Goal: Task Accomplishment & Management: Manage account settings

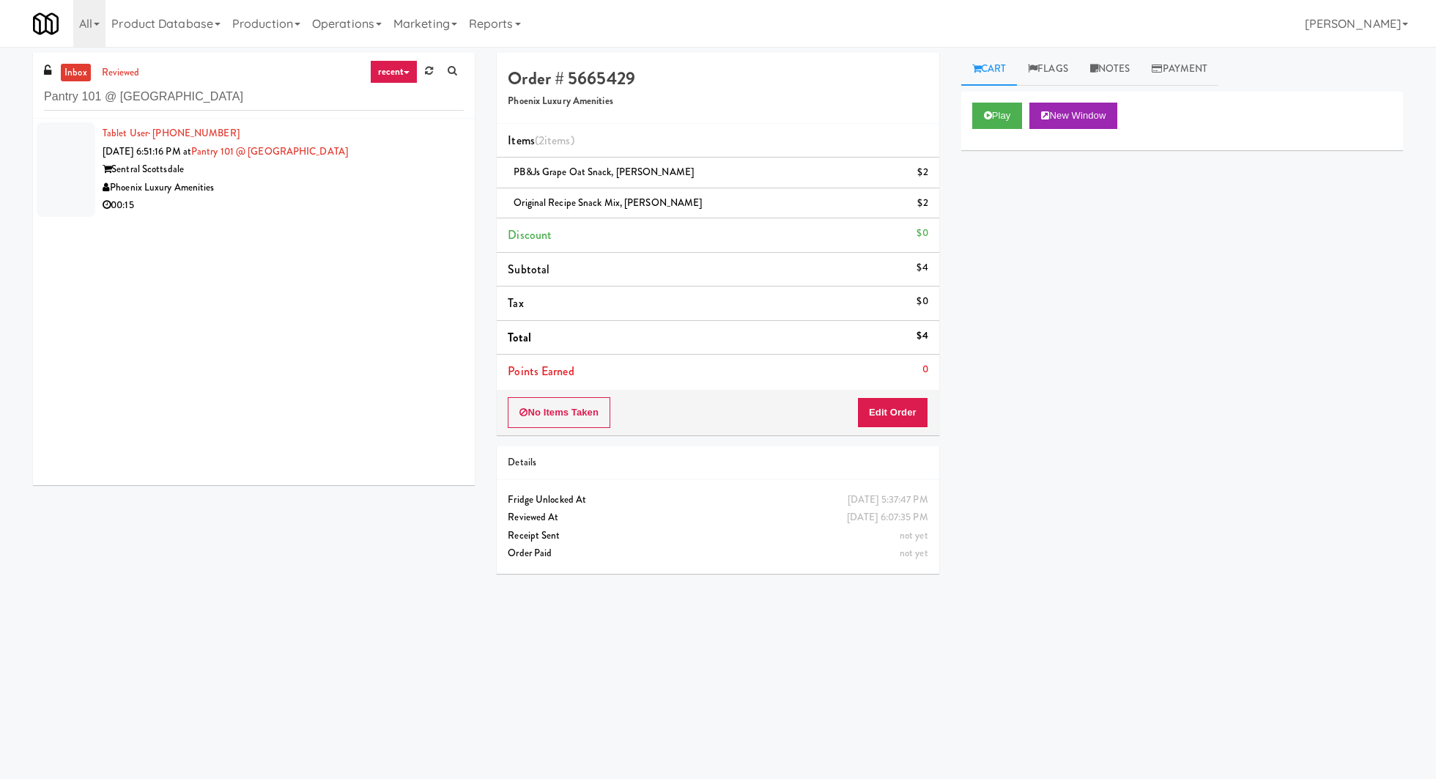
click at [358, 184] on div "Phoenix Luxury Amenities" at bounding box center [283, 188] width 361 height 18
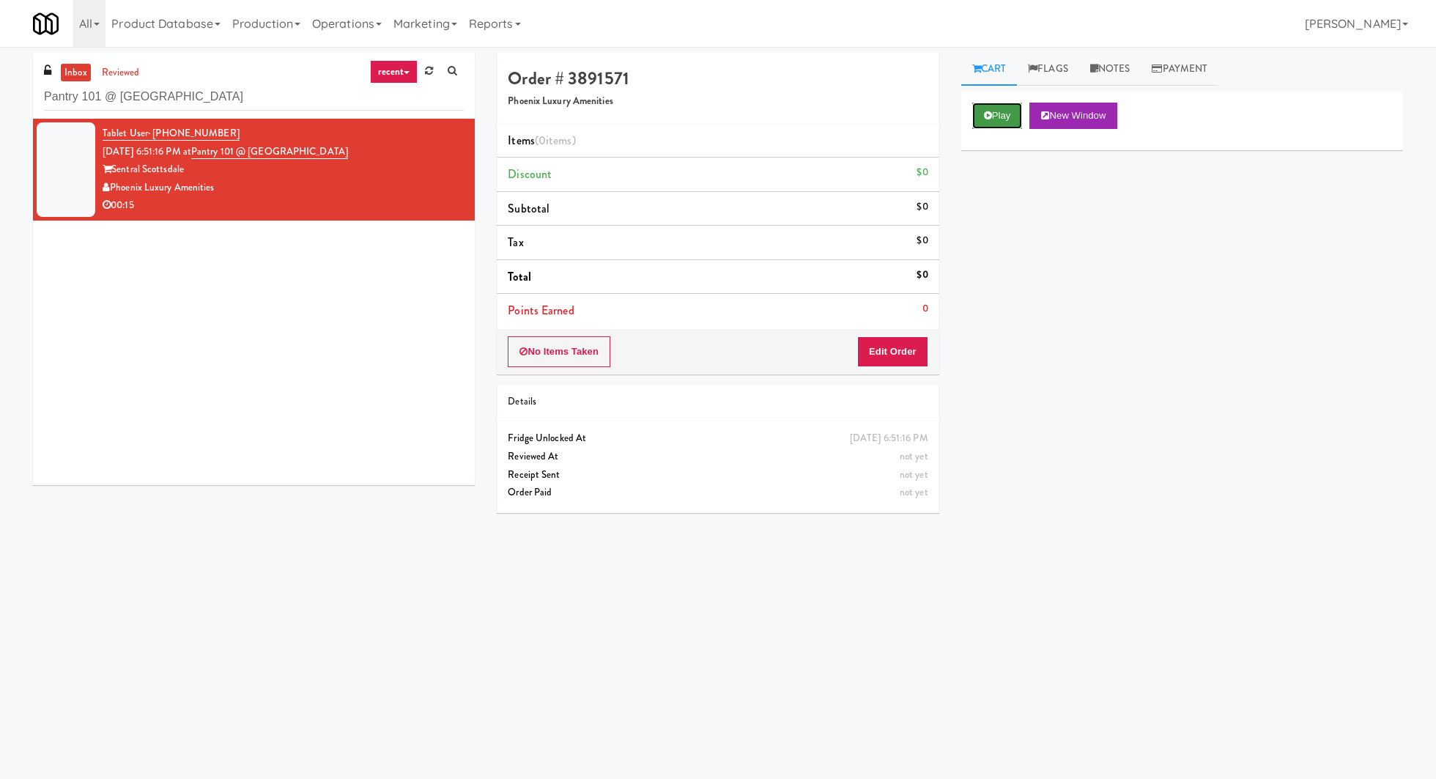
click at [998, 120] on button "Play" at bounding box center [997, 116] width 51 height 26
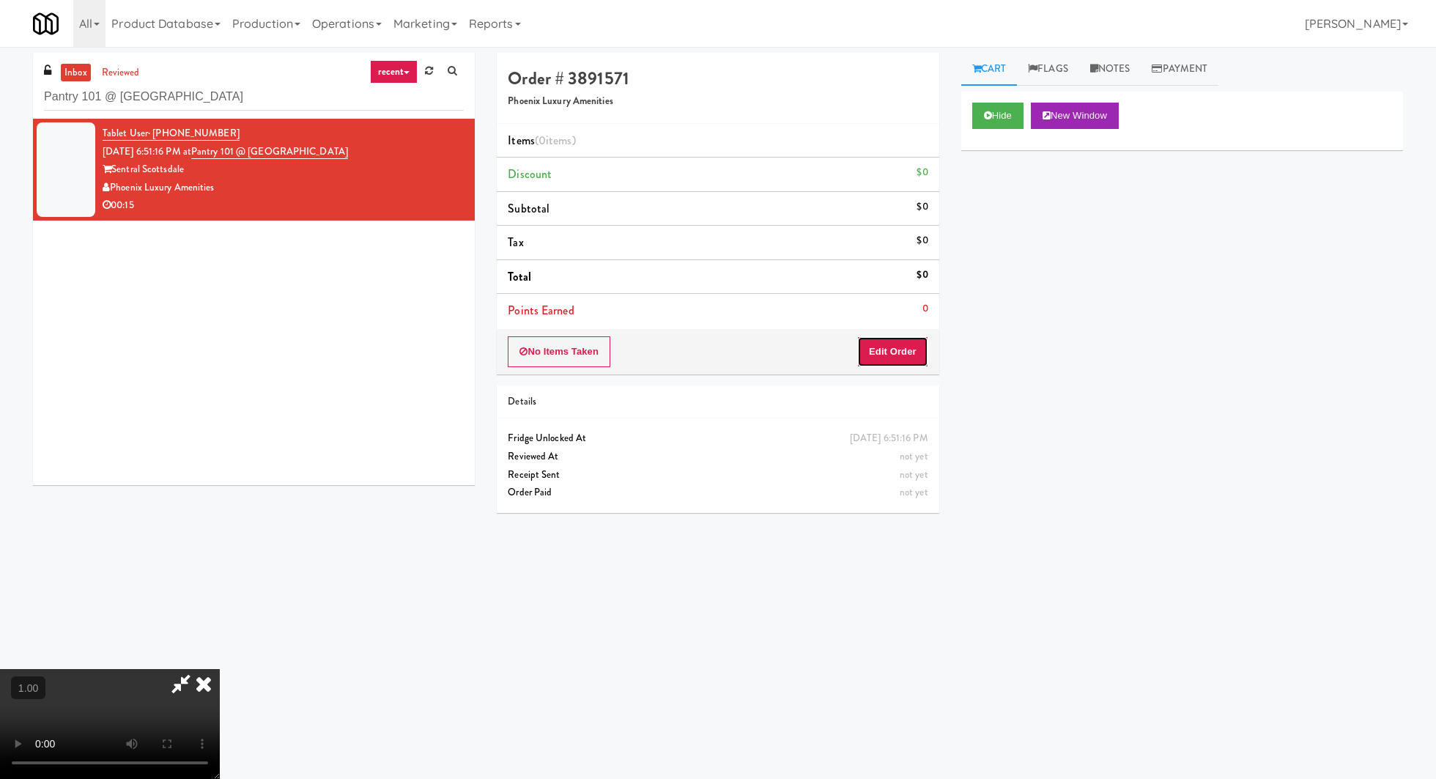
click at [904, 343] on button "Edit Order" at bounding box center [892, 351] width 71 height 31
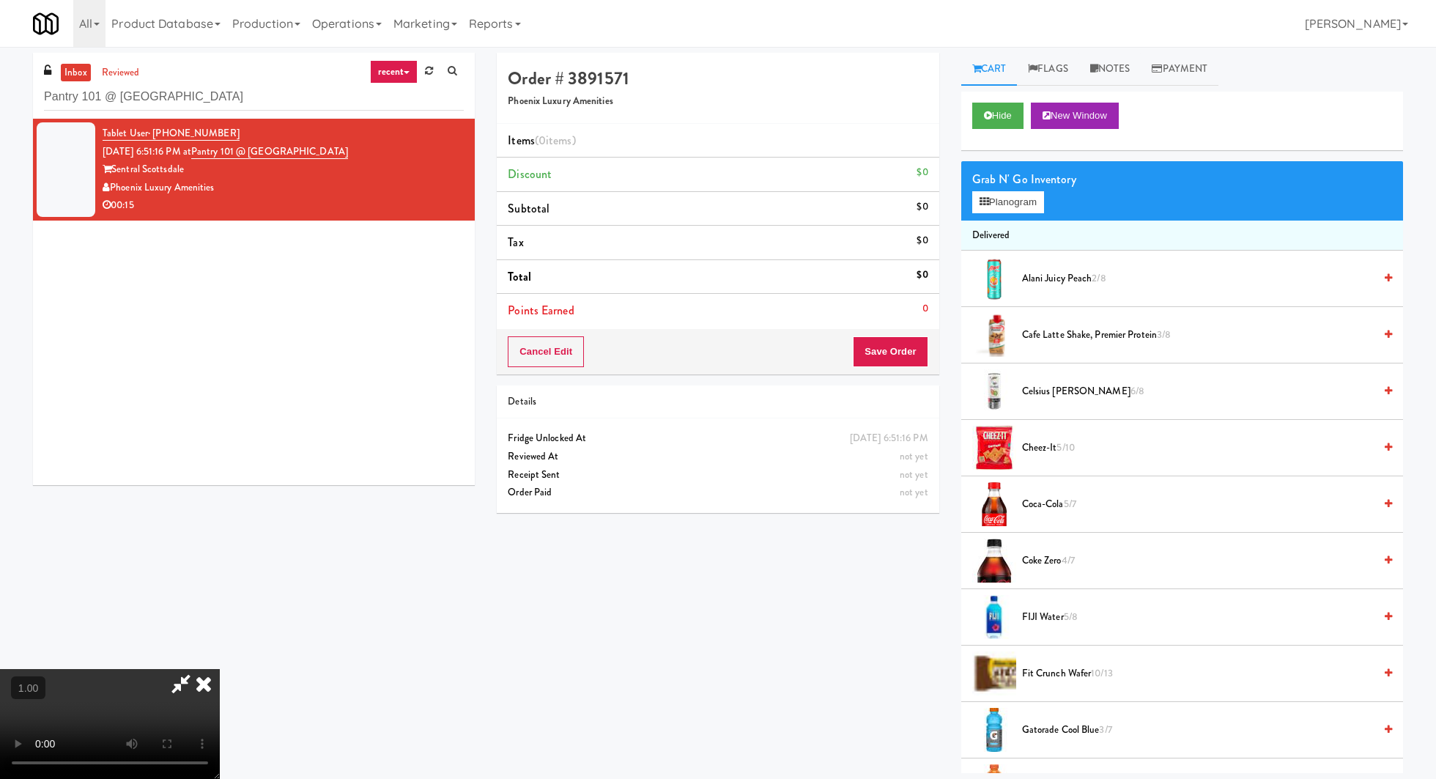
click at [220, 669] on video at bounding box center [110, 724] width 220 height 110
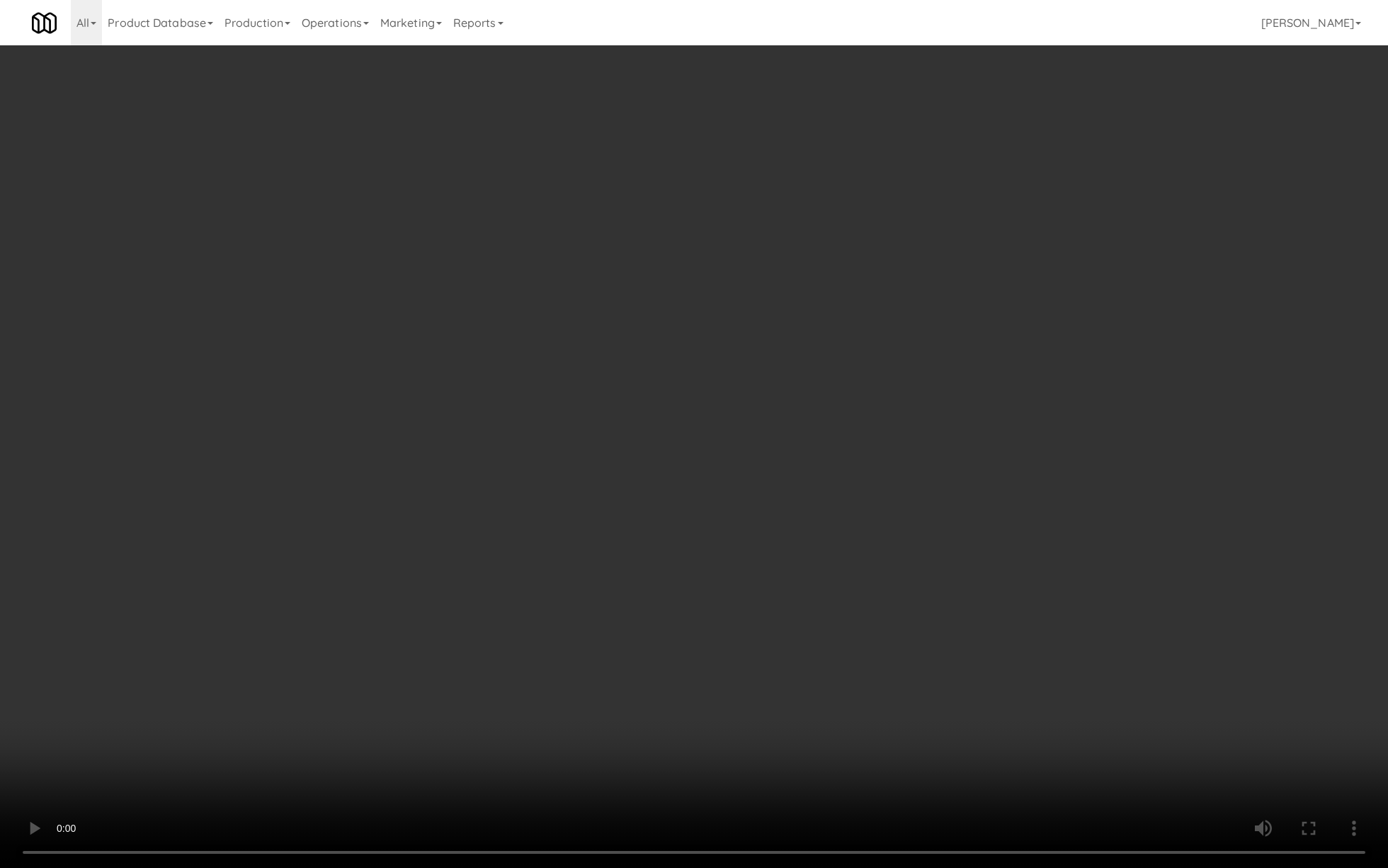
click at [505, 516] on video at bounding box center [694, 434] width 1388 height 868
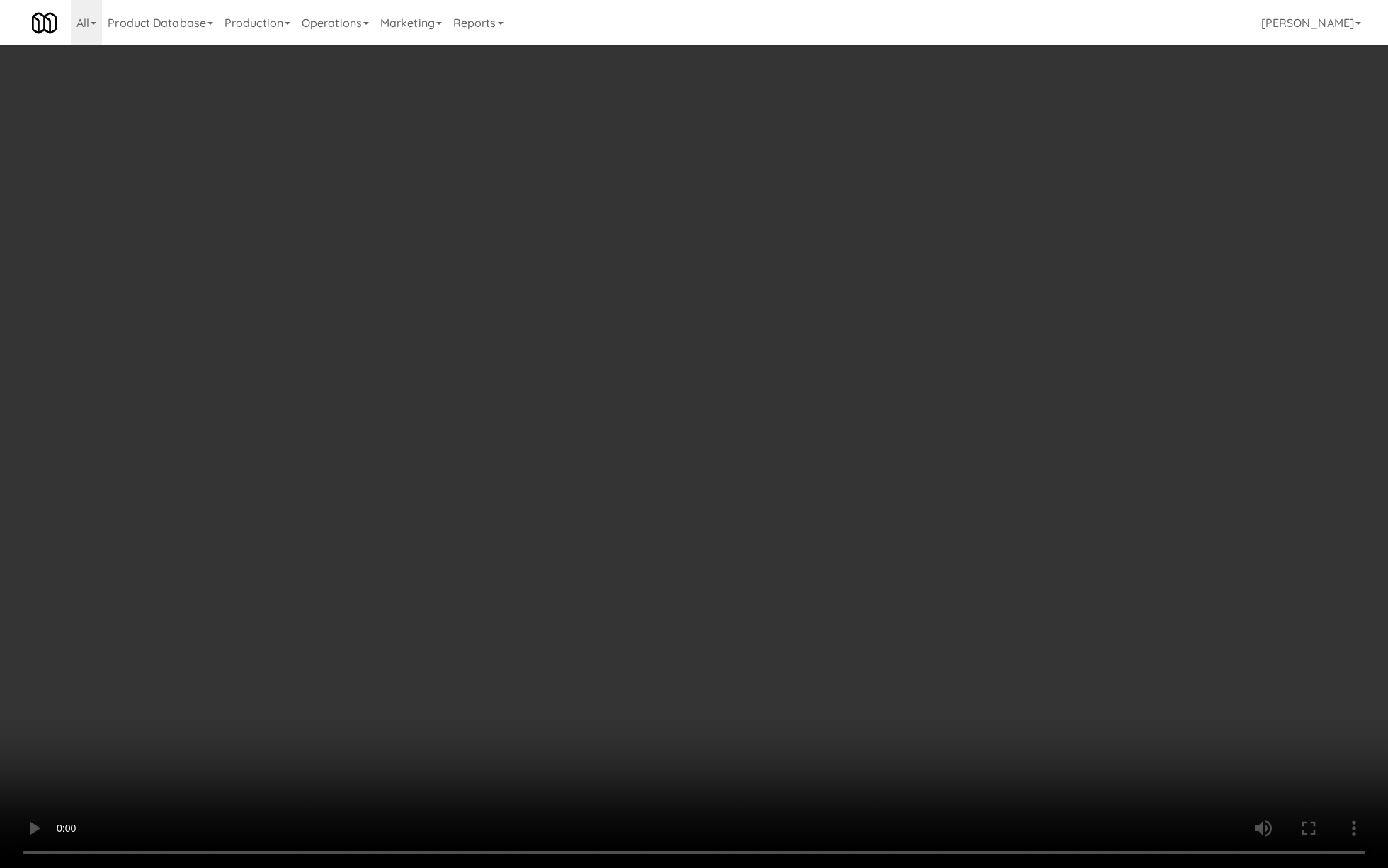
click at [505, 516] on video at bounding box center [694, 434] width 1388 height 868
click at [505, 518] on video at bounding box center [694, 434] width 1388 height 868
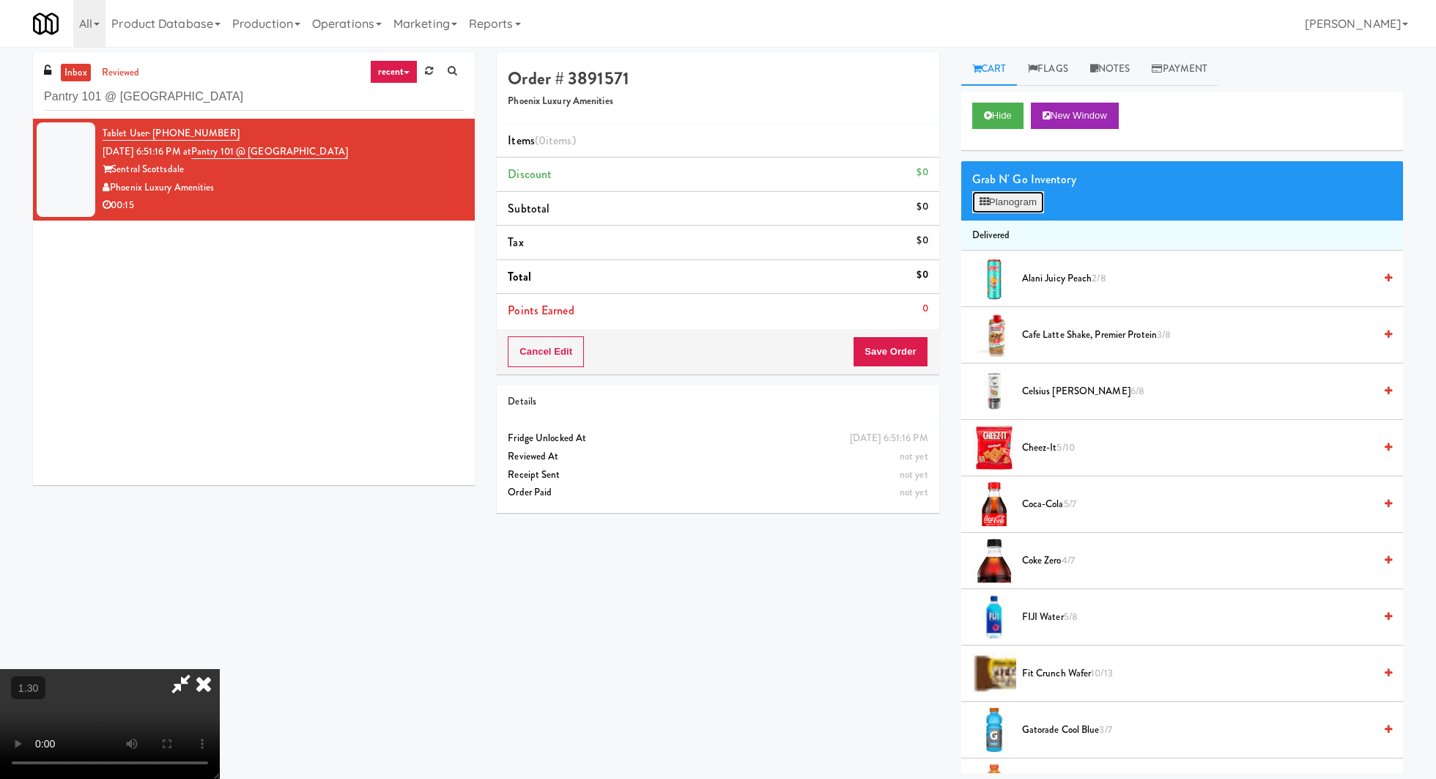
click at [998, 206] on button "Planogram" at bounding box center [1008, 202] width 72 height 22
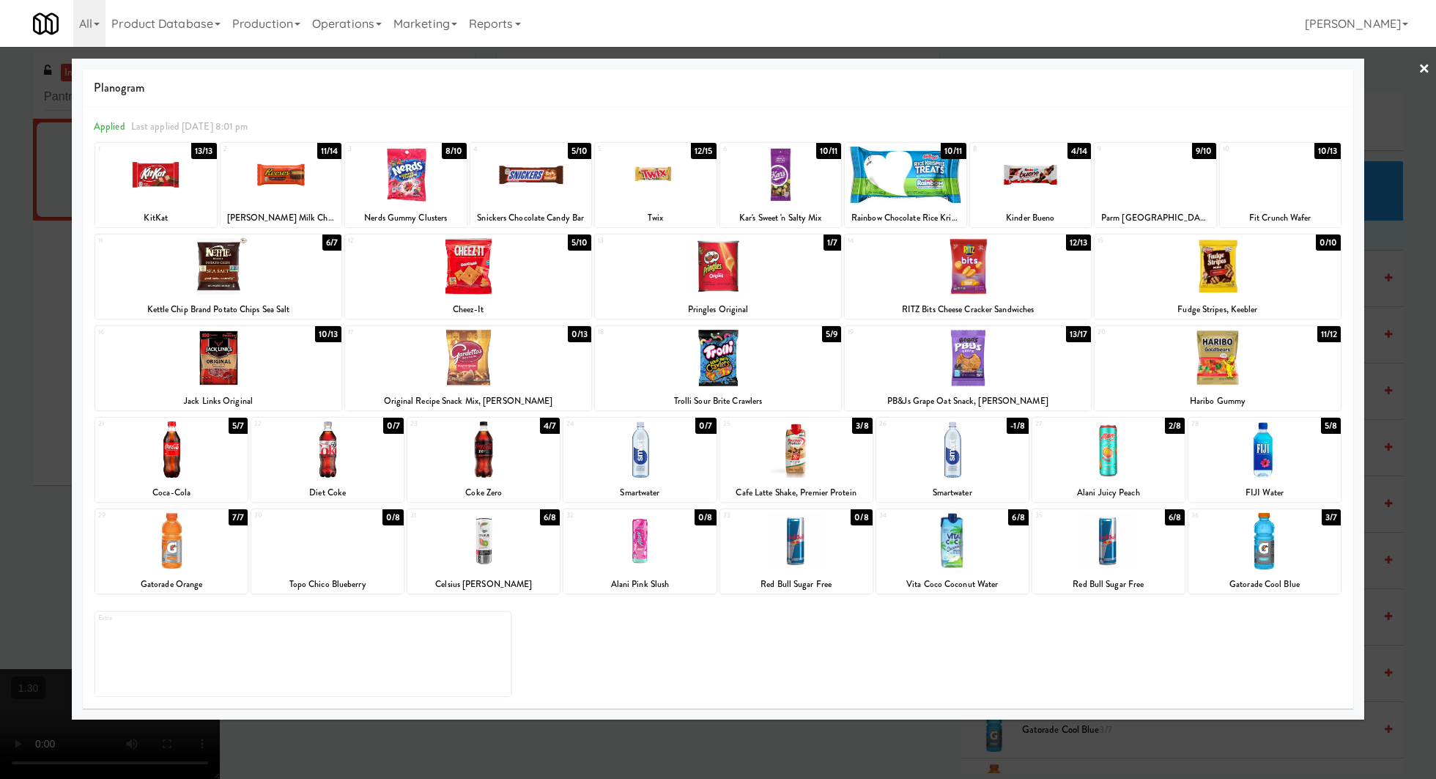
click at [1262, 462] on div at bounding box center [1264, 449] width 152 height 56
click at [1425, 68] on link "×" at bounding box center [1425, 69] width 12 height 45
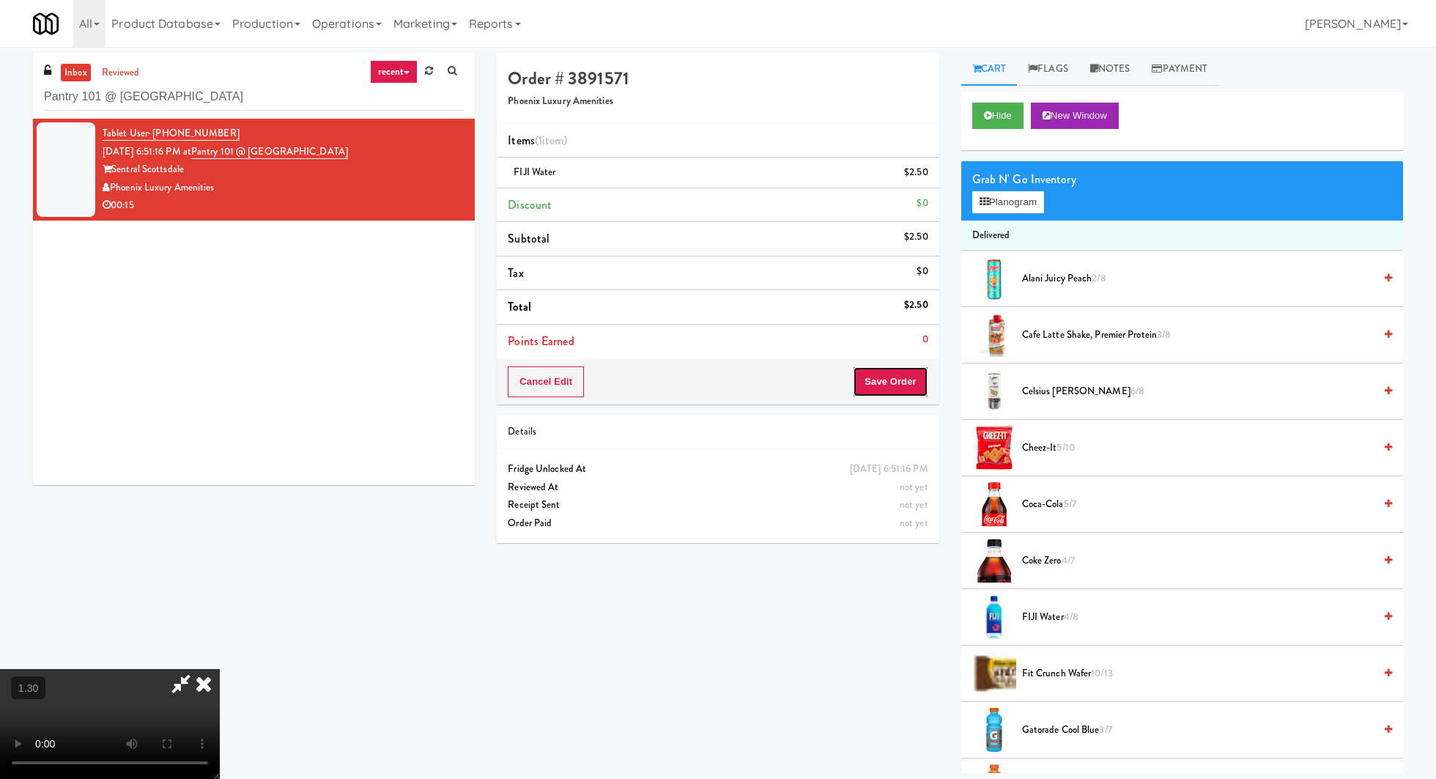
click at [890, 378] on button "Save Order" at bounding box center [890, 381] width 75 height 31
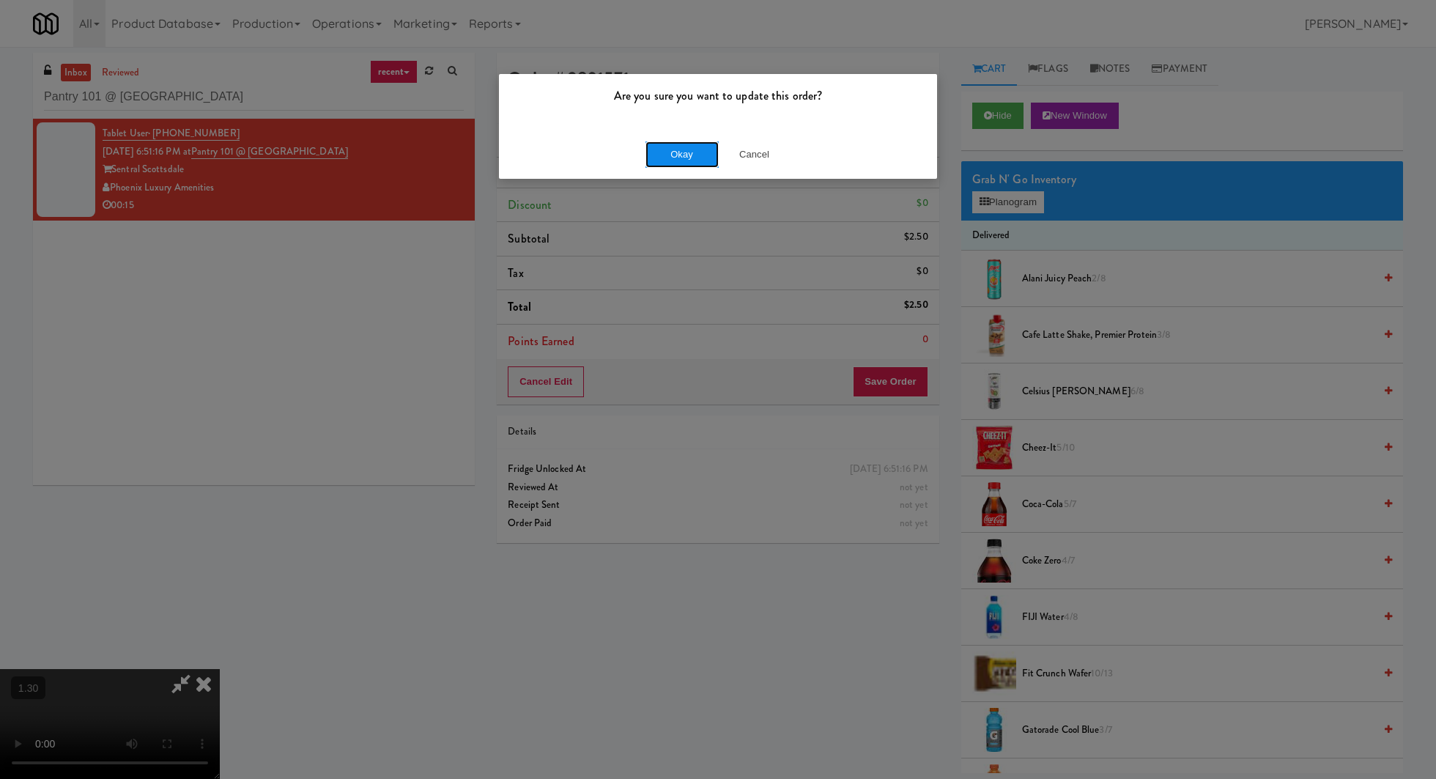
click at [684, 158] on button "Okay" at bounding box center [682, 154] width 73 height 26
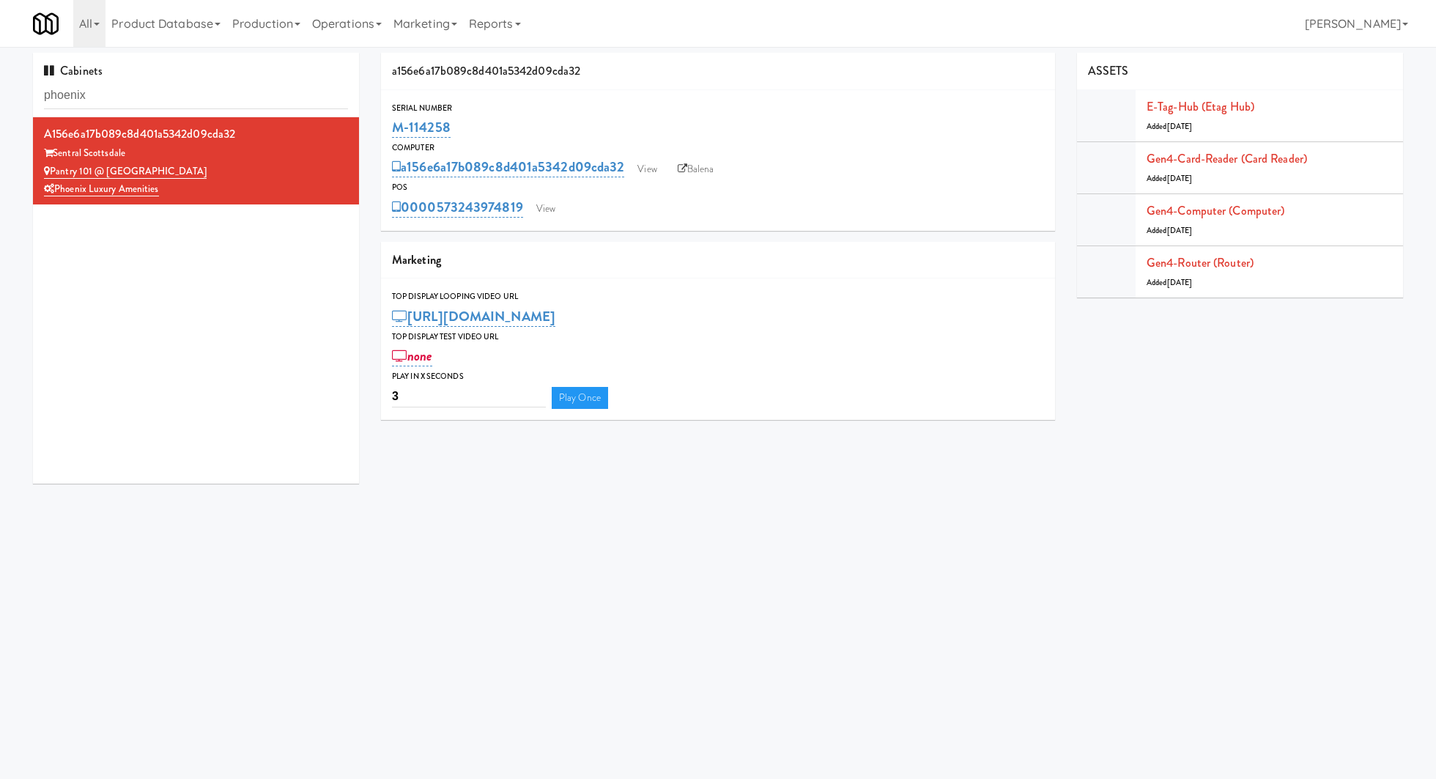
click at [210, 89] on input "phoenix" at bounding box center [196, 95] width 304 height 27
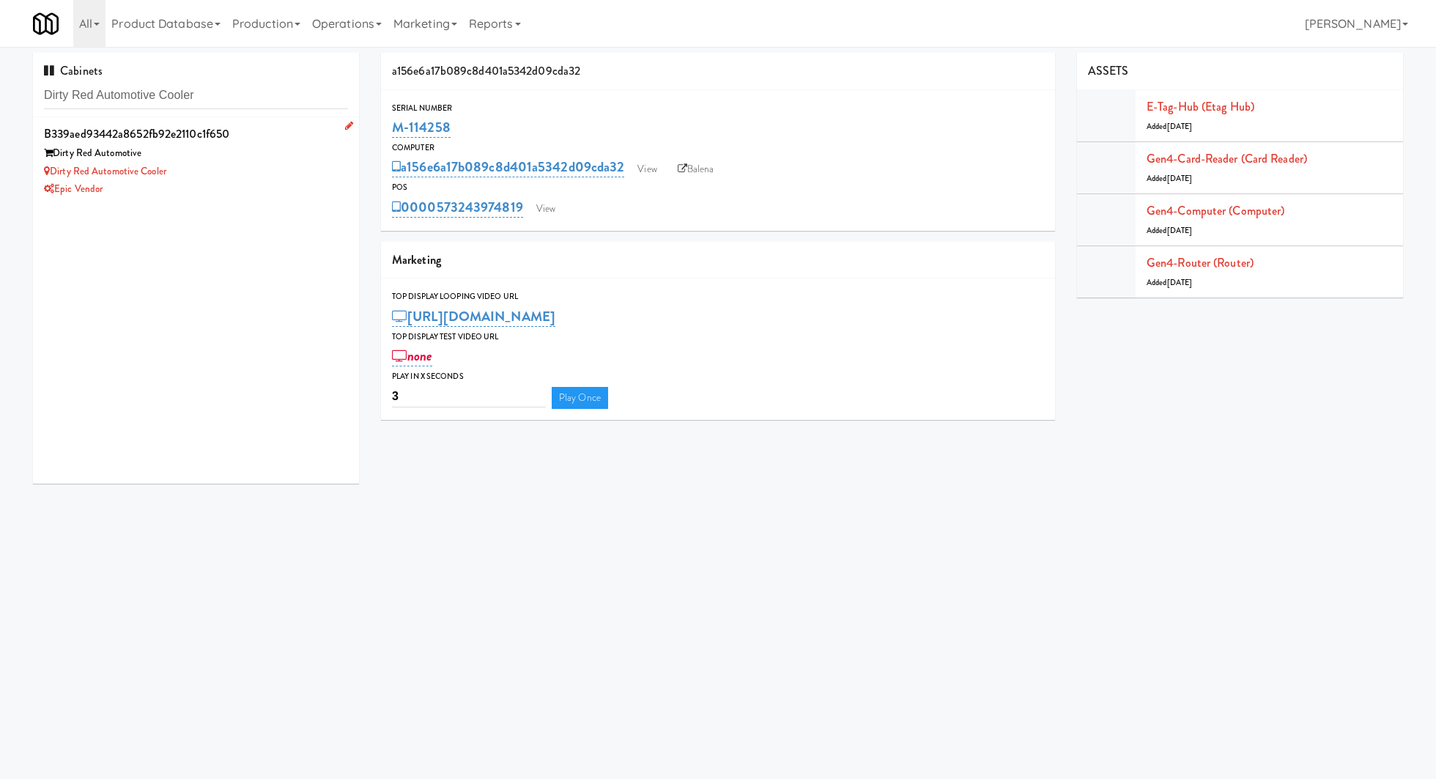
type input "Dirty Red Automotive Cooler"
click at [286, 169] on div "Dirty Red Automotive Cooler" at bounding box center [196, 172] width 304 height 18
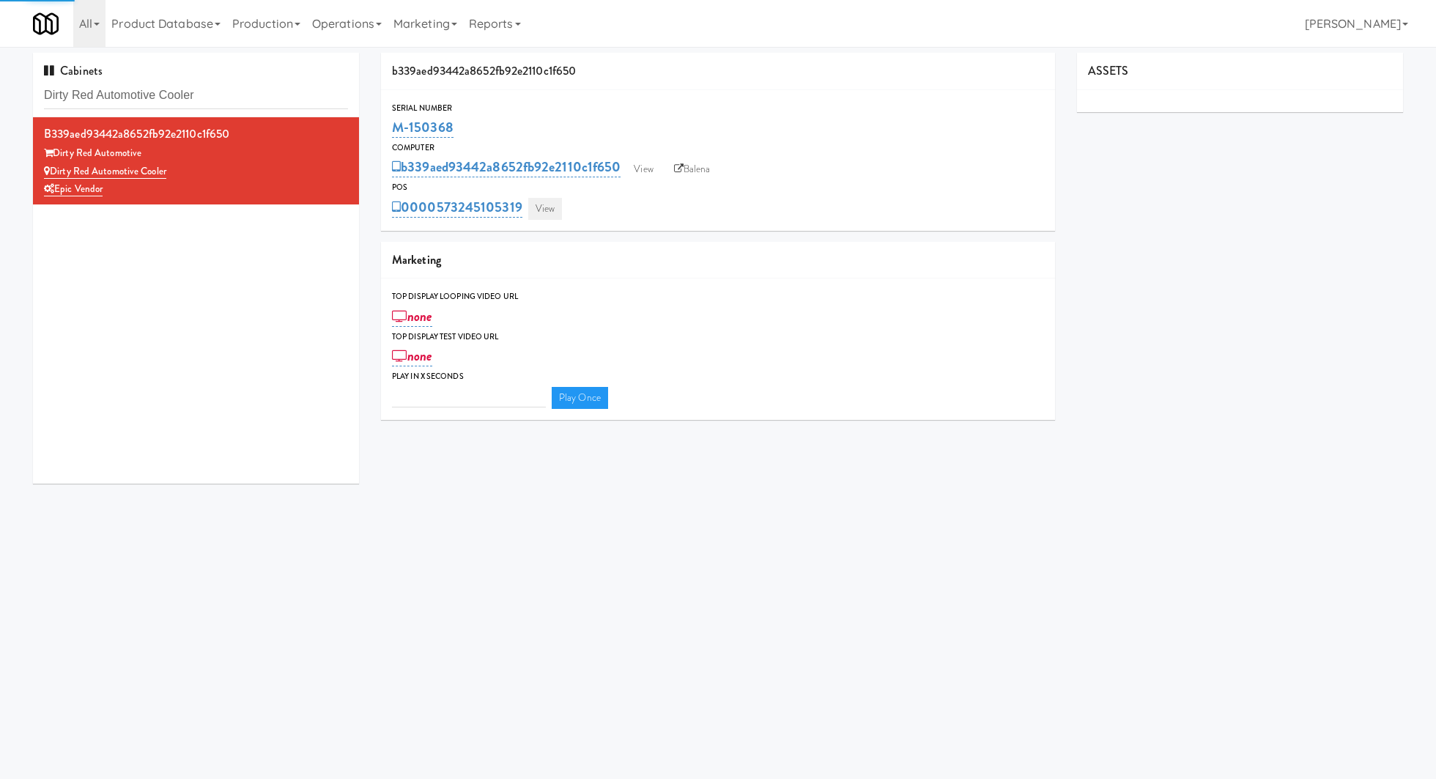
type input "3"
click at [541, 206] on link "View" at bounding box center [545, 209] width 34 height 22
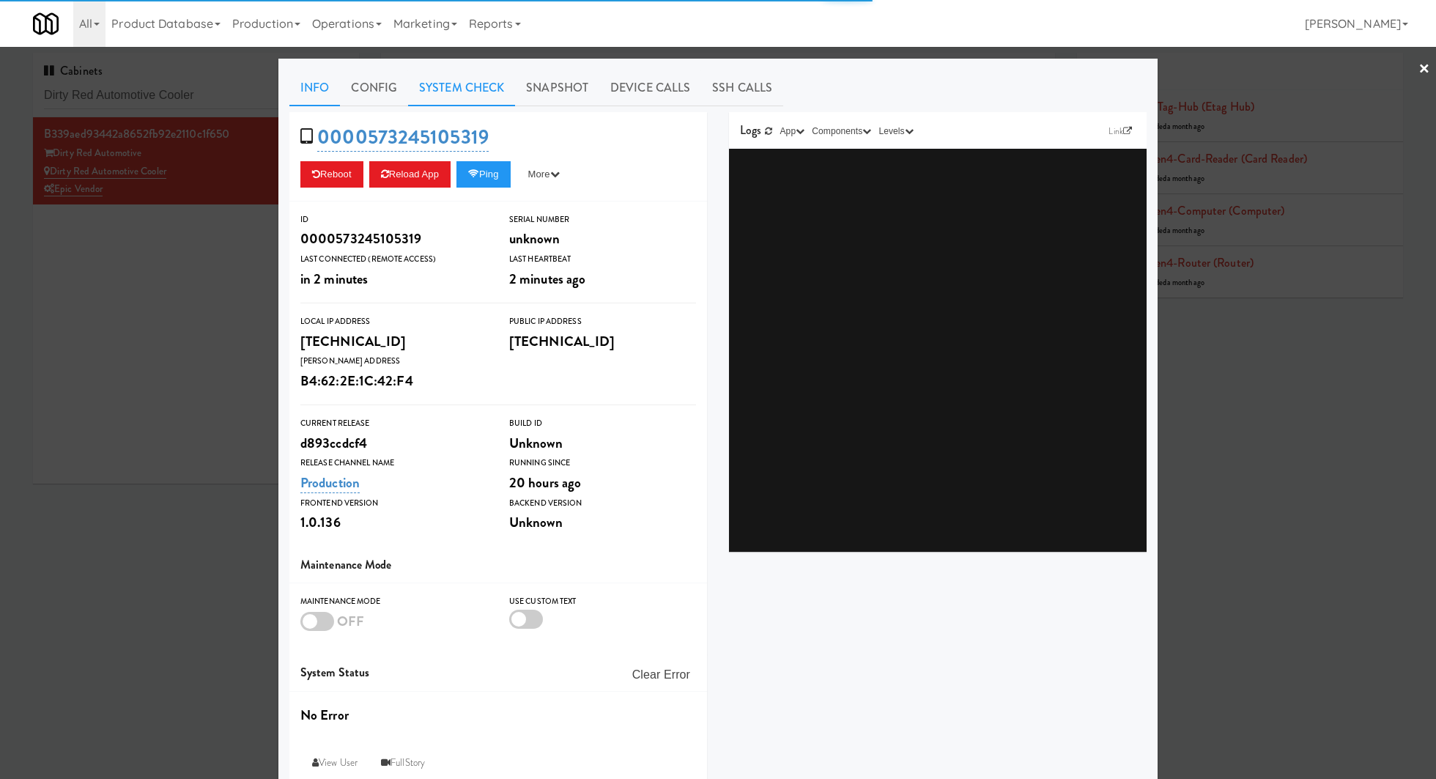
click at [514, 87] on link "System Check" at bounding box center [461, 88] width 107 height 37
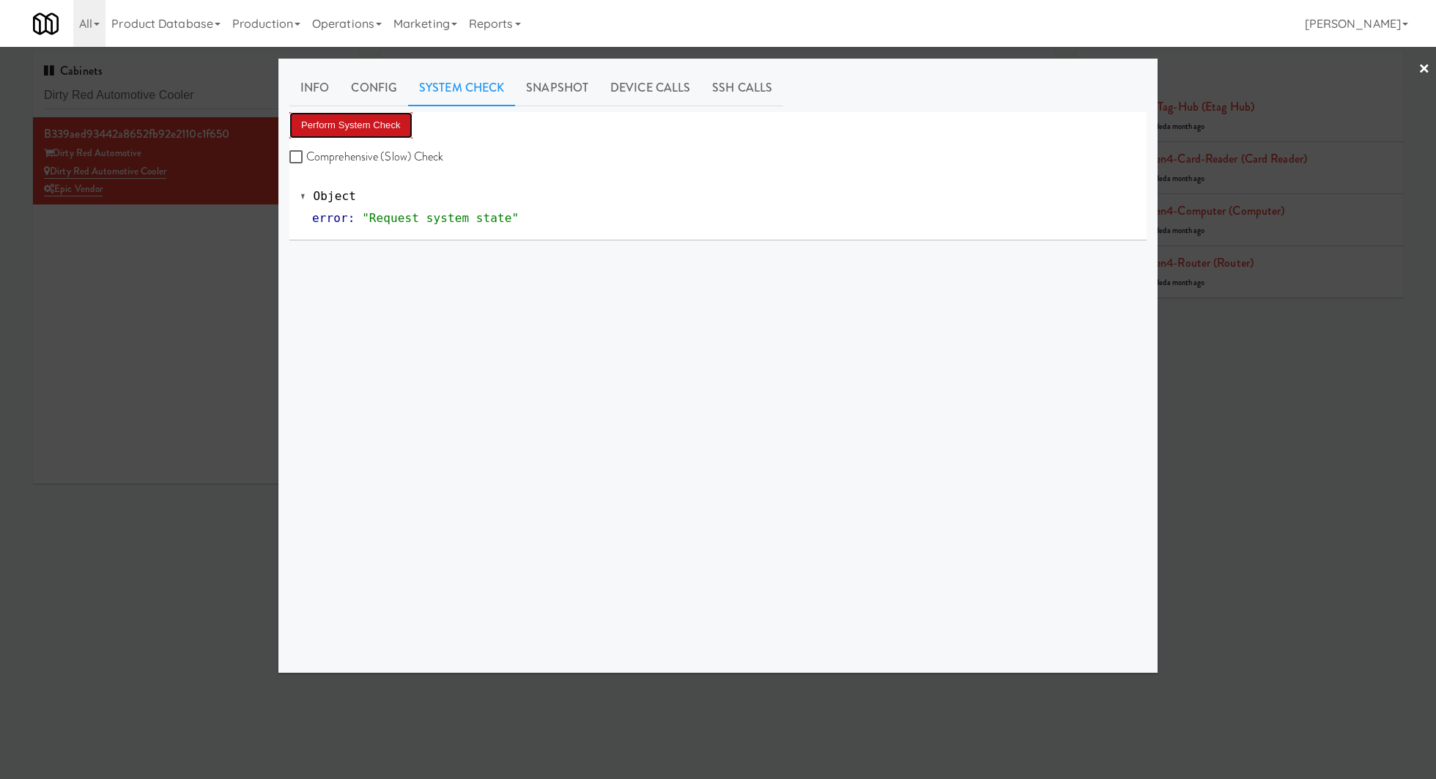
click at [351, 132] on button "Perform System Check" at bounding box center [350, 125] width 123 height 26
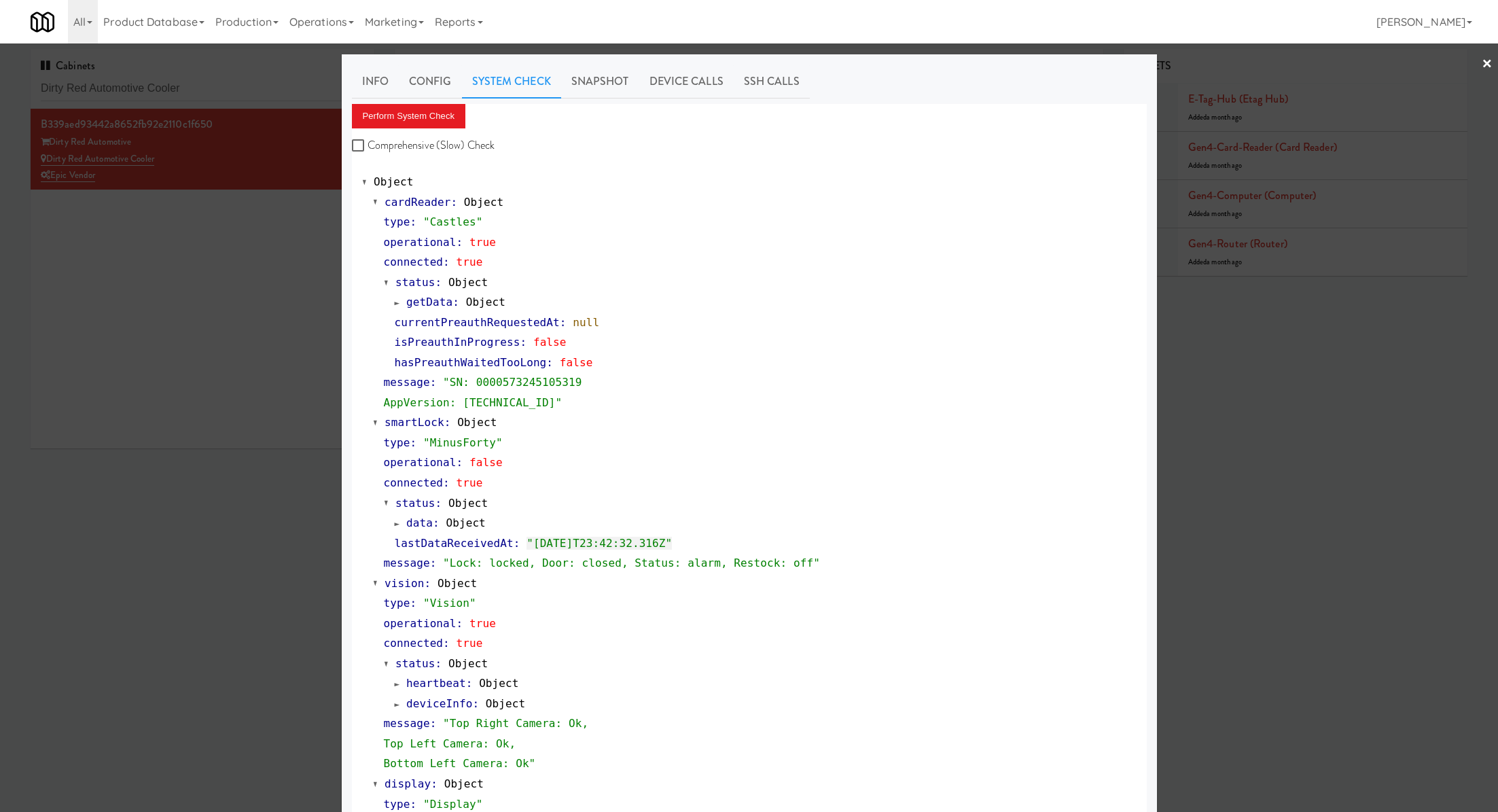
click at [281, 88] on div at bounding box center [749, 406] width 1498 height 812
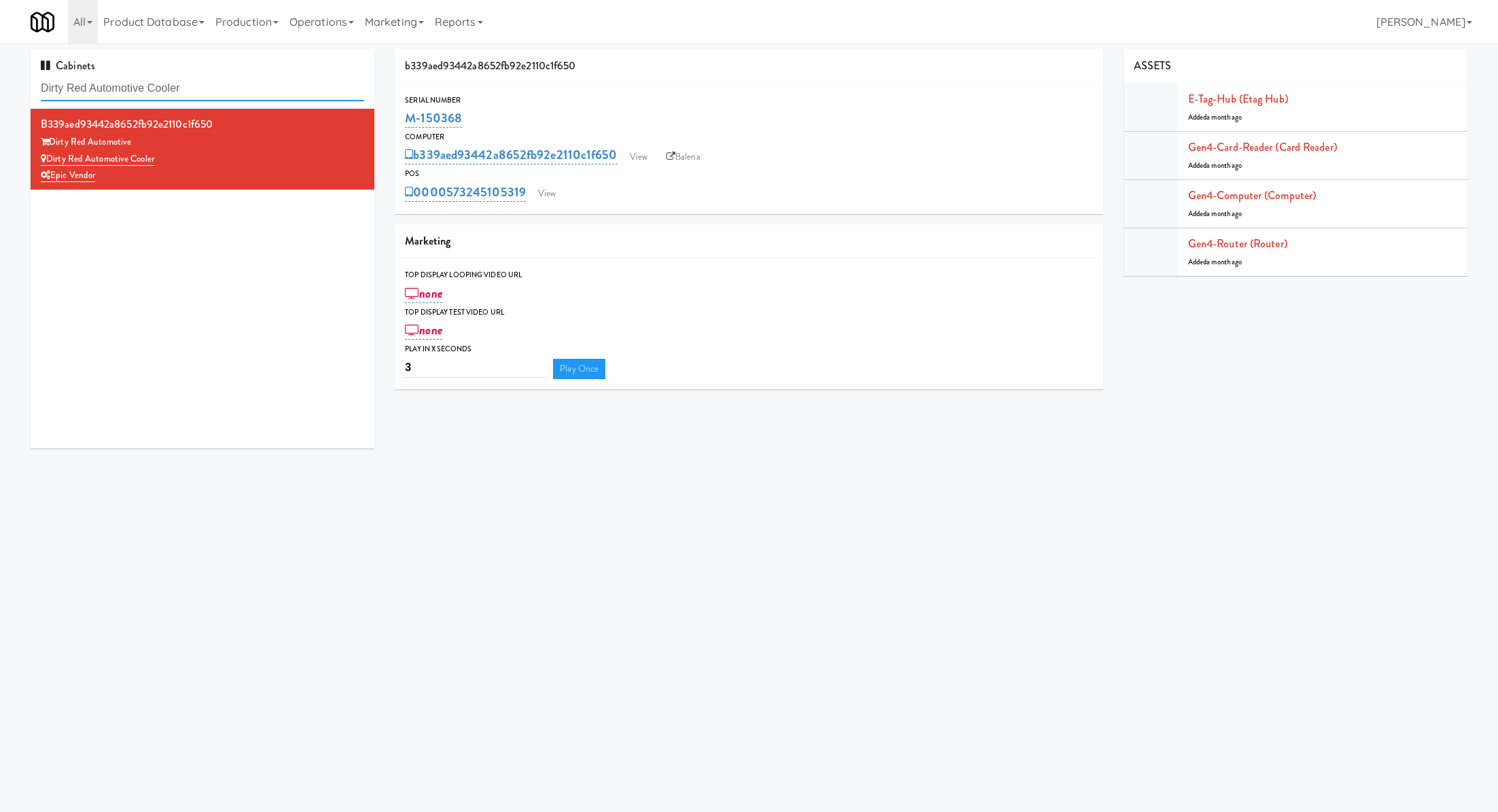
click at [281, 88] on input "Dirty Red Automotive Cooler" at bounding box center [202, 88] width 324 height 25
paste input "Crystal Flats - Cooler #1"
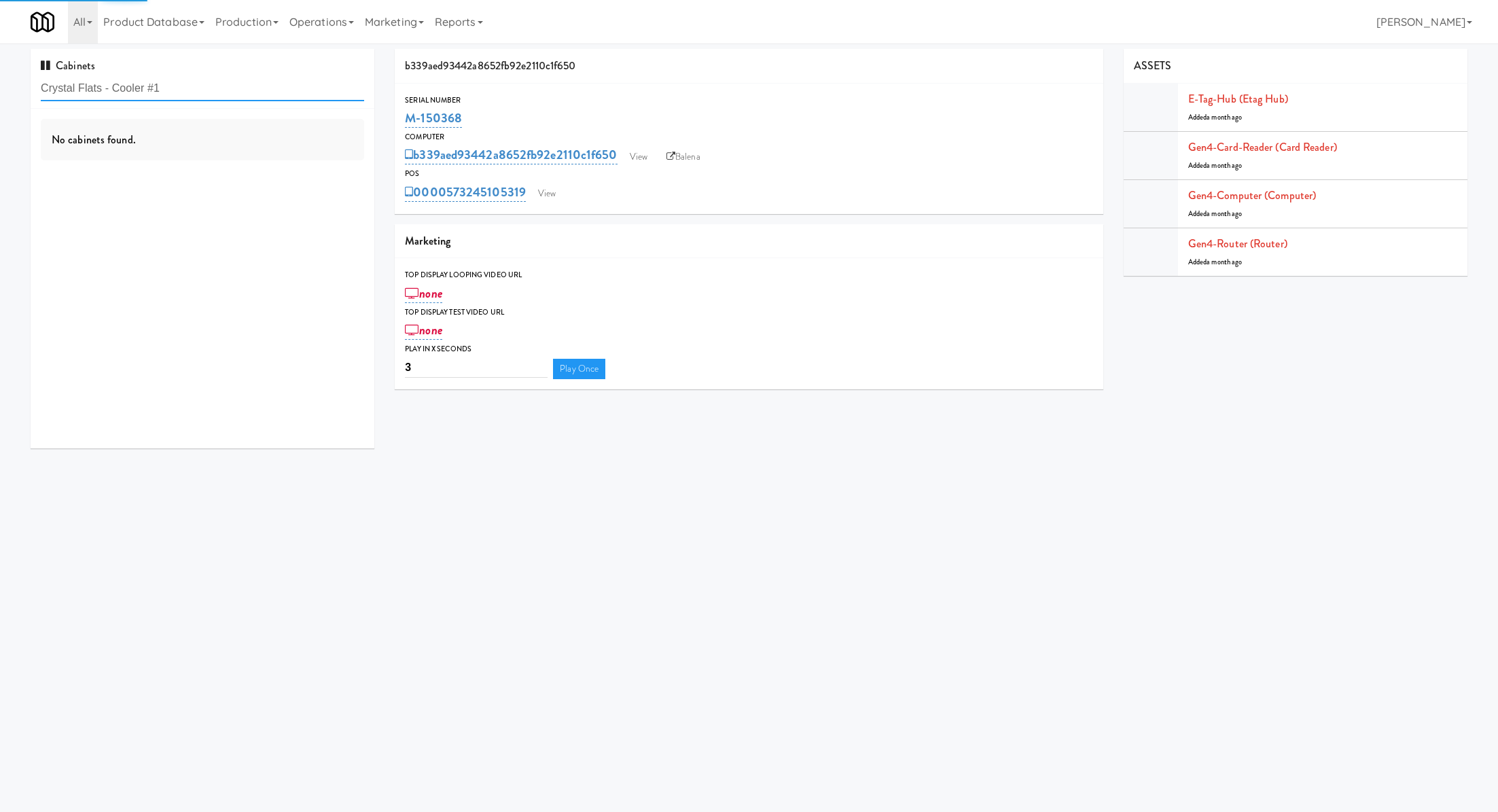
type input "Crystal Flats - Cooler #1"
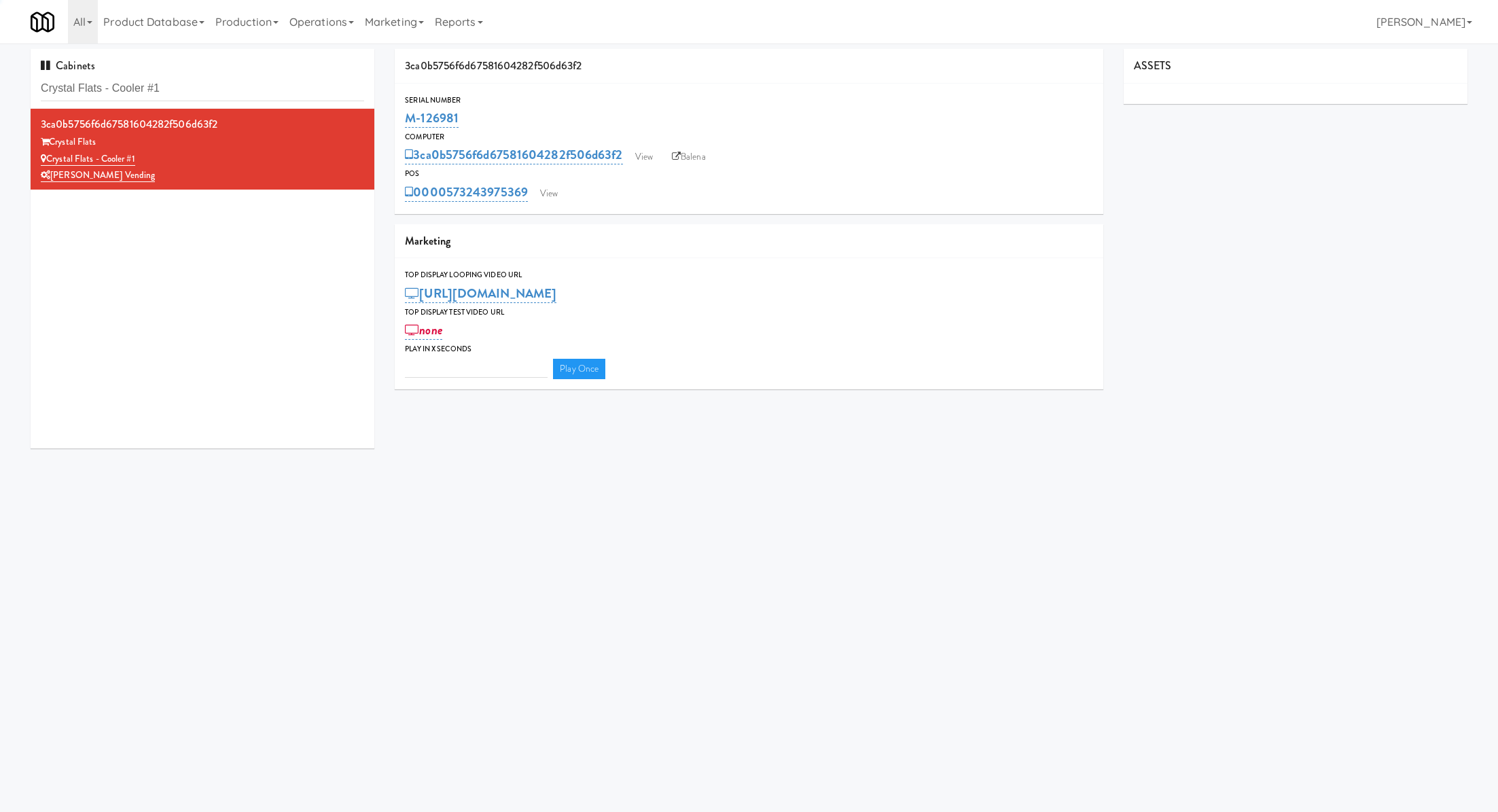
type input "3"
click at [563, 185] on link "View" at bounding box center [549, 194] width 32 height 20
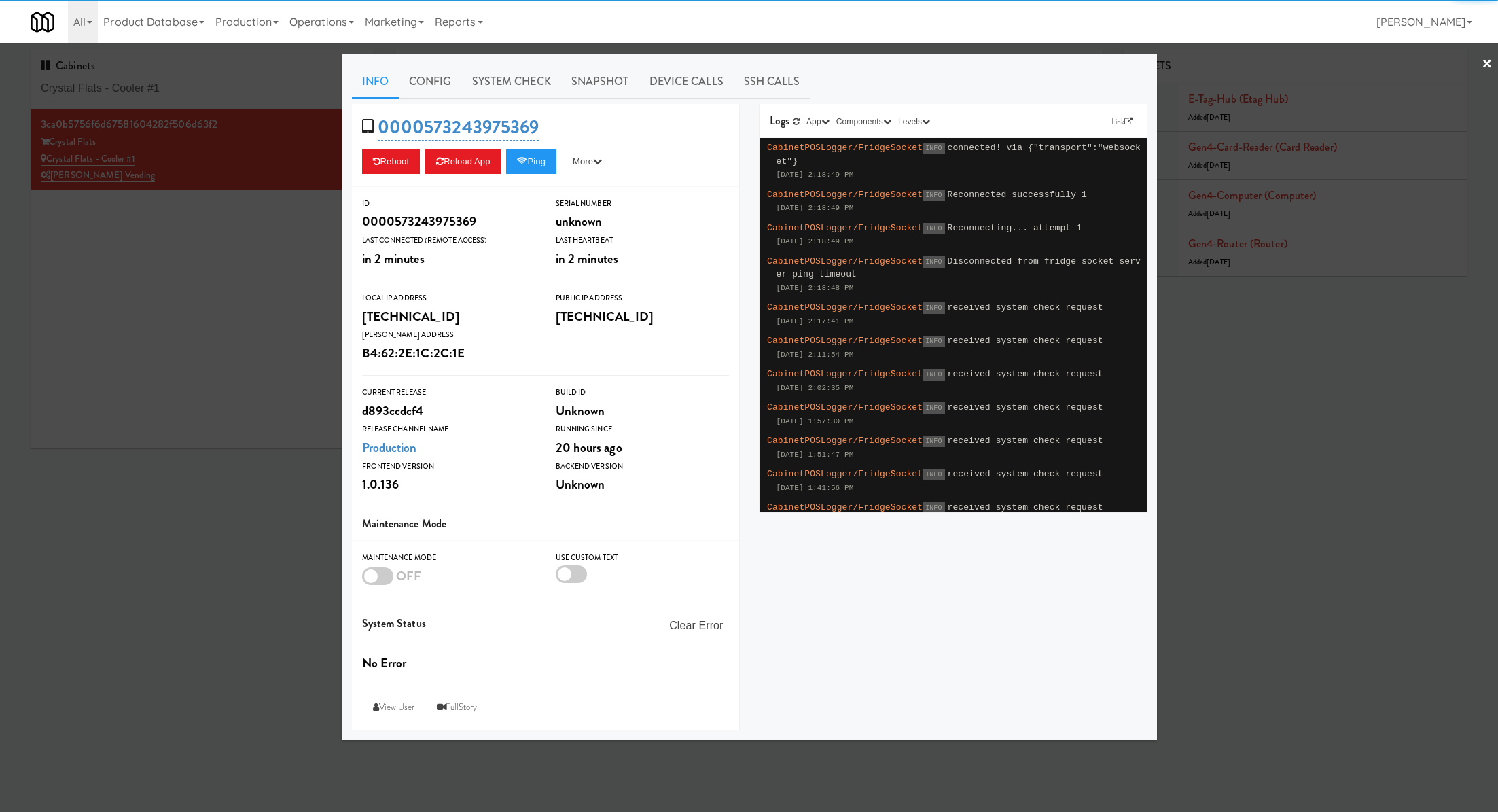
click at [517, 100] on div "Info Config System Check Snapshot Device Calls SSH Calls 0000573243975369 Reboo…" at bounding box center [749, 397] width 794 height 665
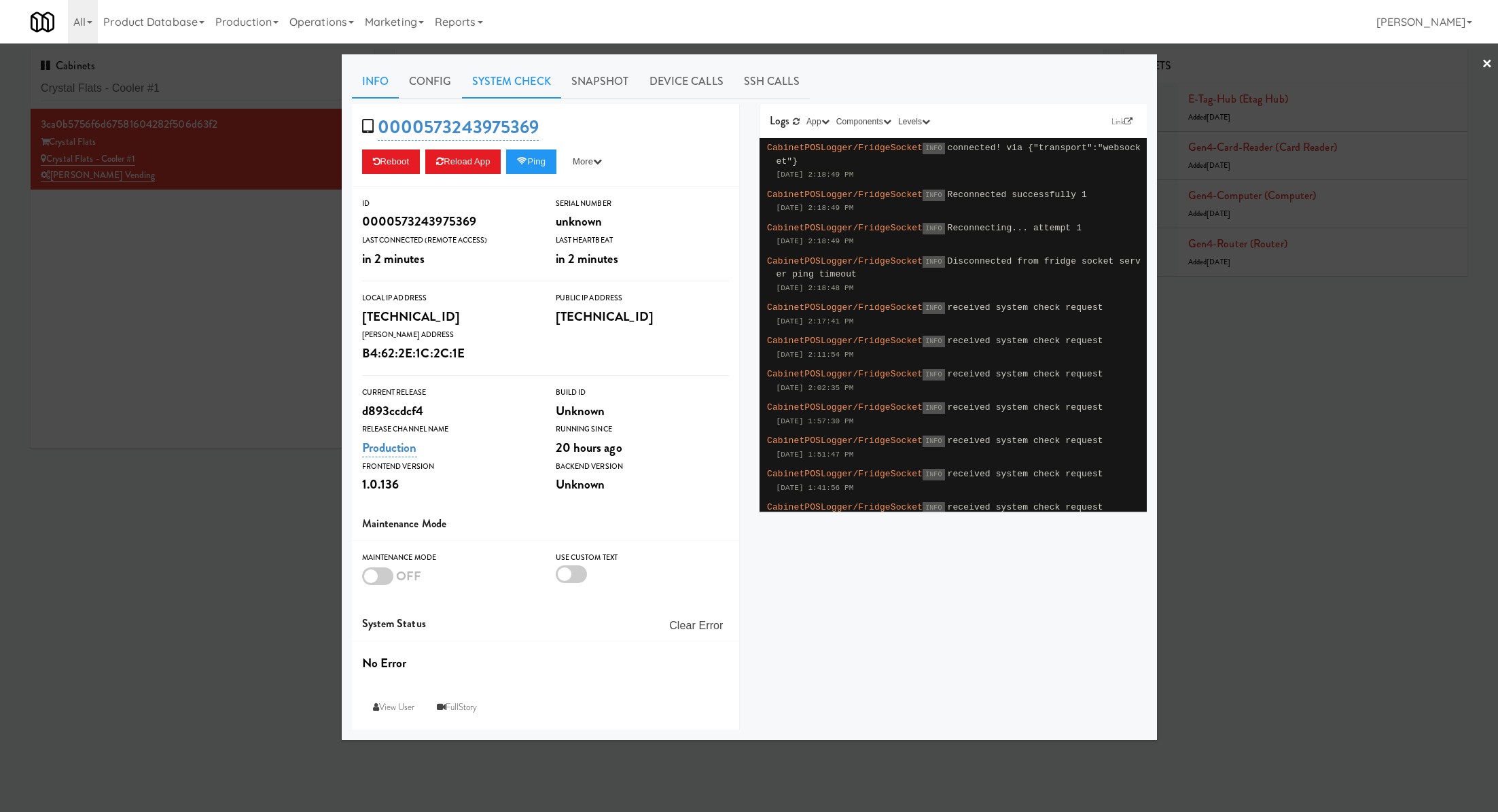
click at [517, 83] on link "System Check" at bounding box center [511, 82] width 99 height 34
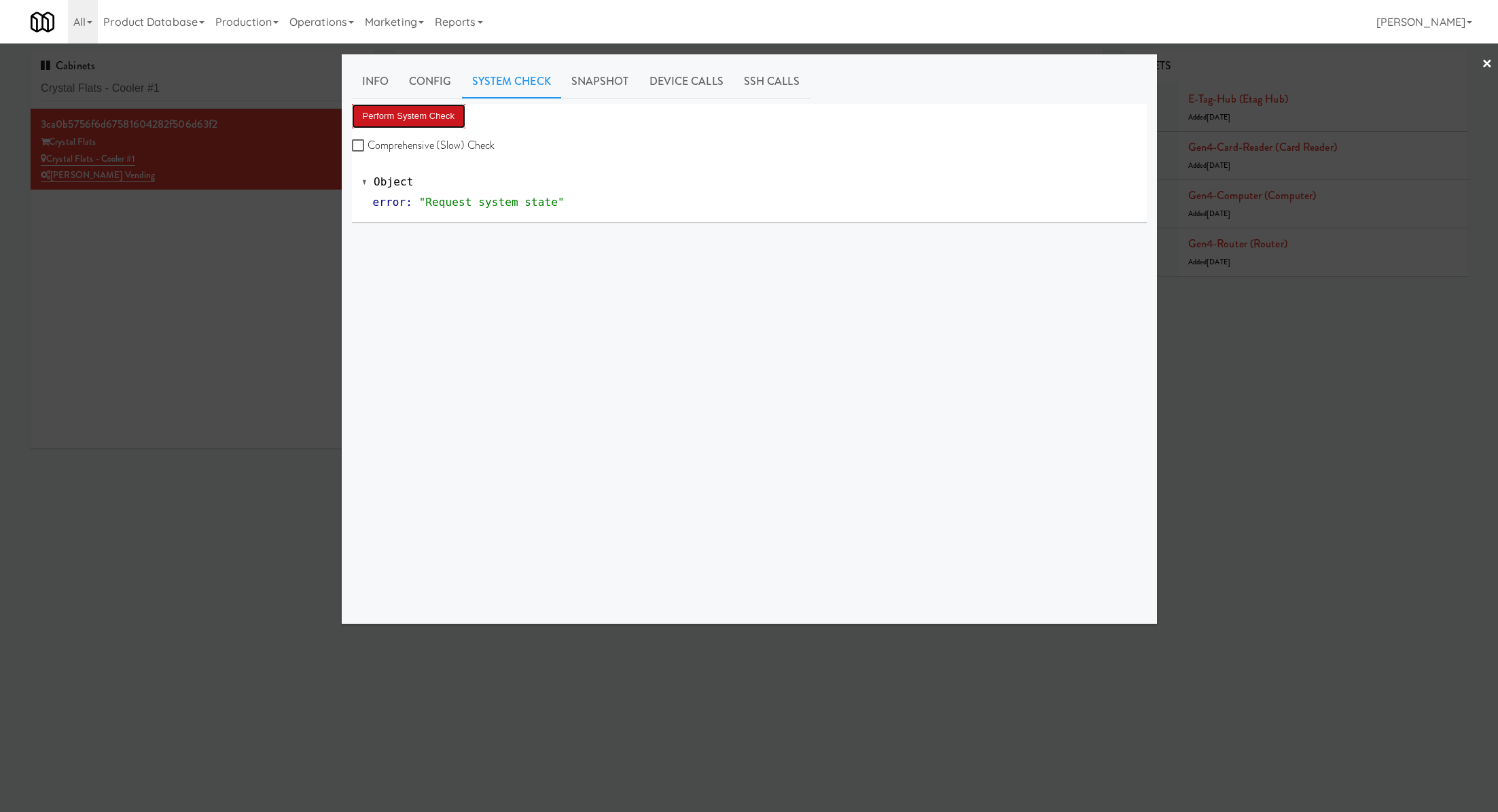
click at [438, 111] on button "Perform System Check" at bounding box center [409, 116] width 114 height 24
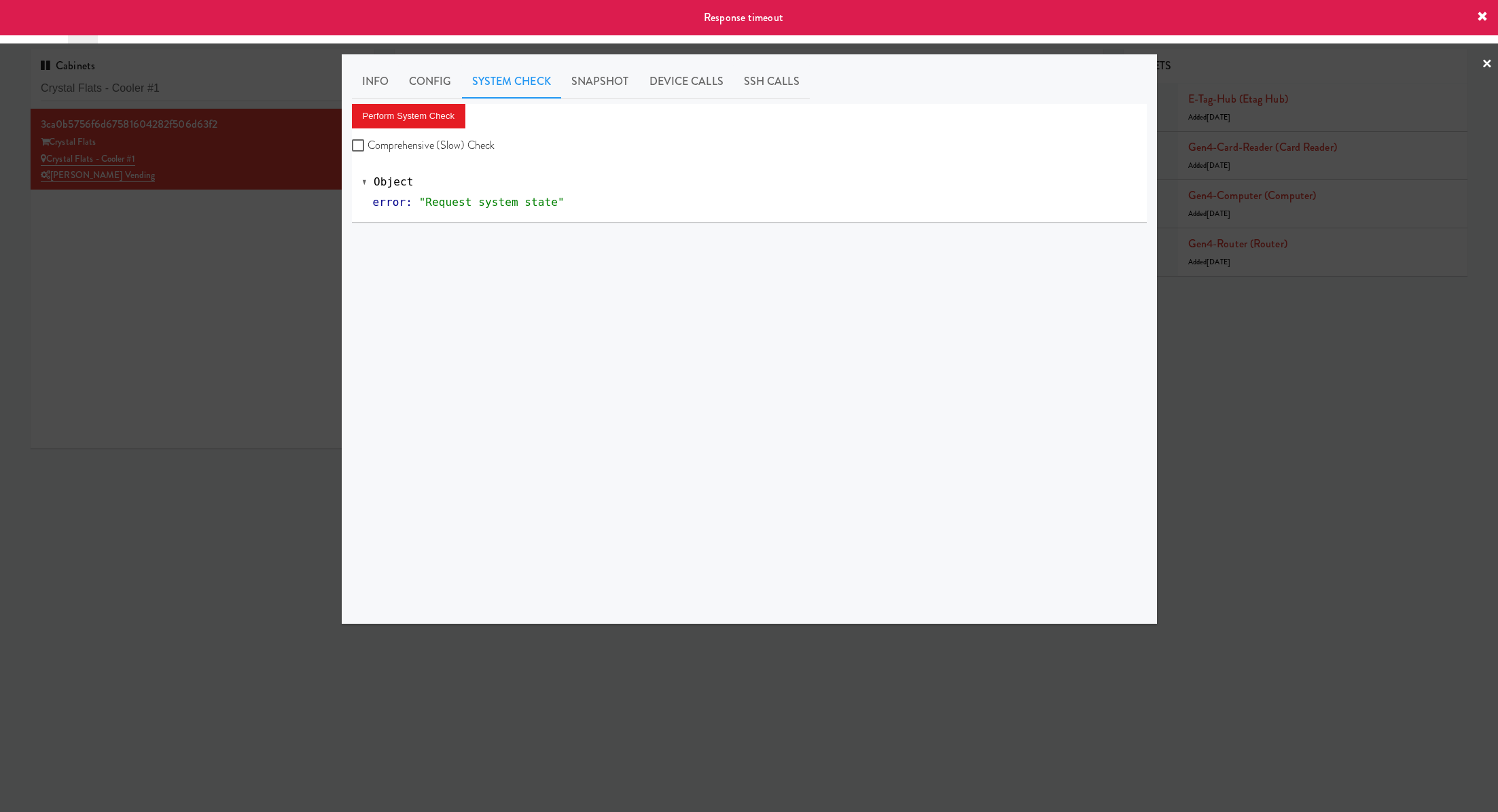
click at [222, 229] on div at bounding box center [749, 406] width 1498 height 812
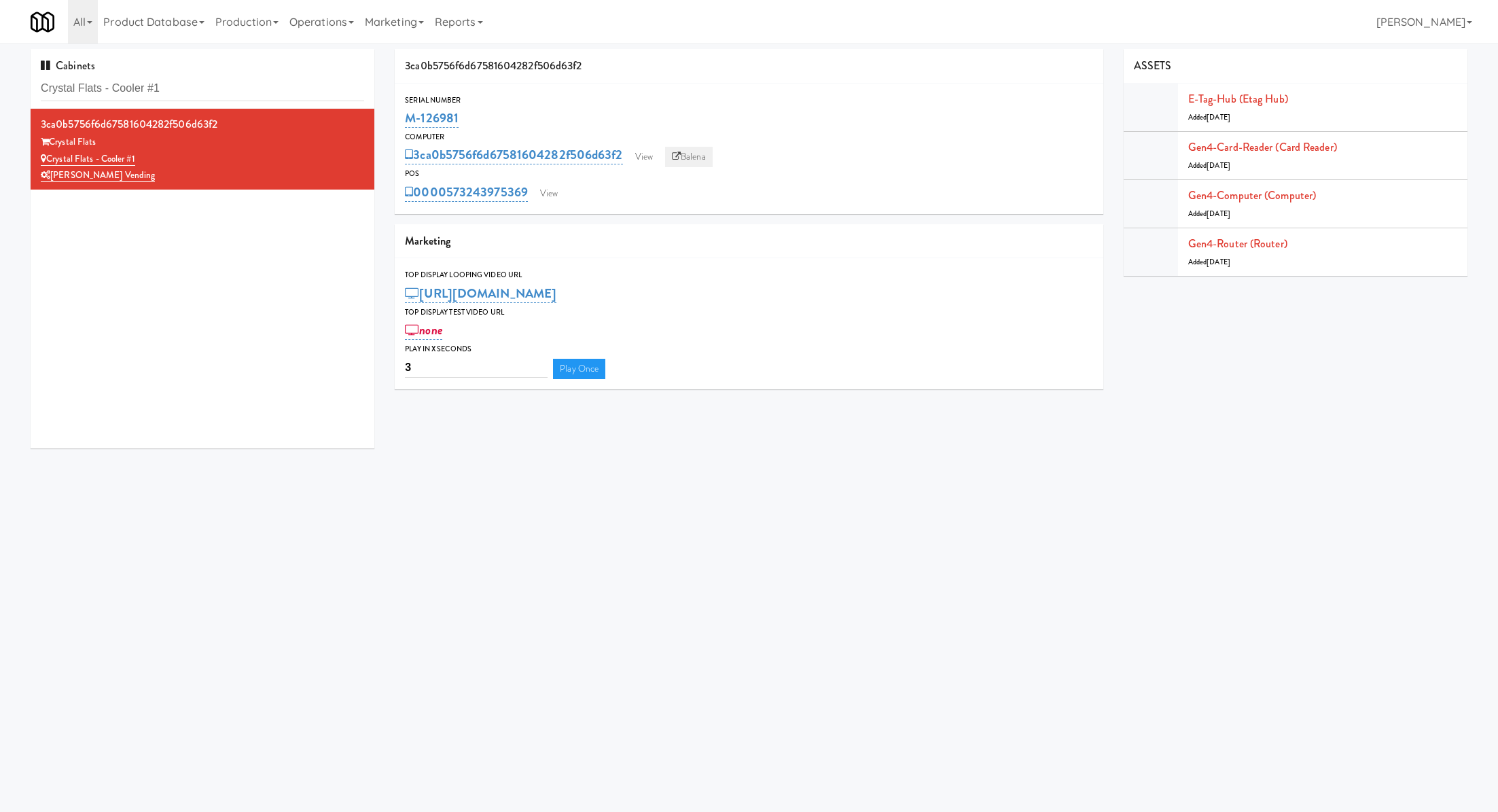
click at [682, 158] on link "Balena" at bounding box center [688, 157] width 47 height 20
click at [192, 91] on input "Crystal Flats - Cooler #1" at bounding box center [202, 88] width 324 height 25
paste input "The Pointe-Gym-C"
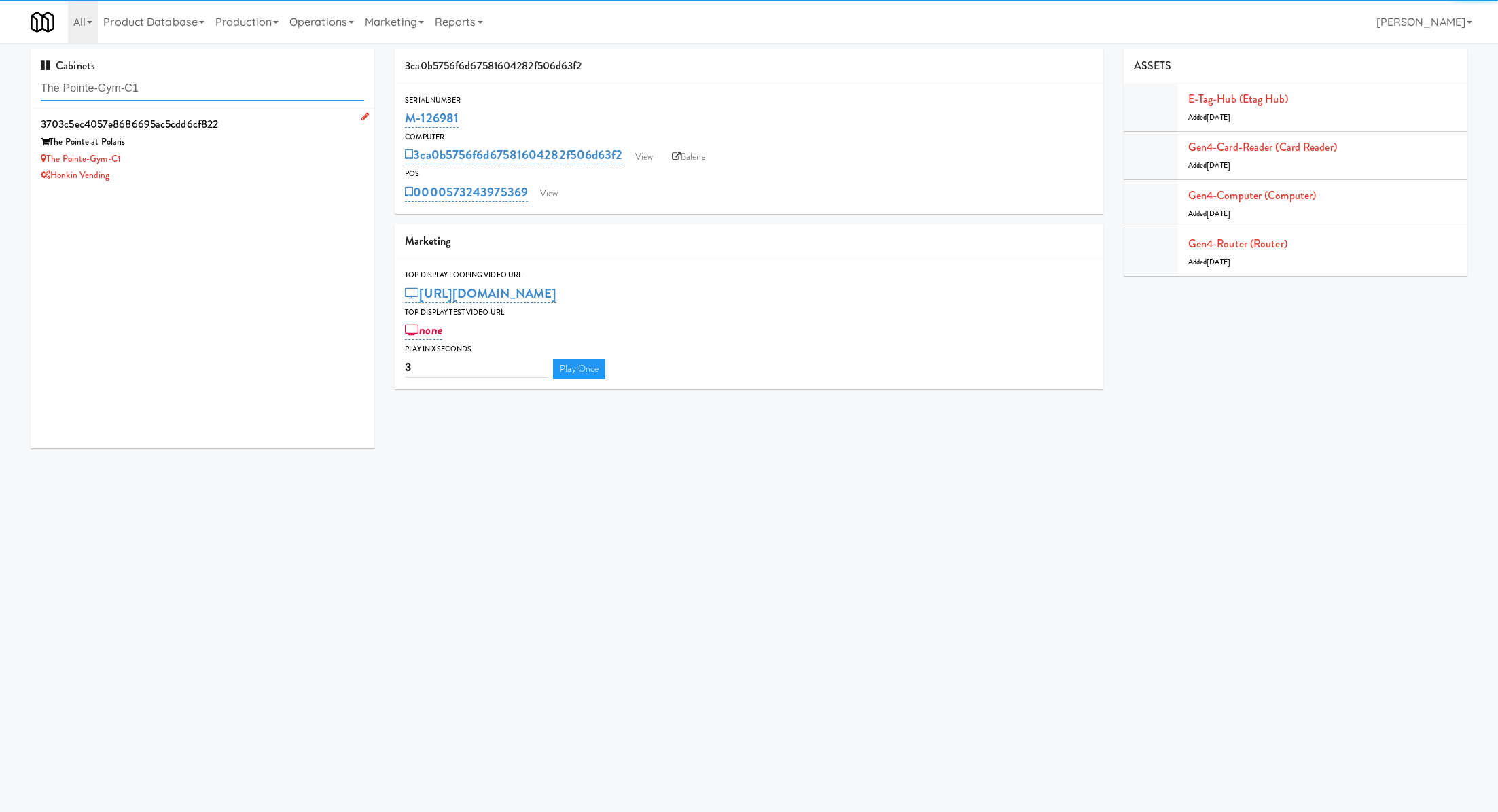
type input "The Pointe-Gym-C1"
click at [263, 169] on div "Honkin Vending" at bounding box center [202, 175] width 324 height 17
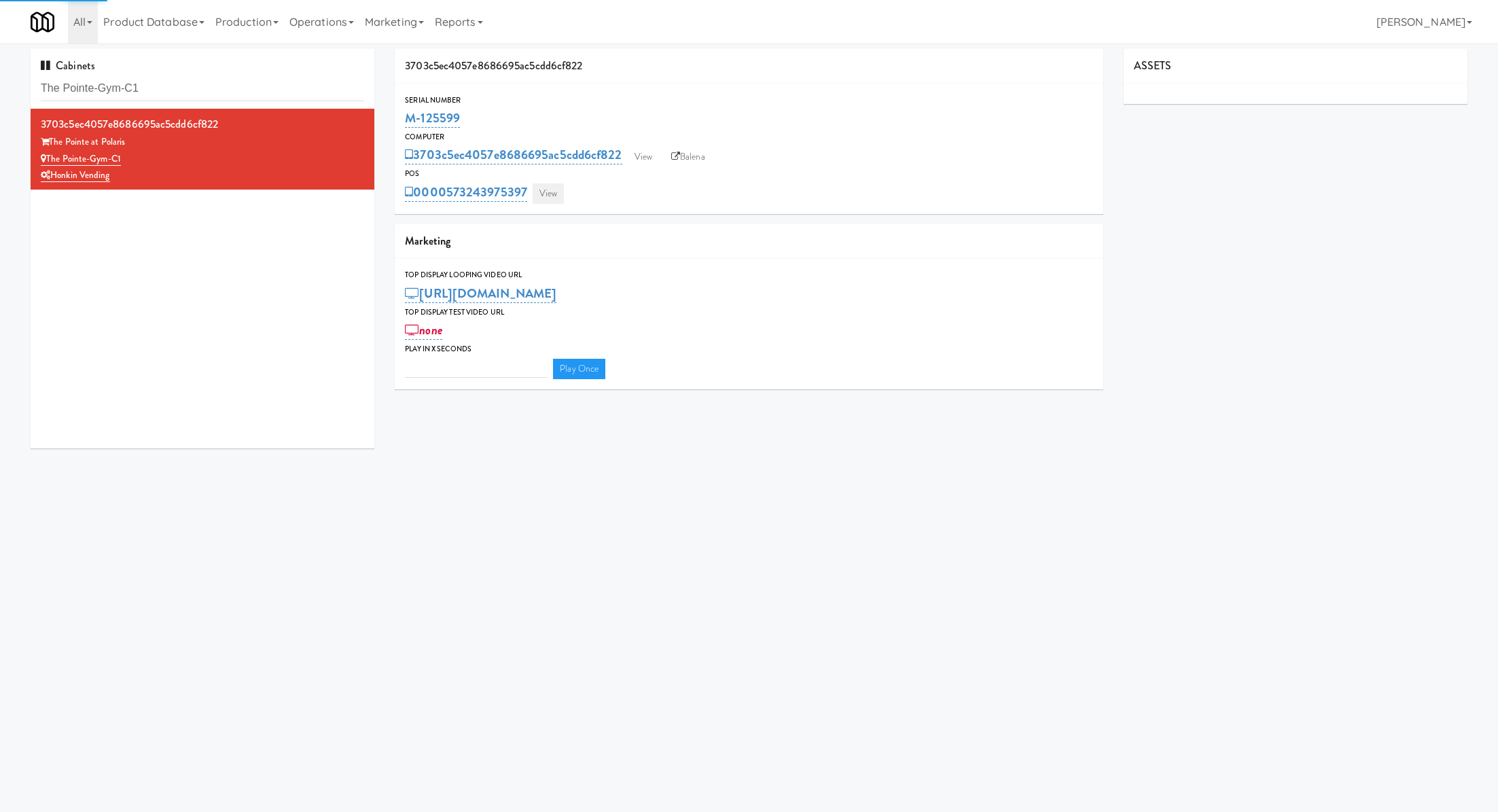
type input "3"
click at [552, 196] on link "View" at bounding box center [548, 194] width 32 height 20
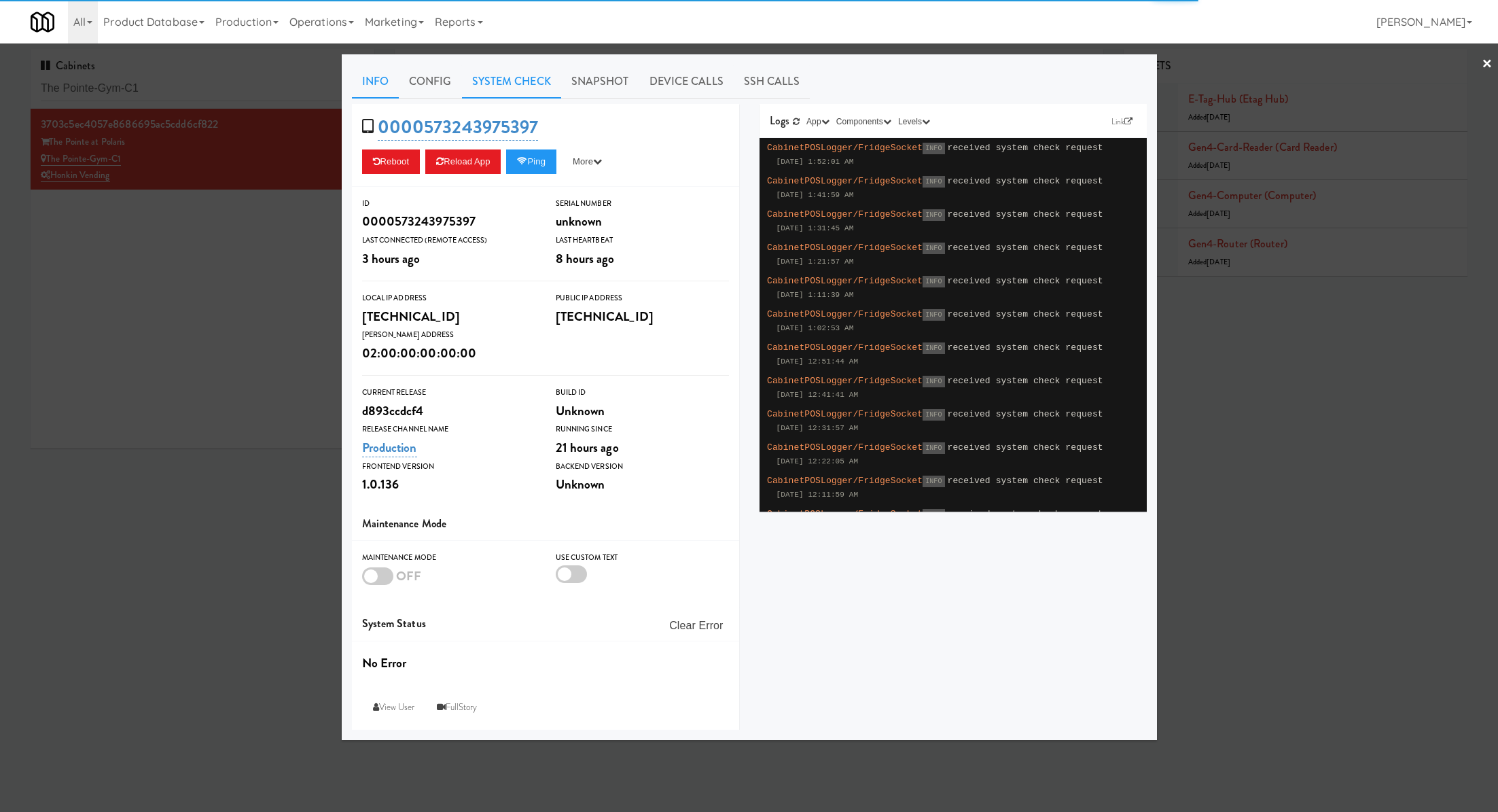
click at [509, 81] on link "System Check" at bounding box center [511, 82] width 99 height 34
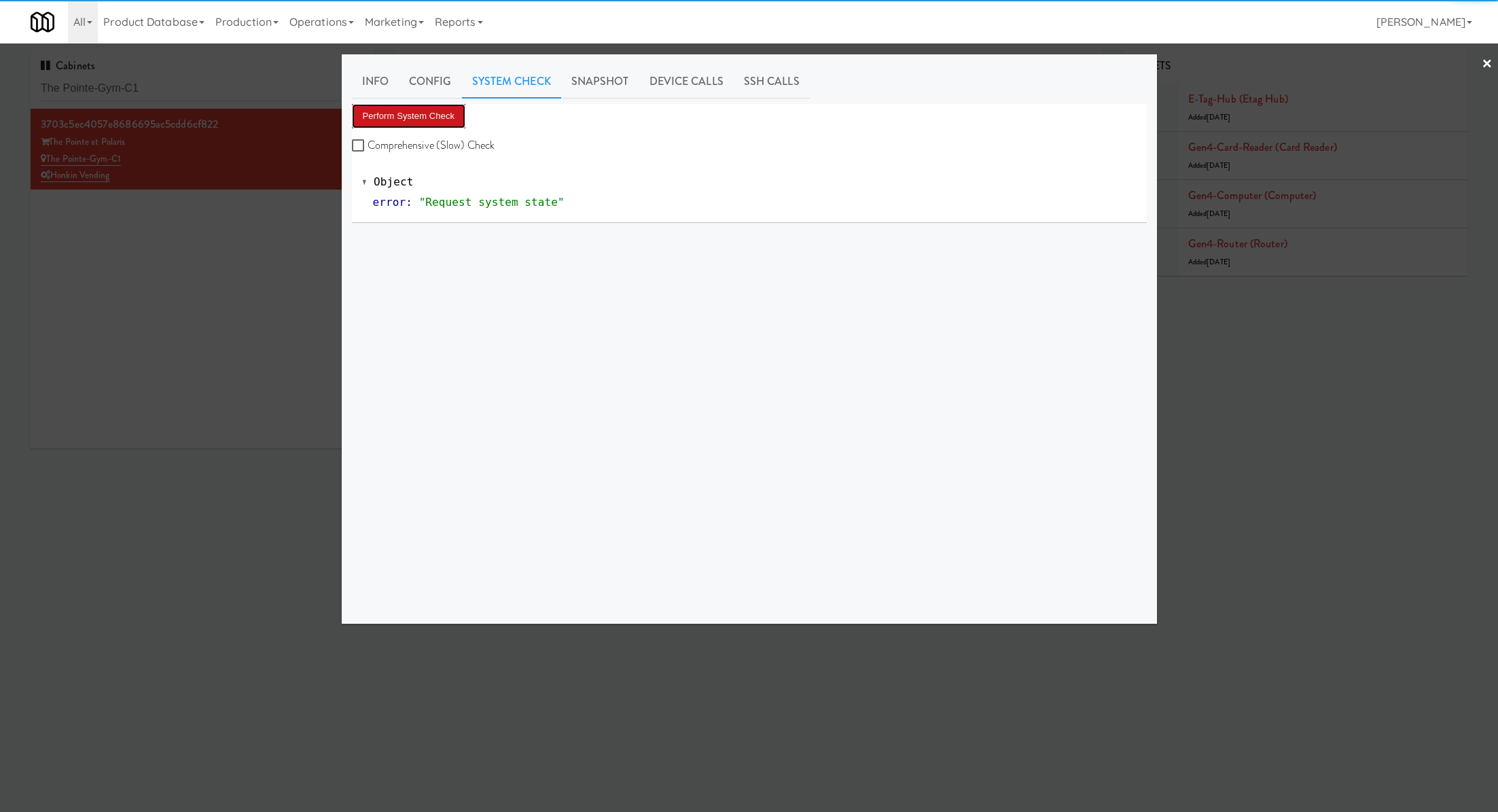
click at [441, 122] on button "Perform System Check" at bounding box center [409, 116] width 114 height 24
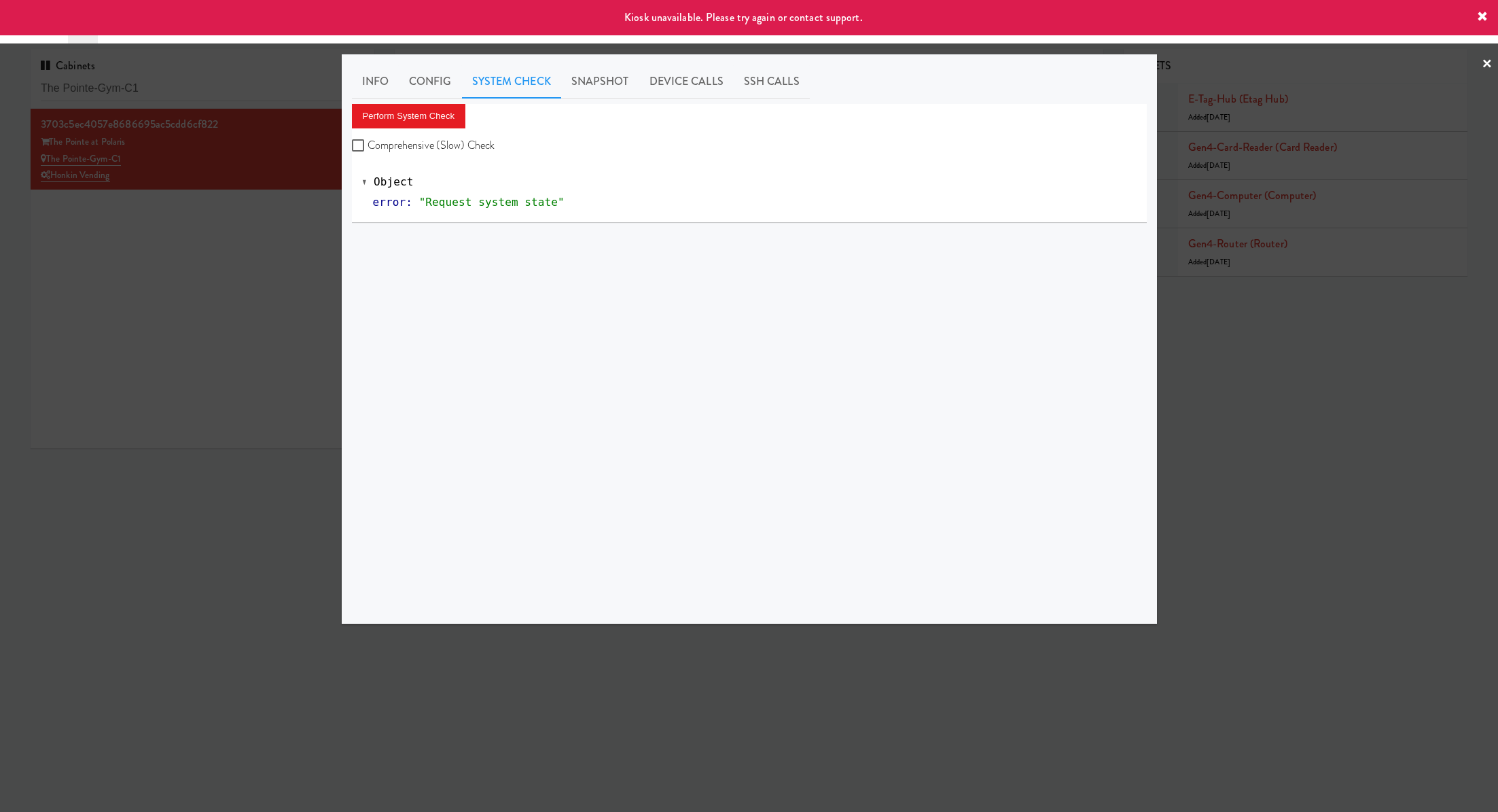
click at [215, 287] on div at bounding box center [749, 406] width 1498 height 812
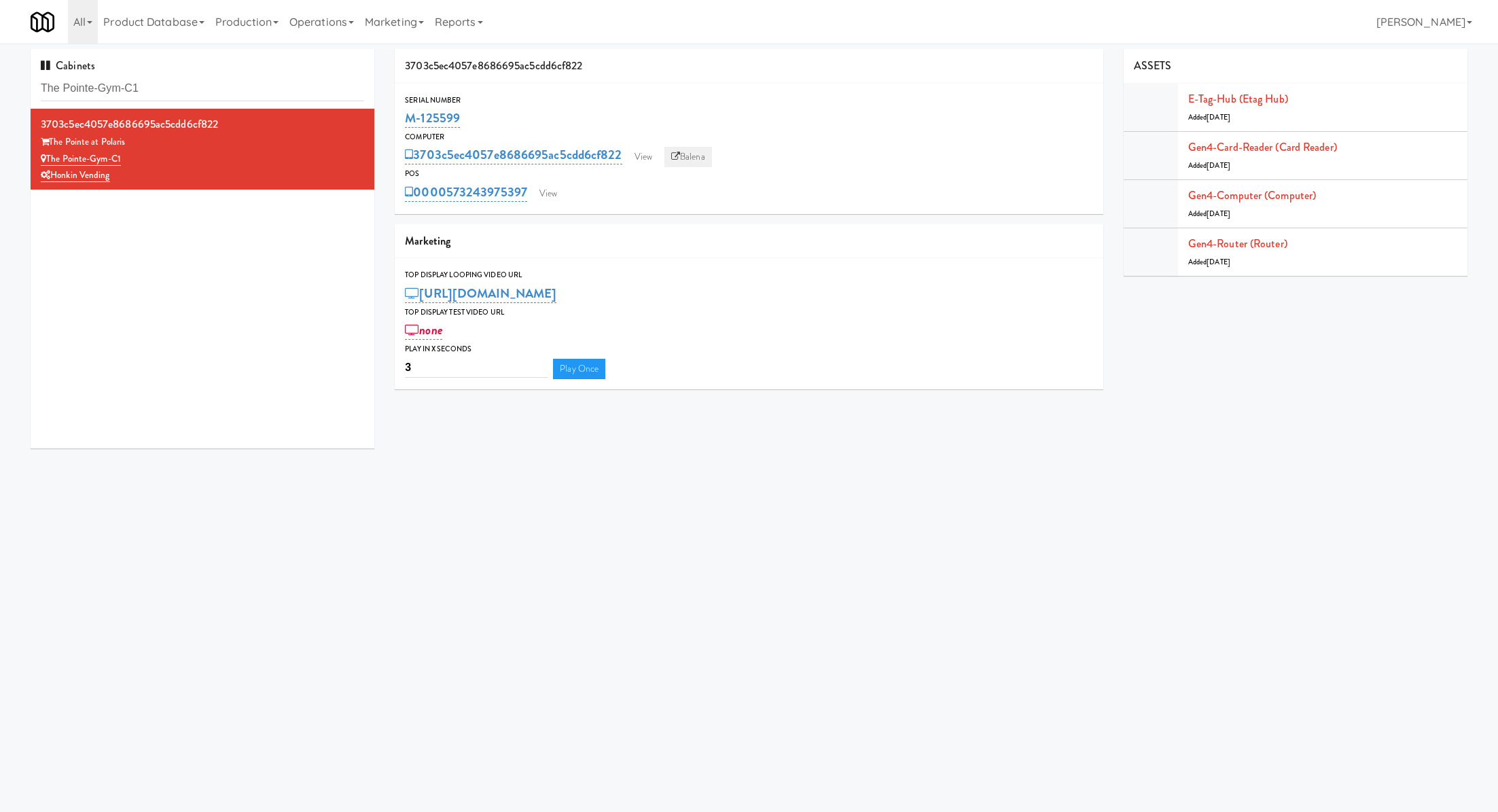
click at [688, 157] on link "Balena" at bounding box center [688, 157] width 47 height 20
click at [559, 194] on link "View" at bounding box center [548, 194] width 32 height 20
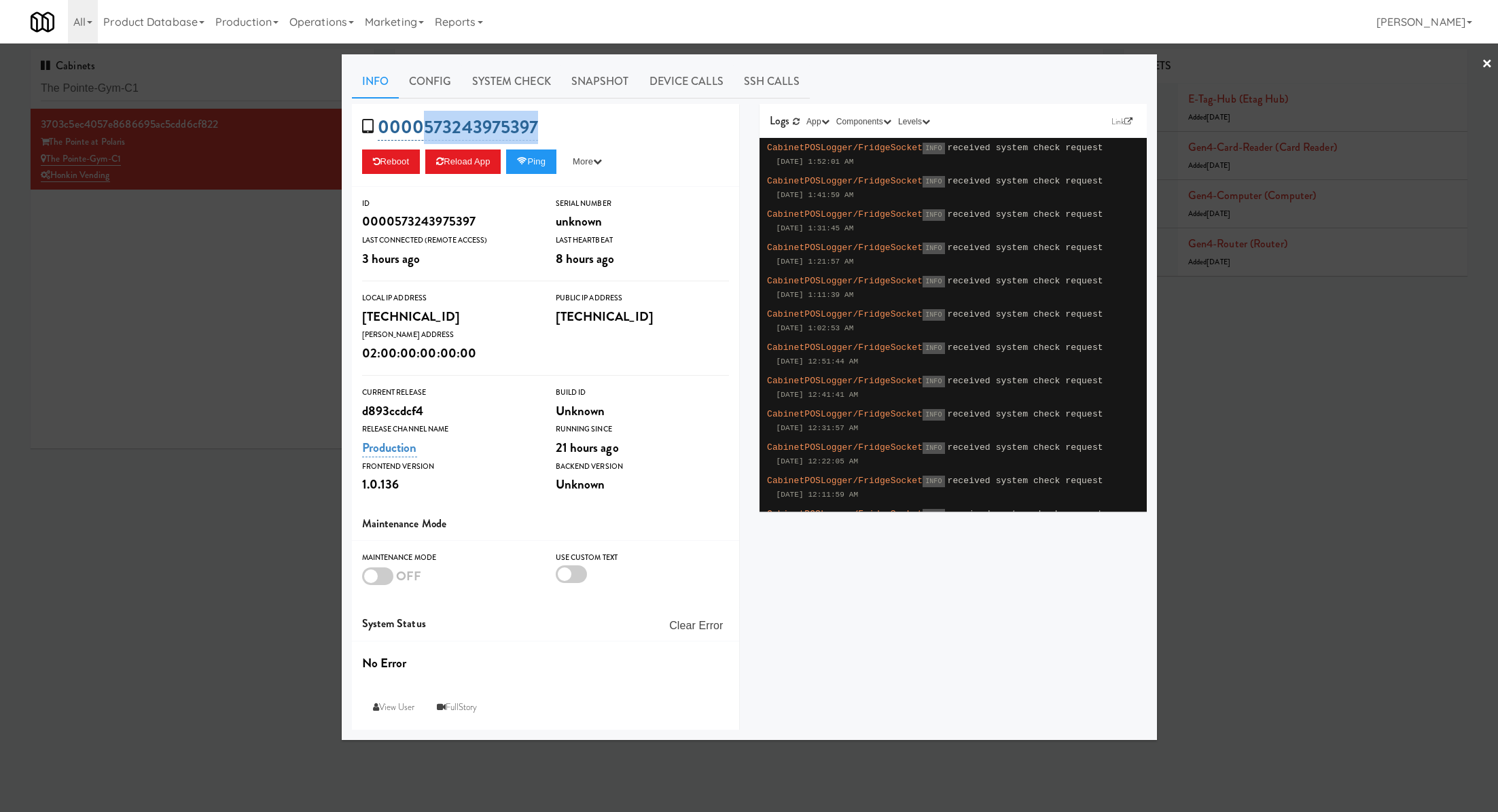
drag, startPoint x: 548, startPoint y: 116, endPoint x: 425, endPoint y: 113, distance: 123.0
click at [425, 113] on div "0000573243975397 Reboot Reload App Ping More Ping Server Restart Server Force R…" at bounding box center [546, 145] width 387 height 82
copy link "573243975397"
click at [215, 86] on div at bounding box center [749, 406] width 1498 height 812
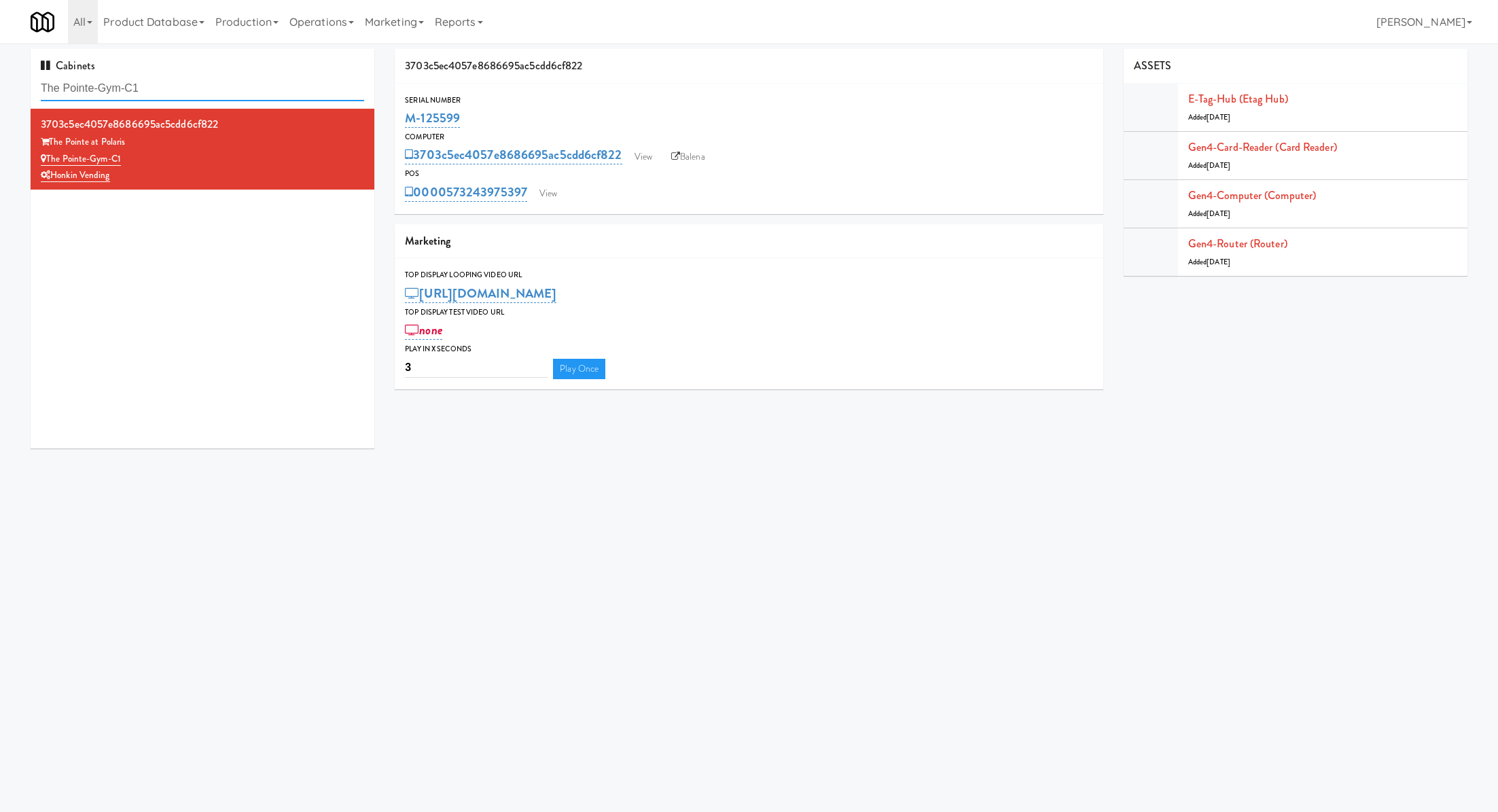
click at [215, 86] on input "The Pointe-Gym-C1" at bounding box center [202, 88] width 324 height 25
paste input "Delmarva CHS - Cooler"
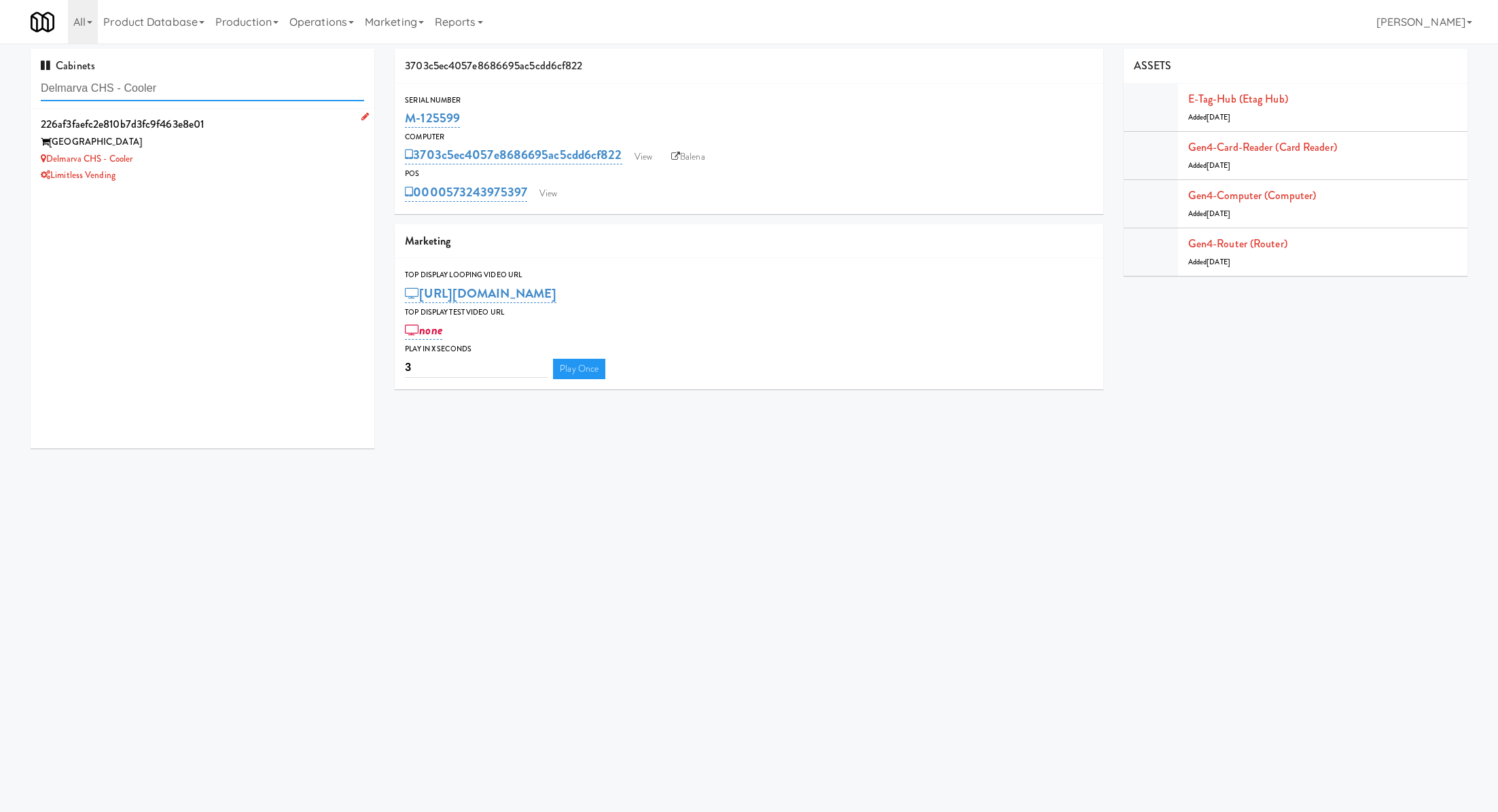
type input "Delmarva CHS - Cooler"
click at [278, 183] on div "Limitless Vending" at bounding box center [202, 175] width 324 height 17
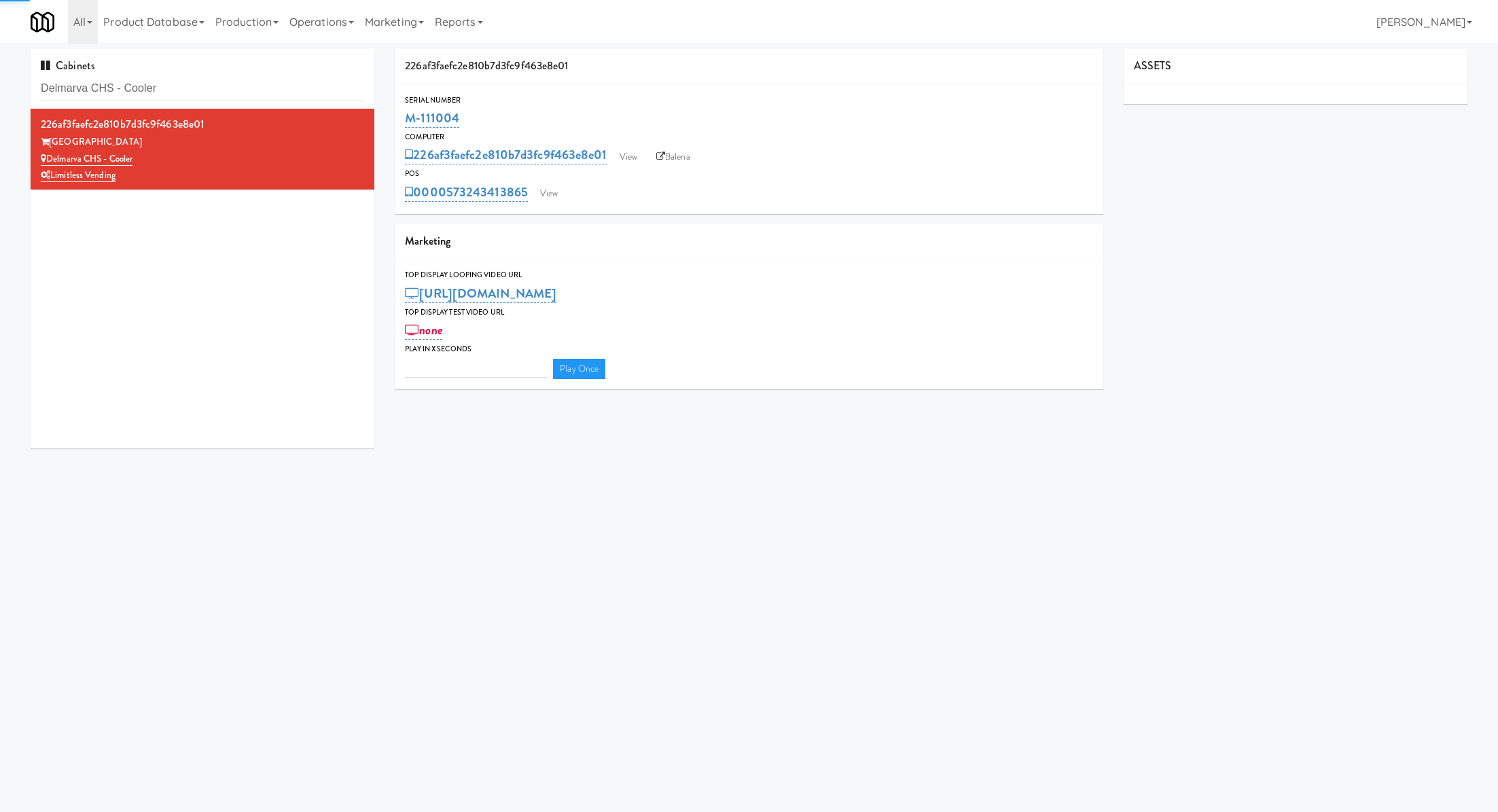
type input "3"
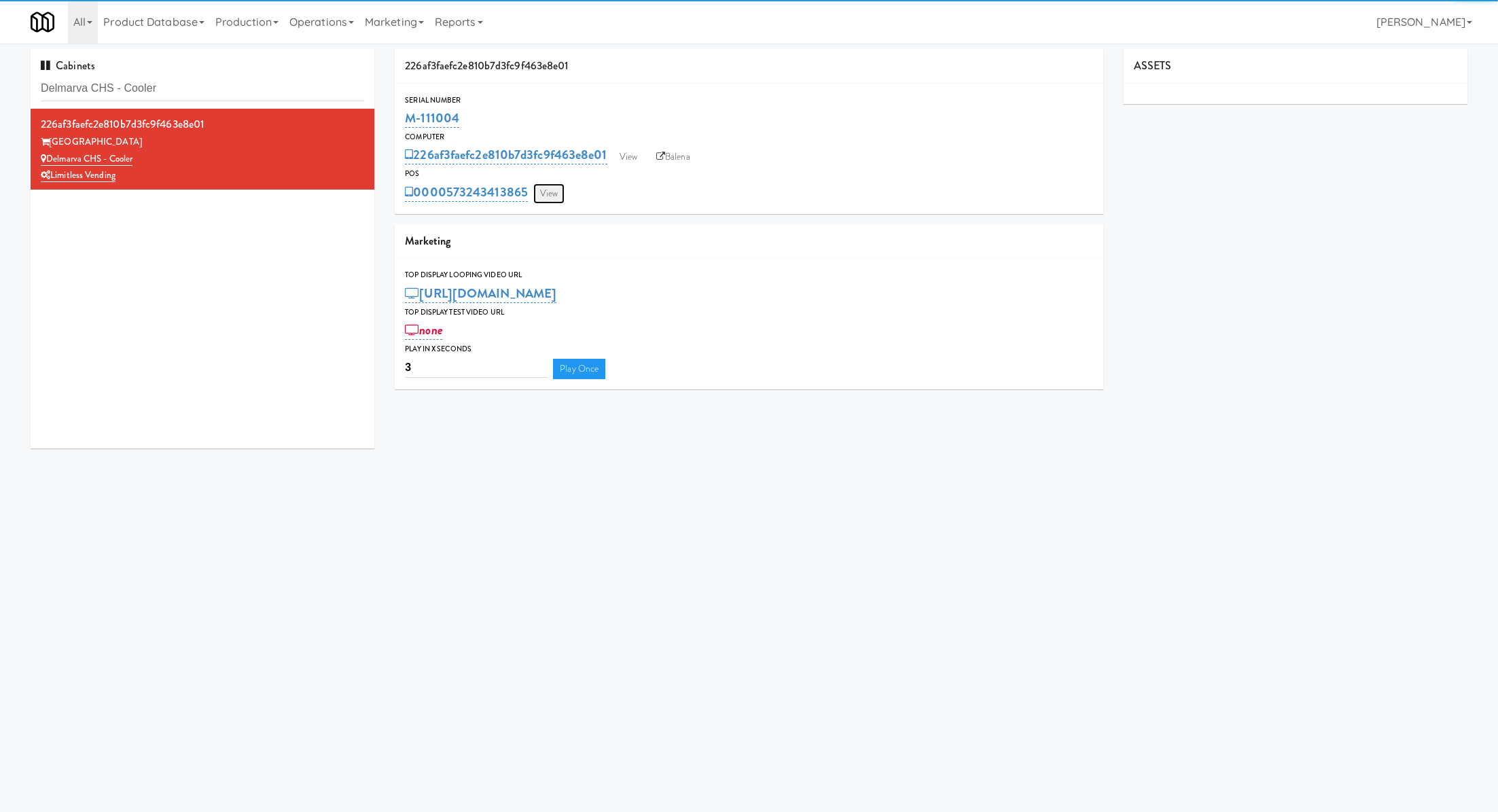
click at [553, 197] on link "View" at bounding box center [549, 194] width 32 height 20
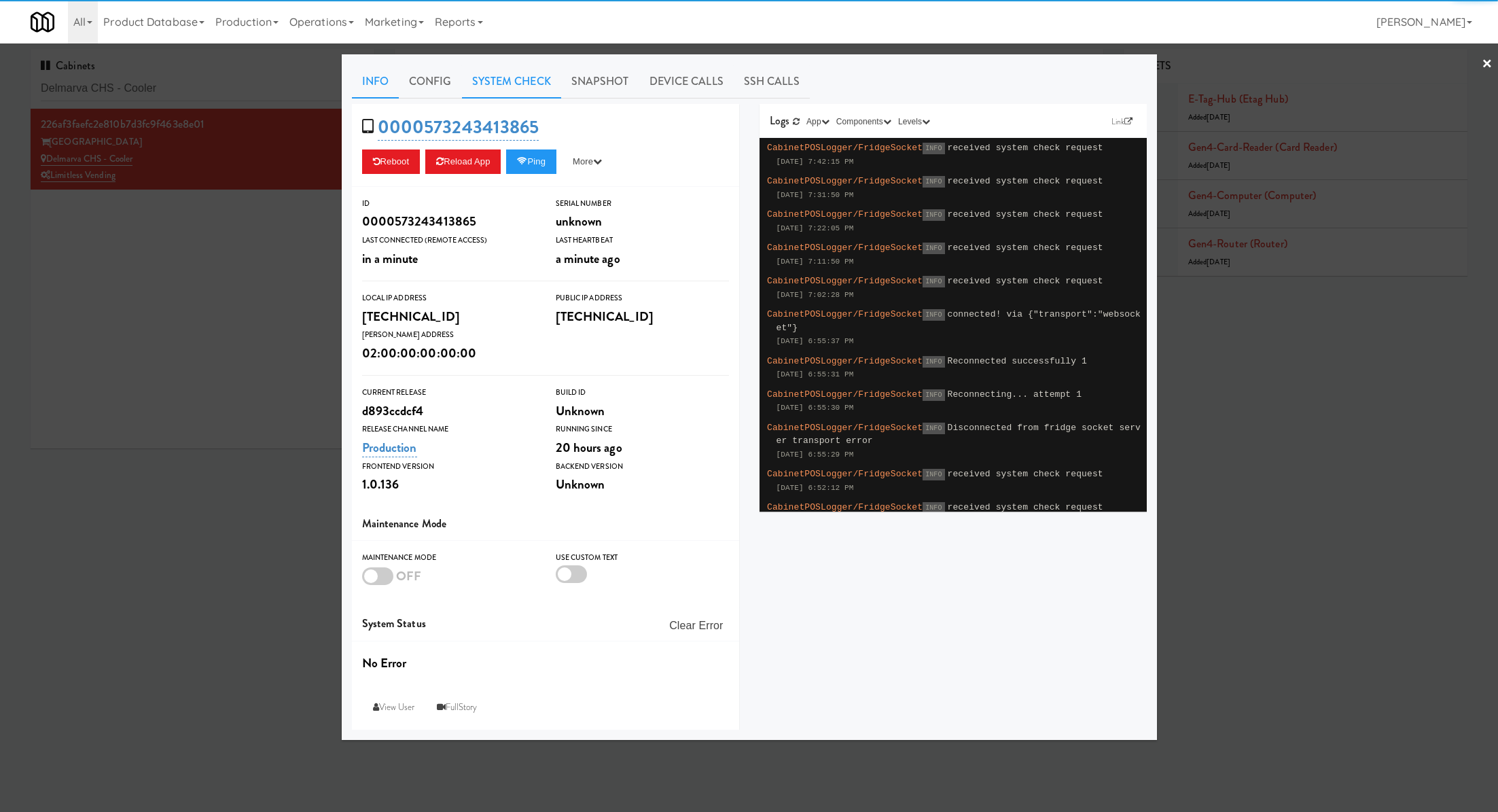
click at [519, 85] on link "System Check" at bounding box center [511, 82] width 99 height 34
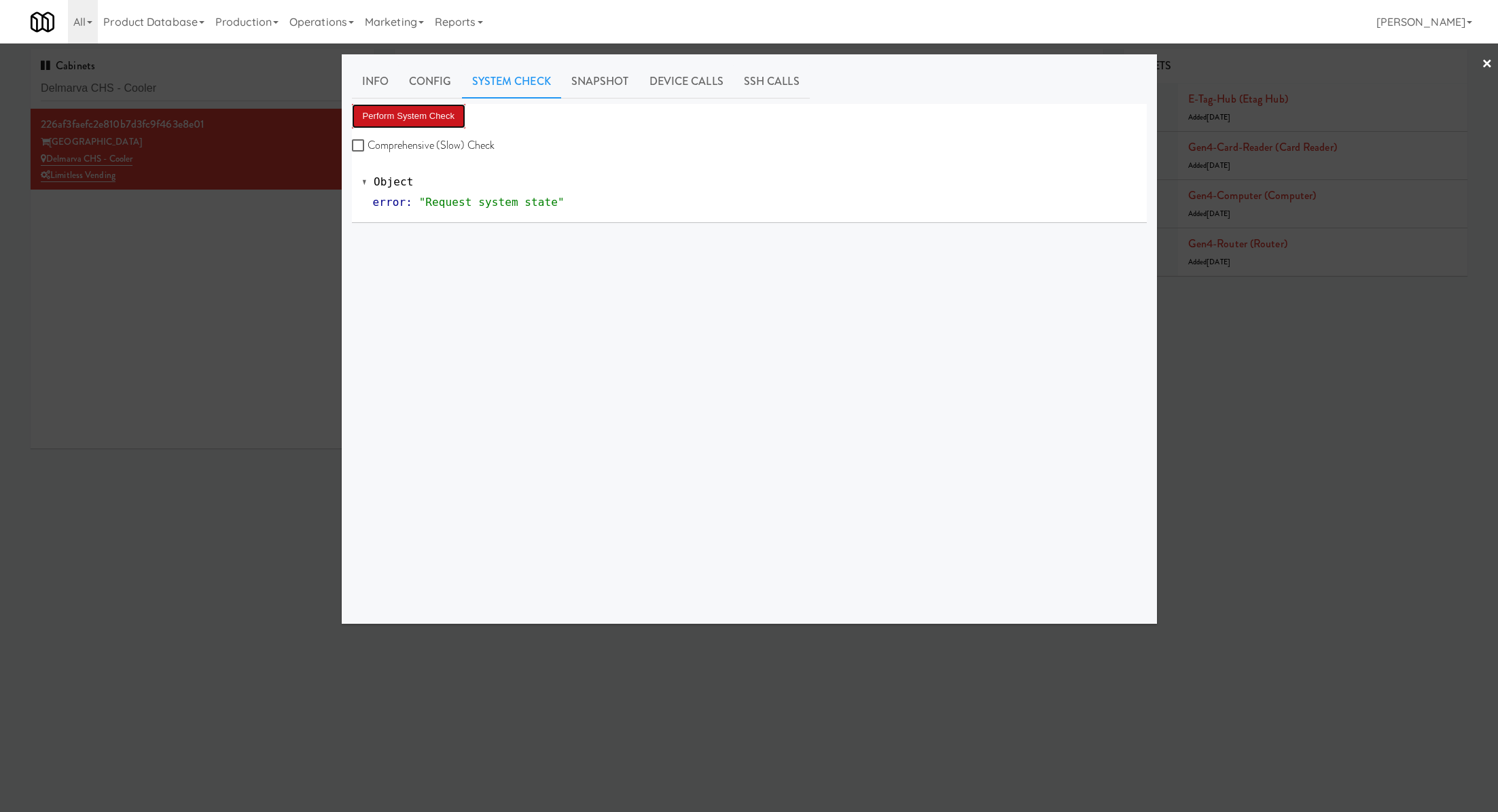
click at [449, 109] on button "Perform System Check" at bounding box center [409, 116] width 114 height 24
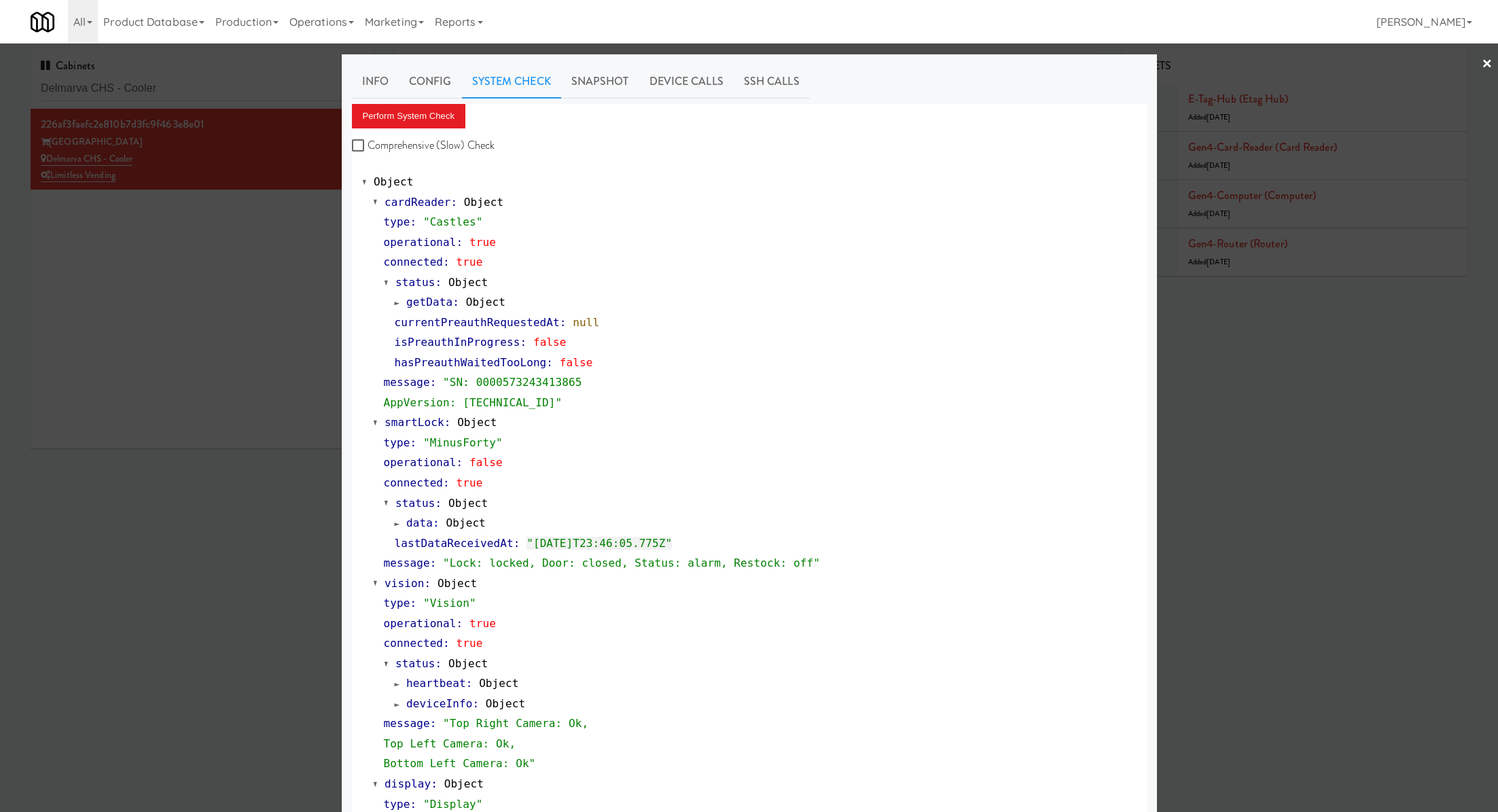
click at [248, 86] on div at bounding box center [749, 406] width 1498 height 812
click at [248, 86] on input "Delmarva CHS - Cooler" at bounding box center [202, 88] width 324 height 25
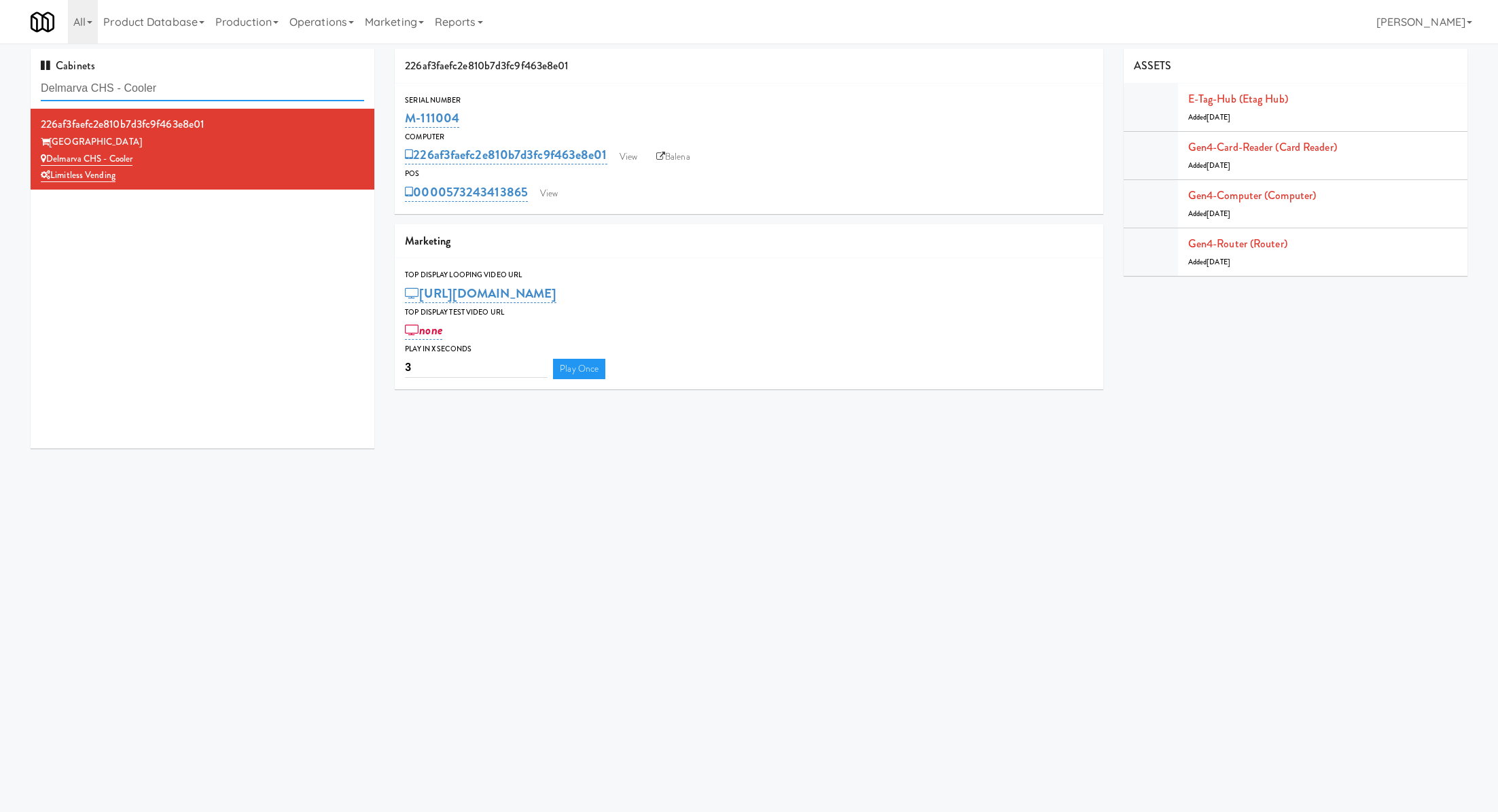
click at [248, 86] on input "Delmarva CHS - Cooler" at bounding box center [202, 88] width 324 height 25
paste input "Ame"
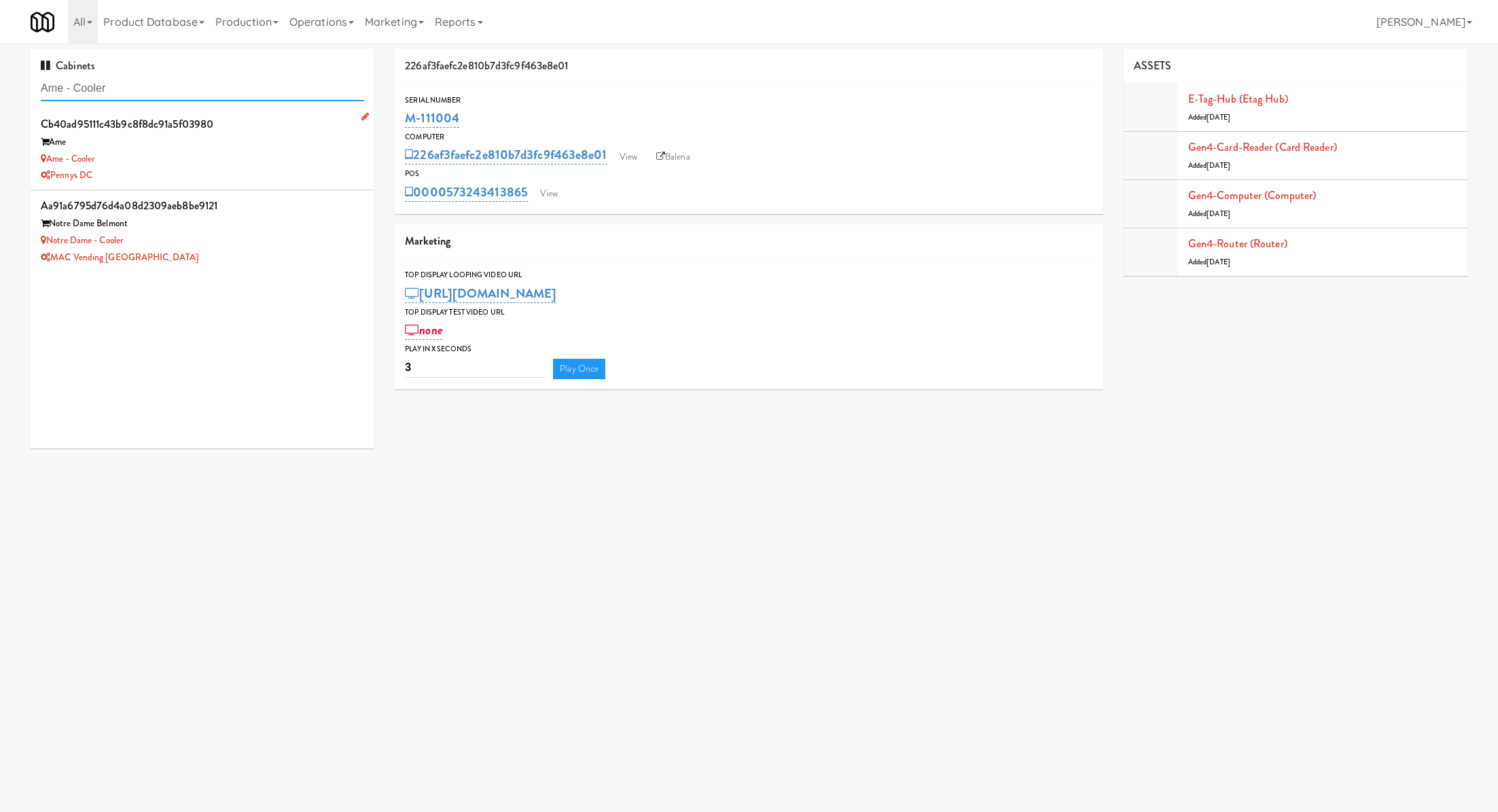
type input "Ame - Cooler"
click at [258, 136] on div "Ame" at bounding box center [202, 142] width 324 height 17
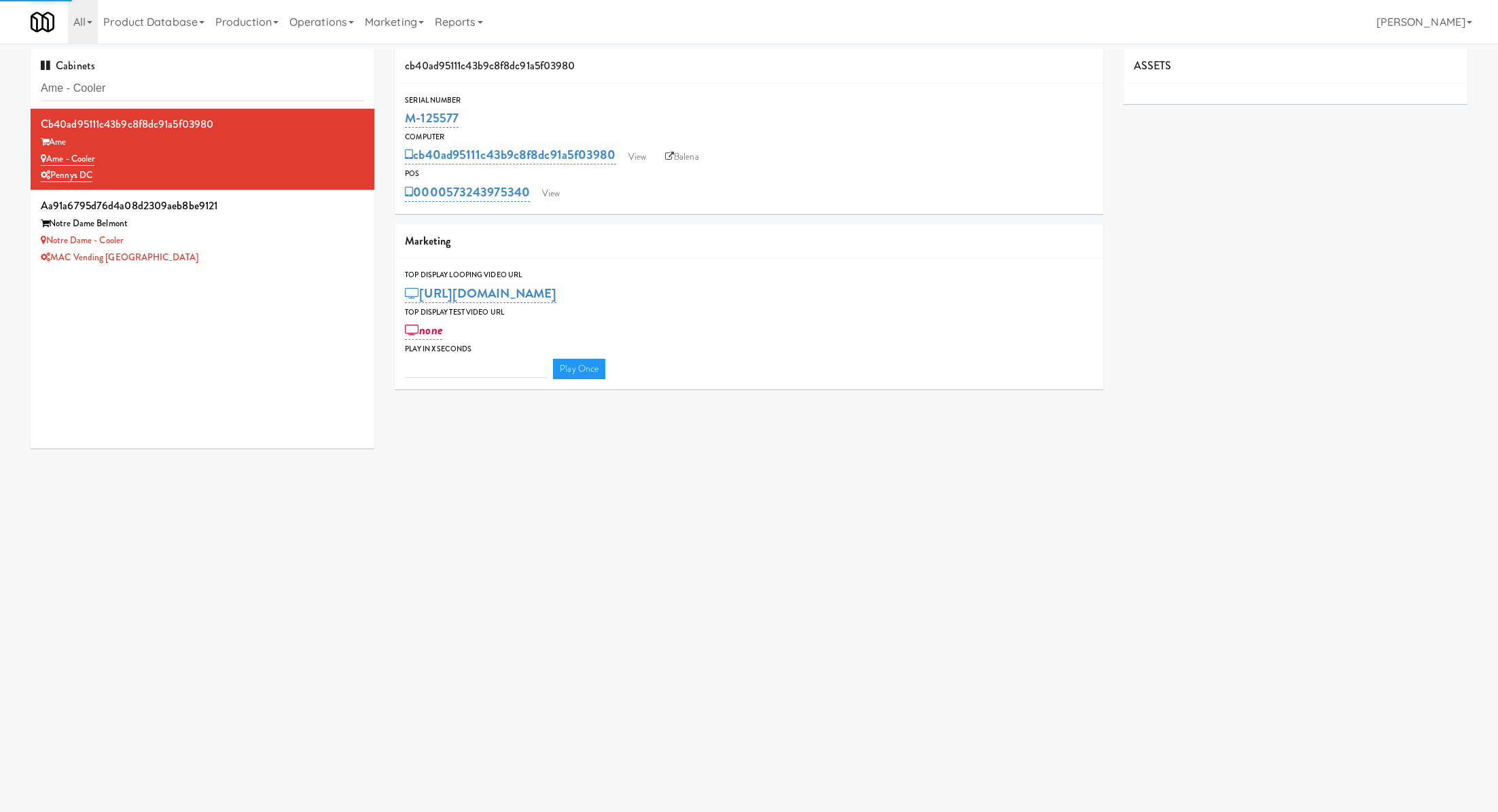
type input "3"
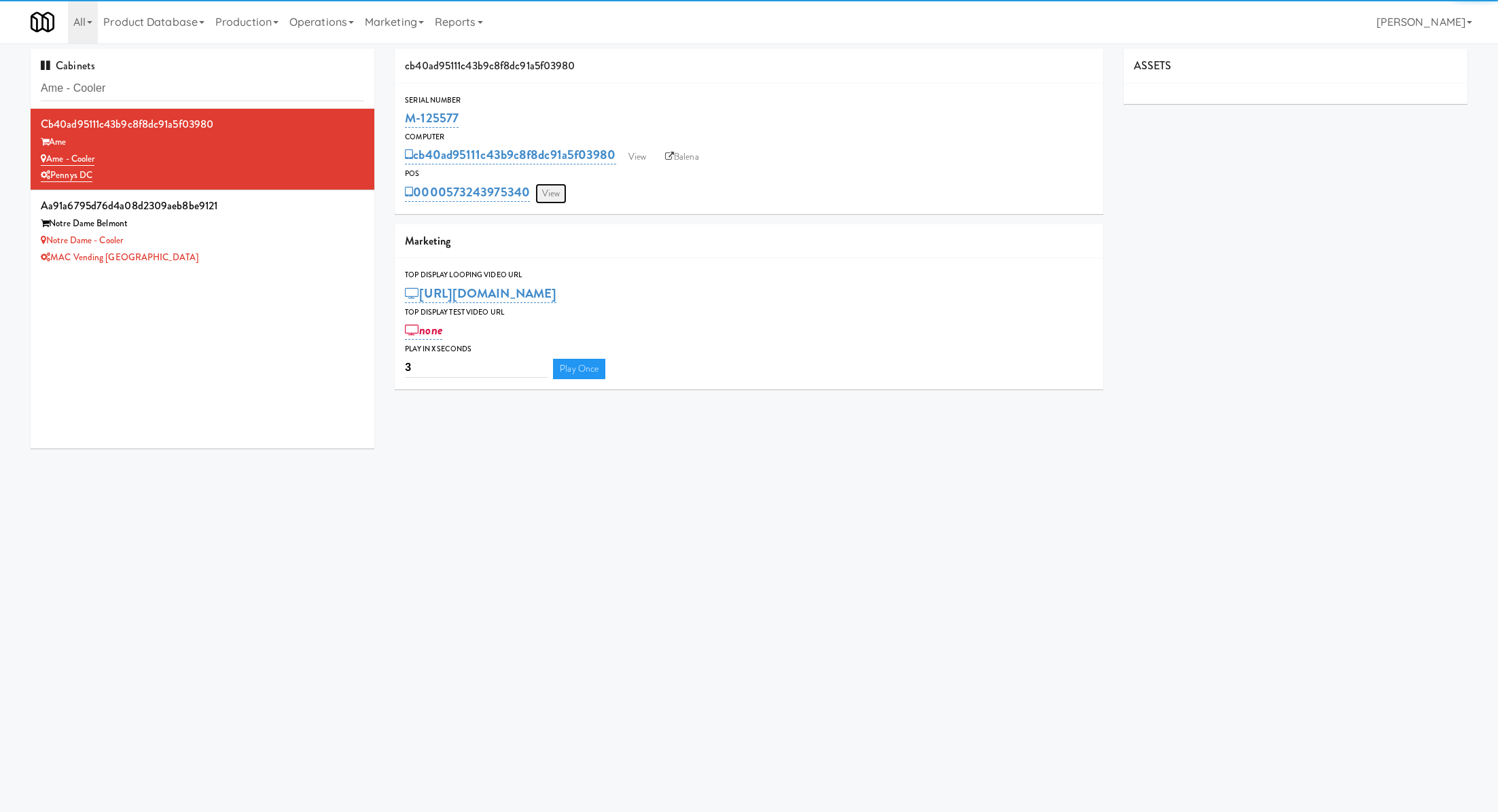
click at [560, 189] on link "View" at bounding box center [551, 194] width 32 height 20
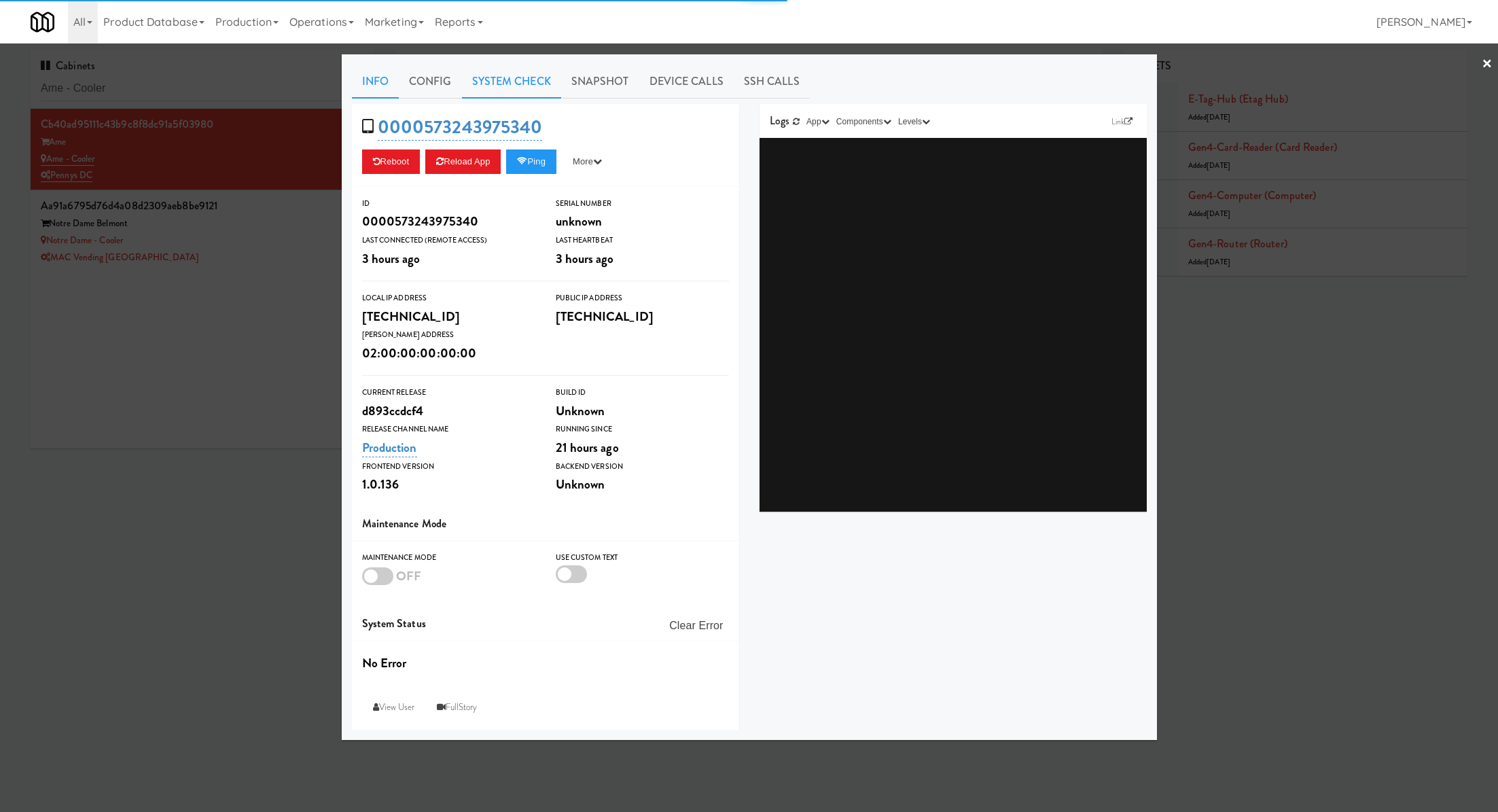
click at [525, 91] on link "System Check" at bounding box center [511, 82] width 99 height 34
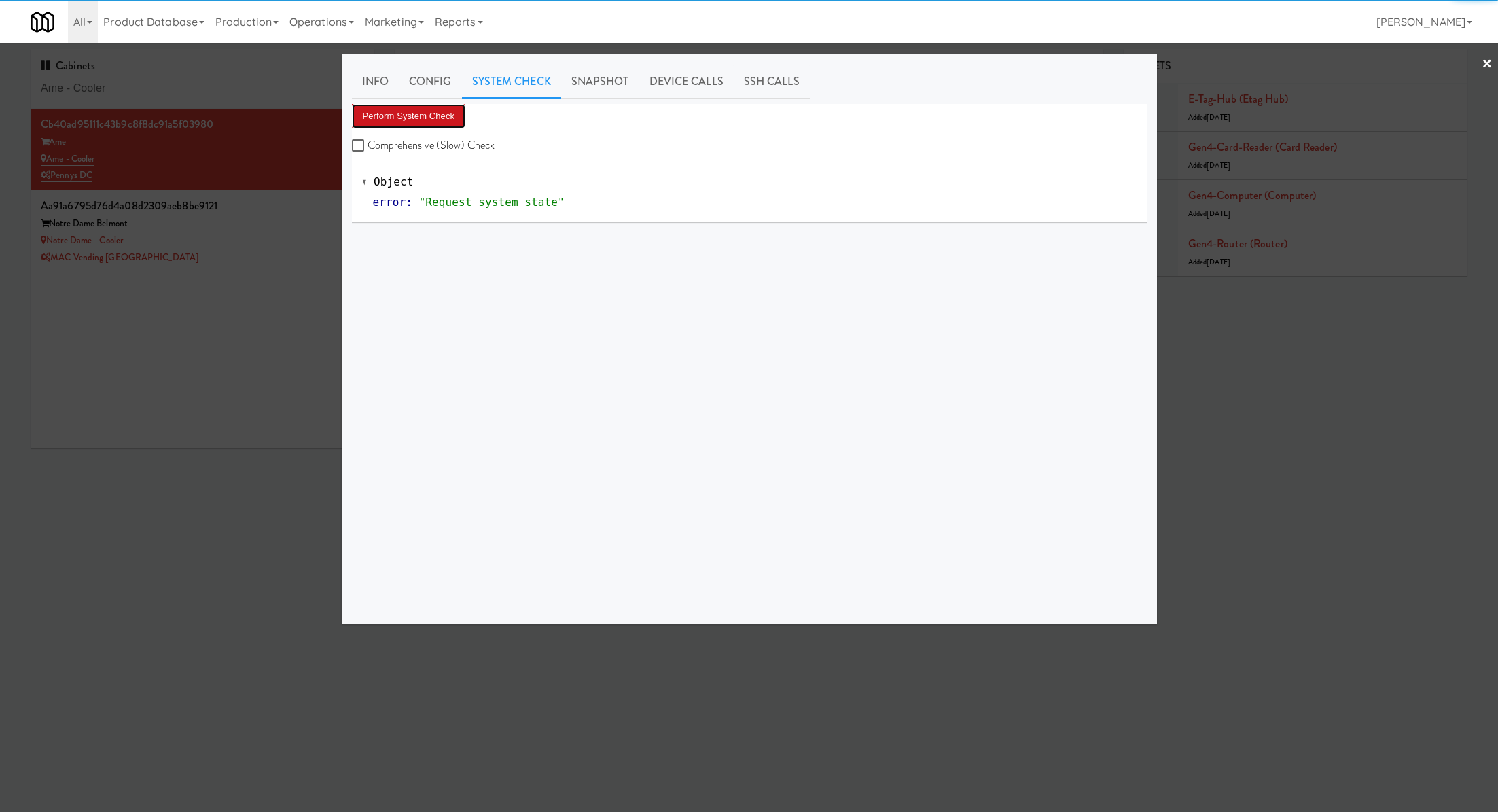
click at [443, 104] on button "Perform System Check" at bounding box center [409, 116] width 114 height 24
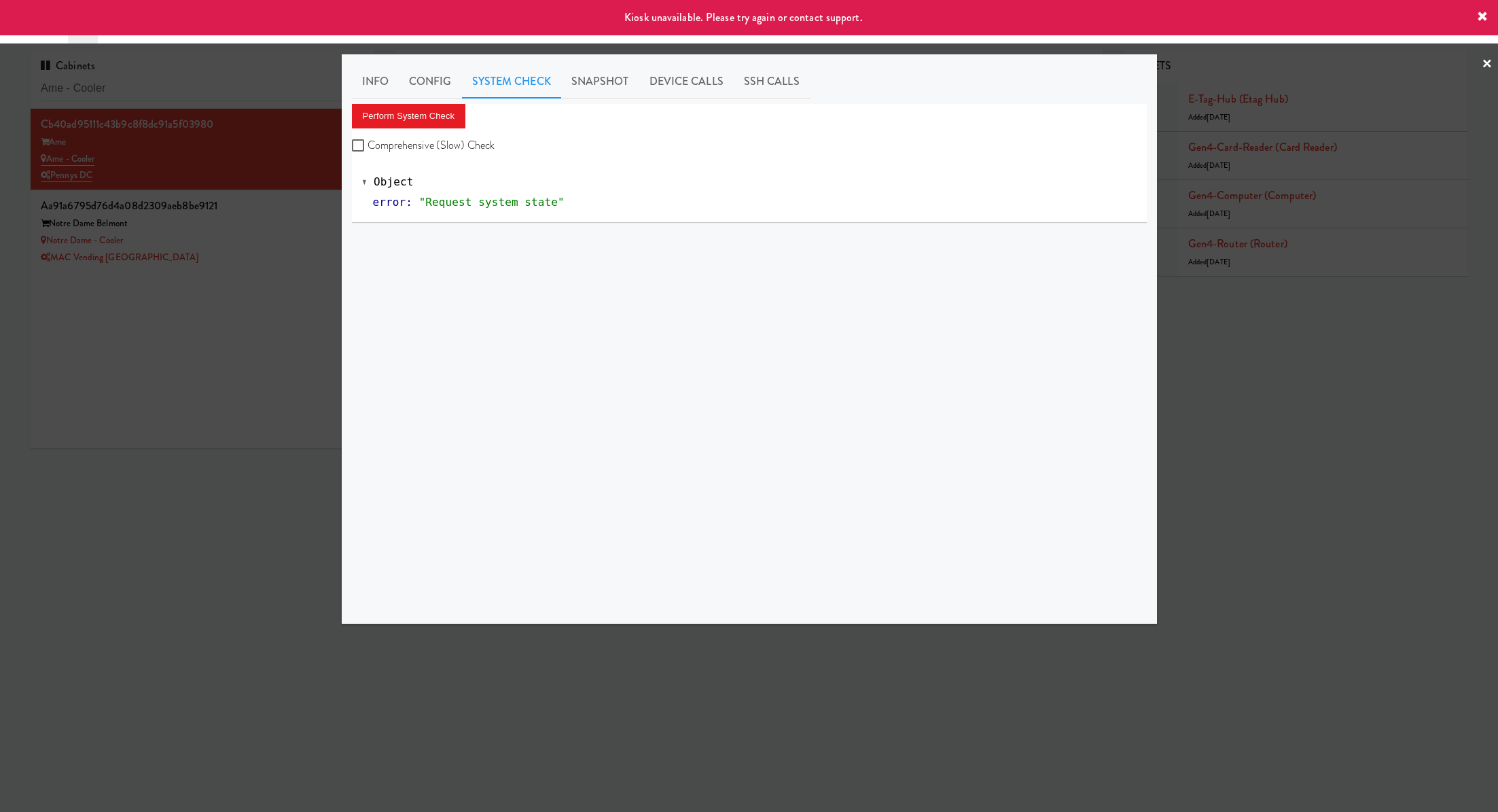
click at [260, 292] on div at bounding box center [749, 406] width 1498 height 812
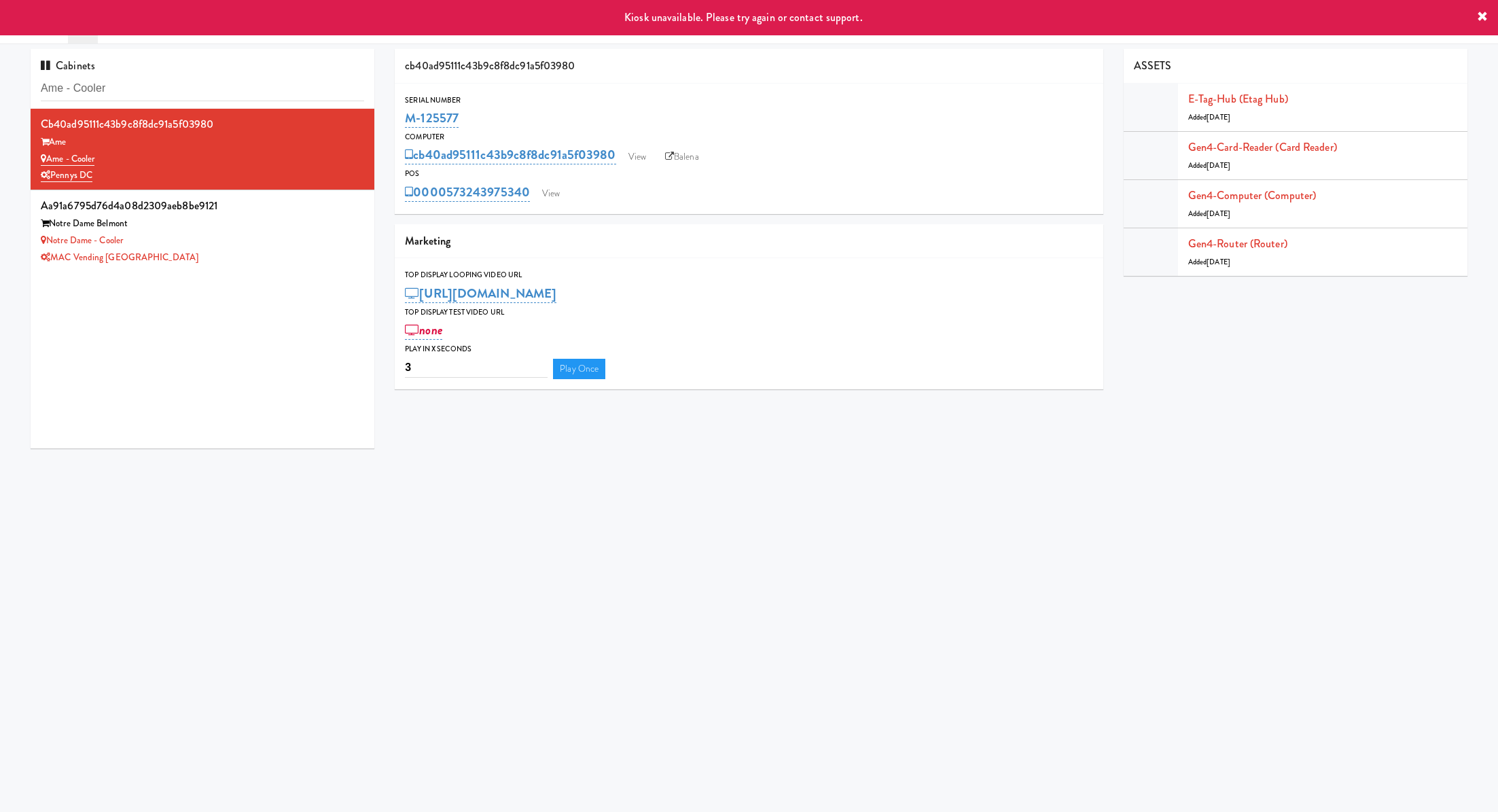
drag, startPoint x: 493, startPoint y: 121, endPoint x: 402, endPoint y: 121, distance: 91.0
click at [402, 121] on div "Serial Number M-125577" at bounding box center [748, 112] width 707 height 37
copy link "M-125577"
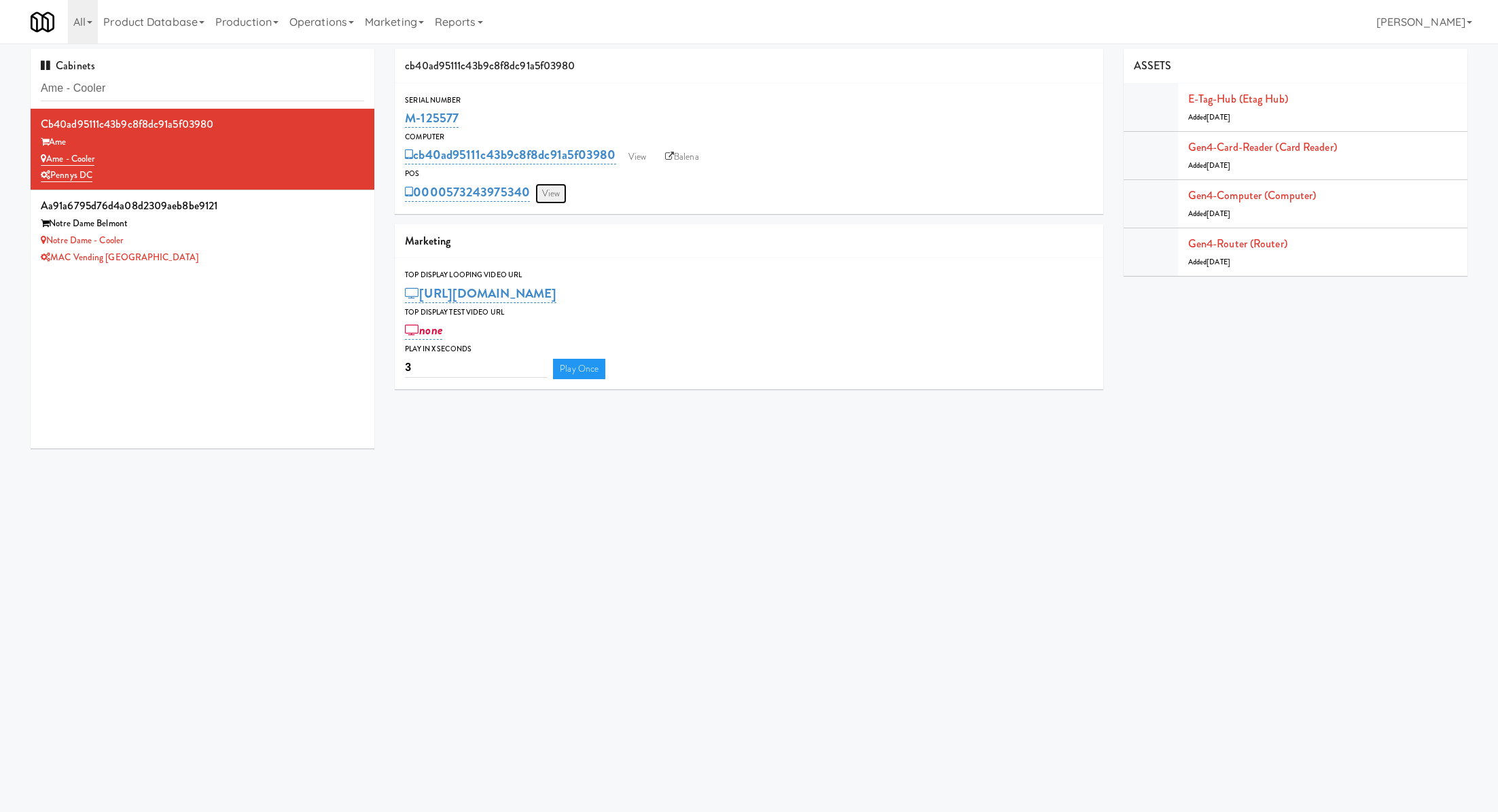
click at [547, 191] on link "View" at bounding box center [551, 194] width 32 height 20
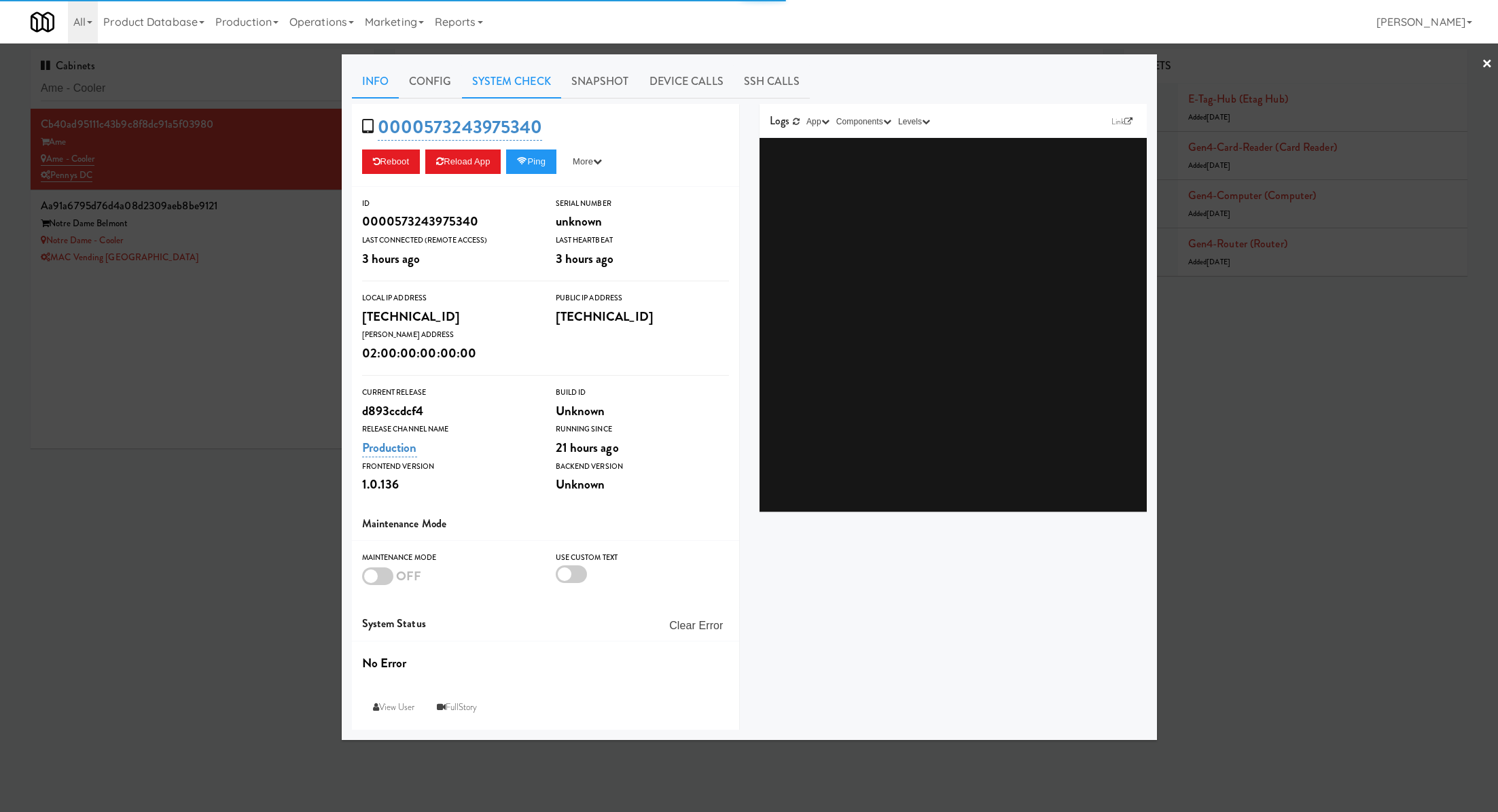
click at [530, 89] on link "System Check" at bounding box center [511, 82] width 99 height 34
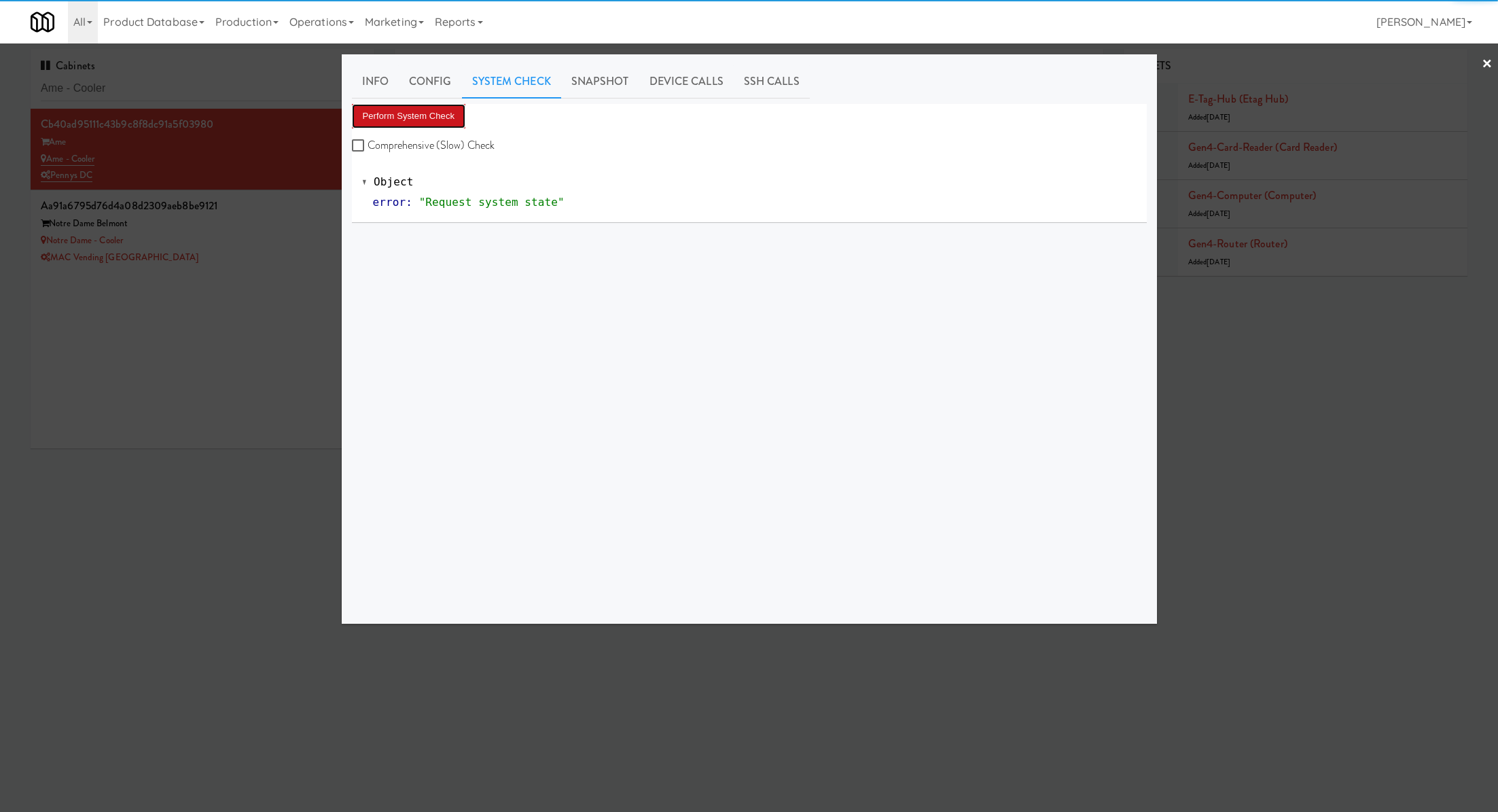
click at [441, 111] on button "Perform System Check" at bounding box center [409, 116] width 114 height 24
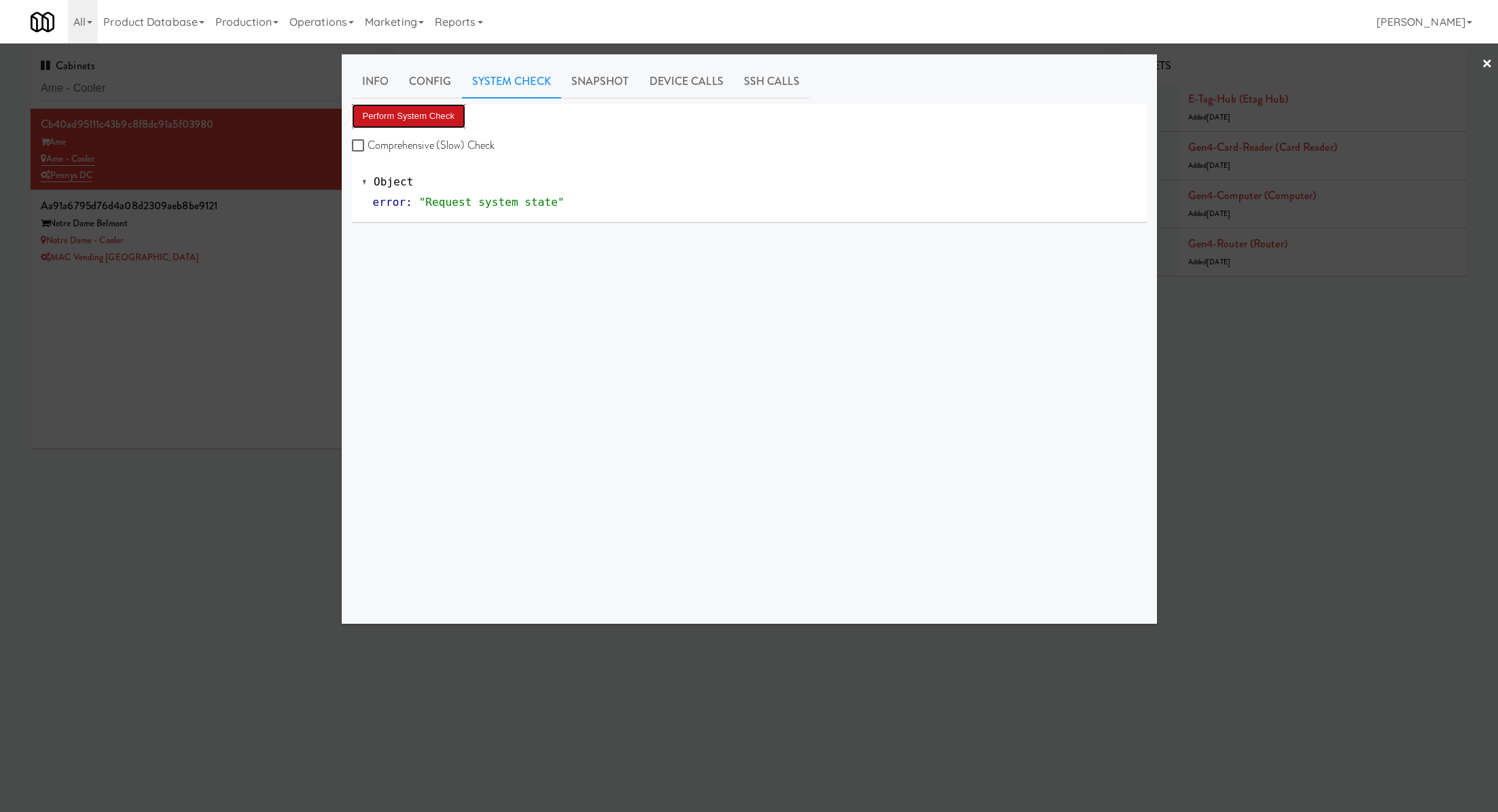
click at [430, 114] on button "Perform System Check" at bounding box center [409, 116] width 114 height 24
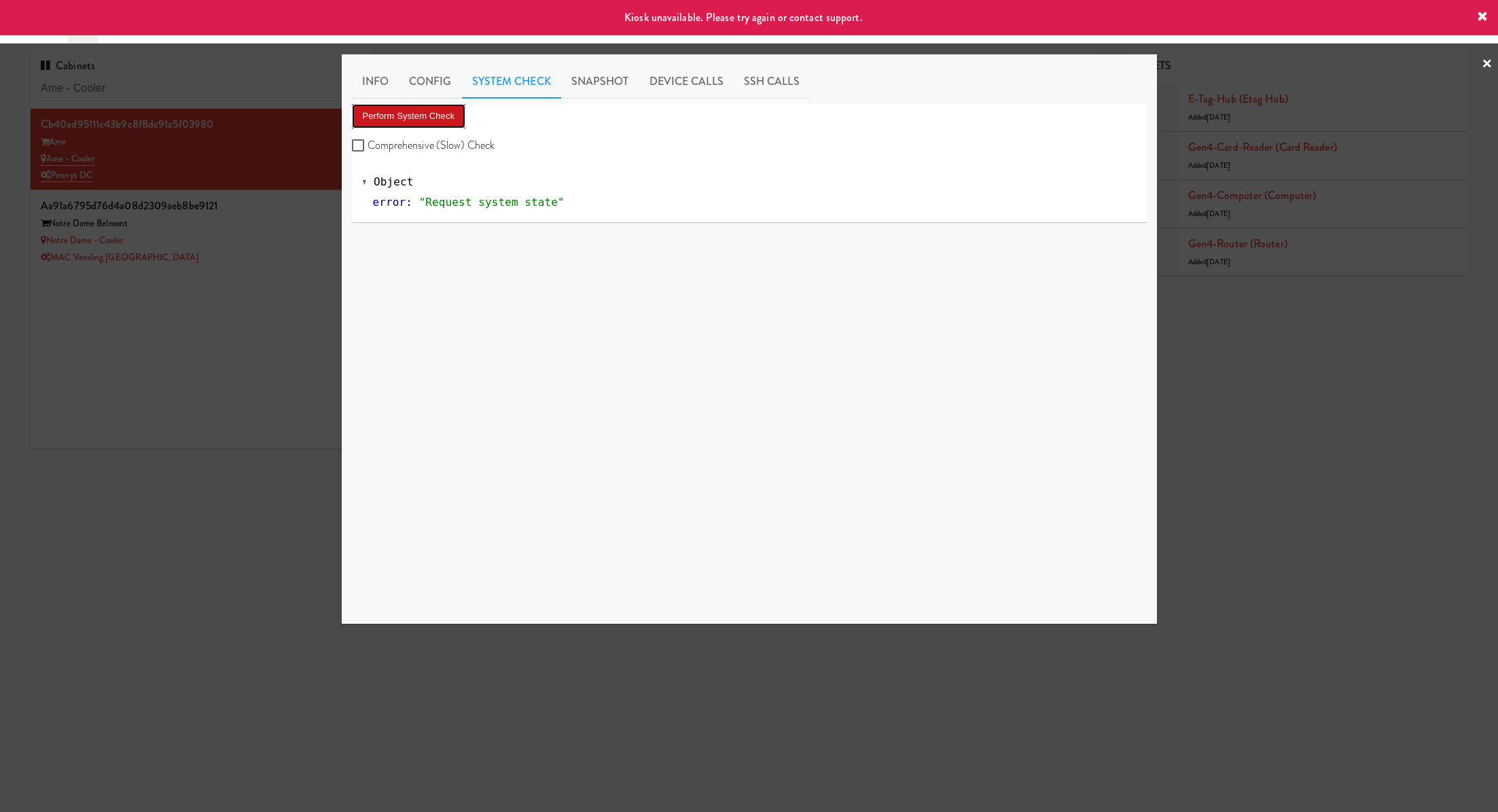
click at [437, 116] on button "Perform System Check" at bounding box center [409, 116] width 114 height 24
click at [276, 235] on div at bounding box center [749, 406] width 1498 height 812
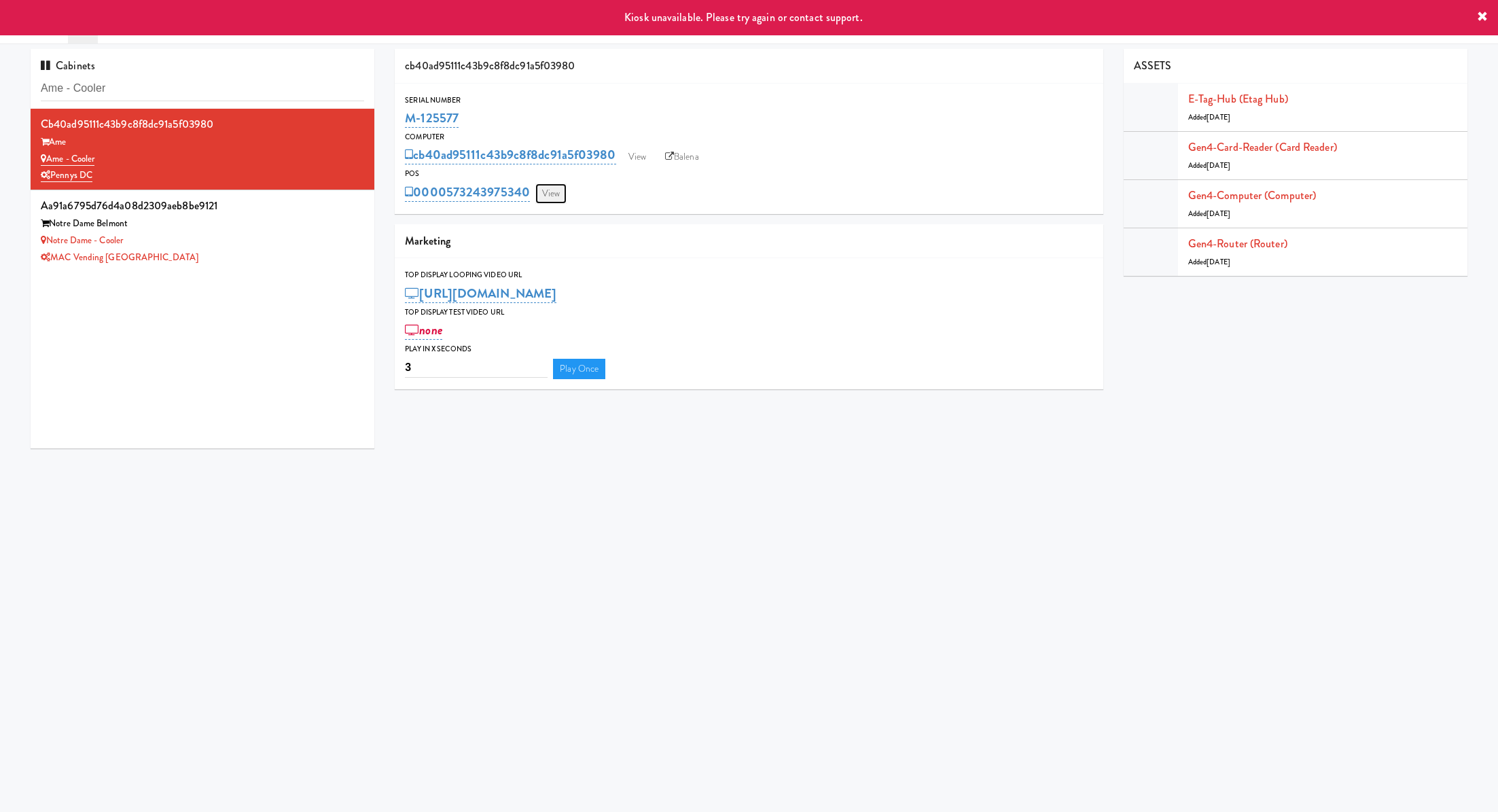
click at [560, 186] on link "View" at bounding box center [551, 194] width 32 height 20
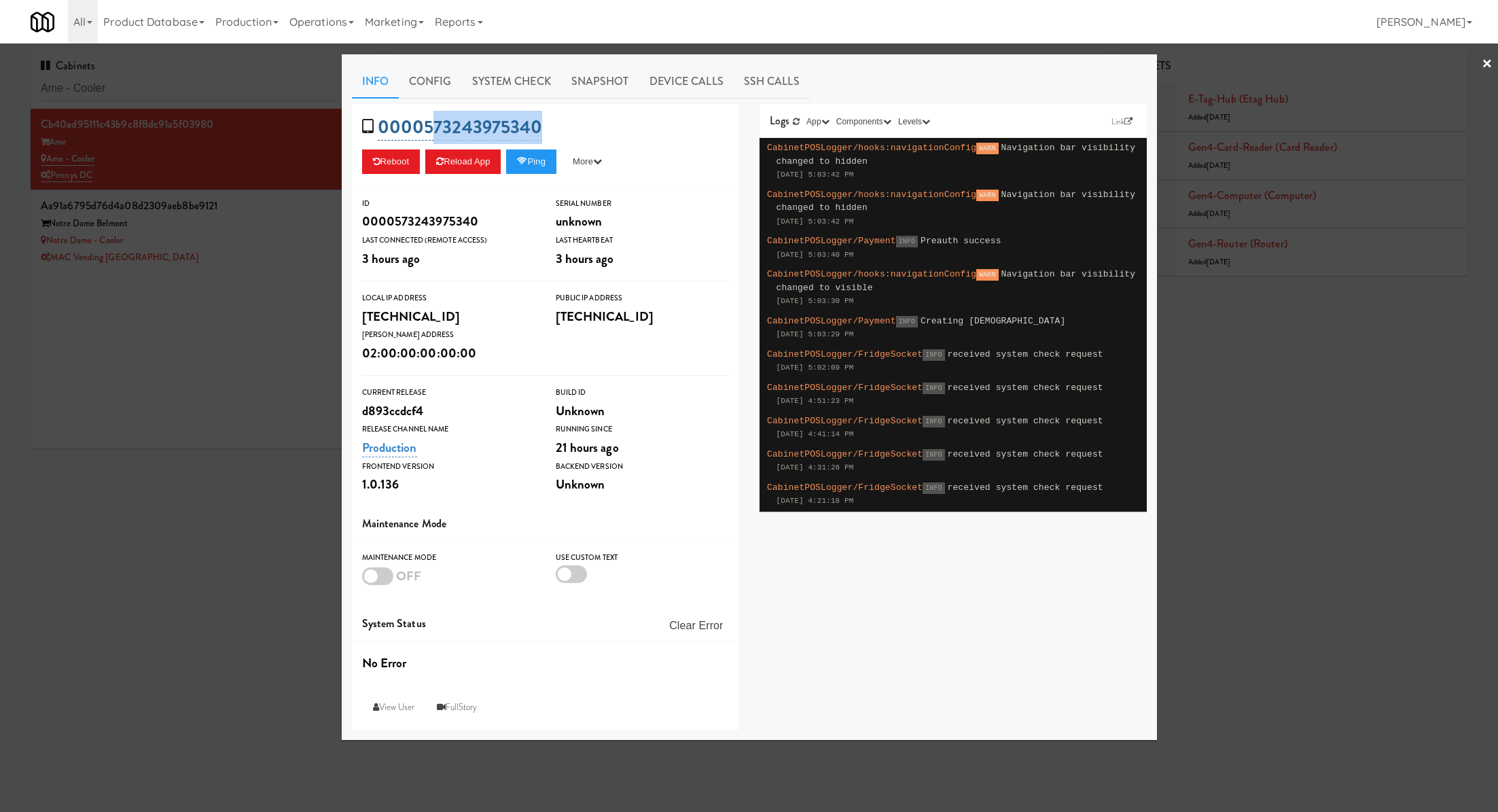
drag, startPoint x: 565, startPoint y: 113, endPoint x: 428, endPoint y: 125, distance: 137.5
click at [428, 125] on div "0000573243975340 Reboot Reload App Ping More Ping Server Restart Server Force R…" at bounding box center [546, 145] width 387 height 82
copy link "73243975340"
click at [161, 463] on div at bounding box center [749, 406] width 1498 height 812
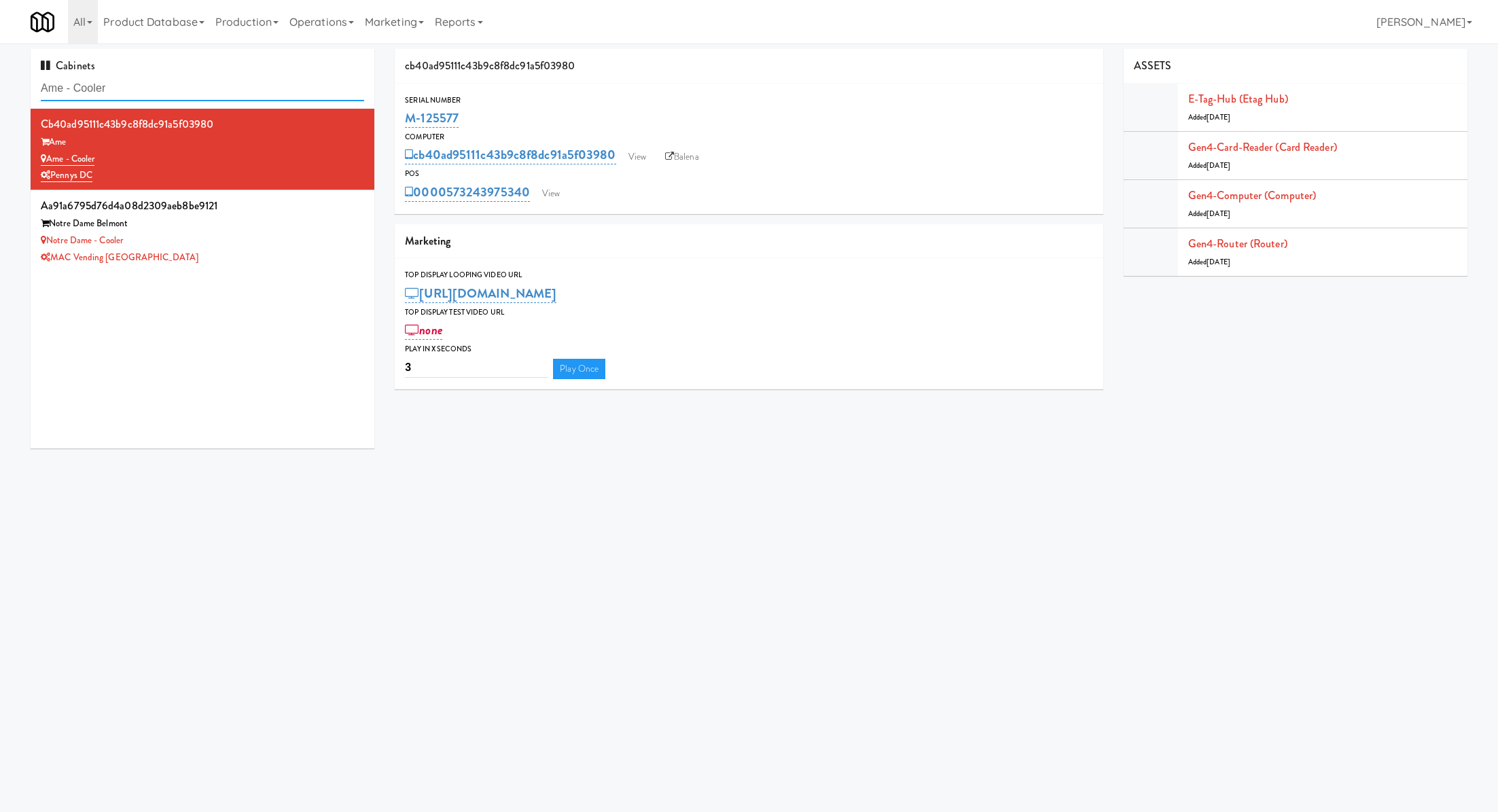
click at [250, 84] on input "Ame - Cooler" at bounding box center [202, 88] width 324 height 25
click at [308, 83] on input "Ame - Cooler" at bounding box center [202, 88] width 324 height 25
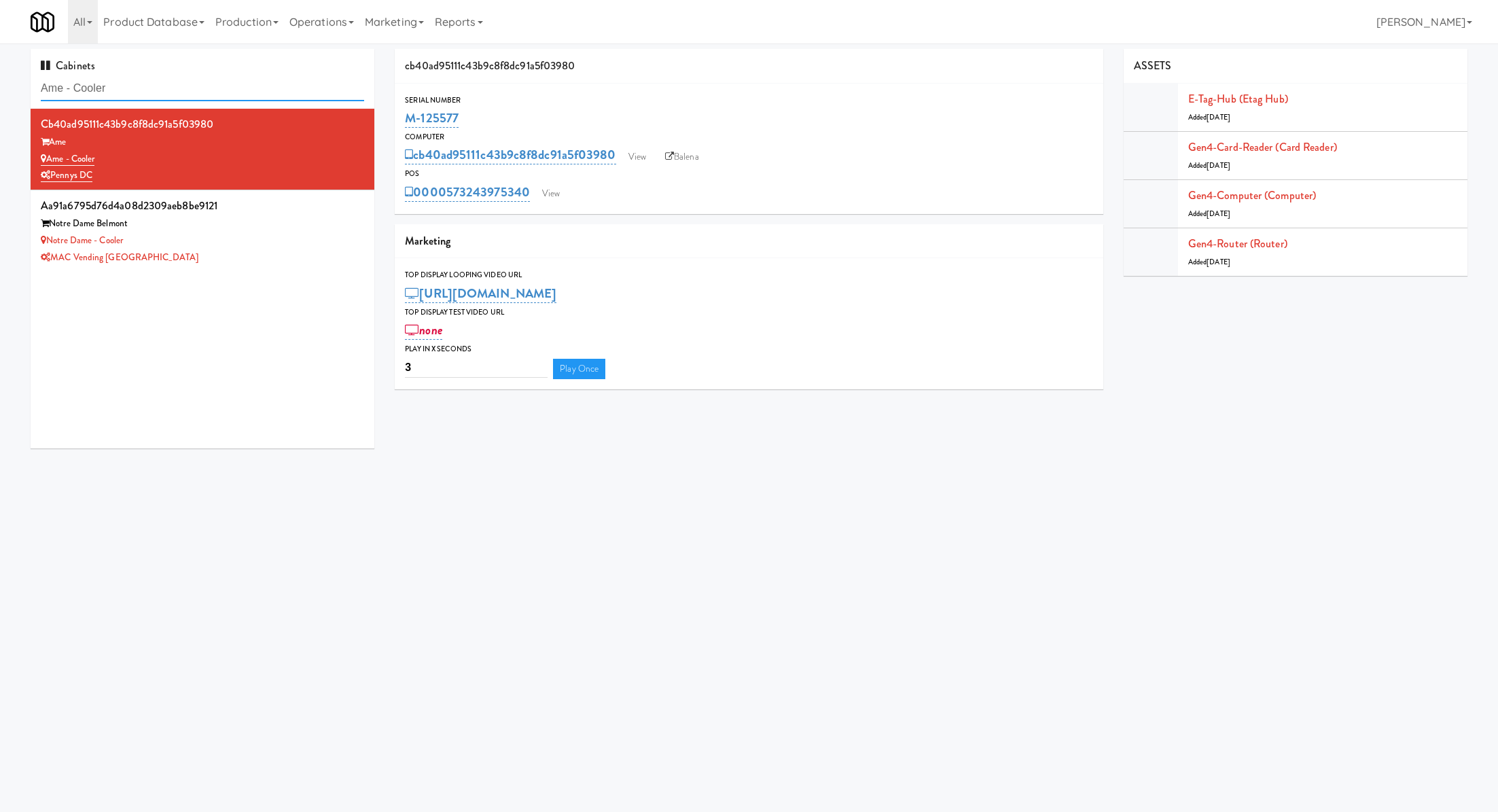
click at [308, 83] on input "Ame - Cooler" at bounding box center [202, 88] width 324 height 25
paste input "Rowe - Combo"
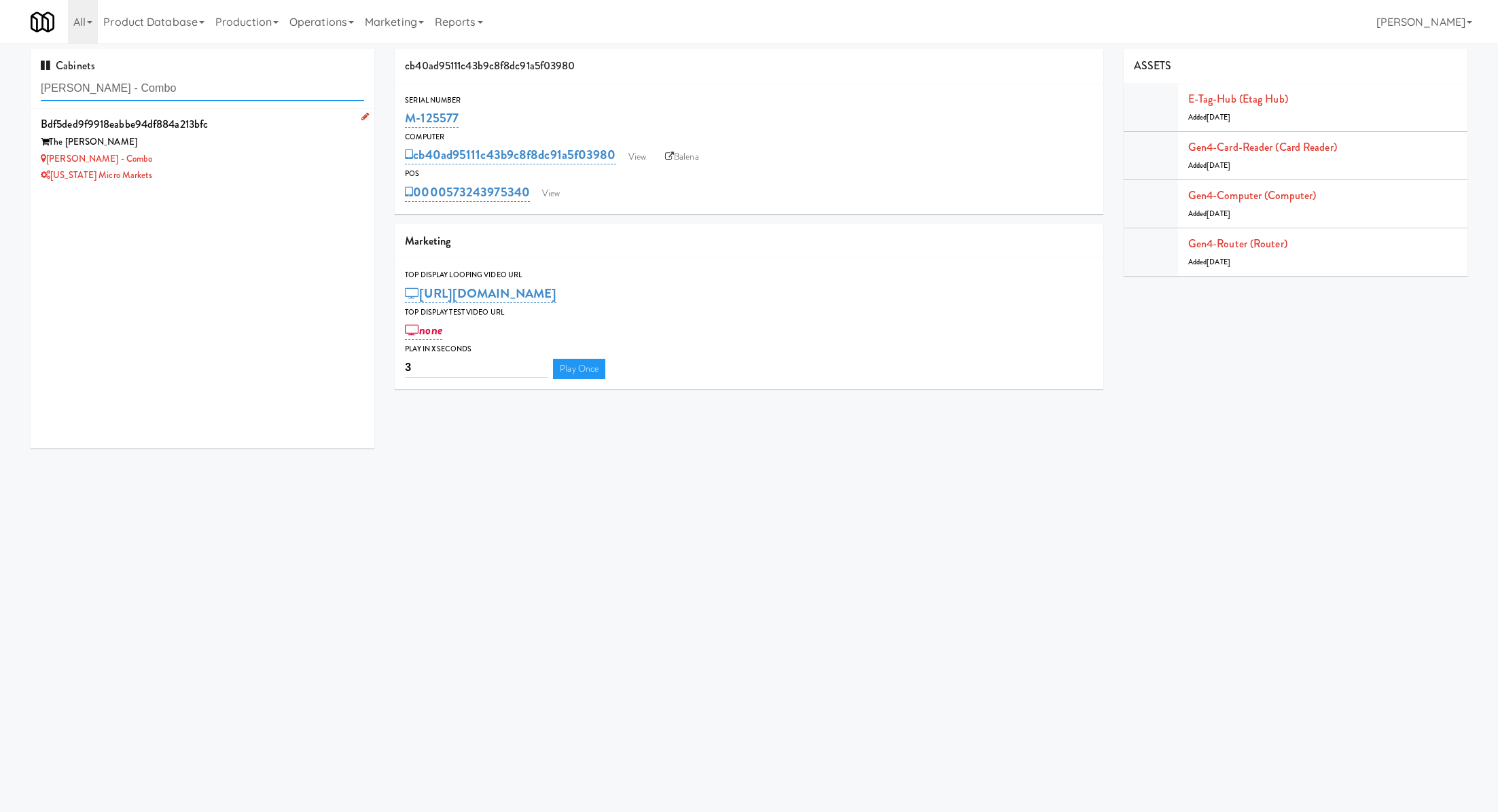
type input "Rowe - Combo"
click at [298, 138] on div "The Rowe" at bounding box center [202, 142] width 324 height 17
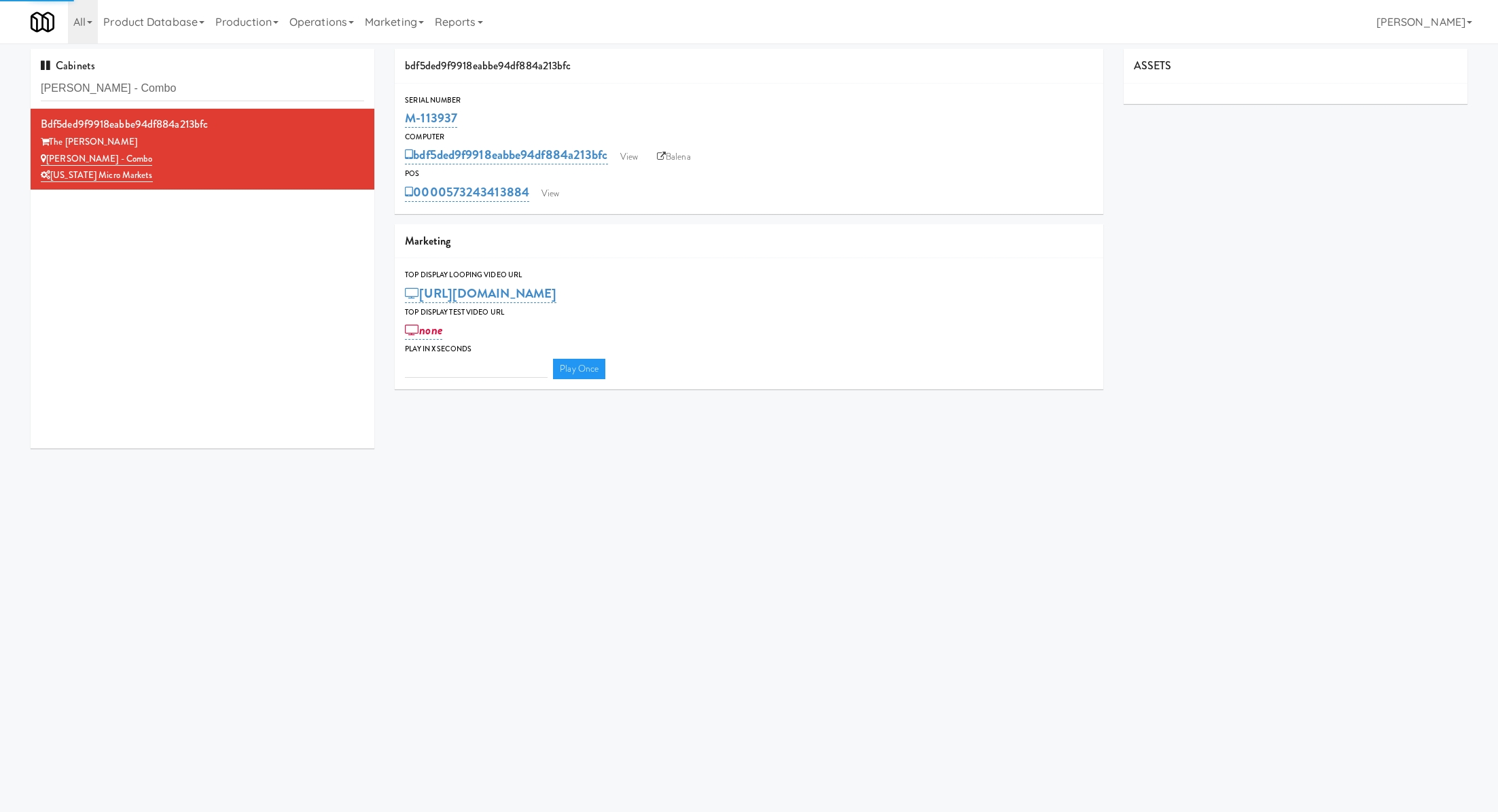
type input "3"
click at [540, 194] on link "View" at bounding box center [551, 194] width 32 height 20
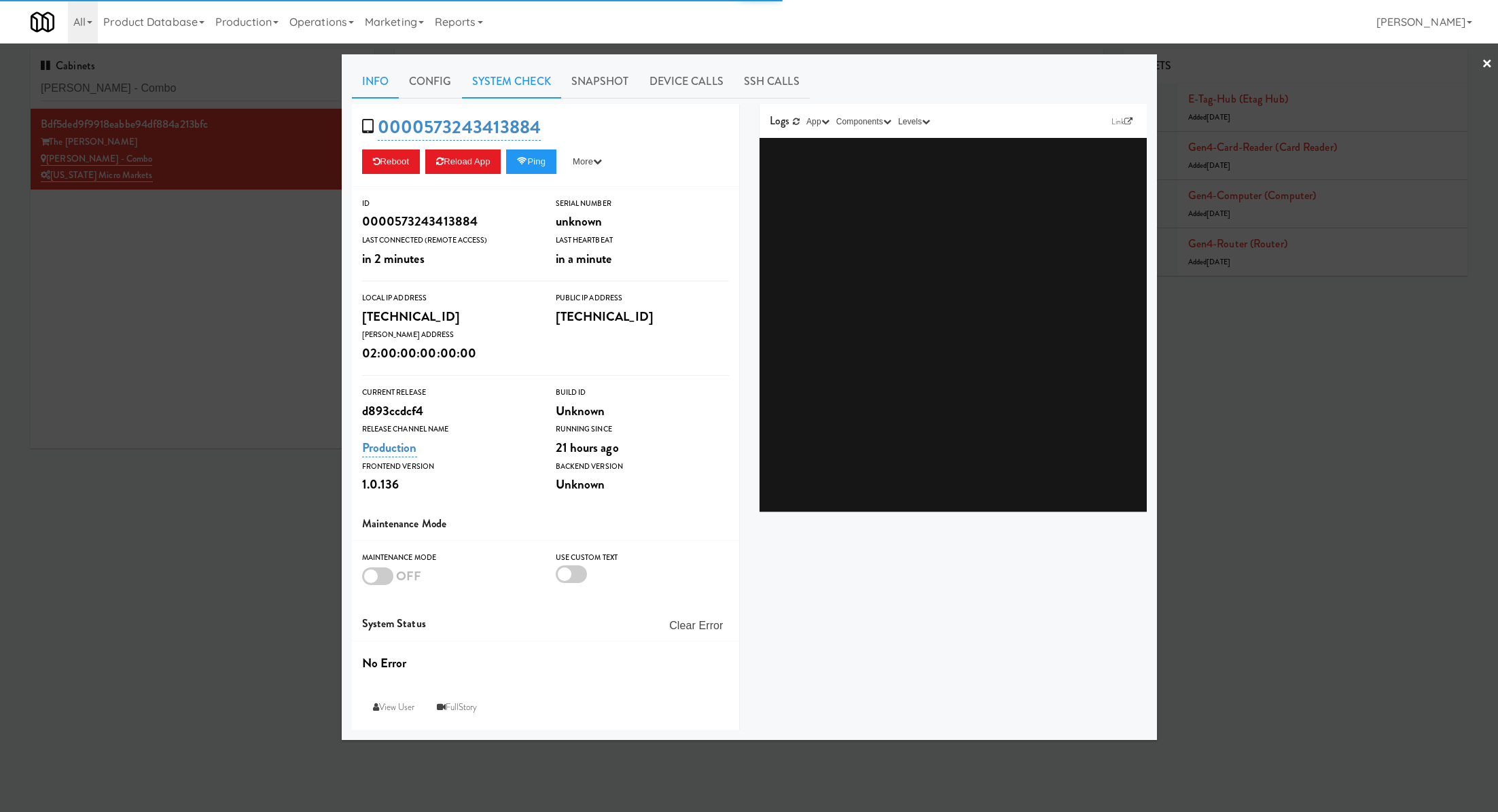
click at [525, 70] on link "System Check" at bounding box center [511, 82] width 99 height 34
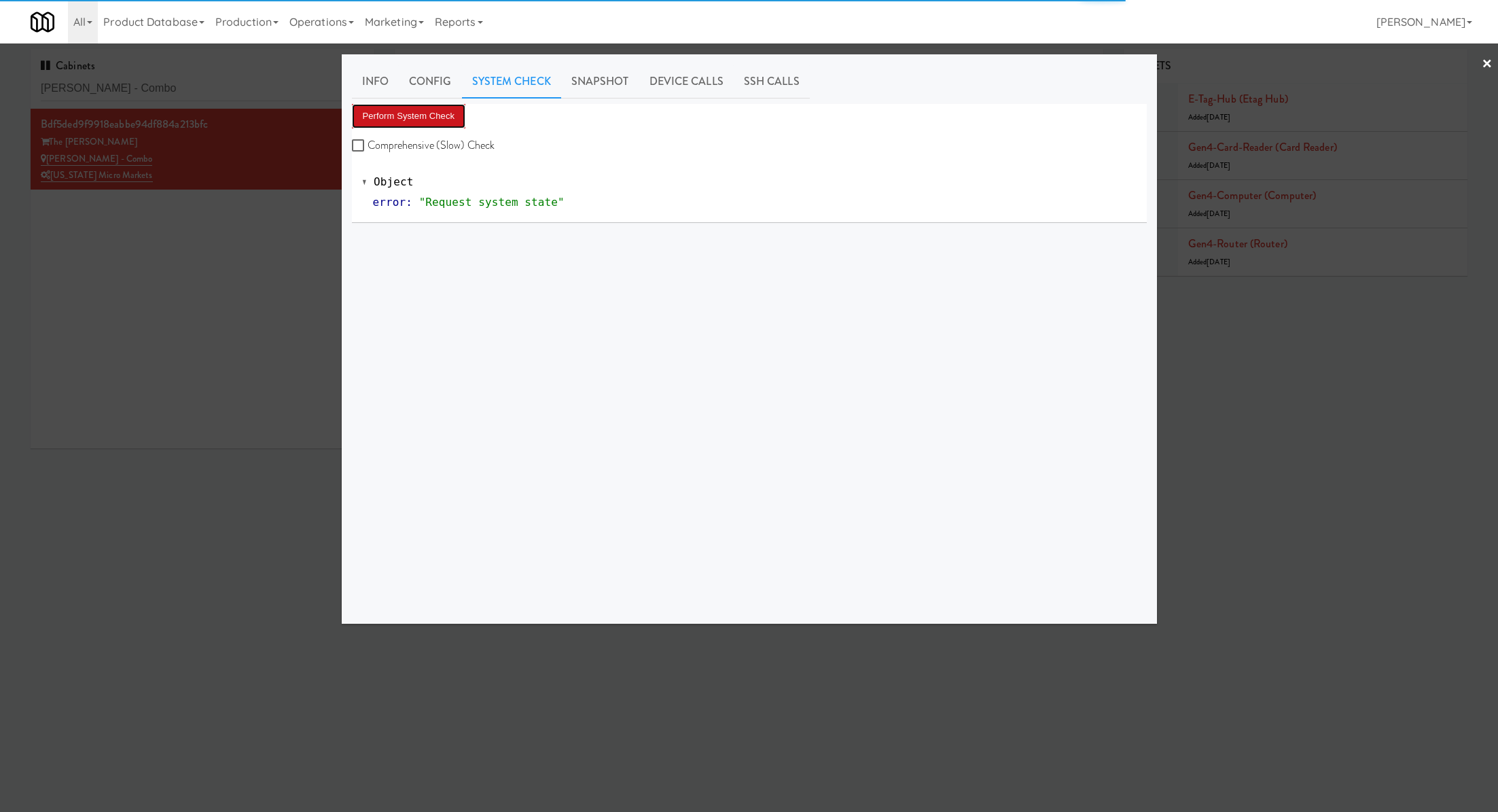
click at [411, 118] on button "Perform System Check" at bounding box center [409, 116] width 114 height 24
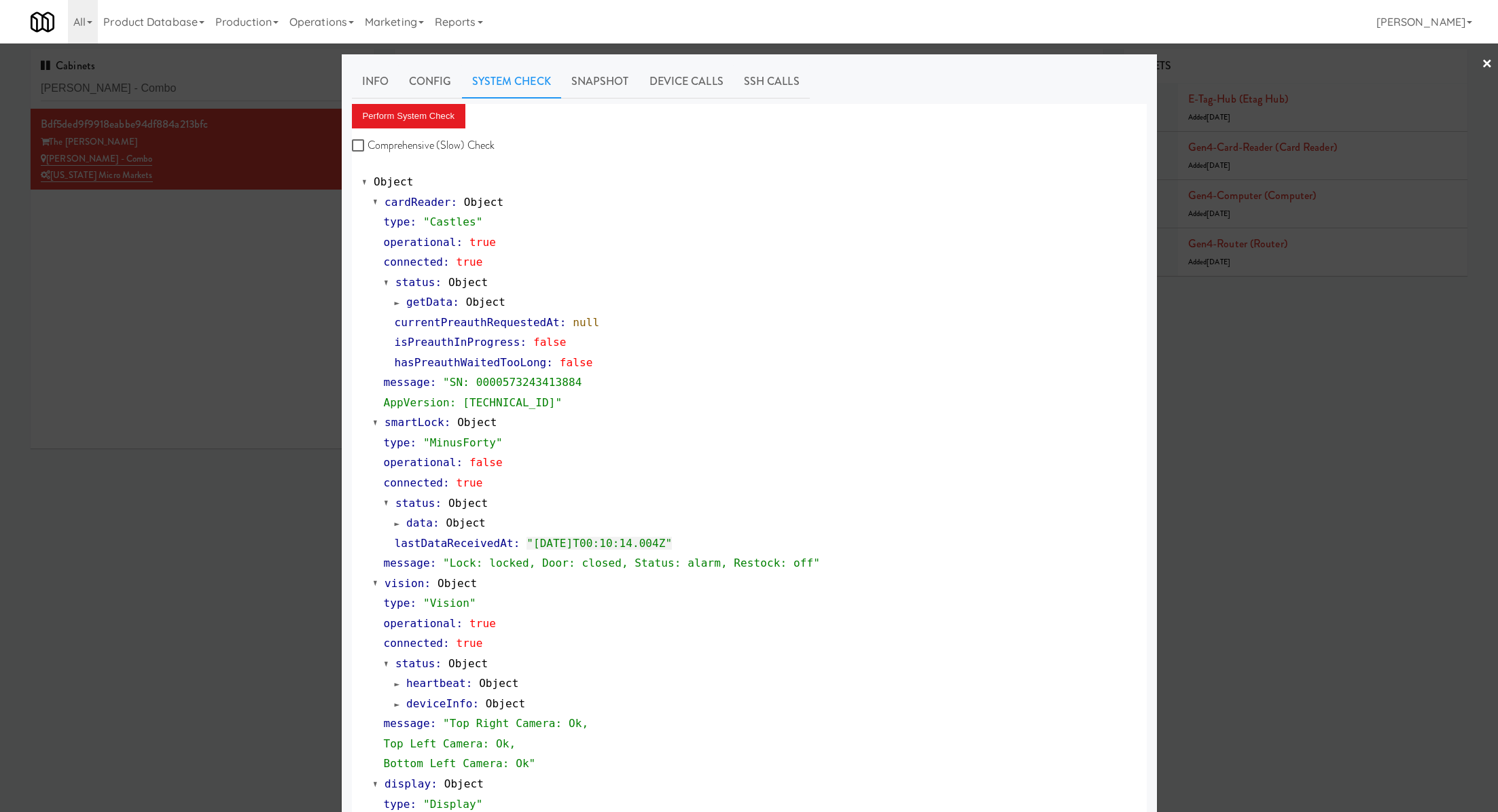
click at [209, 95] on div at bounding box center [749, 406] width 1498 height 812
click at [209, 95] on input "Rowe - Combo" at bounding box center [202, 88] width 324 height 25
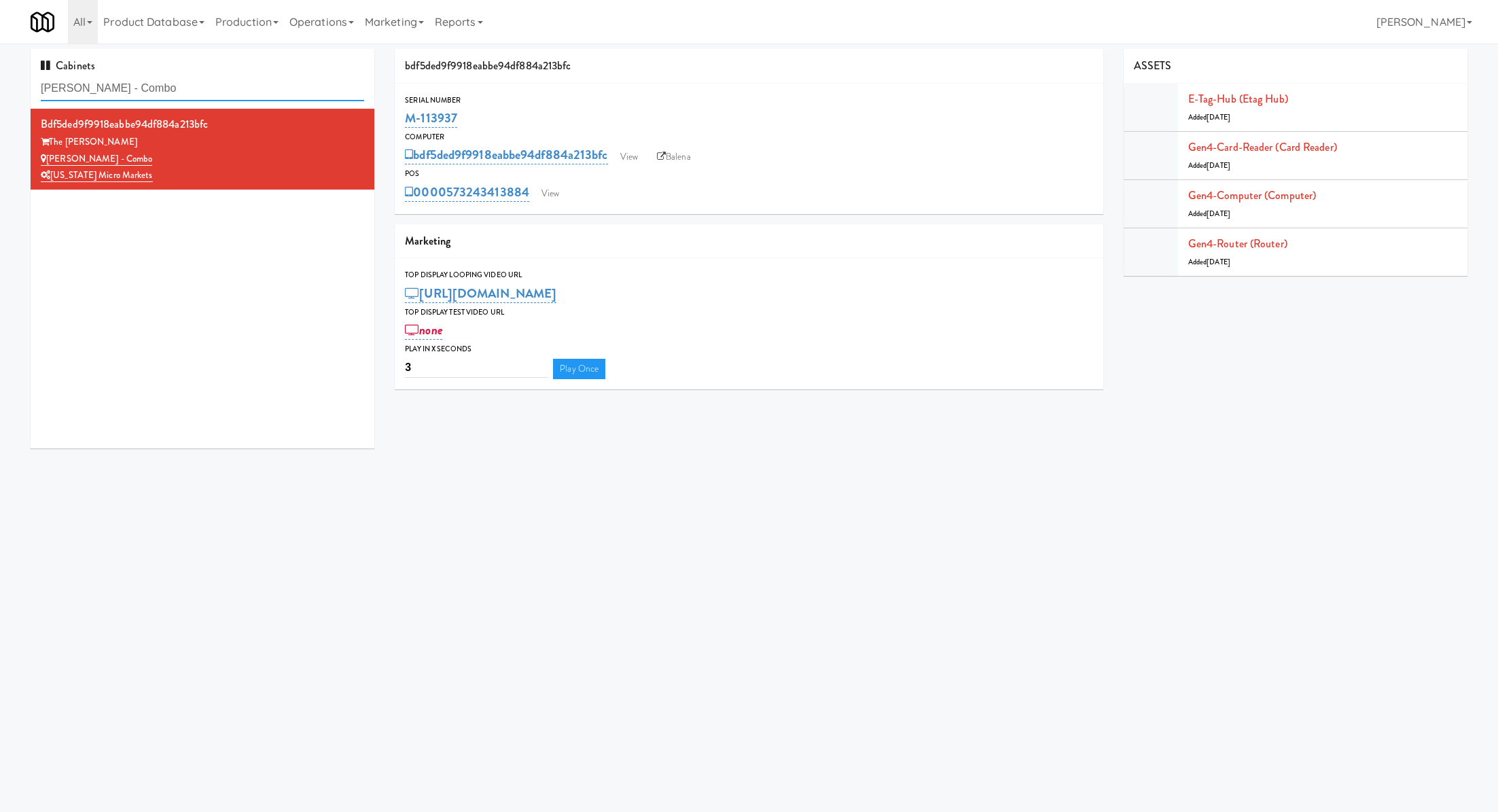
click at [209, 95] on input "Rowe - Combo" at bounding box center [202, 88] width 324 height 25
paste input "Cosmopolitan at Lorton Station - Cooler #1"
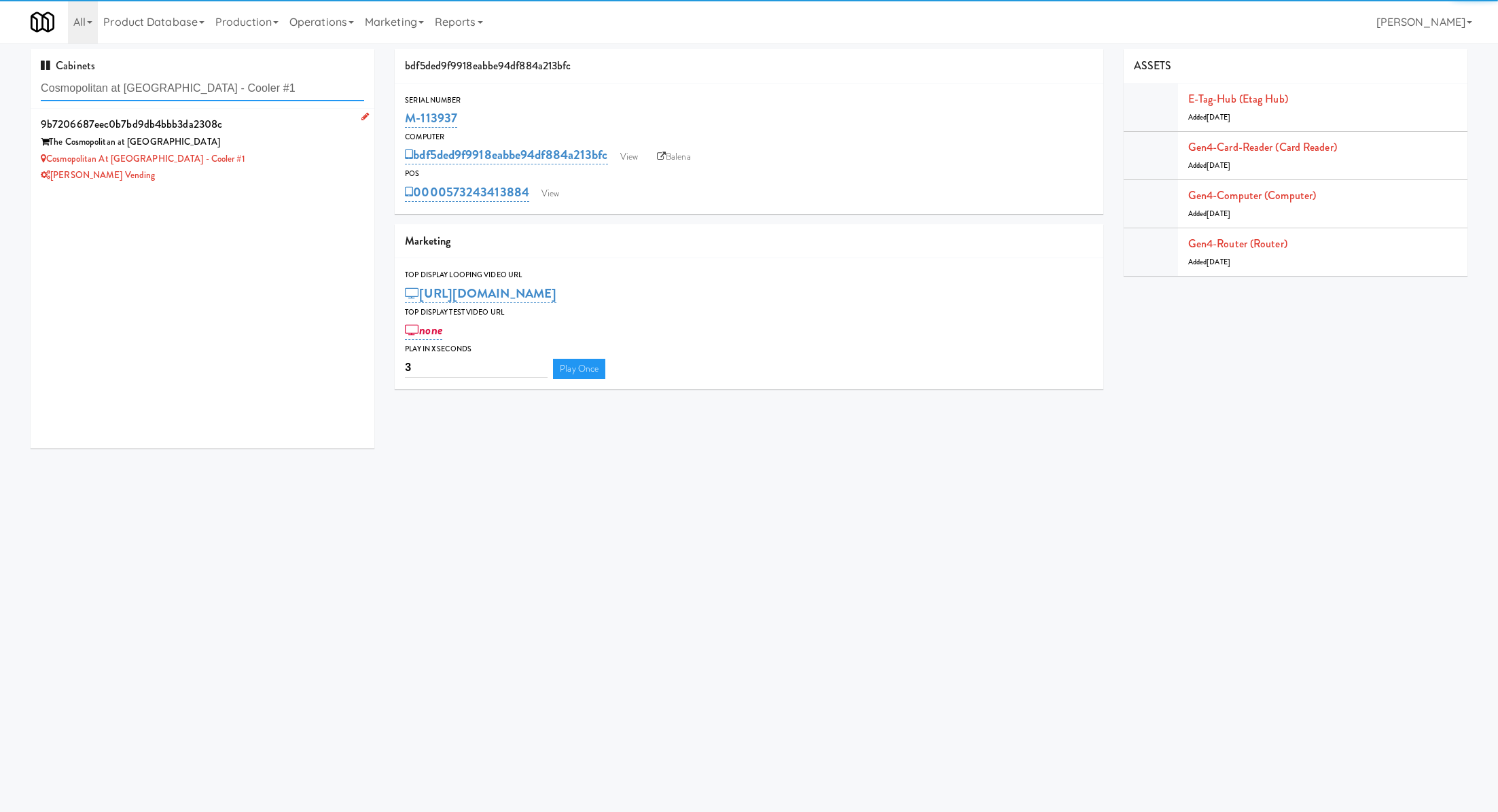
type input "Cosmopolitan at Lorton Station - Cooler #1"
click at [296, 161] on div "Cosmopolitan at Lorton Station - Cooler #1" at bounding box center [202, 159] width 324 height 17
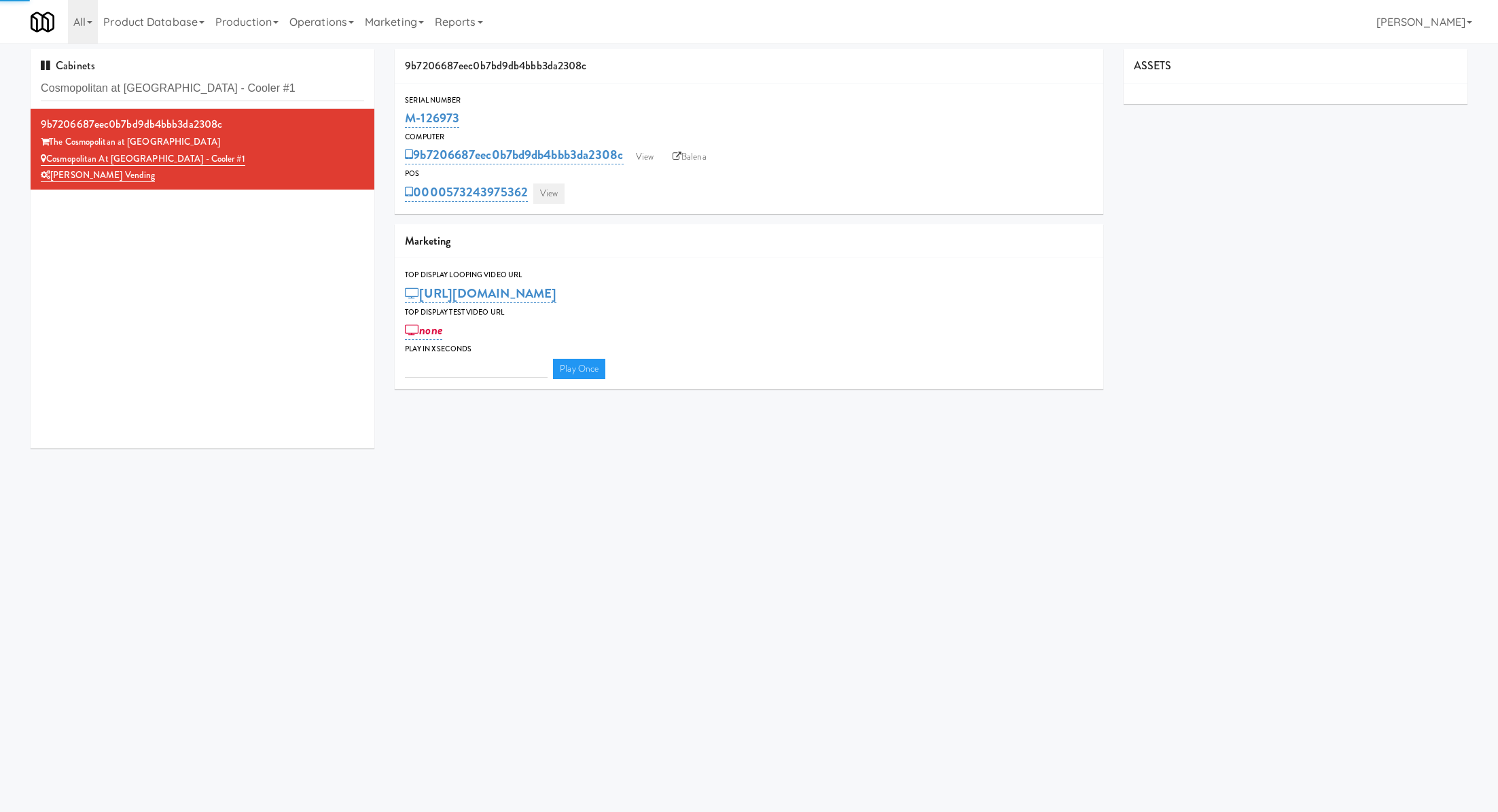
type input "3"
click at [544, 193] on link "View" at bounding box center [549, 194] width 32 height 20
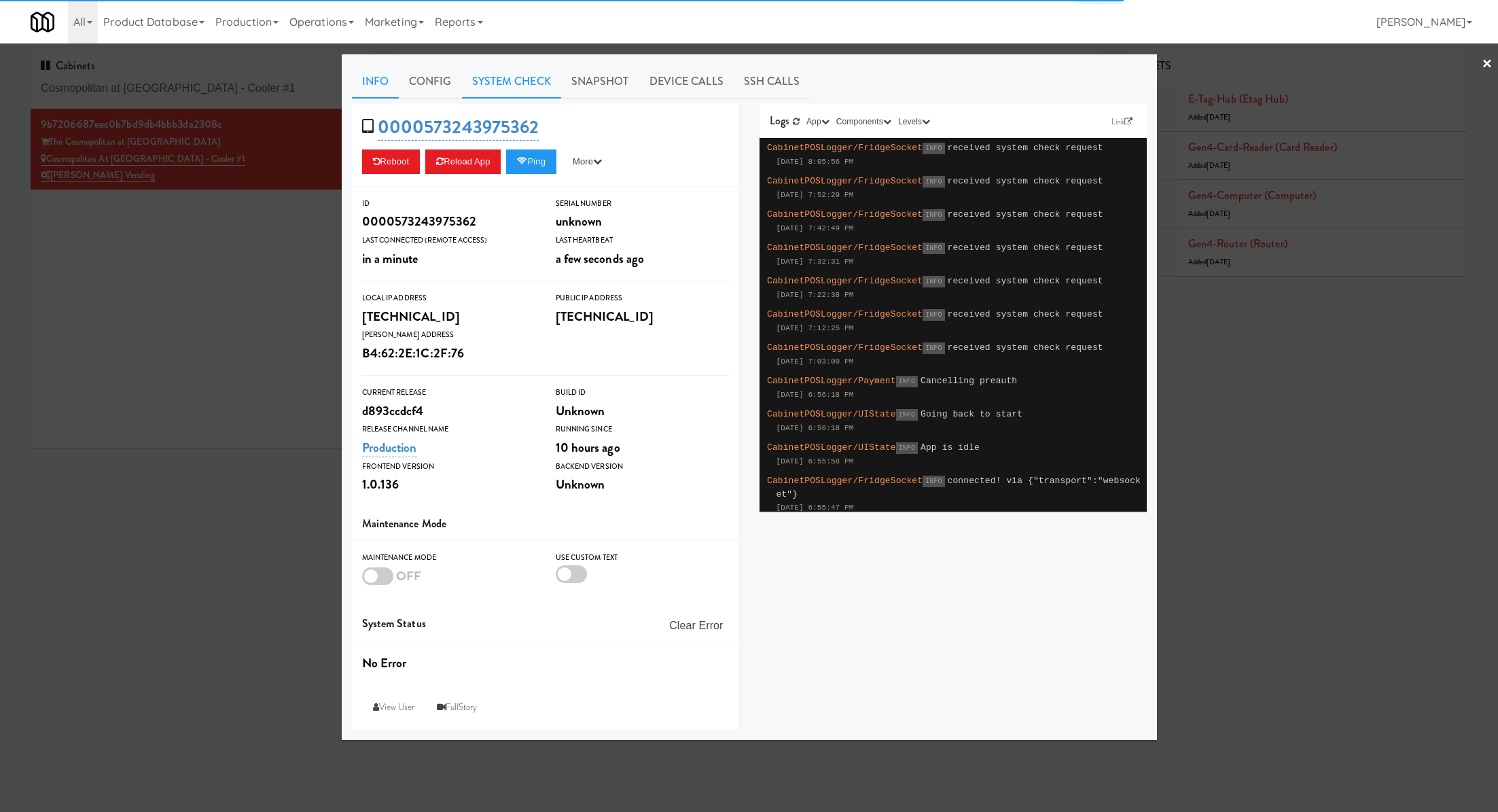
click at [507, 79] on link "System Check" at bounding box center [511, 82] width 99 height 34
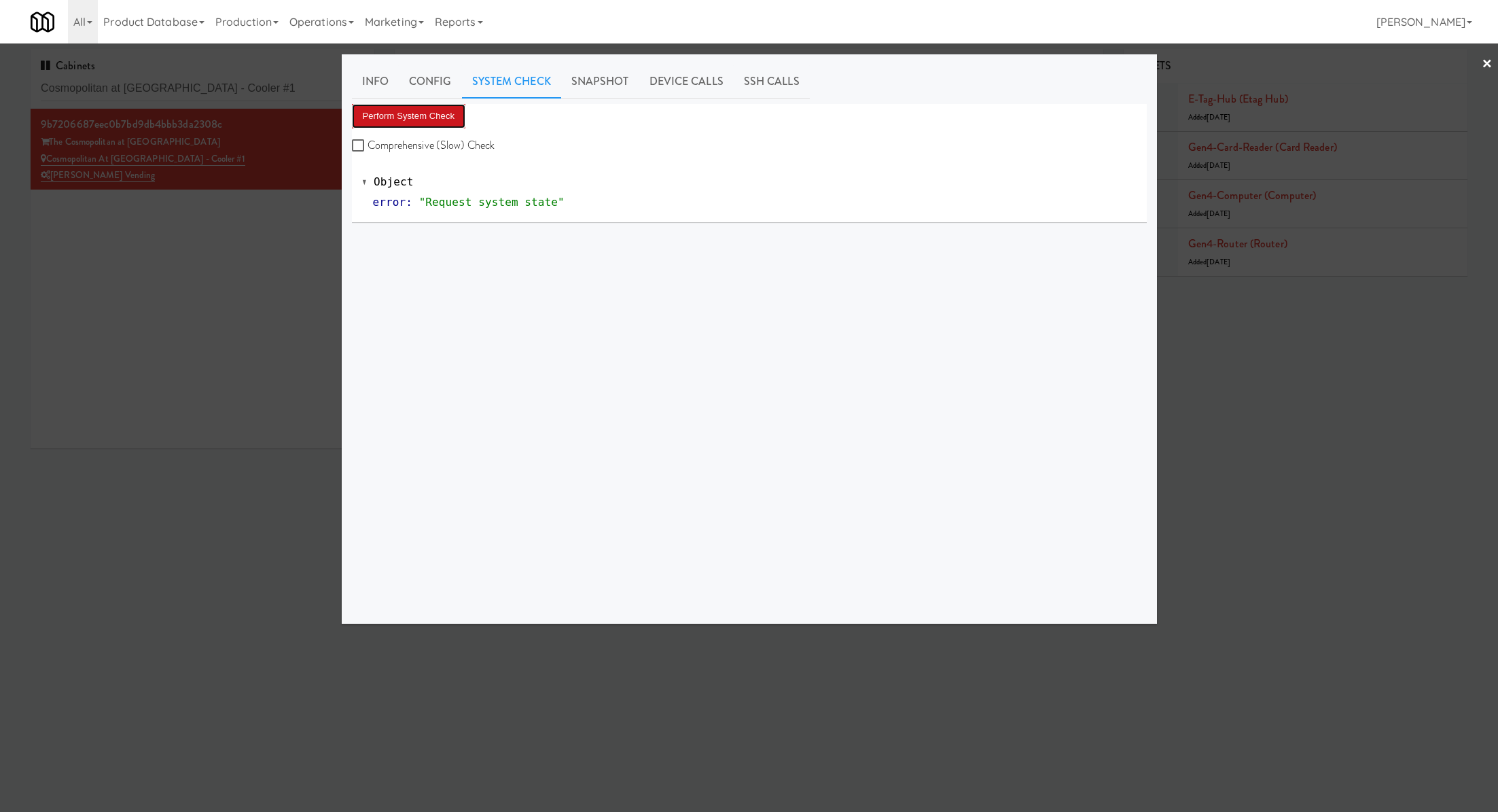
click at [449, 110] on button "Perform System Check" at bounding box center [409, 116] width 114 height 24
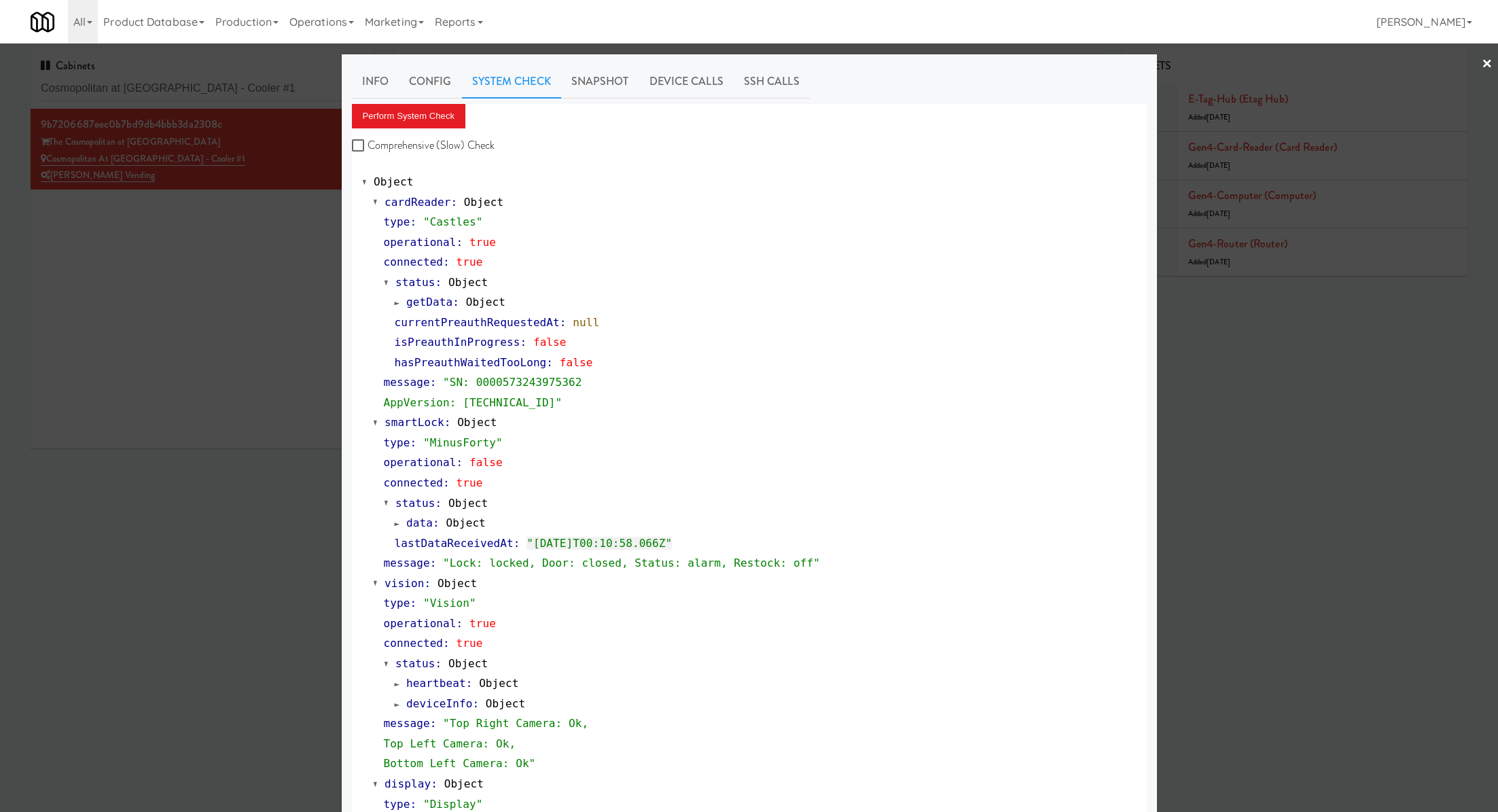
click at [259, 88] on div at bounding box center [749, 406] width 1498 height 812
click at [259, 88] on input "Cosmopolitan at Lorton Station - Cooler #1" at bounding box center [202, 88] width 324 height 25
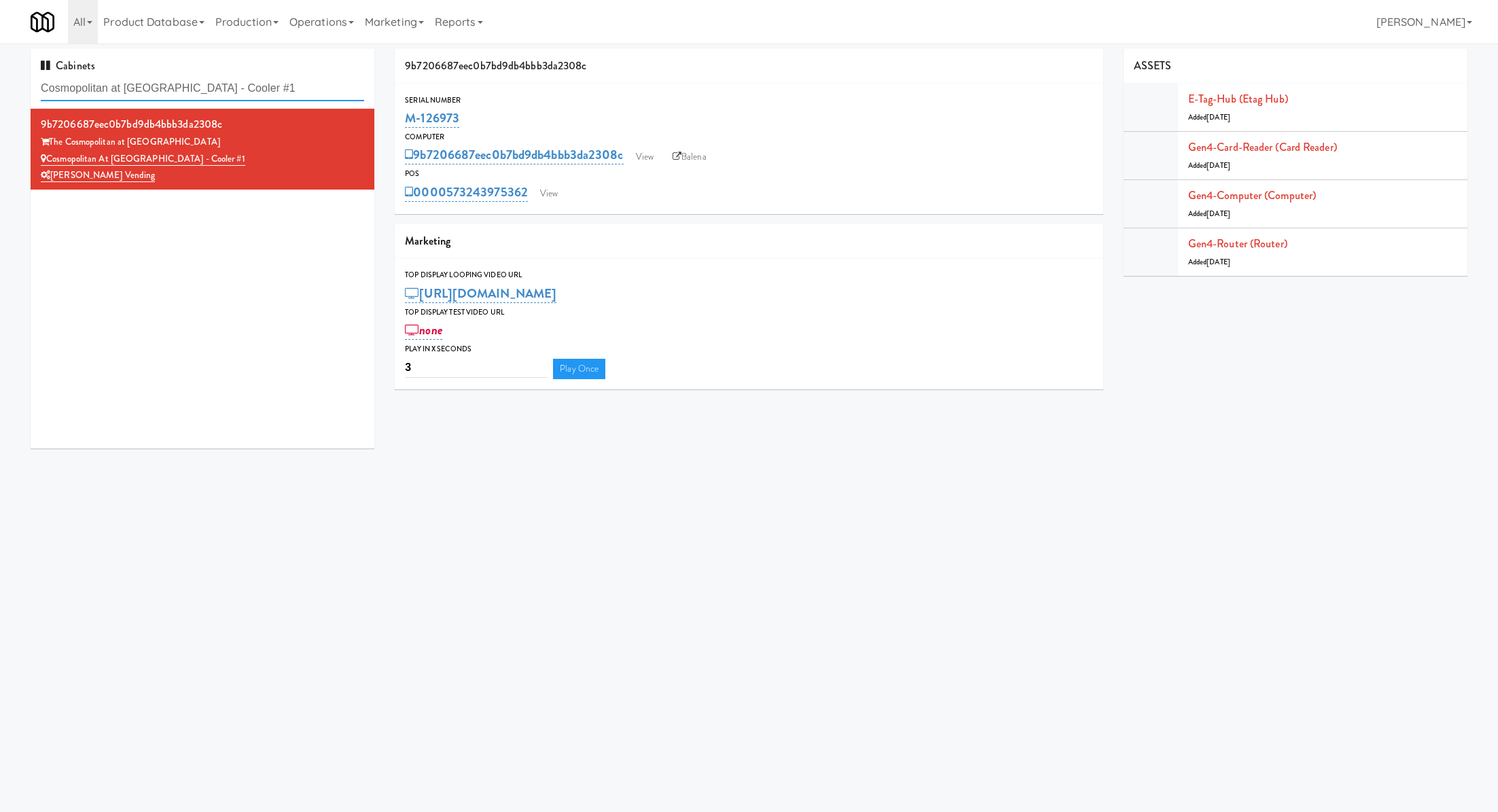
click at [259, 88] on input "Cosmopolitan at Lorton Station - Cooler #1" at bounding box center [202, 88] width 324 height 25
paste input "JVT Cooler 1 Soda"
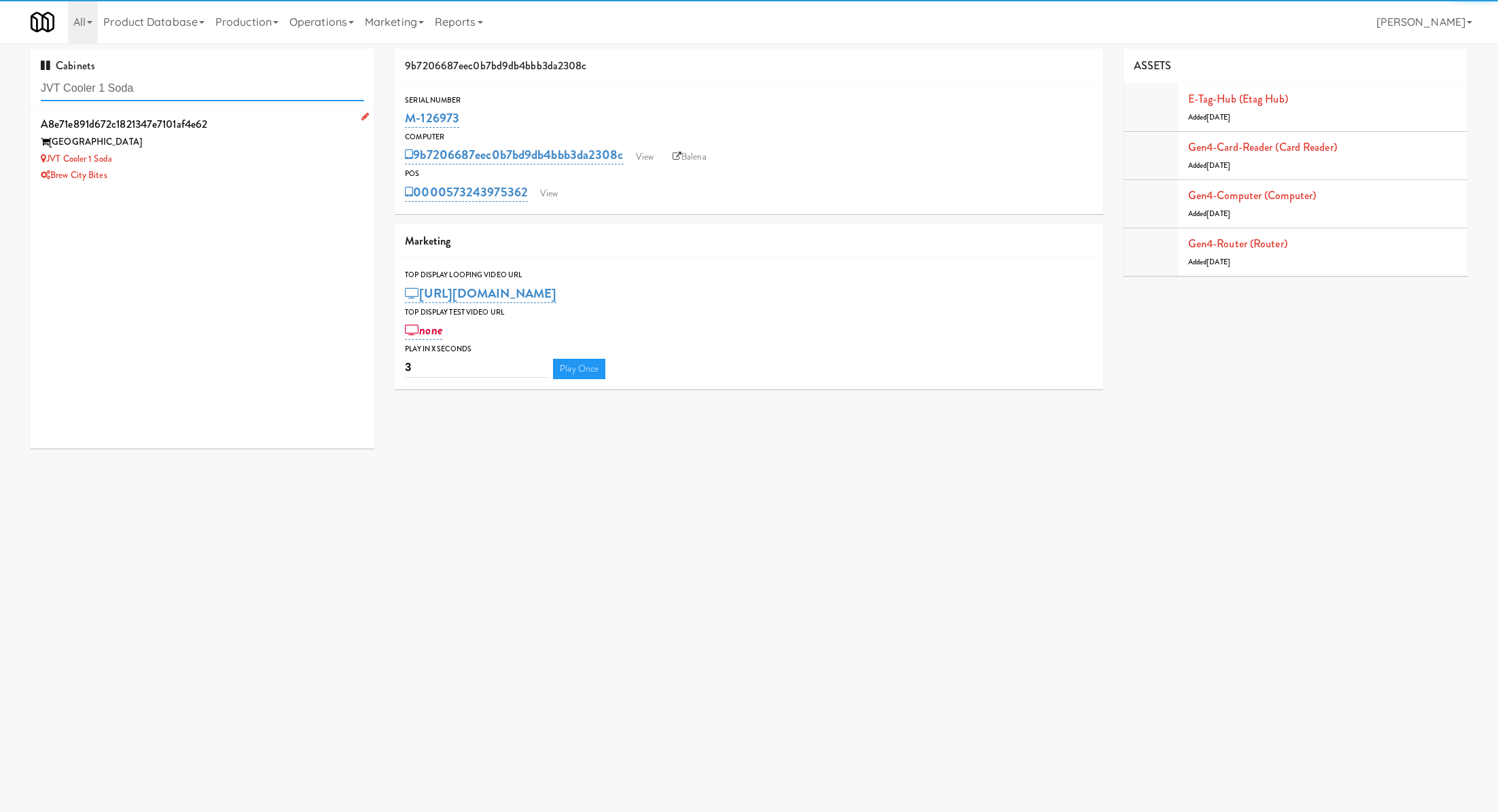
type input "JVT Cooler 1 Soda"
click at [256, 154] on div "JVT Cooler 1 Soda" at bounding box center [202, 159] width 324 height 17
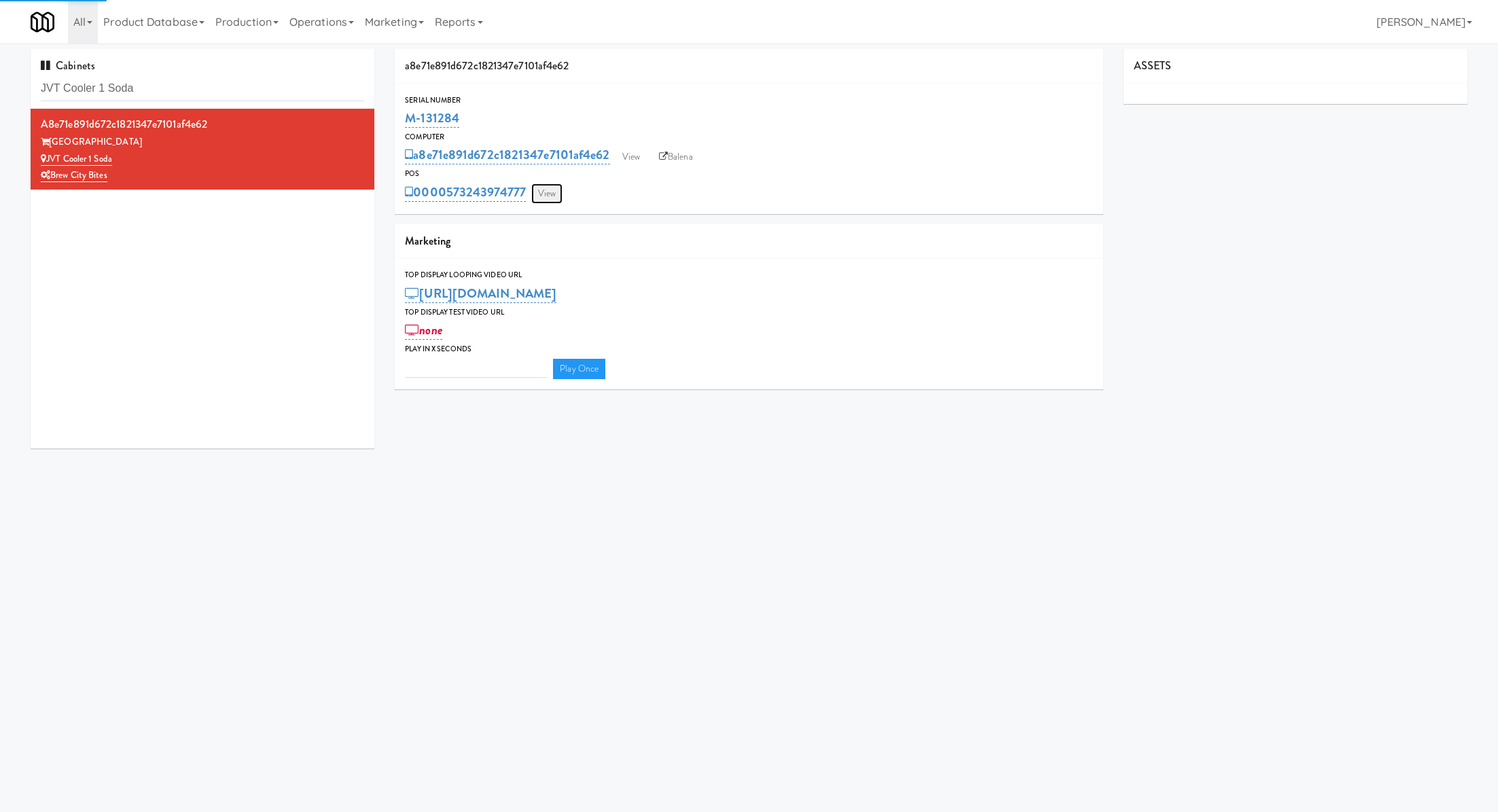
click at [551, 199] on link "View" at bounding box center [547, 194] width 32 height 20
type input "3"
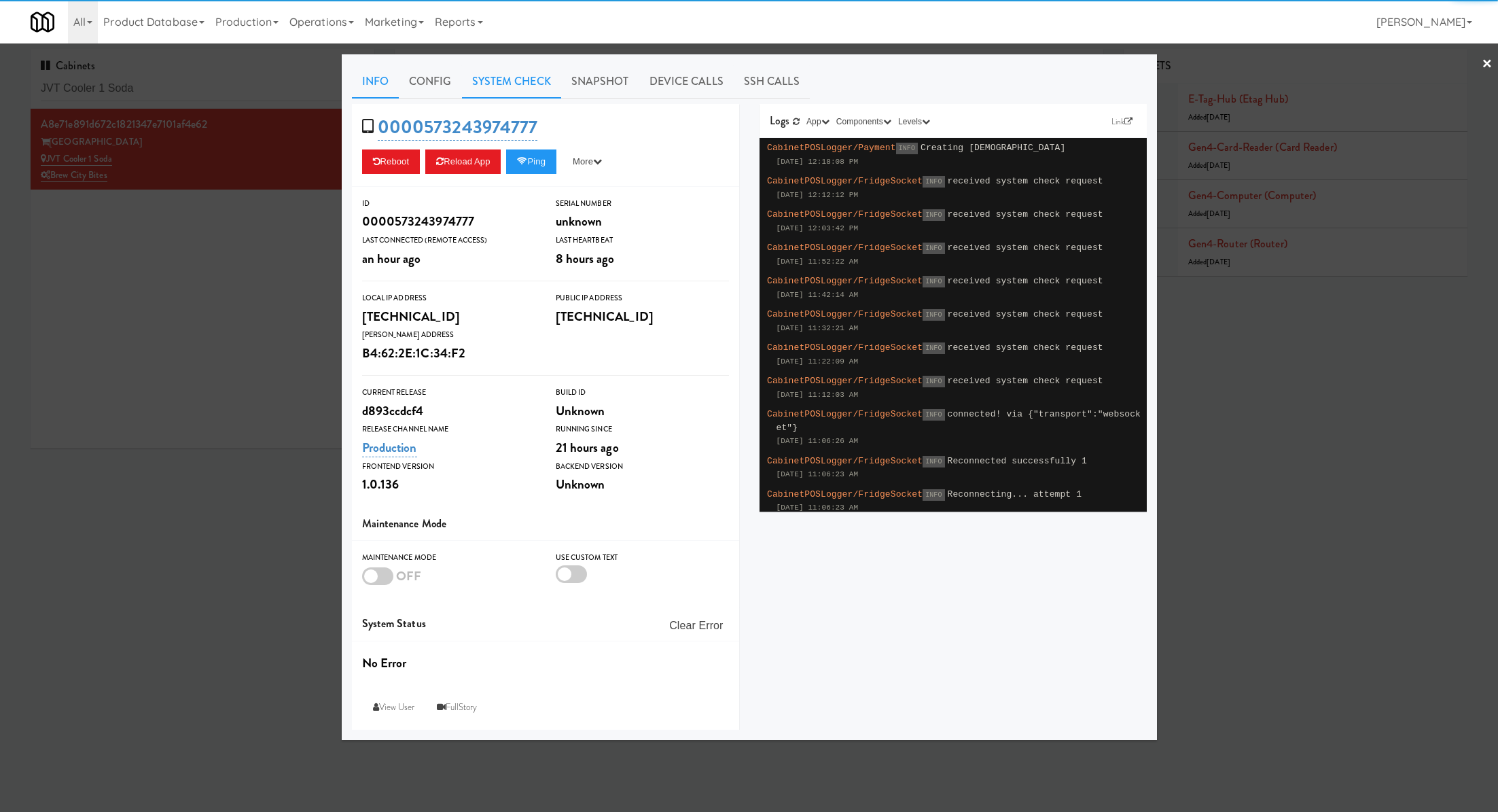
click at [500, 88] on link "System Check" at bounding box center [511, 82] width 99 height 34
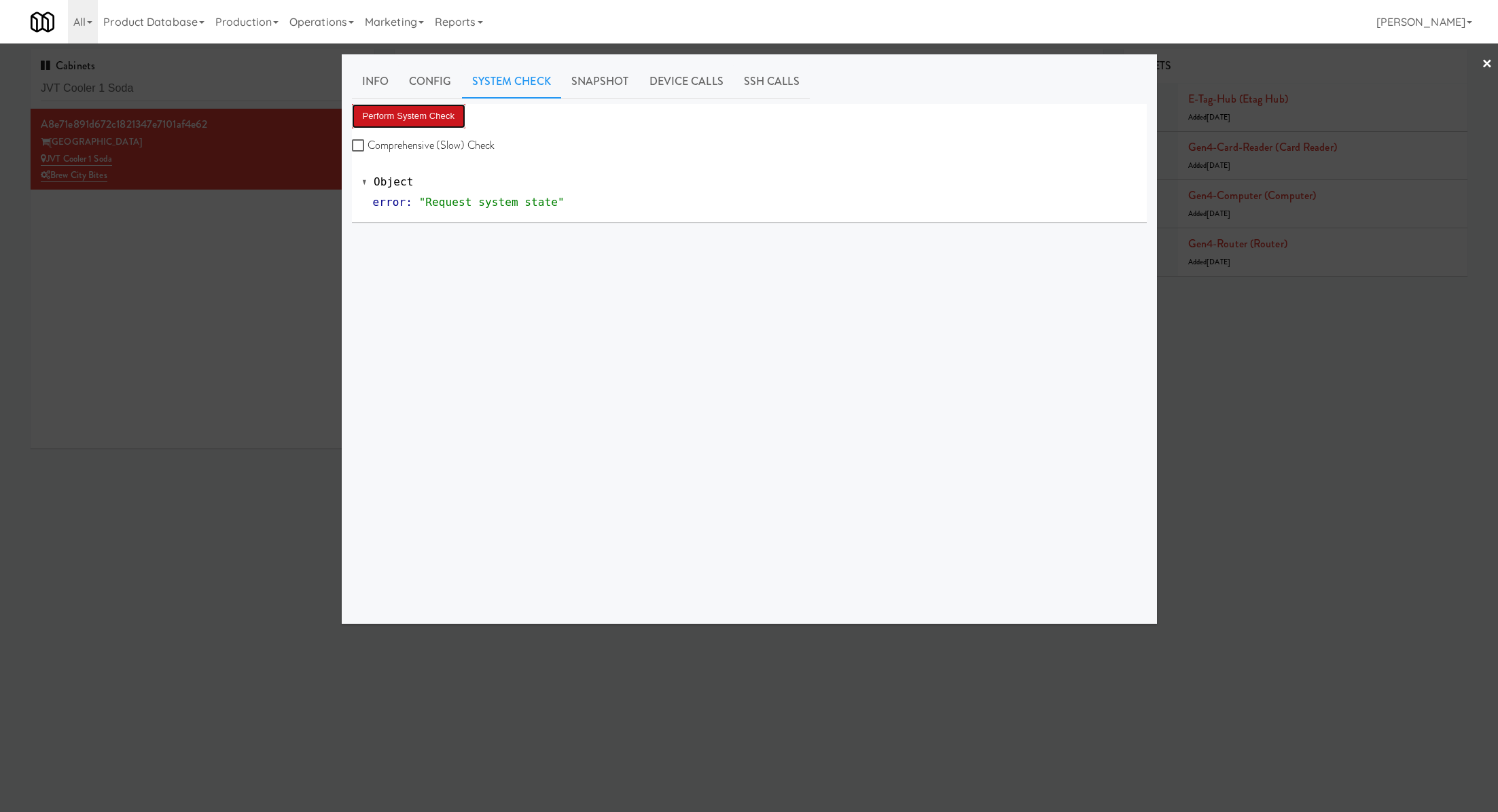
click at [460, 110] on button "Perform System Check" at bounding box center [409, 116] width 114 height 24
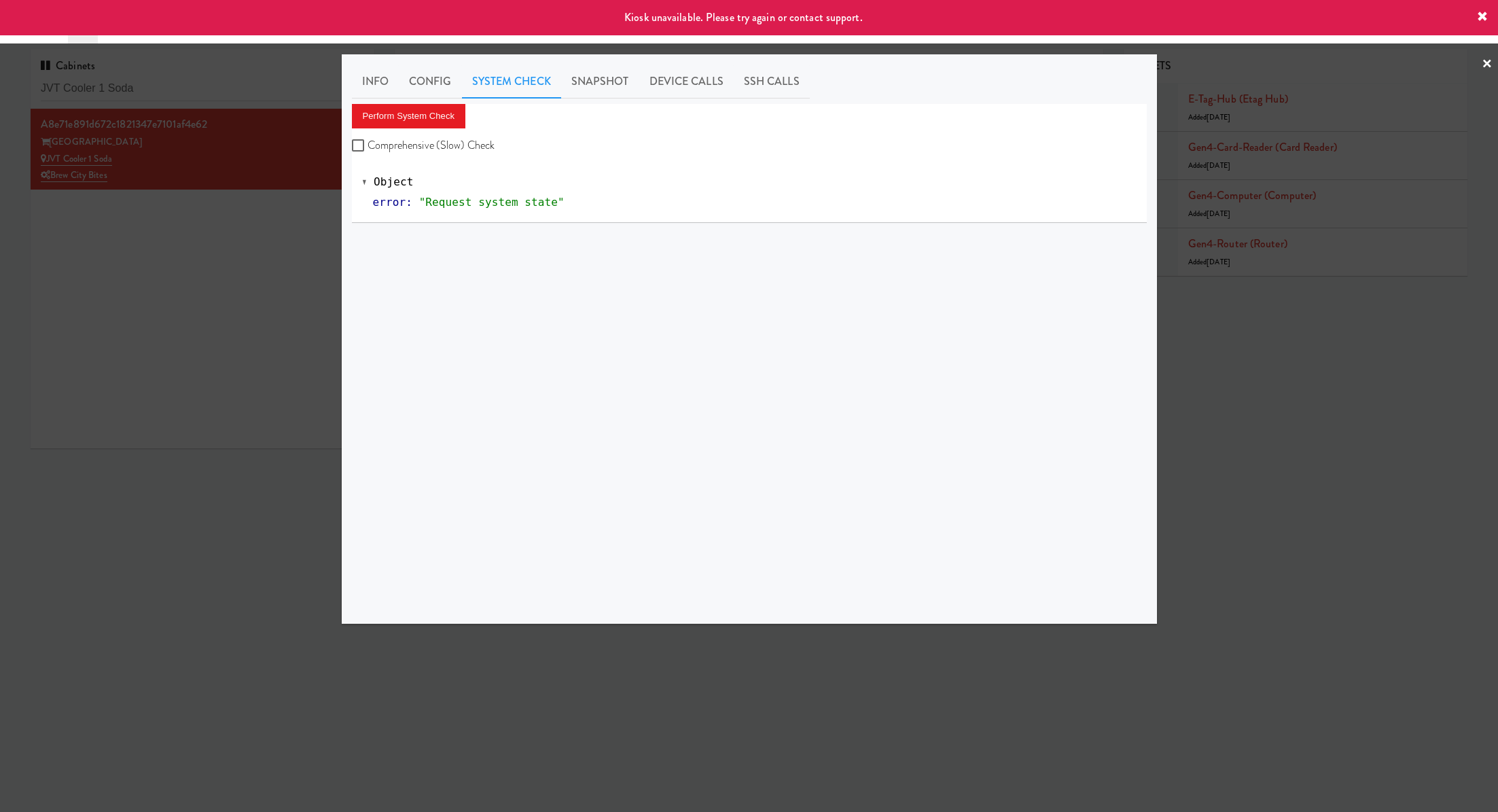
click at [245, 252] on div at bounding box center [749, 406] width 1498 height 812
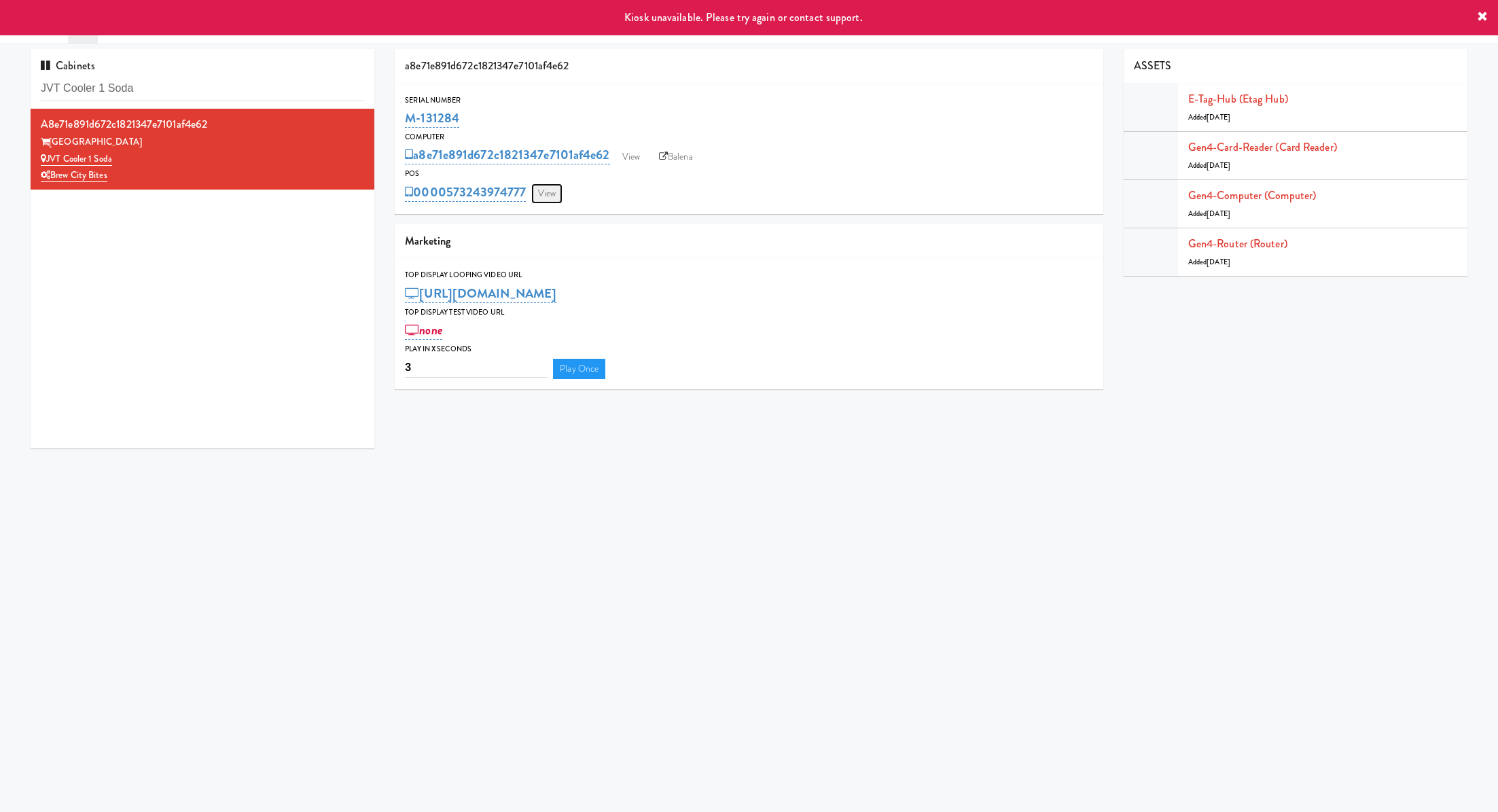
click at [549, 189] on link "View" at bounding box center [547, 194] width 32 height 20
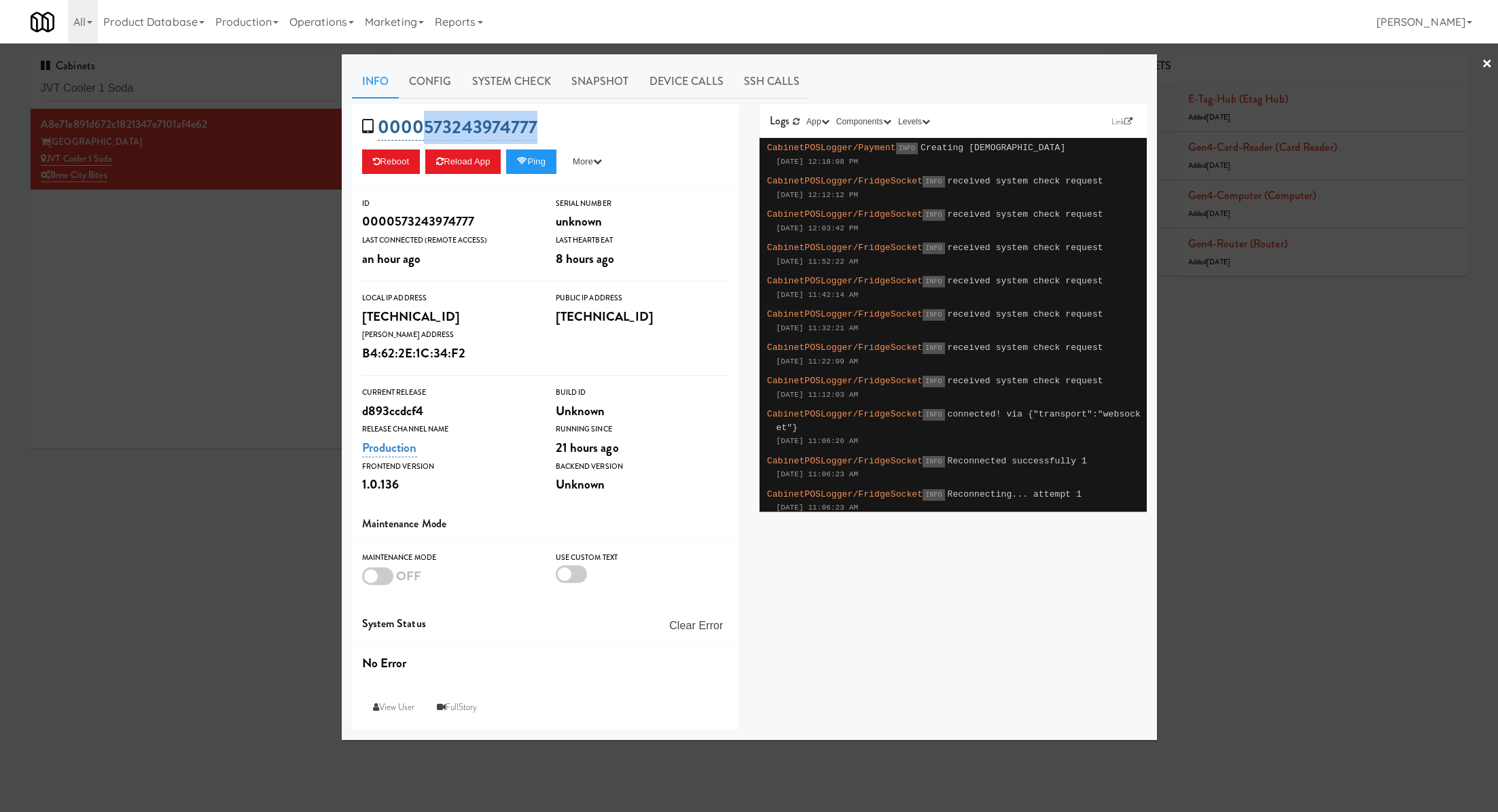
drag, startPoint x: 544, startPoint y: 123, endPoint x: 418, endPoint y: 123, distance: 126.0
click at [420, 123] on div "0000573243974777 Reboot Reload App Ping More Ping Server Restart Server Force R…" at bounding box center [546, 145] width 387 height 82
copy link "573243974777"
click at [271, 88] on div at bounding box center [749, 406] width 1498 height 812
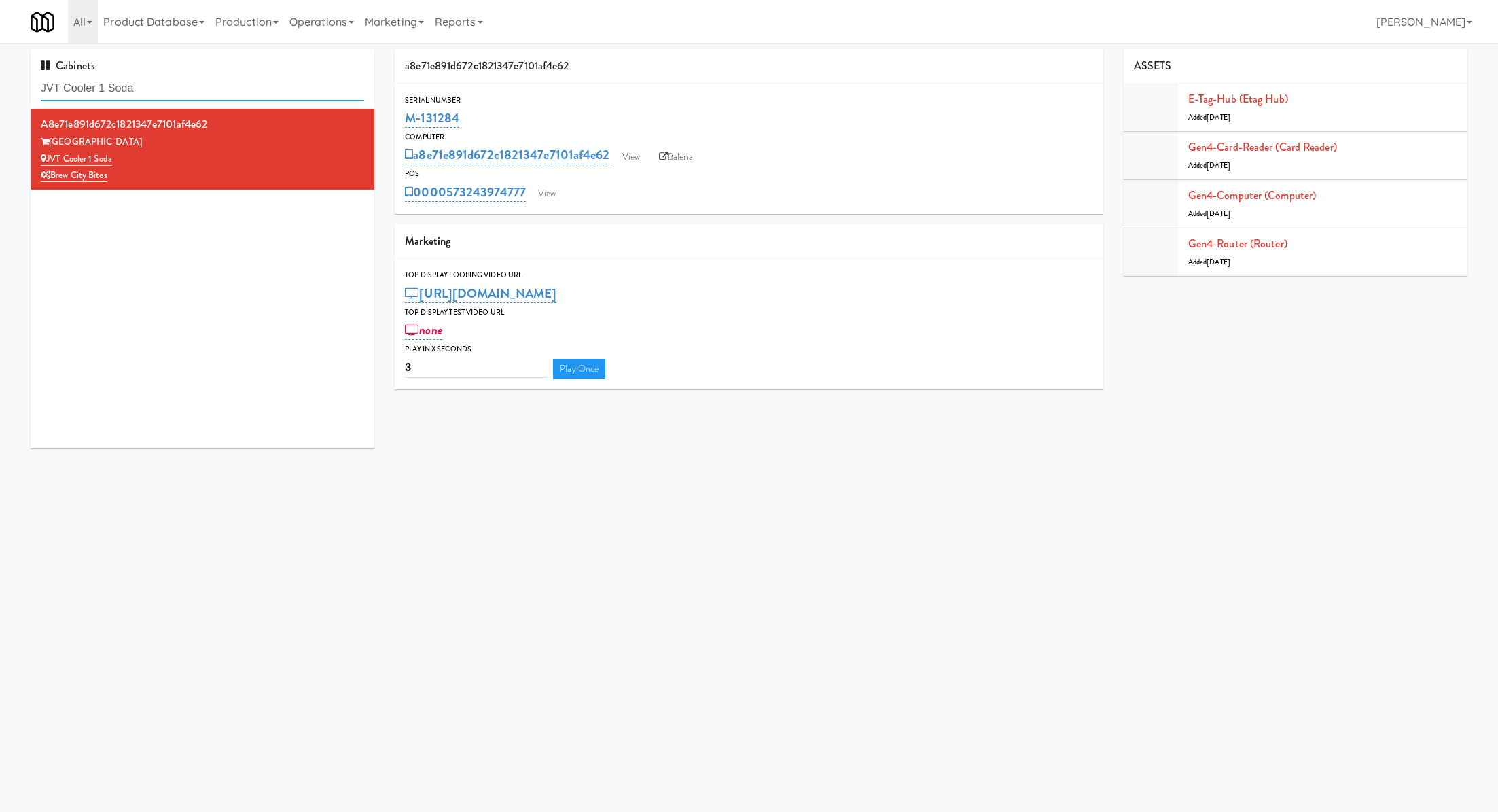
click at [271, 88] on input "JVT Cooler 1 Soda" at bounding box center [202, 88] width 324 height 25
paste input "Essex Luxe - Ambient - Right"
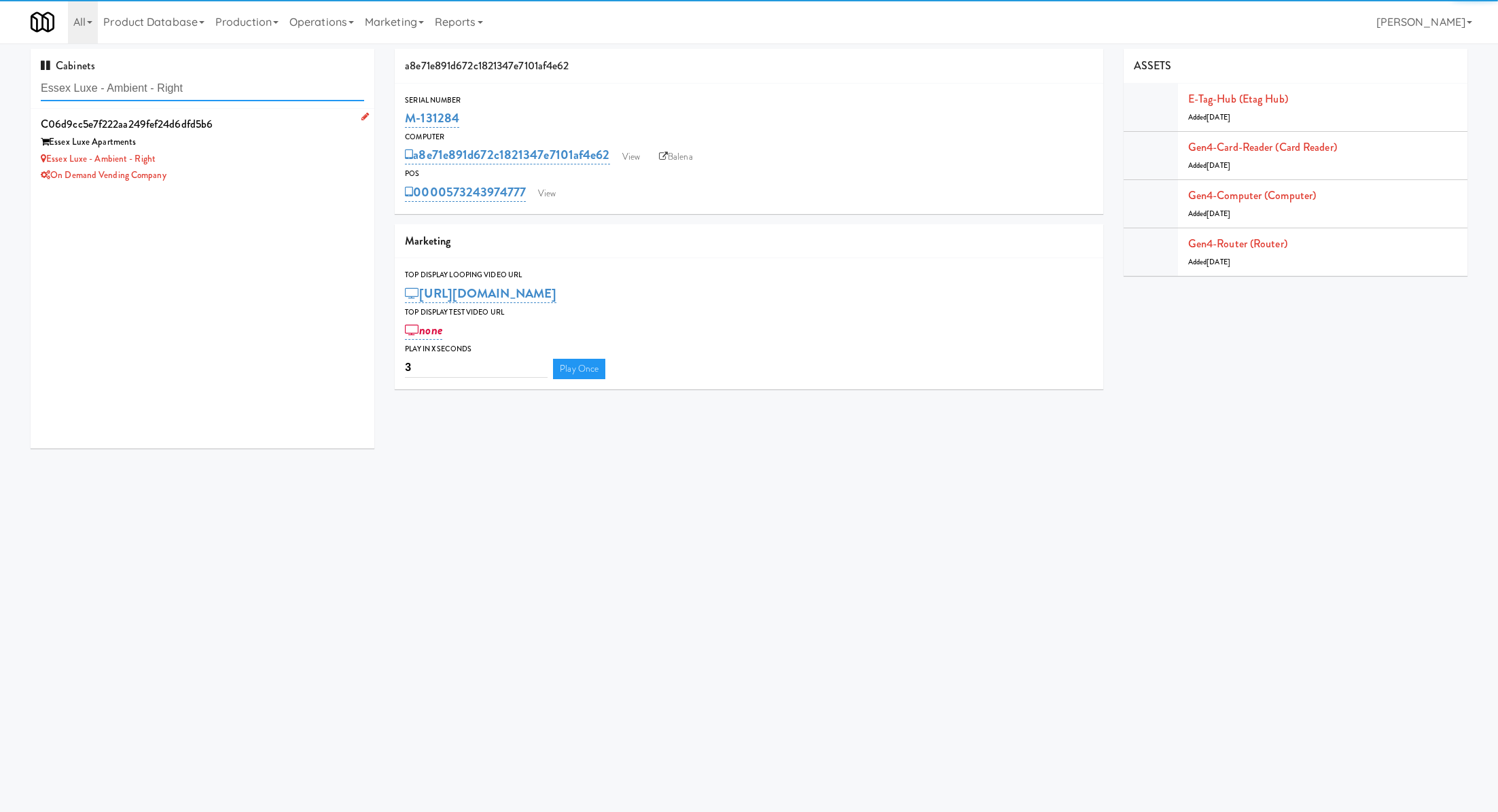
type input "Essex Luxe - Ambient - Right"
click at [275, 139] on div "Essex Luxe Apartments" at bounding box center [202, 142] width 324 height 17
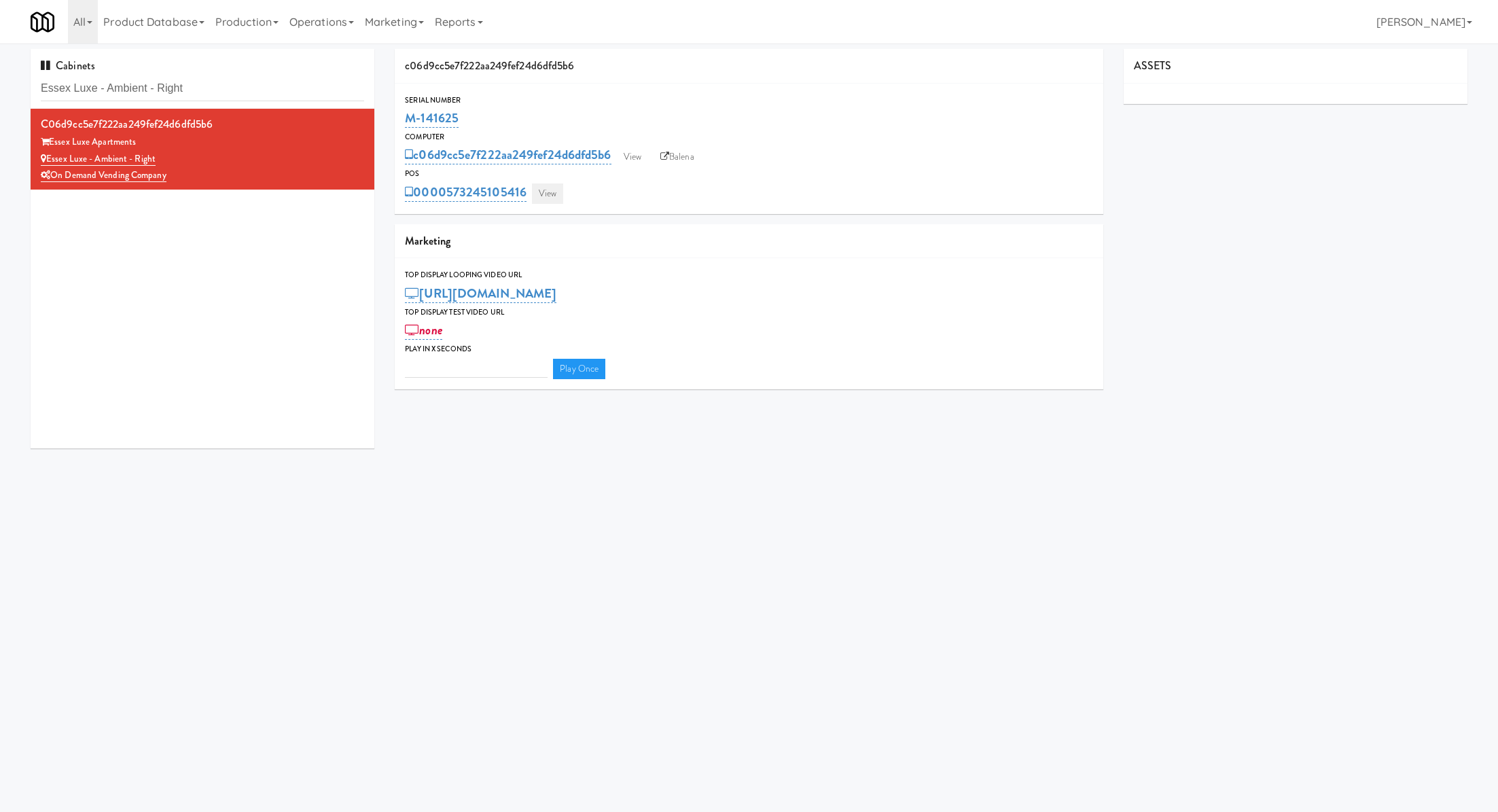
type input "3"
click at [551, 187] on link "View" at bounding box center [548, 194] width 32 height 20
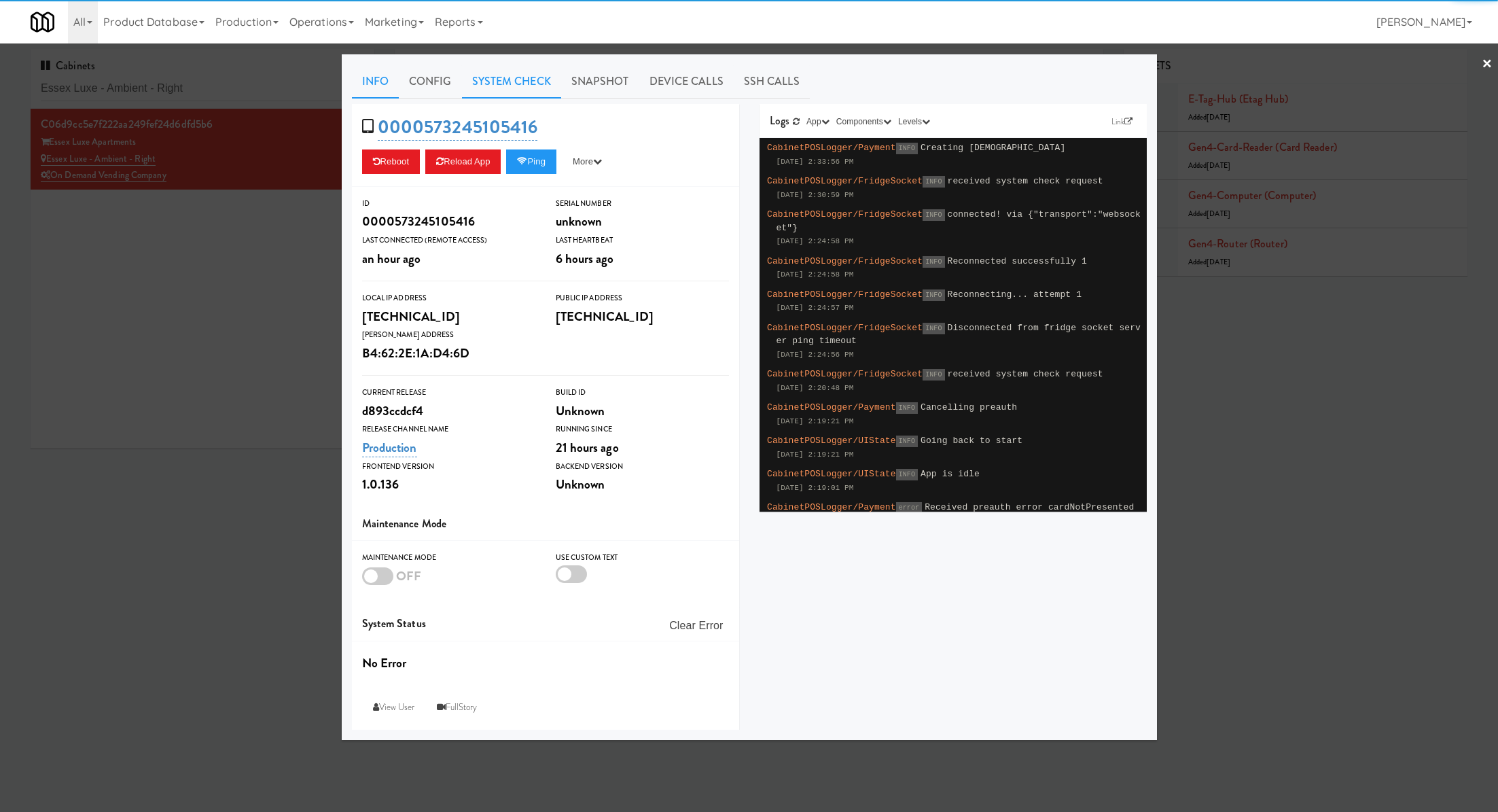
click at [528, 89] on link "System Check" at bounding box center [511, 82] width 99 height 34
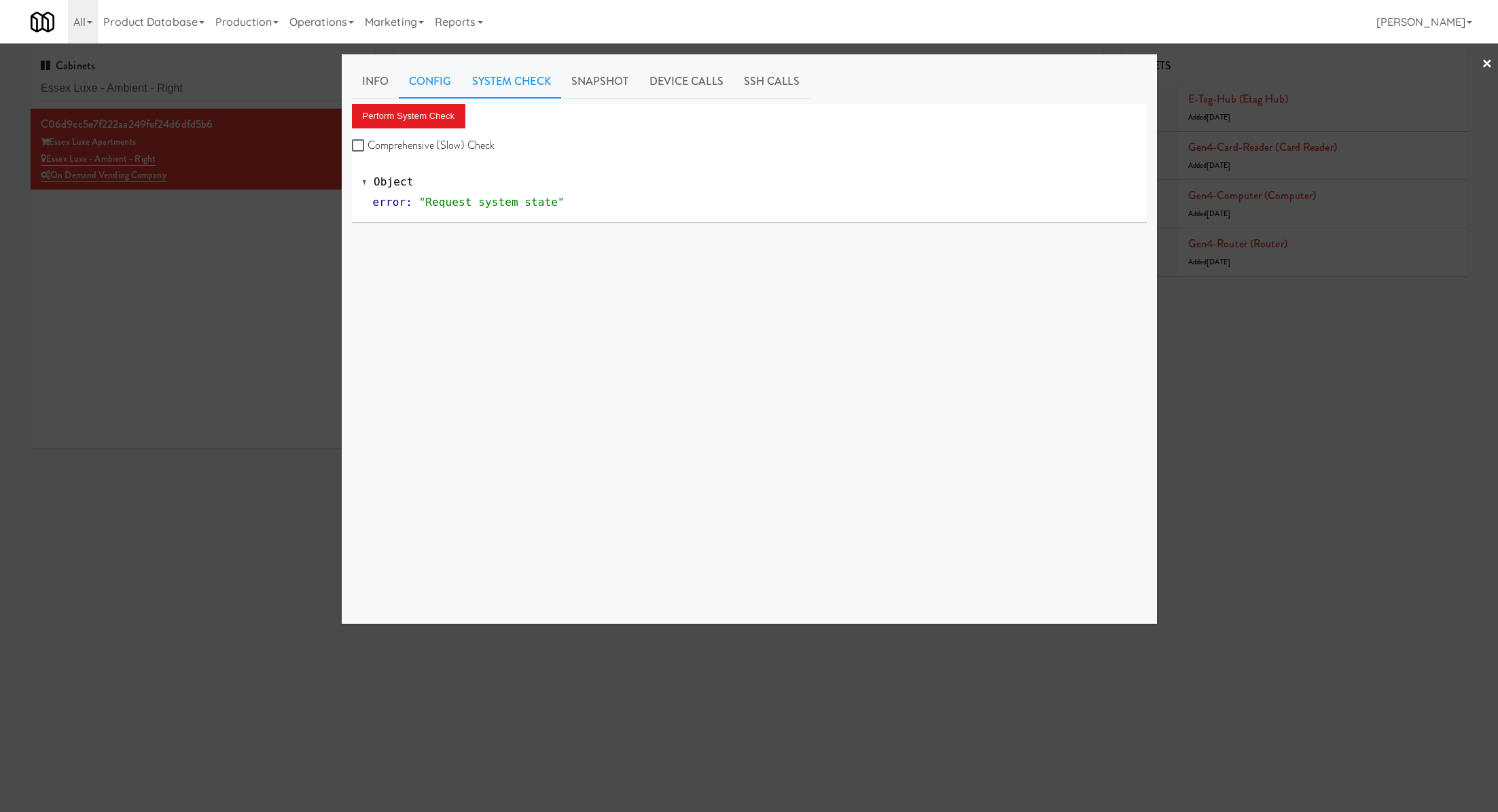
click at [443, 98] on link "Config" at bounding box center [430, 82] width 63 height 34
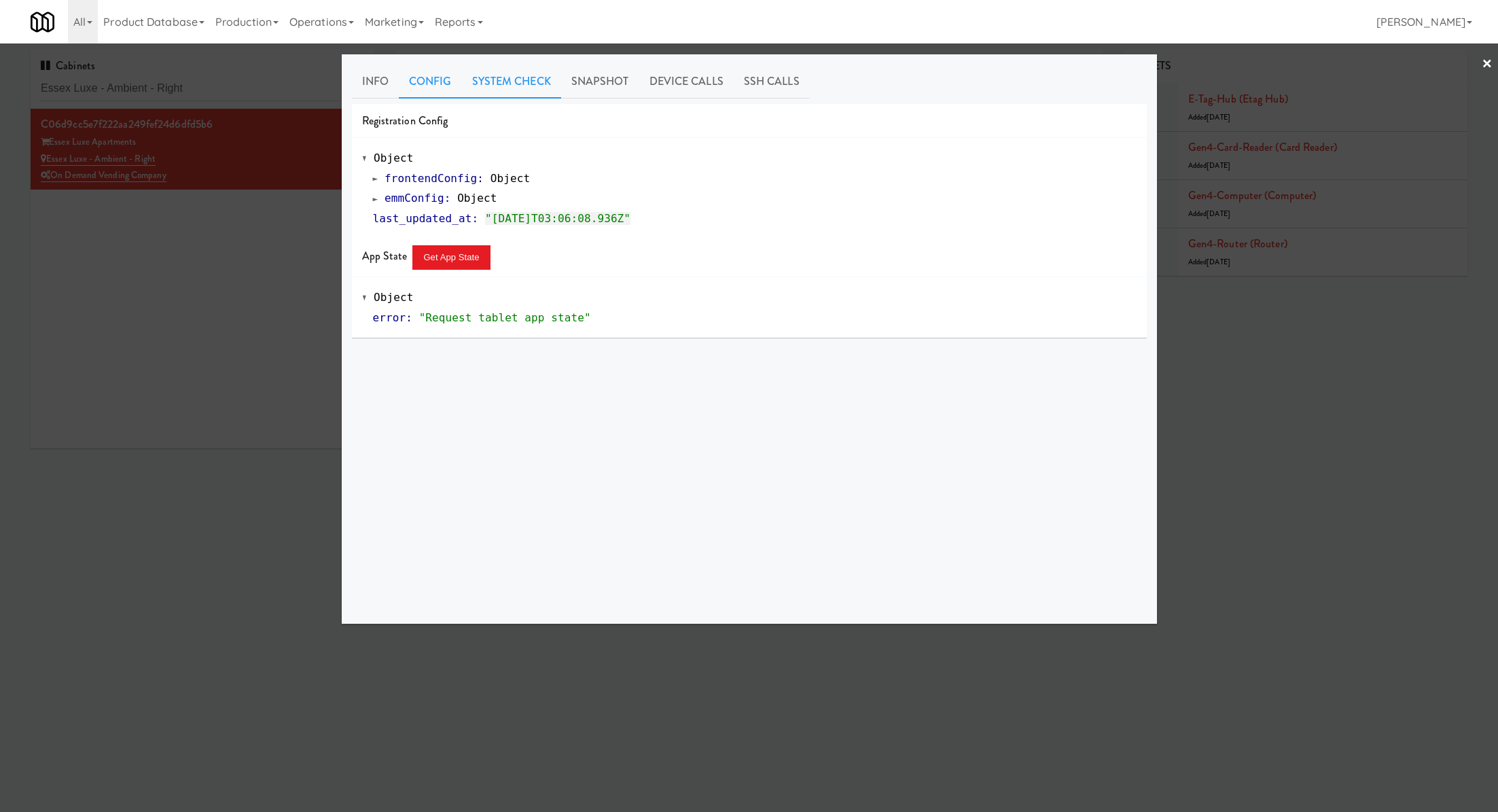
click at [507, 82] on link "System Check" at bounding box center [511, 82] width 99 height 34
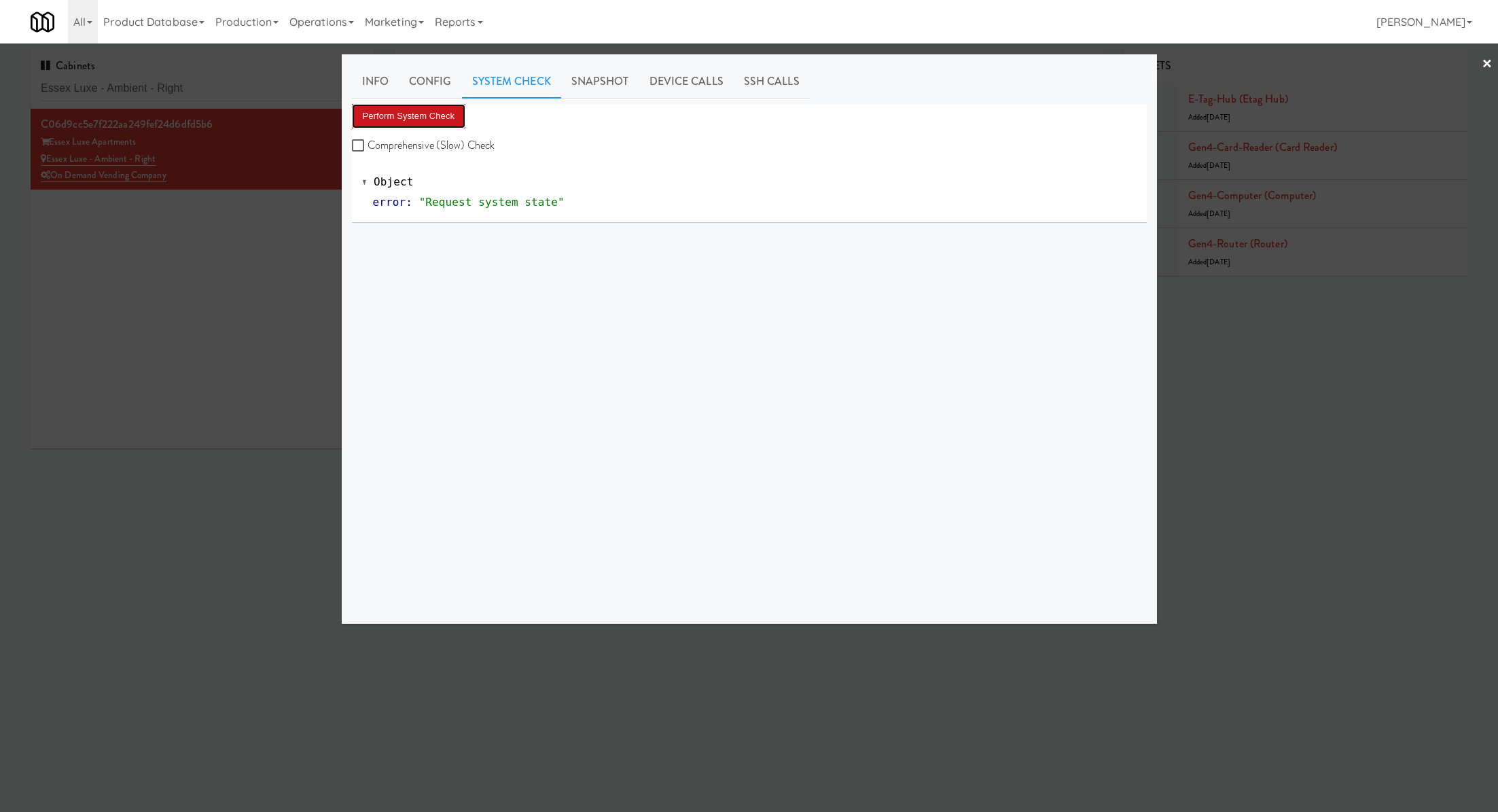
click at [446, 106] on button "Perform System Check" at bounding box center [409, 116] width 114 height 24
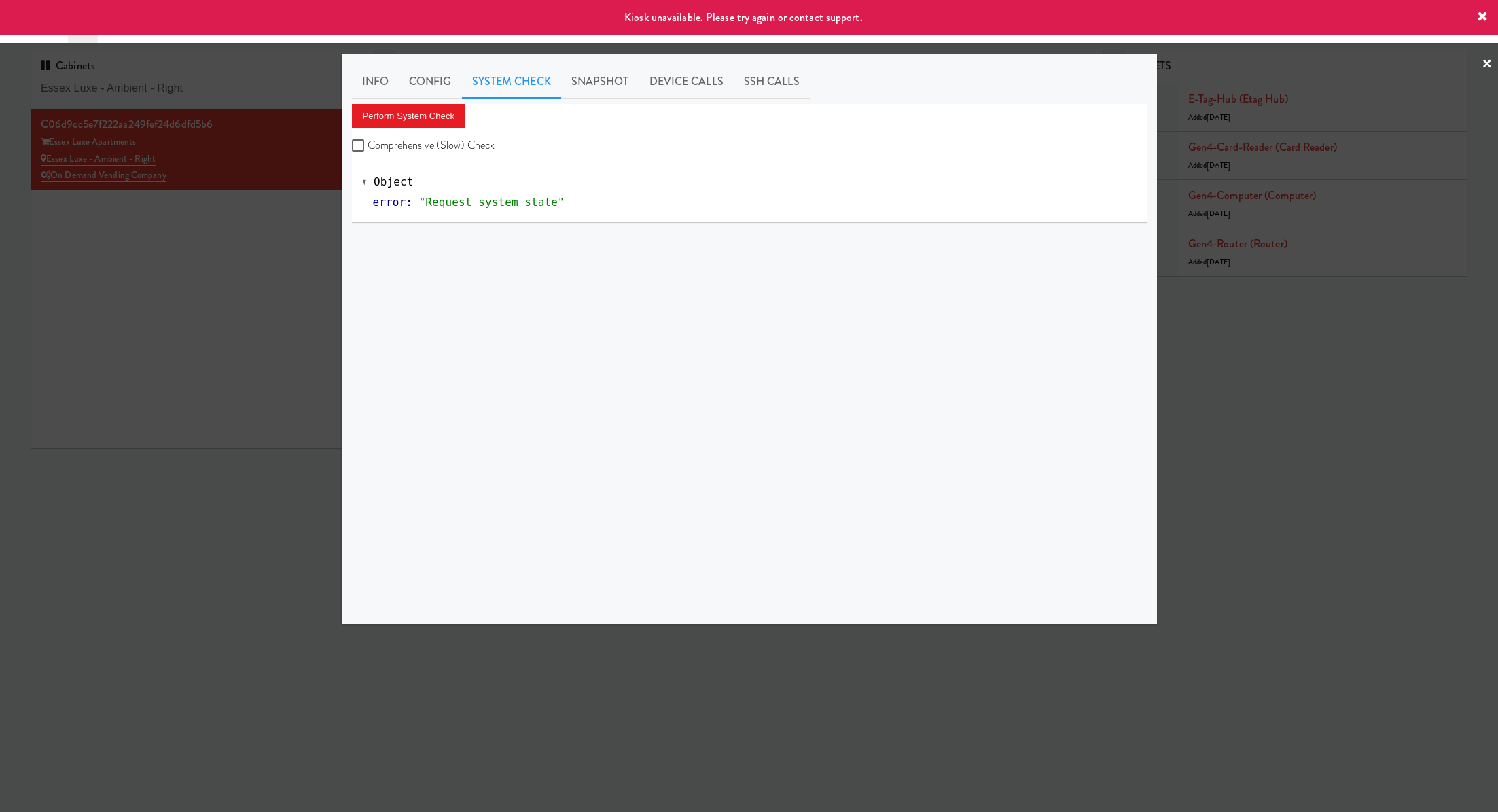
click at [199, 291] on div at bounding box center [749, 406] width 1498 height 812
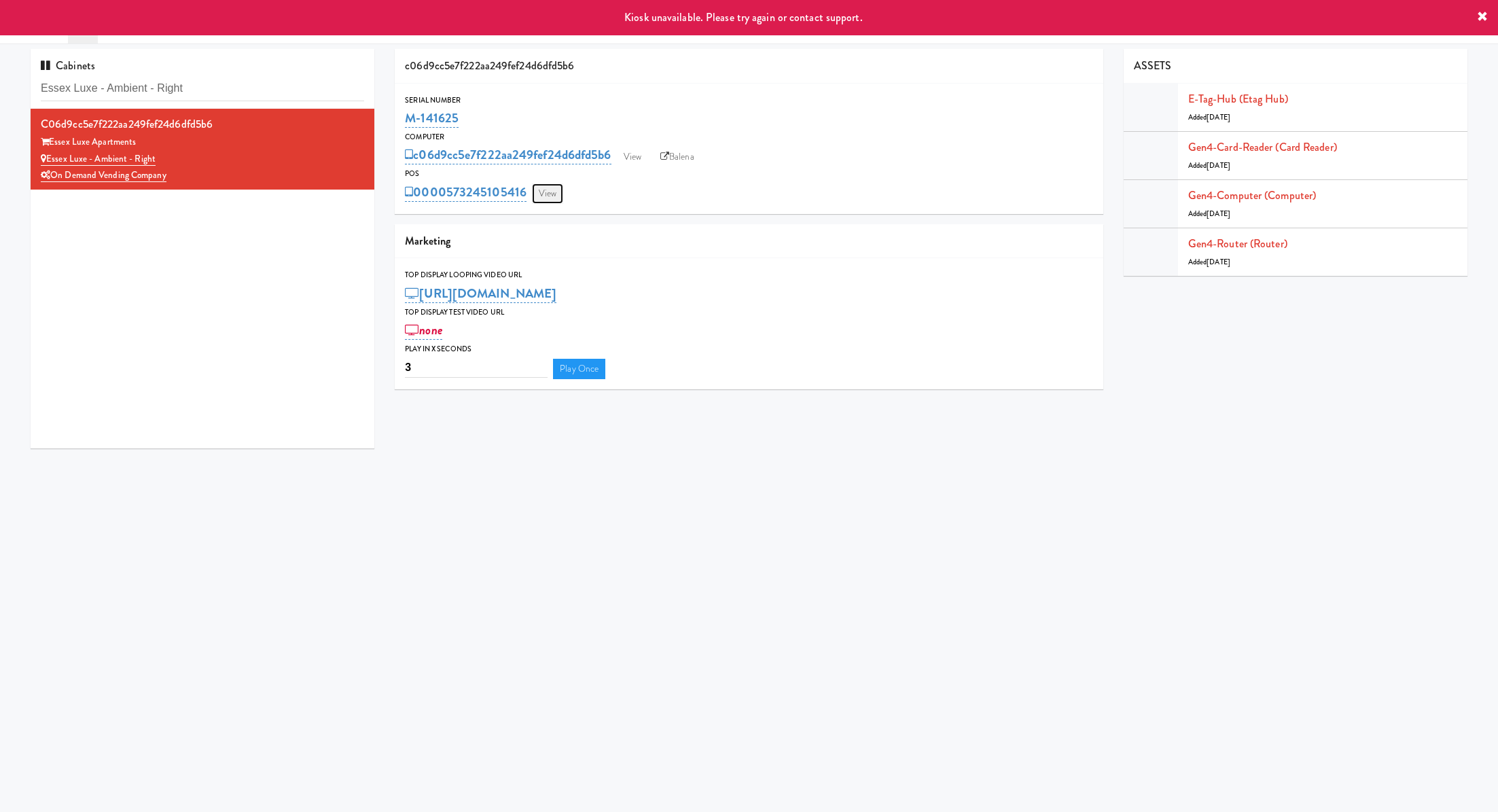
click at [553, 192] on link "View" at bounding box center [548, 194] width 32 height 20
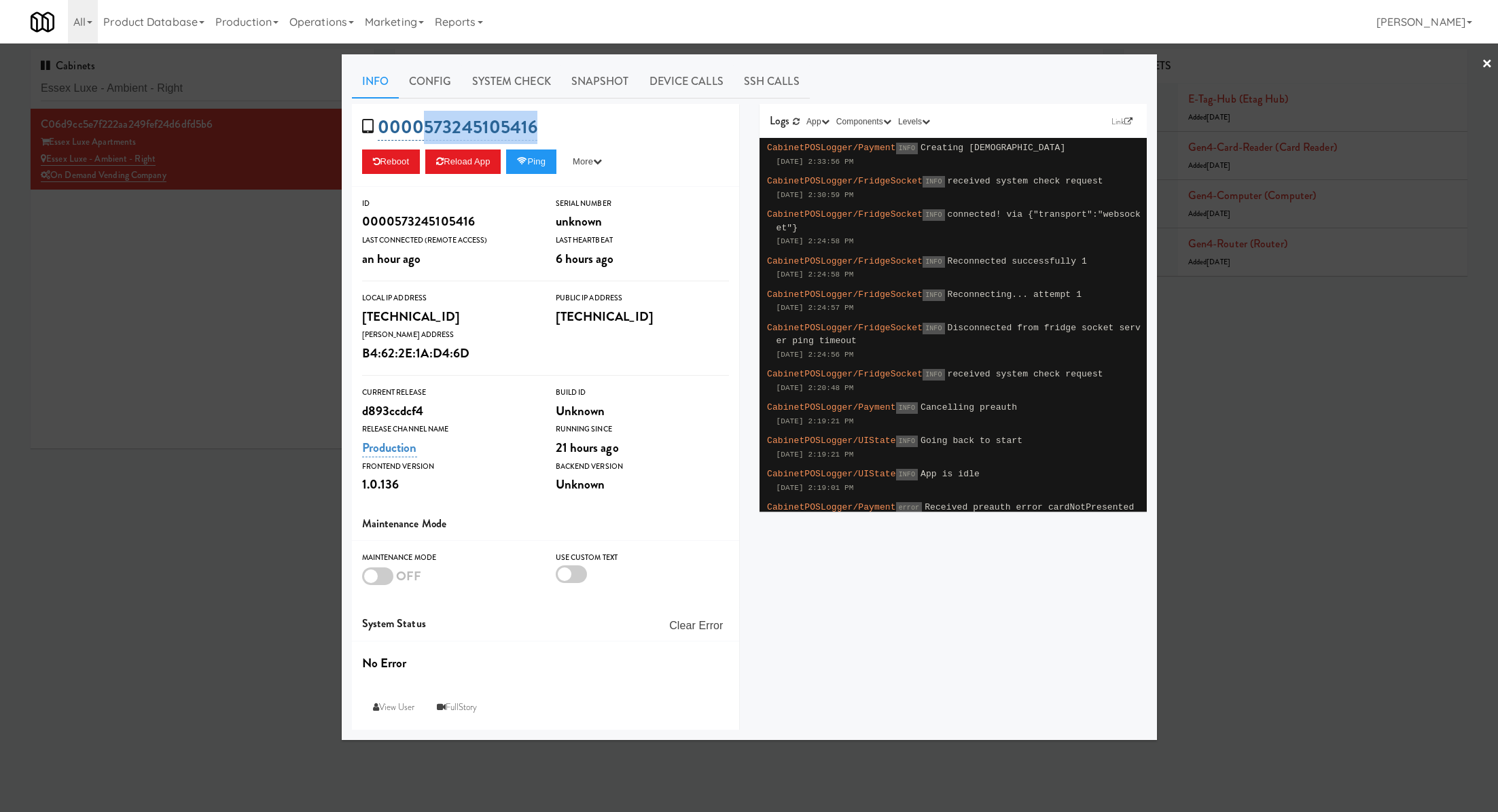
drag, startPoint x: 552, startPoint y: 121, endPoint x: 421, endPoint y: 118, distance: 131.0
click at [421, 121] on div "0000573245105416 Reboot Reload App Ping More Ping Server Restart Server Force R…" at bounding box center [546, 145] width 387 height 82
copy link "573245105416"
click at [164, 76] on div at bounding box center [749, 406] width 1498 height 812
click at [164, 76] on input "Essex Luxe - Ambient - Right" at bounding box center [202, 88] width 324 height 25
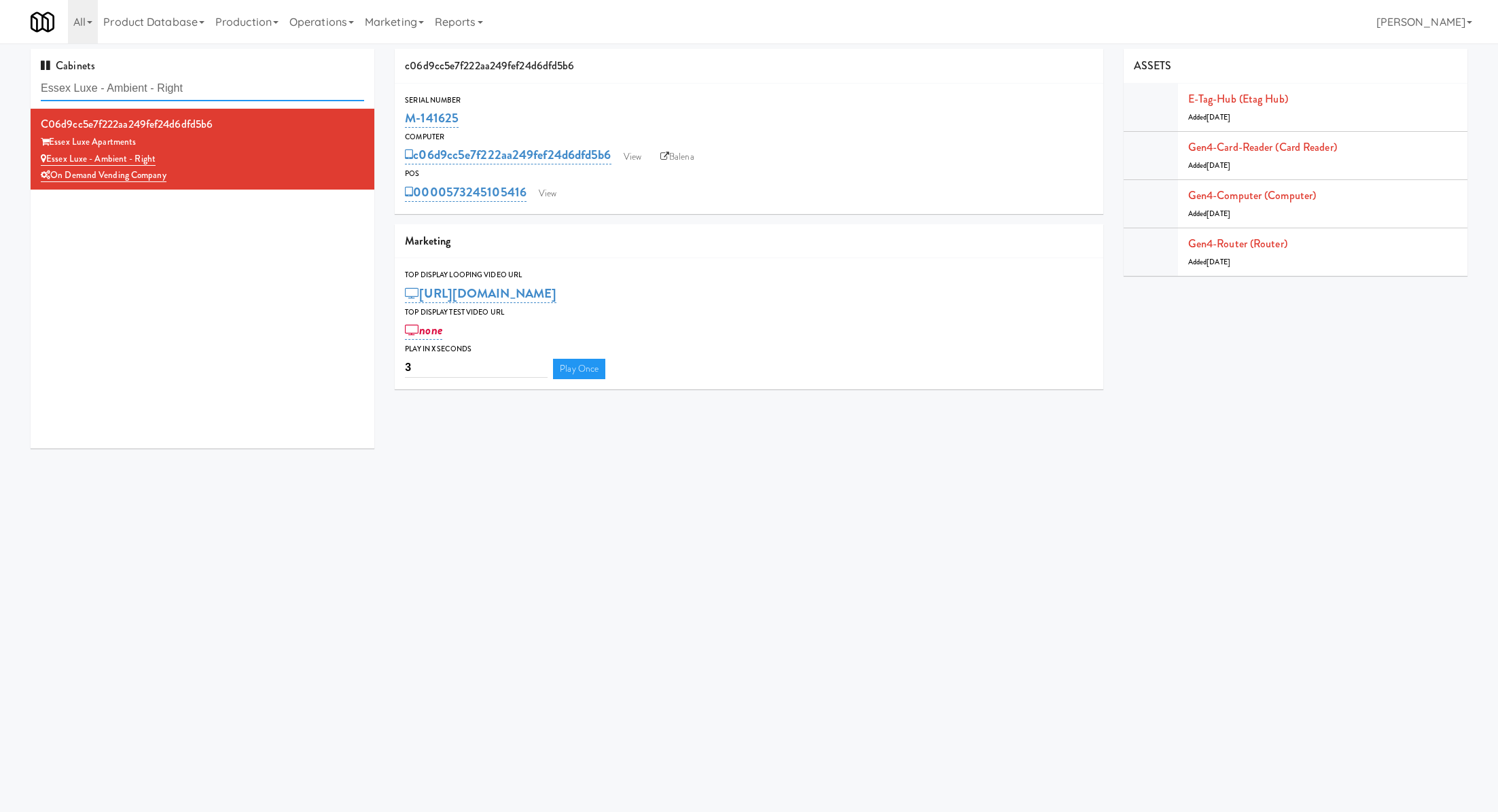
click at [164, 76] on input "Essex Luxe - Ambient - Right" at bounding box center [202, 88] width 324 height 25
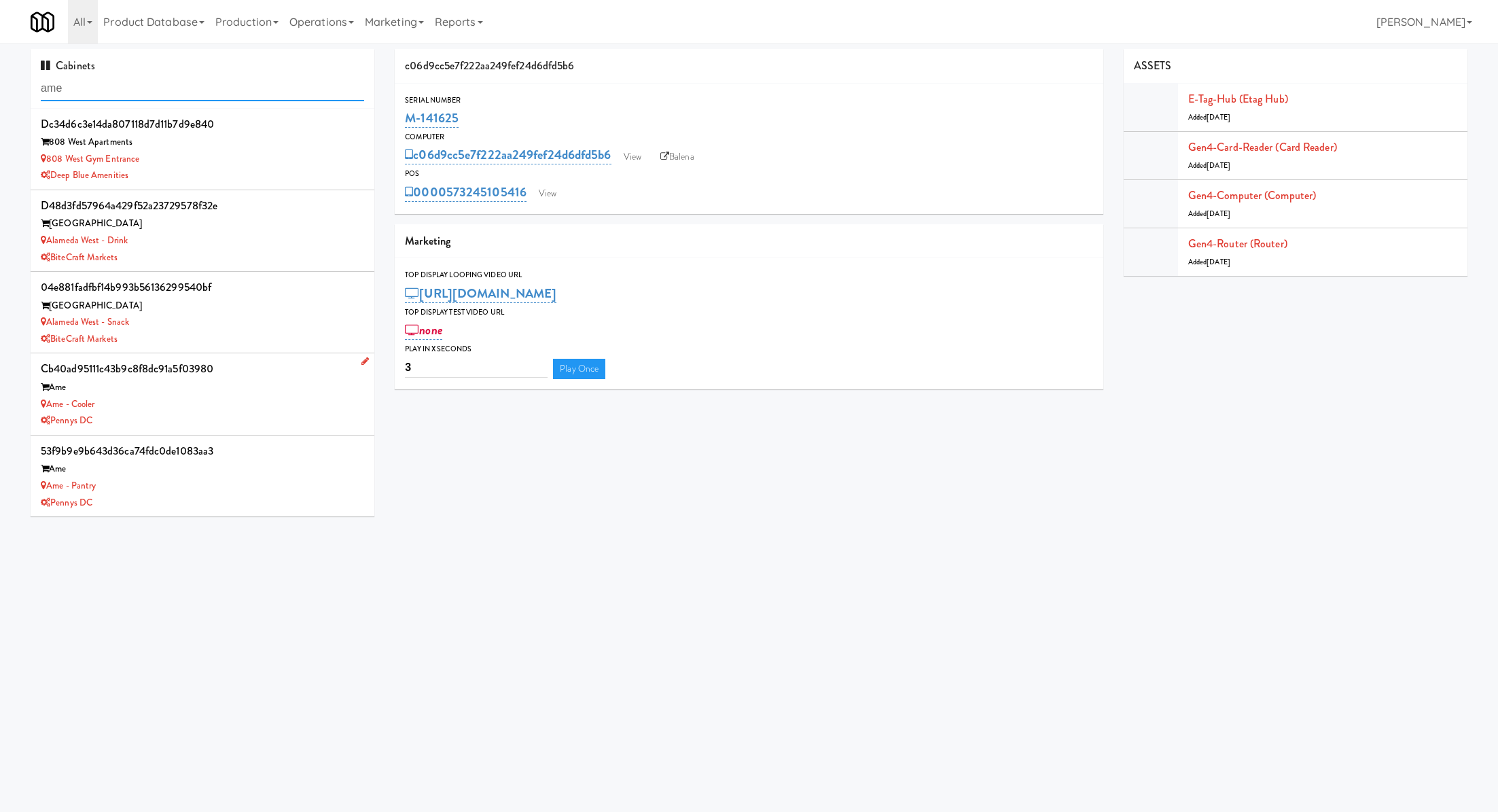
type input "ame"
click at [255, 387] on div "Ame" at bounding box center [202, 387] width 324 height 17
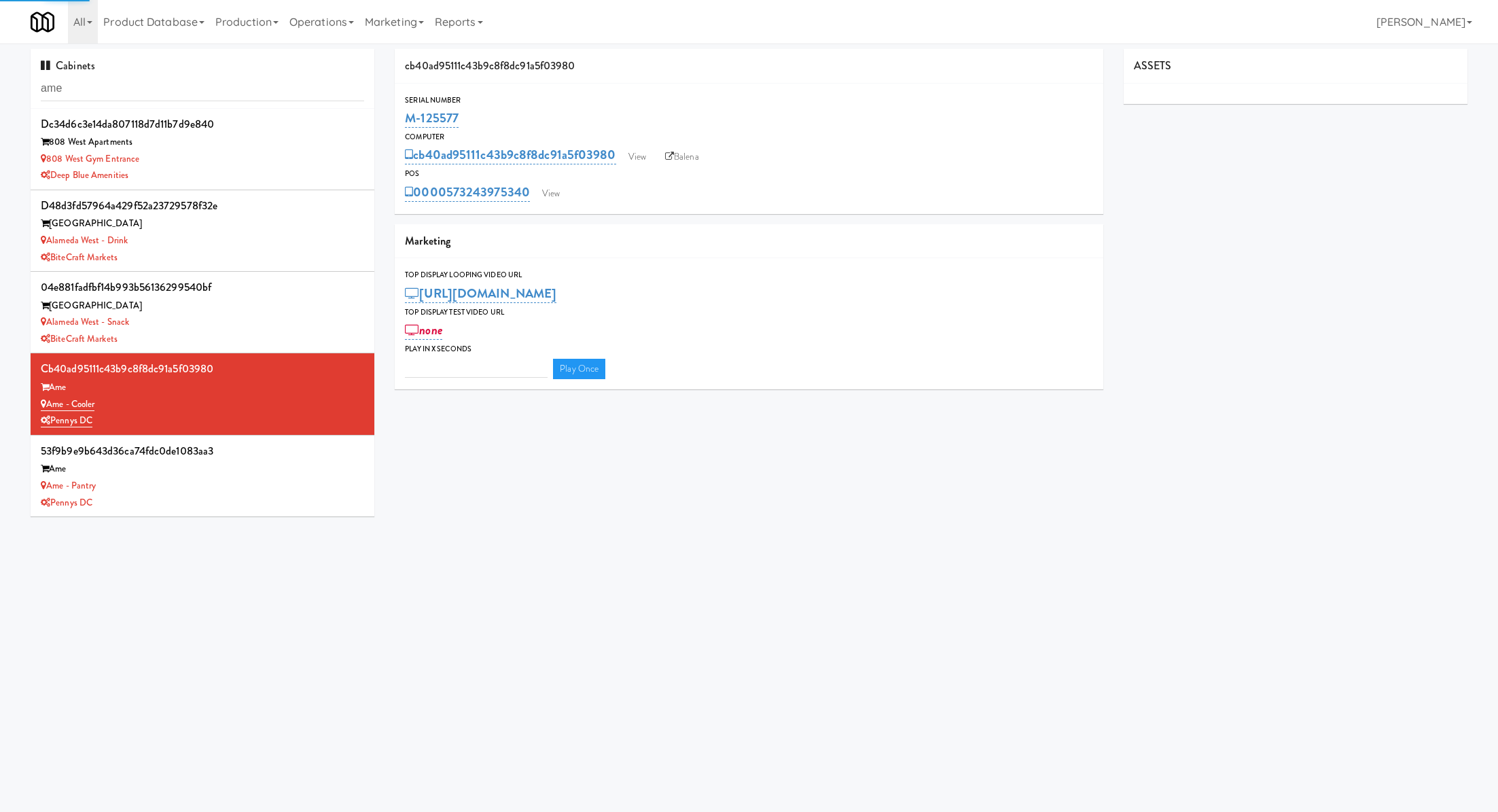
type input "3"
click at [552, 195] on link "View" at bounding box center [551, 194] width 32 height 20
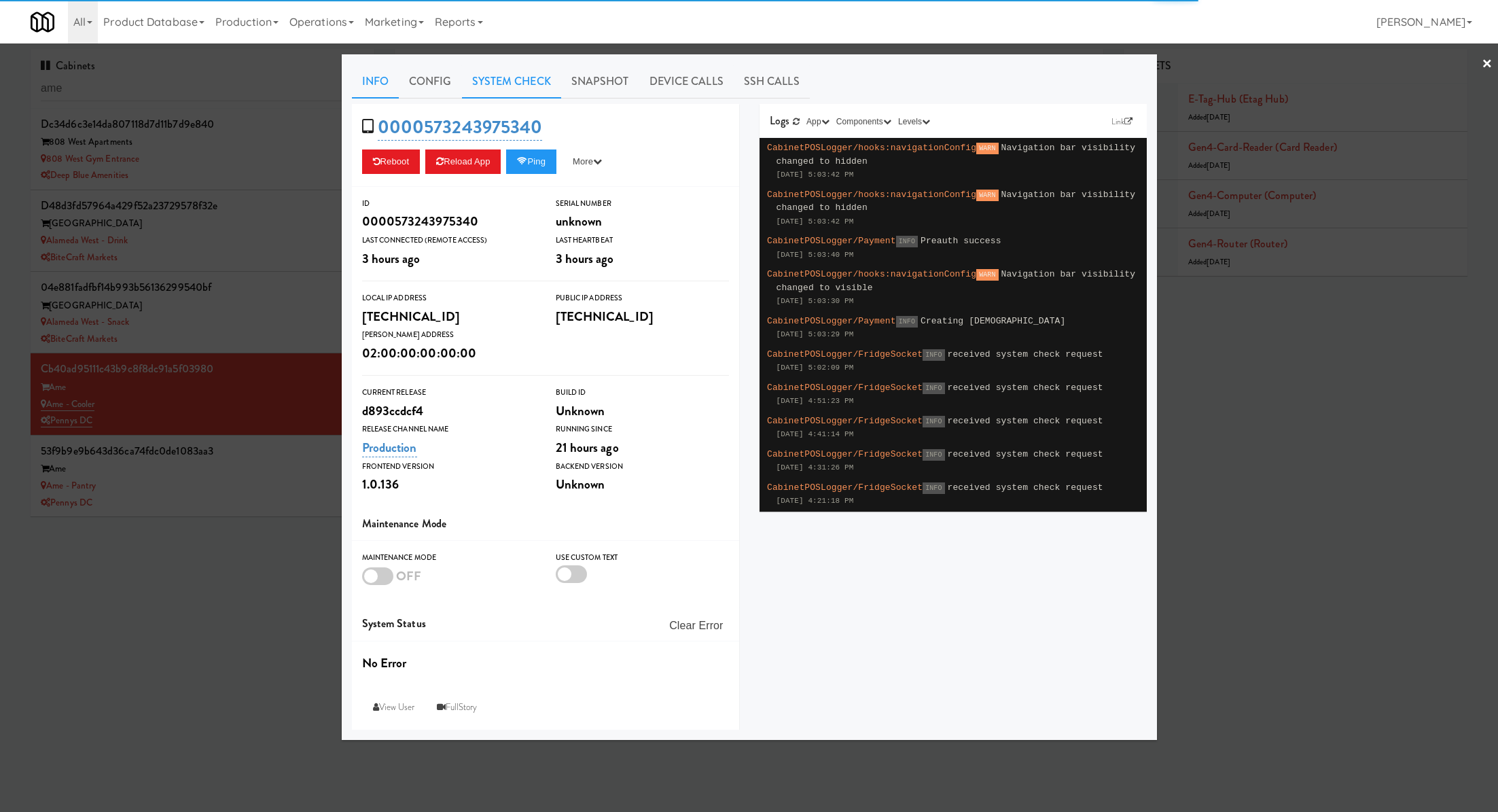
click at [540, 91] on link "System Check" at bounding box center [511, 82] width 99 height 34
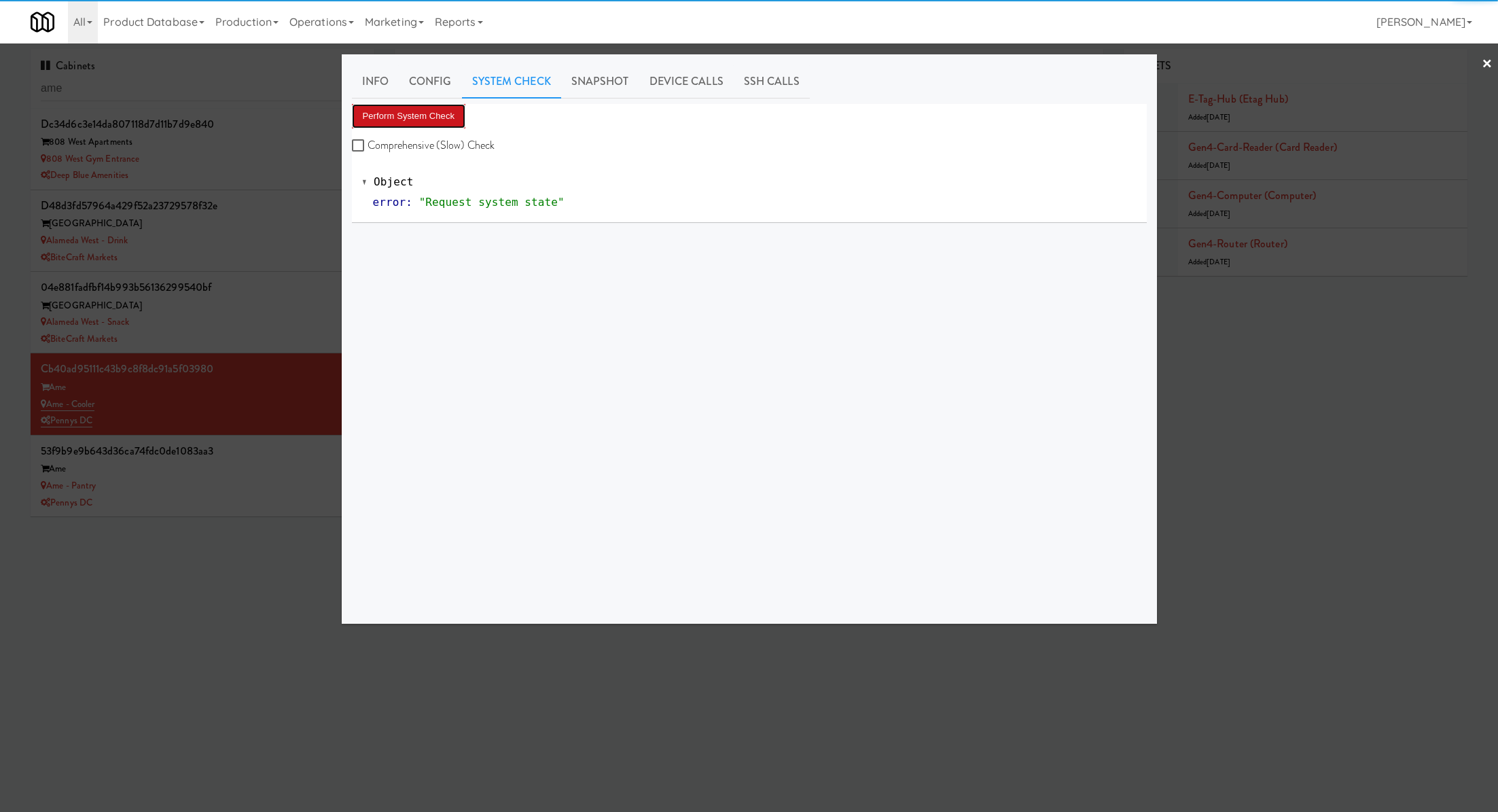
click at [441, 114] on button "Perform System Check" at bounding box center [409, 116] width 114 height 24
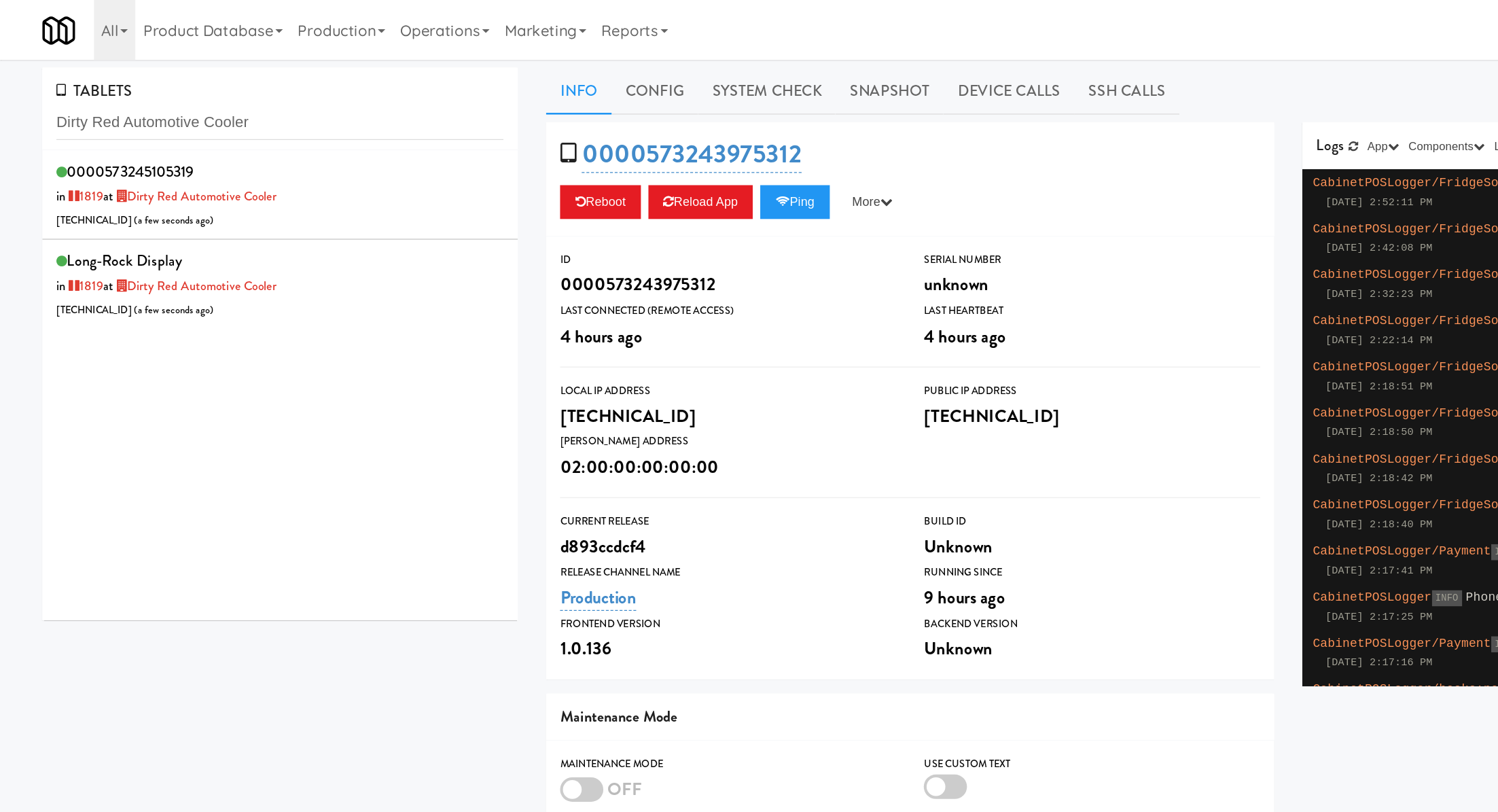
type input "Dirty Red Automotive Cooler"
click at [311, 134] on div "0000573245105319 in 1819 at Dirty Red Automotive Cooler 172.58.135.33 ( a few s…" at bounding box center [202, 141] width 324 height 54
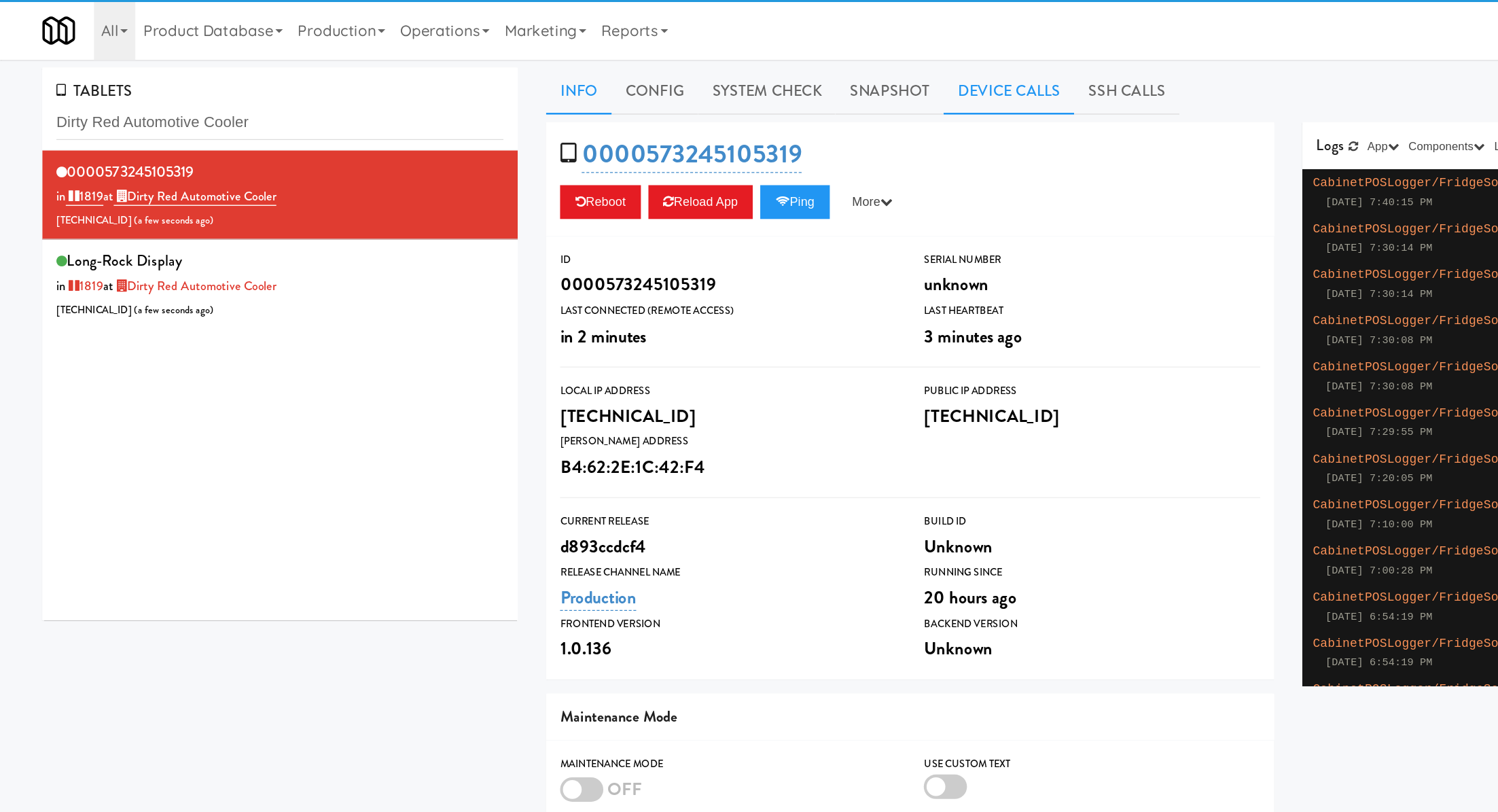
click at [736, 59] on link "Device Calls" at bounding box center [730, 66] width 95 height 34
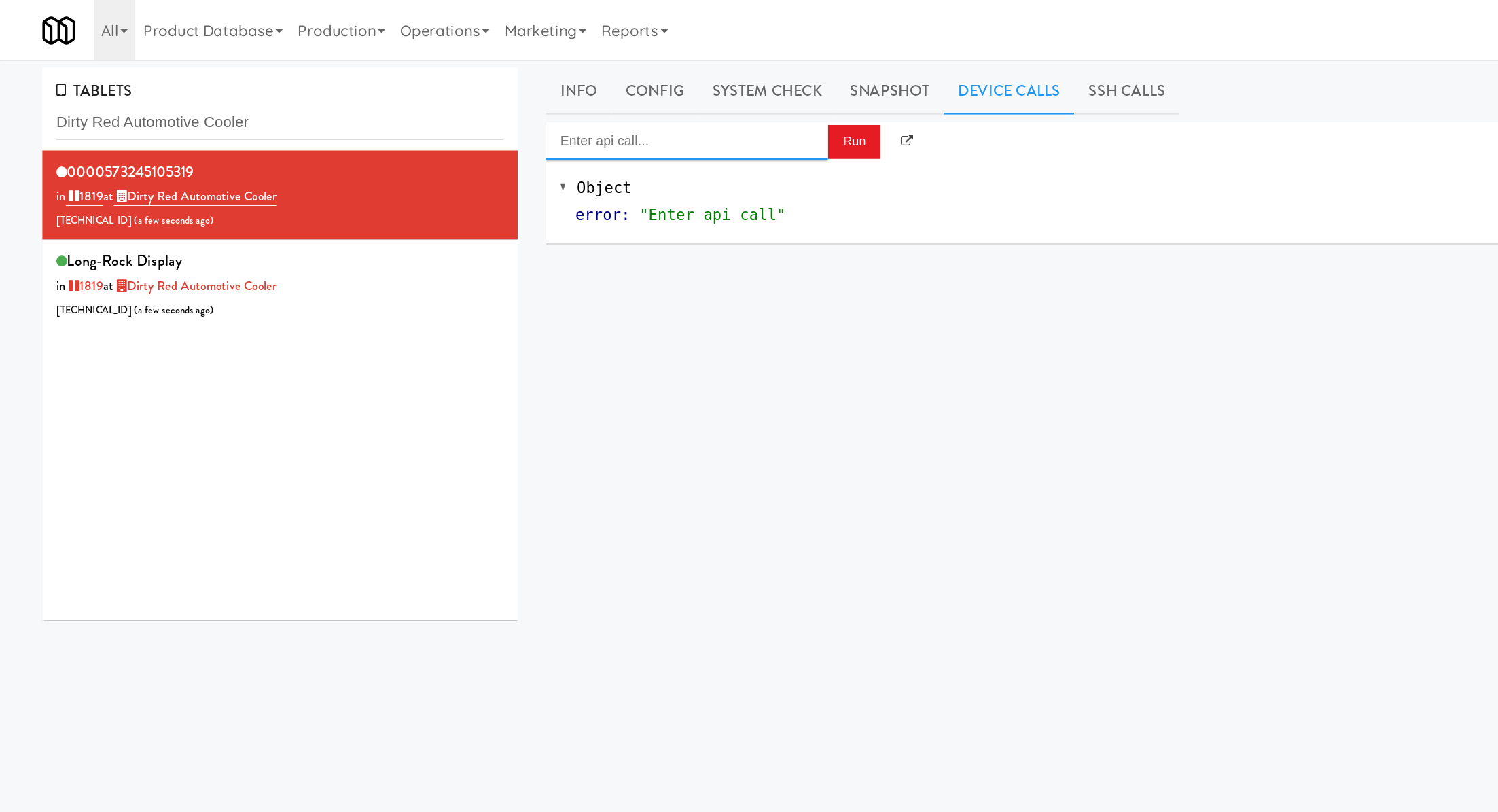
click at [541, 106] on input "Enter api call..." at bounding box center [497, 101] width 204 height 27
click at [532, 135] on div "http://localhost:3000/cooler/restocking-mode/enable" at bounding box center [497, 141] width 184 height 18
type input "Cooler: Enable Restocking"
click at [611, 108] on button "Run" at bounding box center [617, 102] width 38 height 24
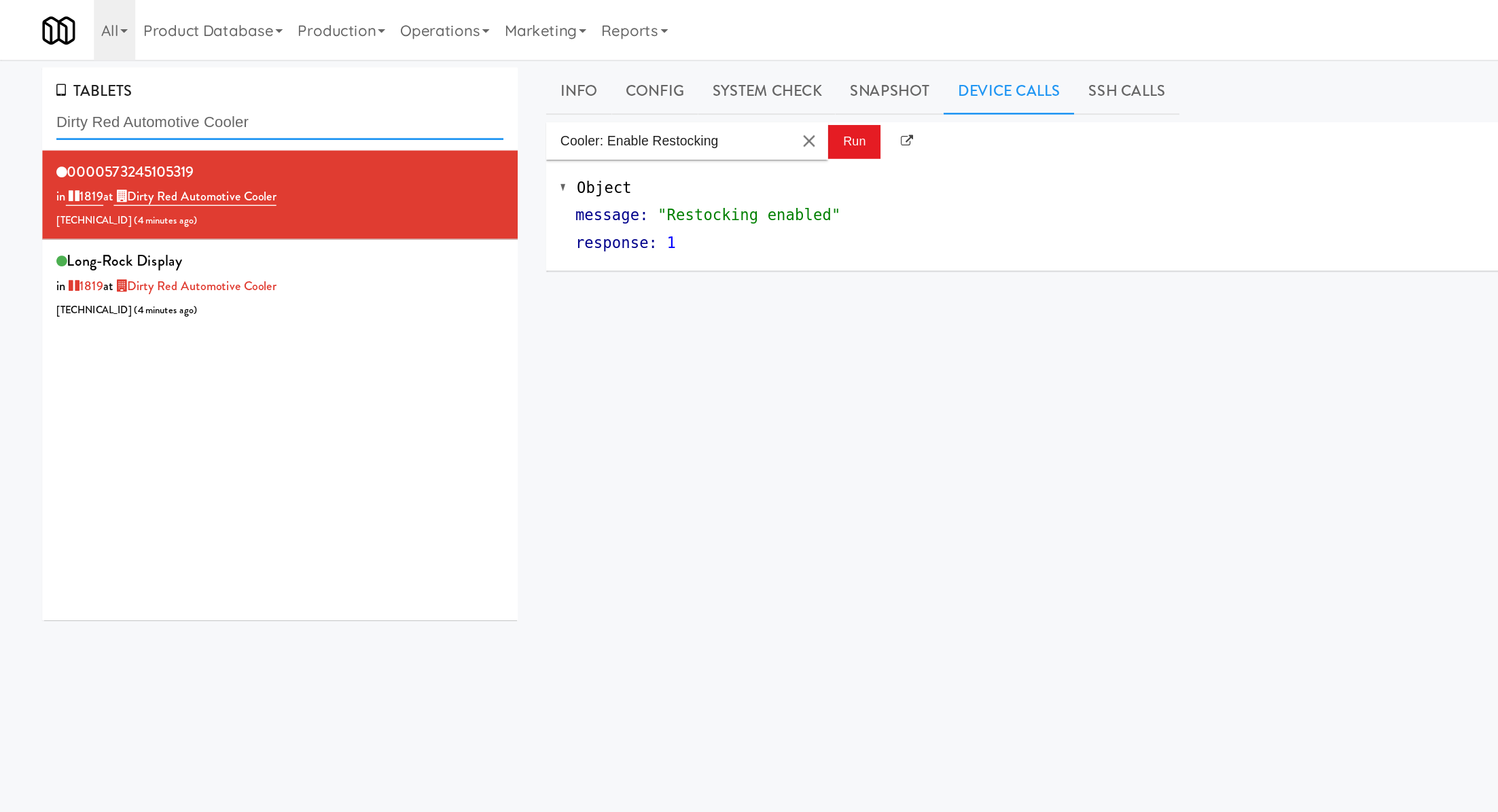
click at [145, 88] on input "Dirty Red Automotive Cooler" at bounding box center [202, 88] width 324 height 25
paste input "elmarva CHS -"
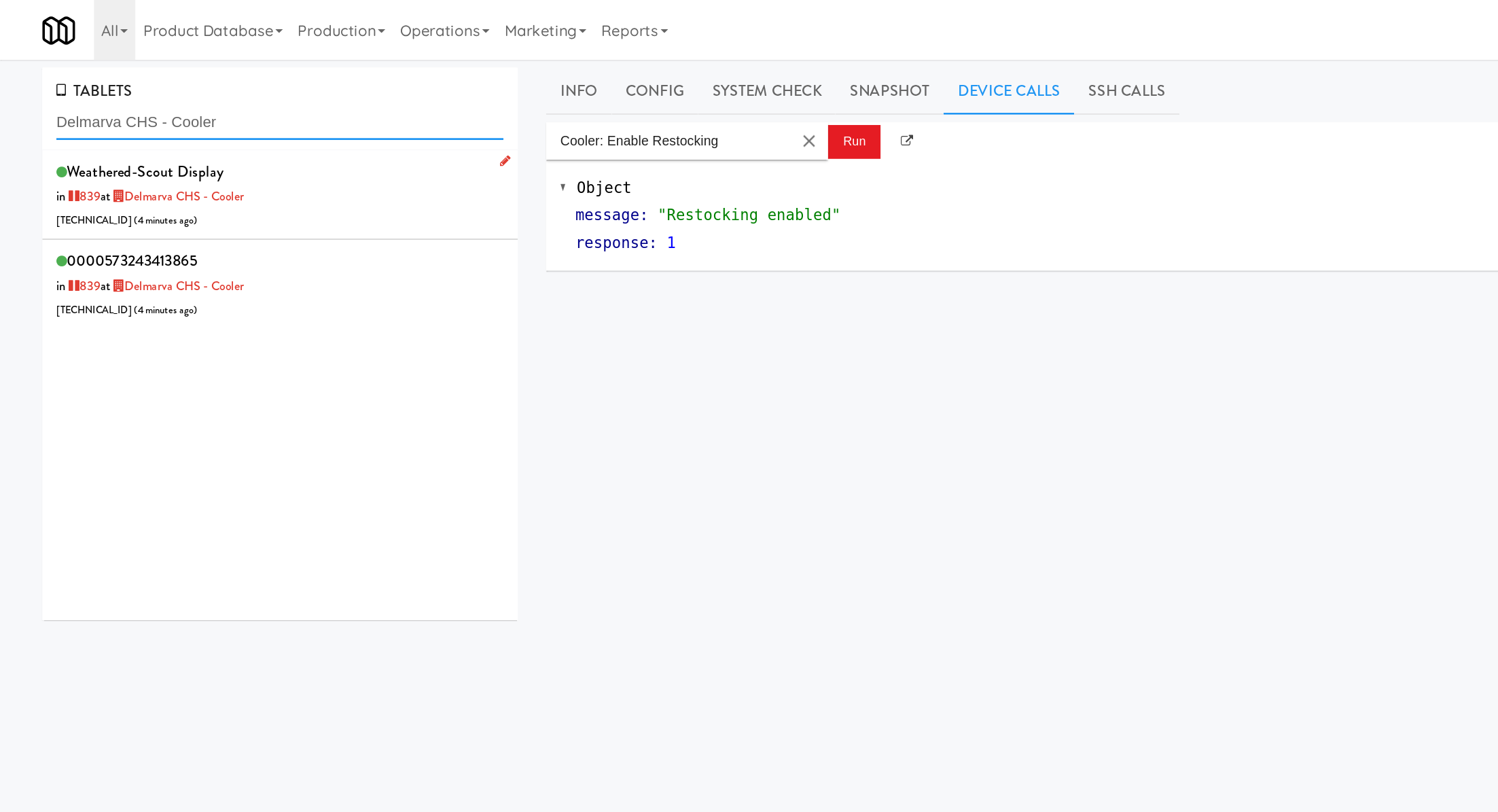
type input "Delmarva CHS - Cooler"
click at [253, 151] on div "weathered-scout Display in 839 at Delmarva CHS - Cooler 206.0.69.39 ( 4 minutes…" at bounding box center [202, 141] width 324 height 54
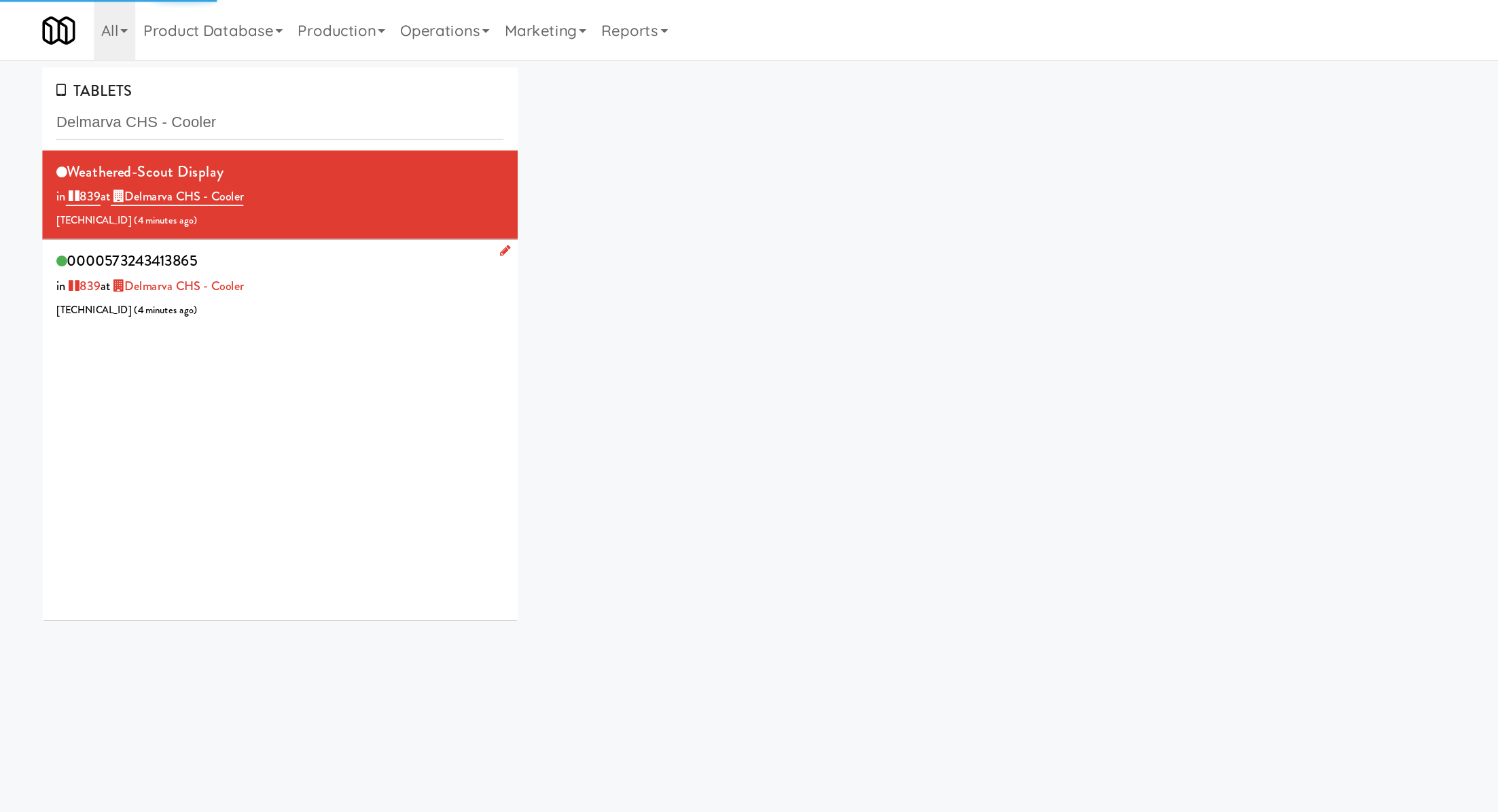
click at [257, 191] on div "0000573243413865 in 839 at Delmarva CHS - Cooler 206.0.69.46 ( 4 minutes ago )" at bounding box center [202, 206] width 324 height 54
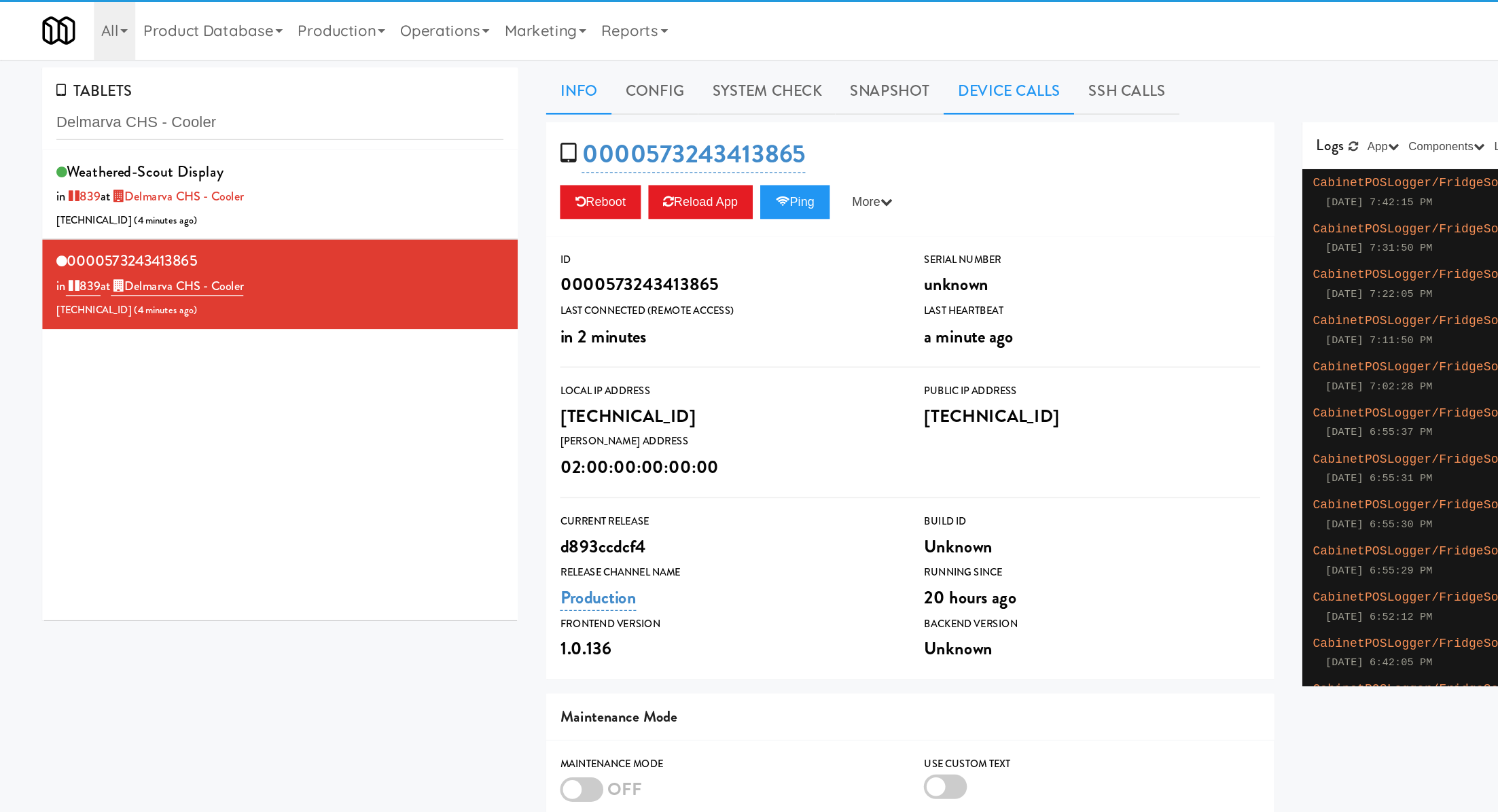
click at [718, 66] on link "Device Calls" at bounding box center [730, 66] width 95 height 34
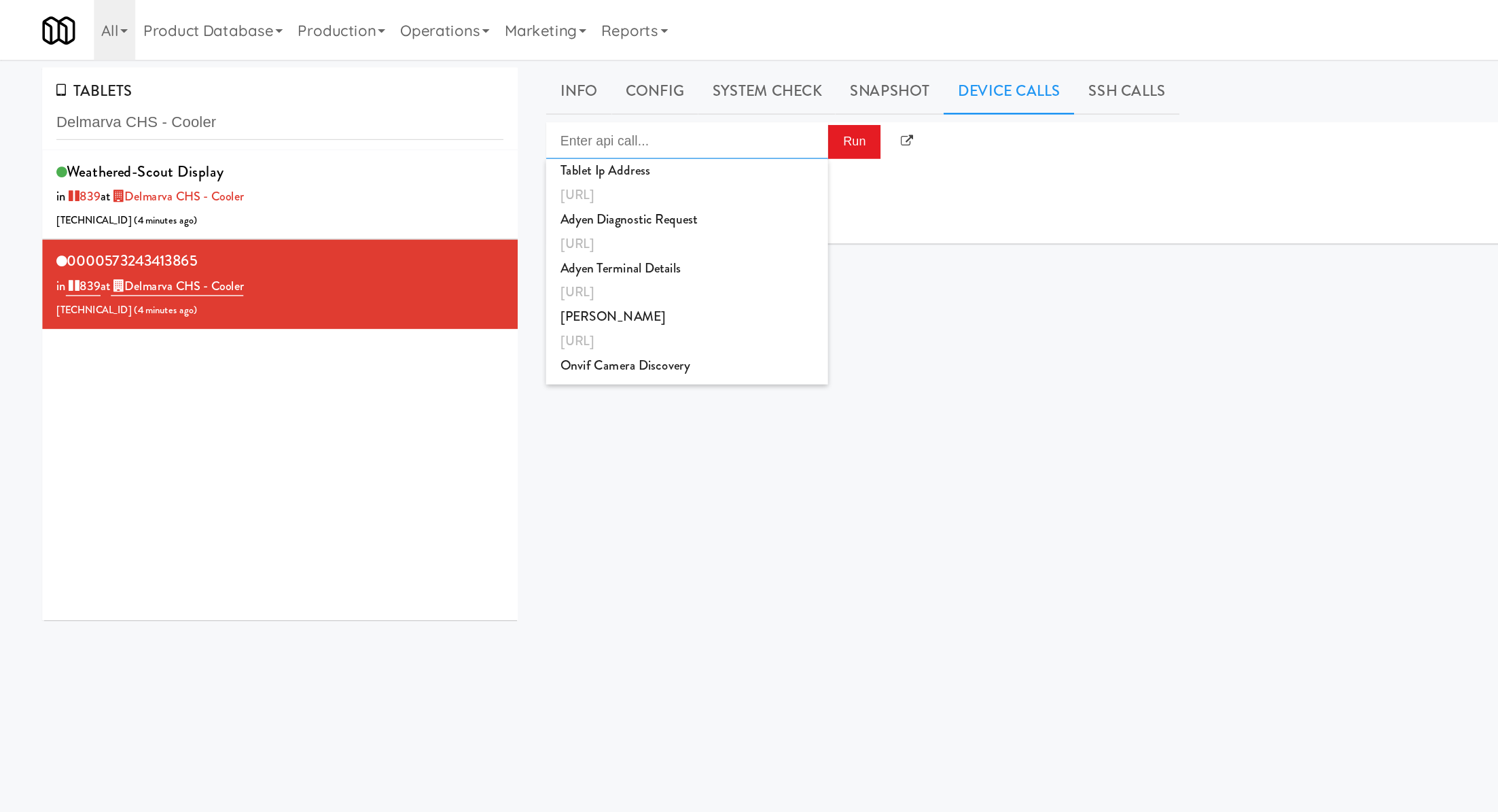
click at [550, 103] on input "Enter api call..." at bounding box center [497, 101] width 204 height 27
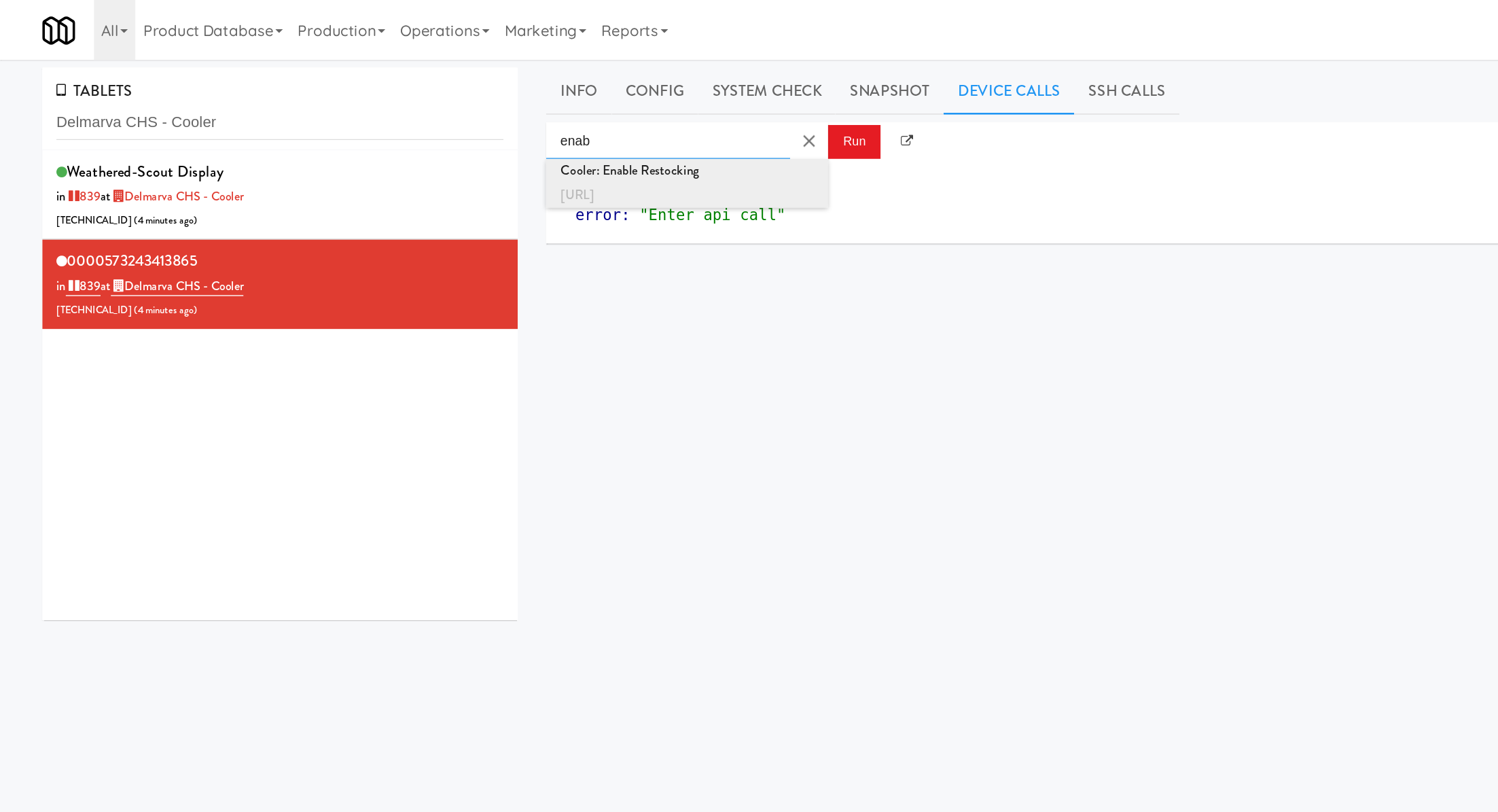
click at [555, 135] on div "http://localhost:3000/cooler/restocking-mode/enable" at bounding box center [497, 141] width 184 height 18
type input "Cooler: Enable Restocking"
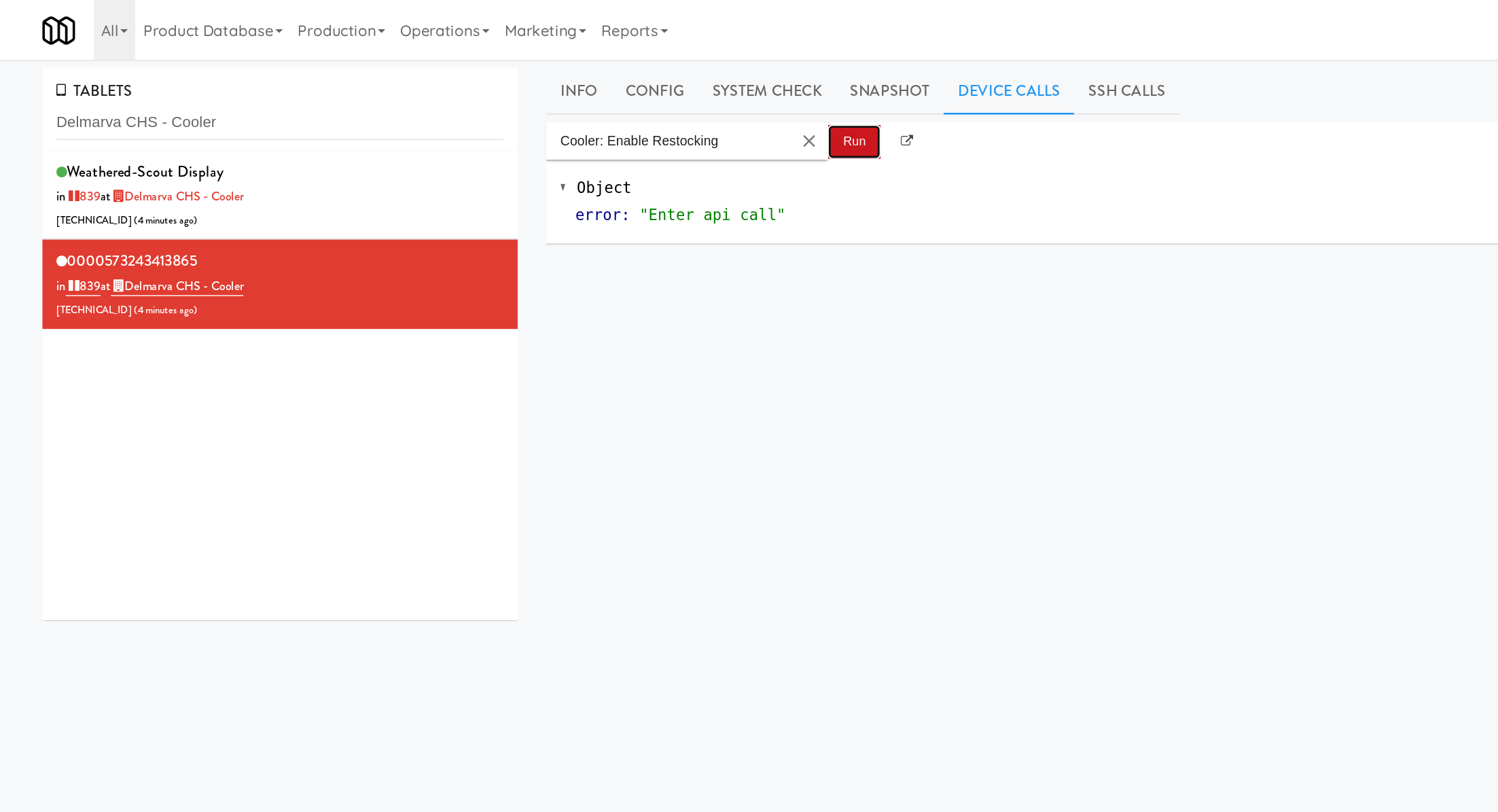
click at [614, 99] on button "Run" at bounding box center [617, 102] width 38 height 24
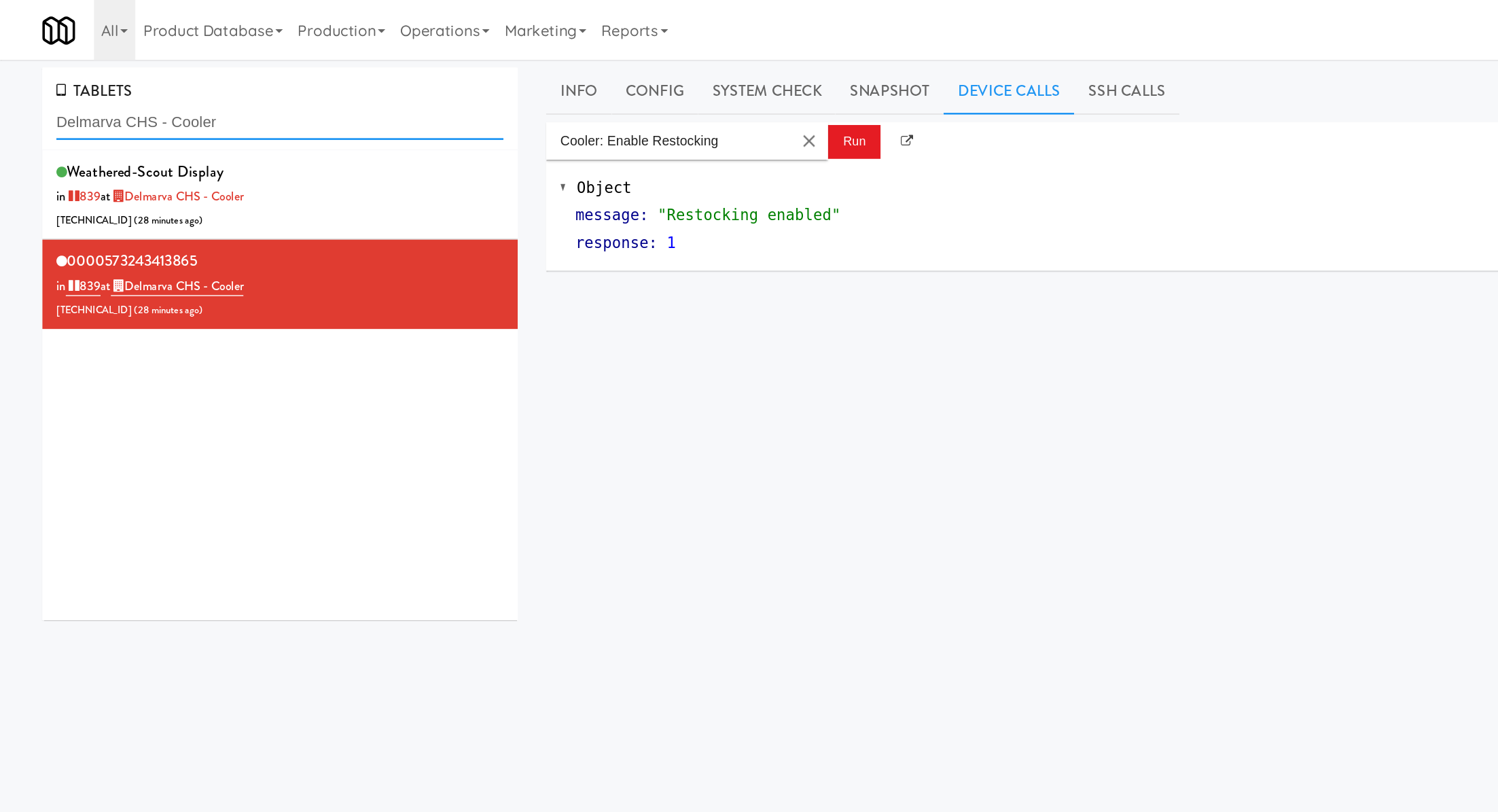
click at [130, 90] on input "Delmarva CHS - Cooler" at bounding box center [202, 88] width 324 height 25
paste input "Rowe - Combo"
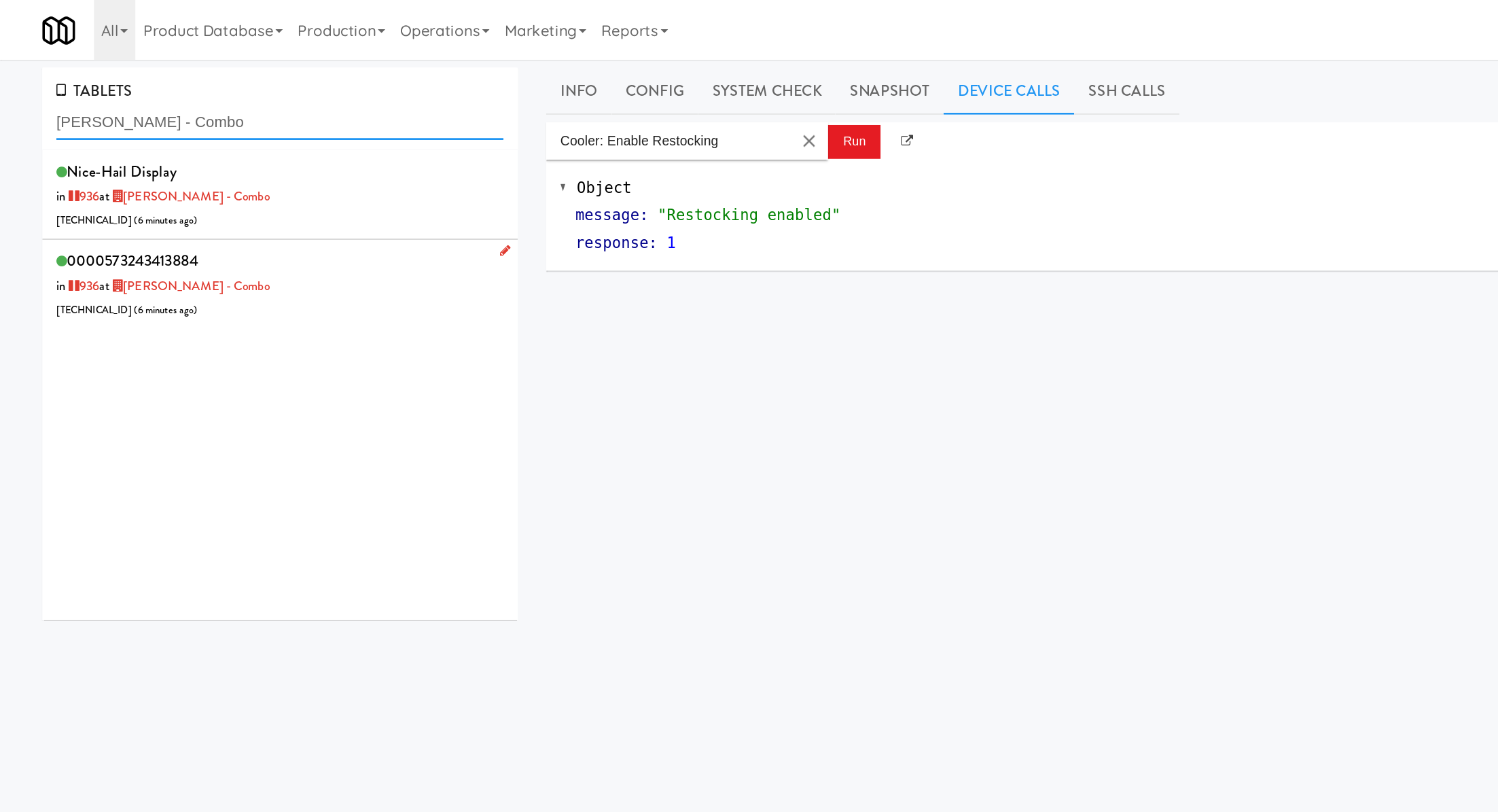
type input "Rowe - Combo"
click at [207, 209] on div "0000573243413884 in 936 at Rowe - Combo 52.144.32.23 ( 6 minutes ago )" at bounding box center [202, 206] width 324 height 54
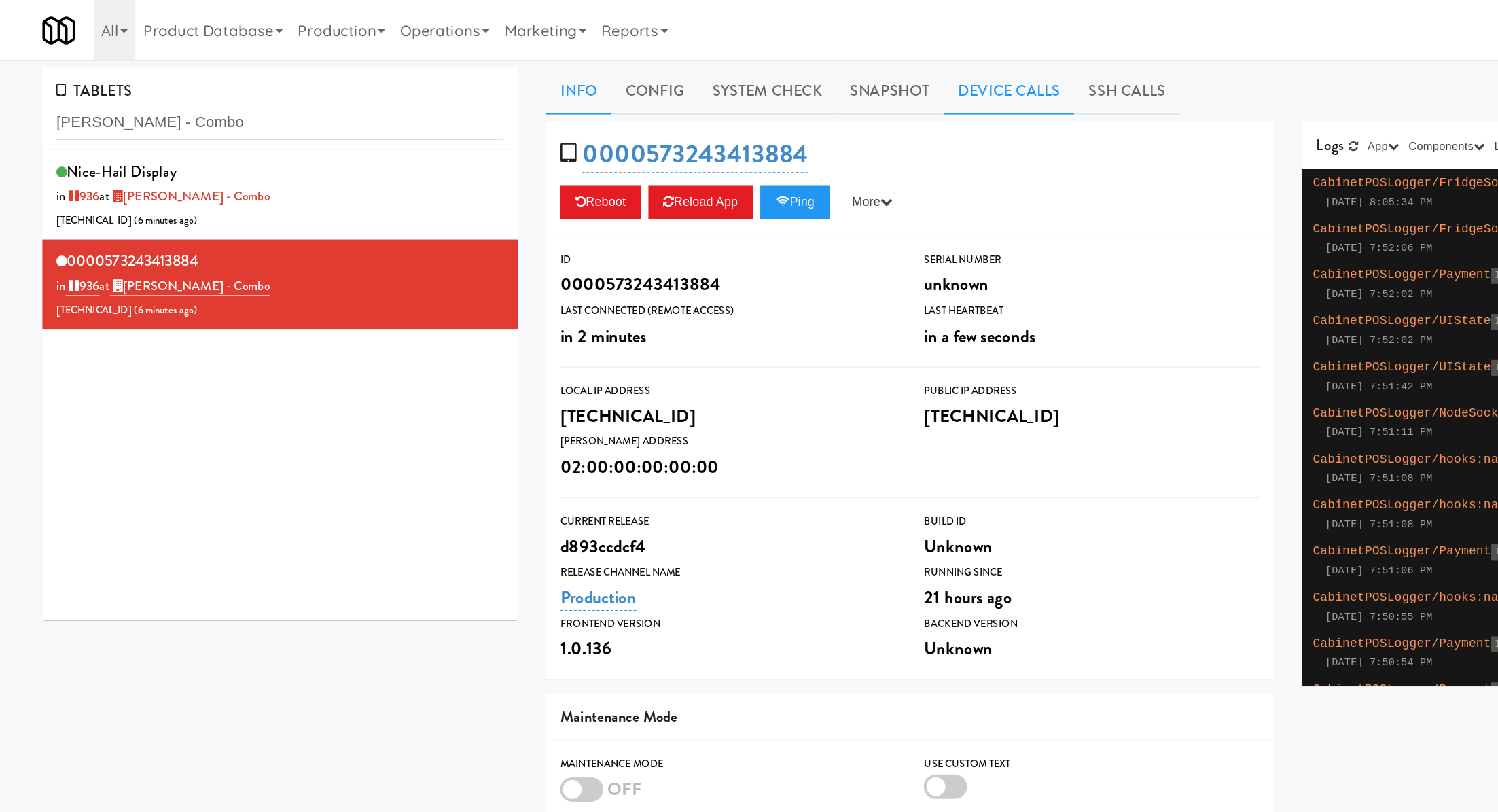
click at [710, 74] on link "Device Calls" at bounding box center [730, 66] width 95 height 34
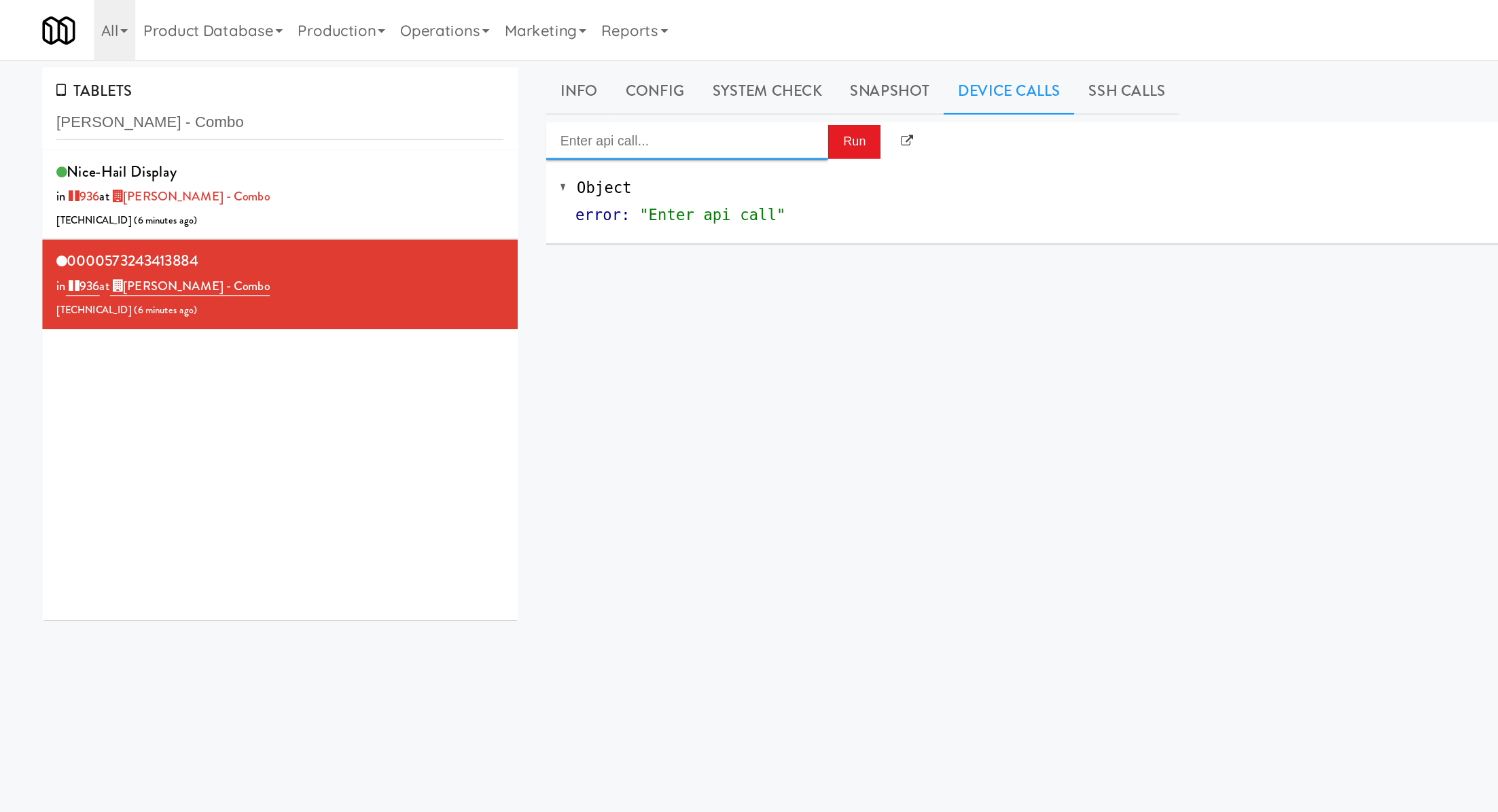
click at [500, 100] on input "Enter api call..." at bounding box center [497, 101] width 204 height 27
click at [494, 124] on div "Cooler: Enable Restocking" at bounding box center [497, 123] width 184 height 18
type input "Cooler: Enable Restocking"
click at [617, 114] on button "Run" at bounding box center [617, 102] width 38 height 24
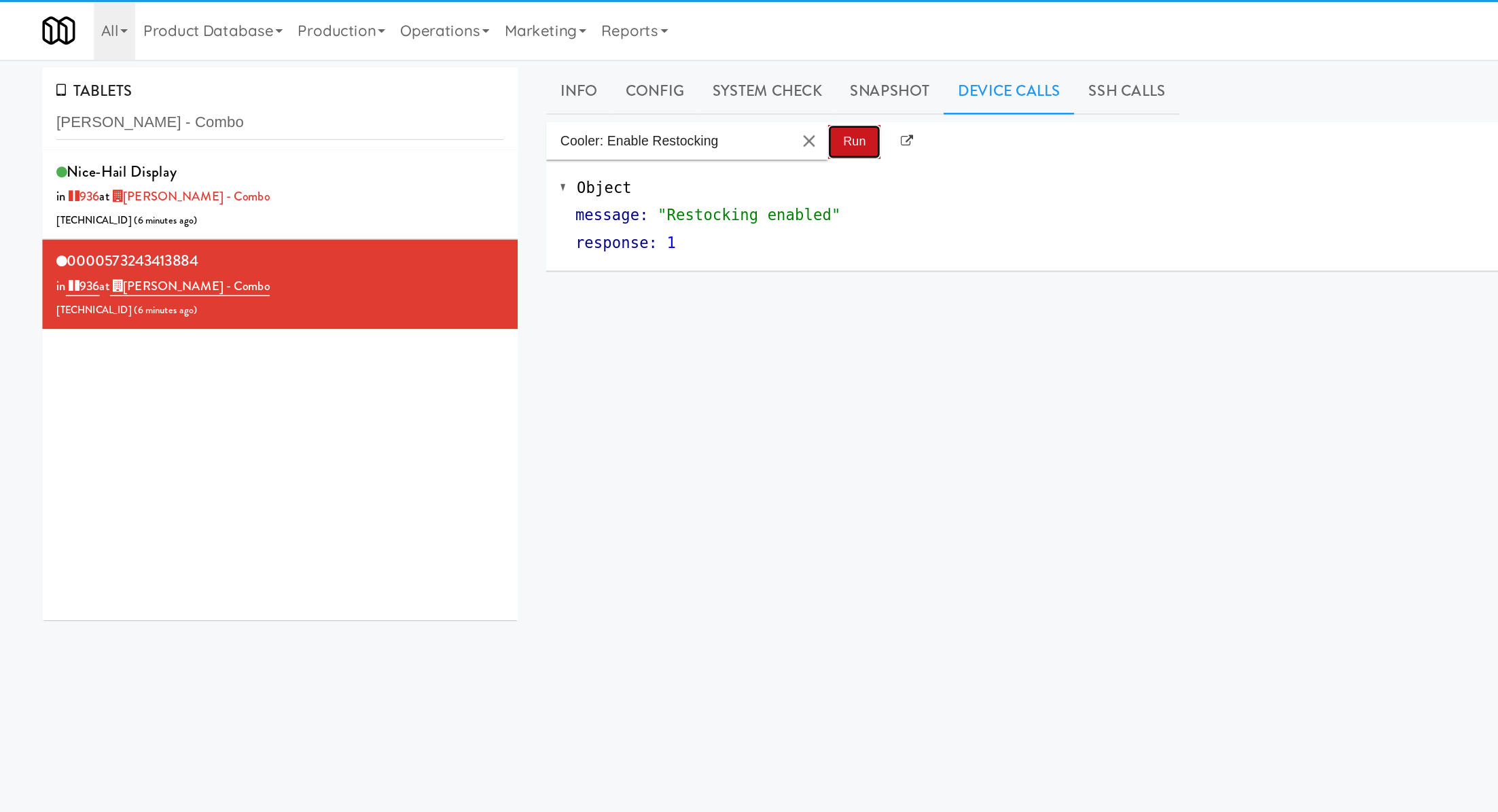
click at [617, 109] on button "Run" at bounding box center [617, 102] width 38 height 24
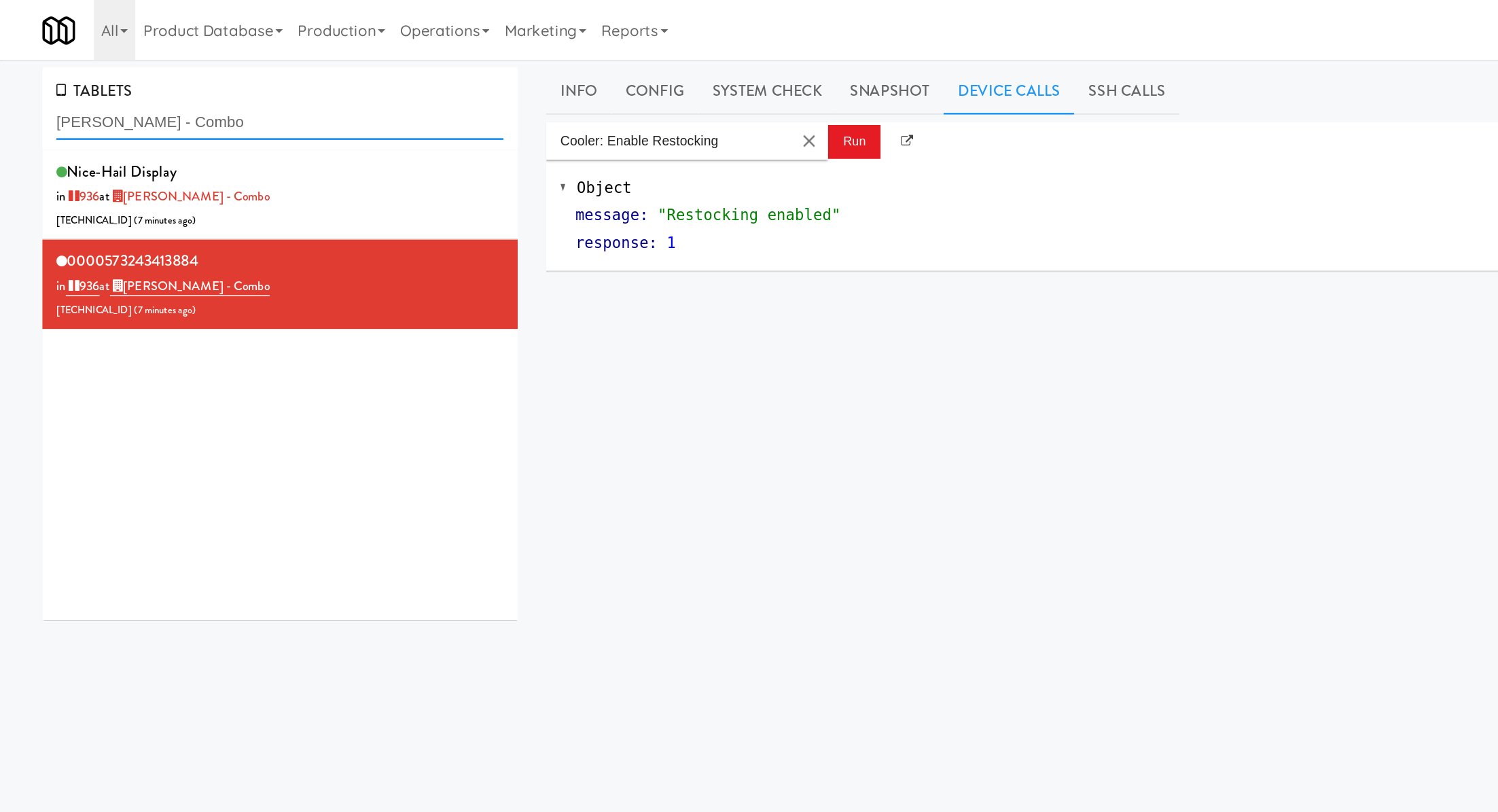
click at [121, 86] on input "Rowe - Combo" at bounding box center [202, 88] width 324 height 25
click at [121, 85] on input "Rowe - Combo" at bounding box center [202, 88] width 324 height 25
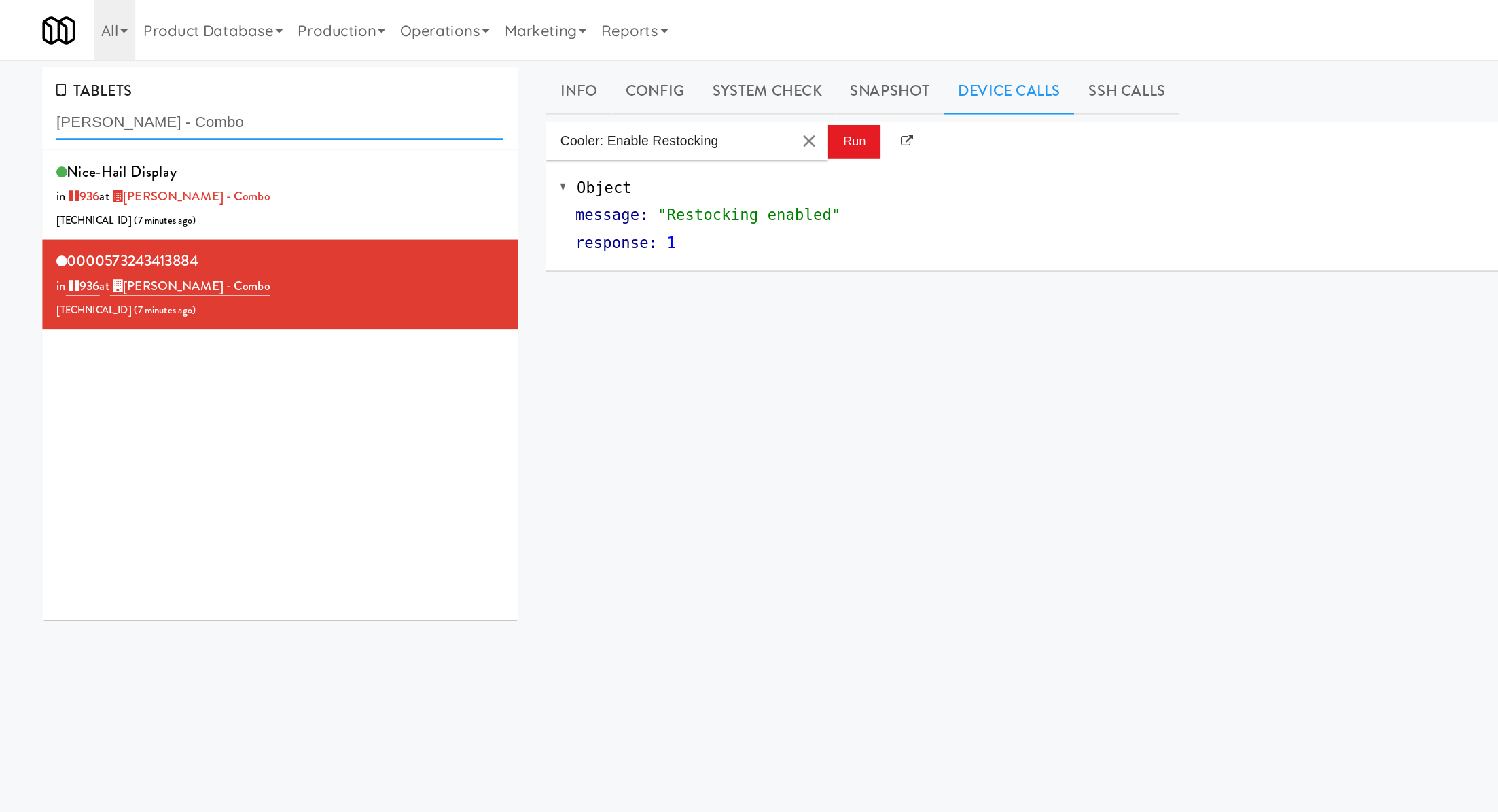
paste input "Cosmopolitan at Lorton Station - Cooler #1"
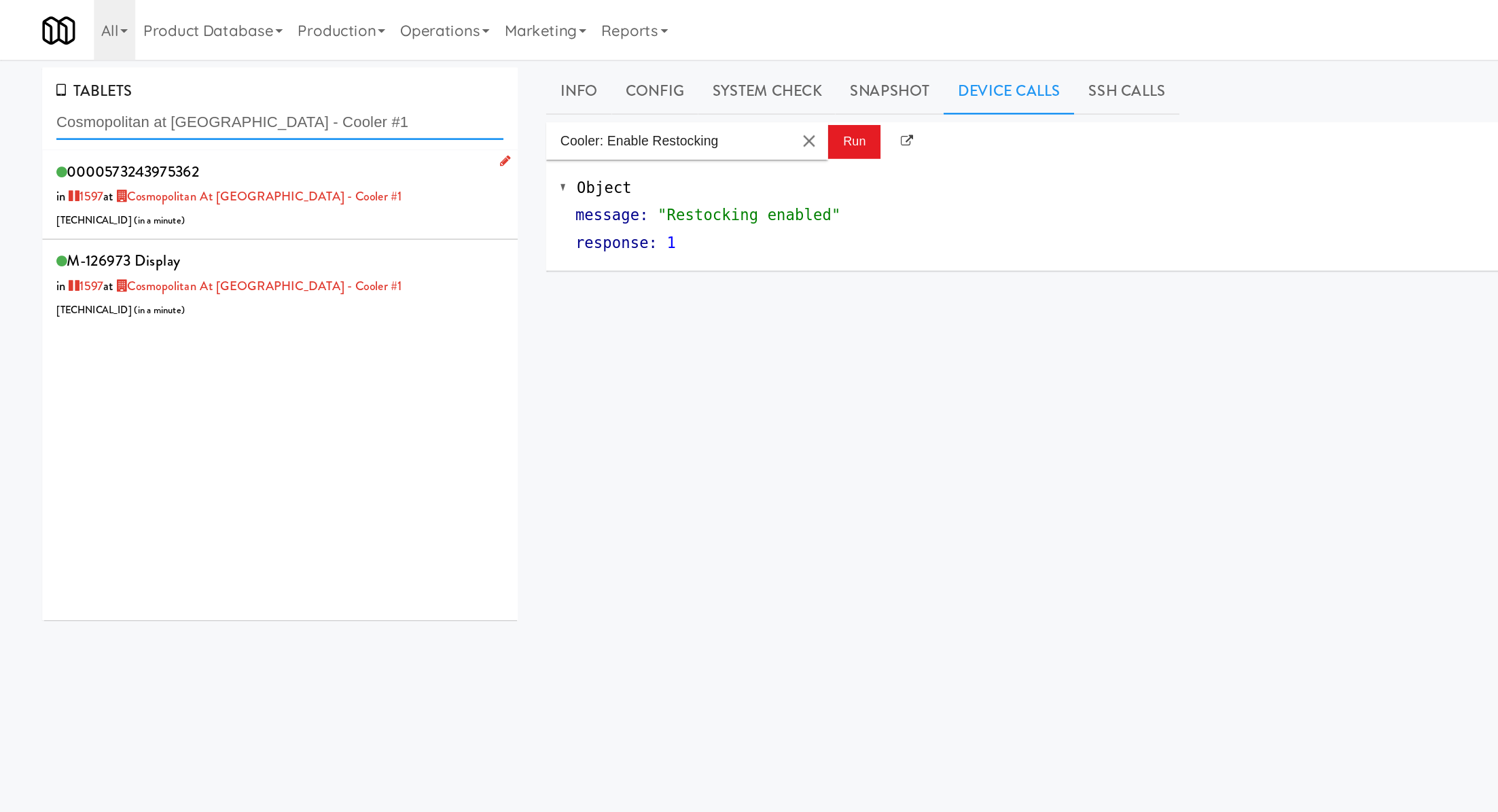
type input "Cosmopolitan at Lorton Station - Cooler #1"
click at [275, 157] on div "0000573243975362 in 1597 at Cosmopolitan at Lorton Station - Cooler #1 206.0.69…" at bounding box center [202, 141] width 324 height 54
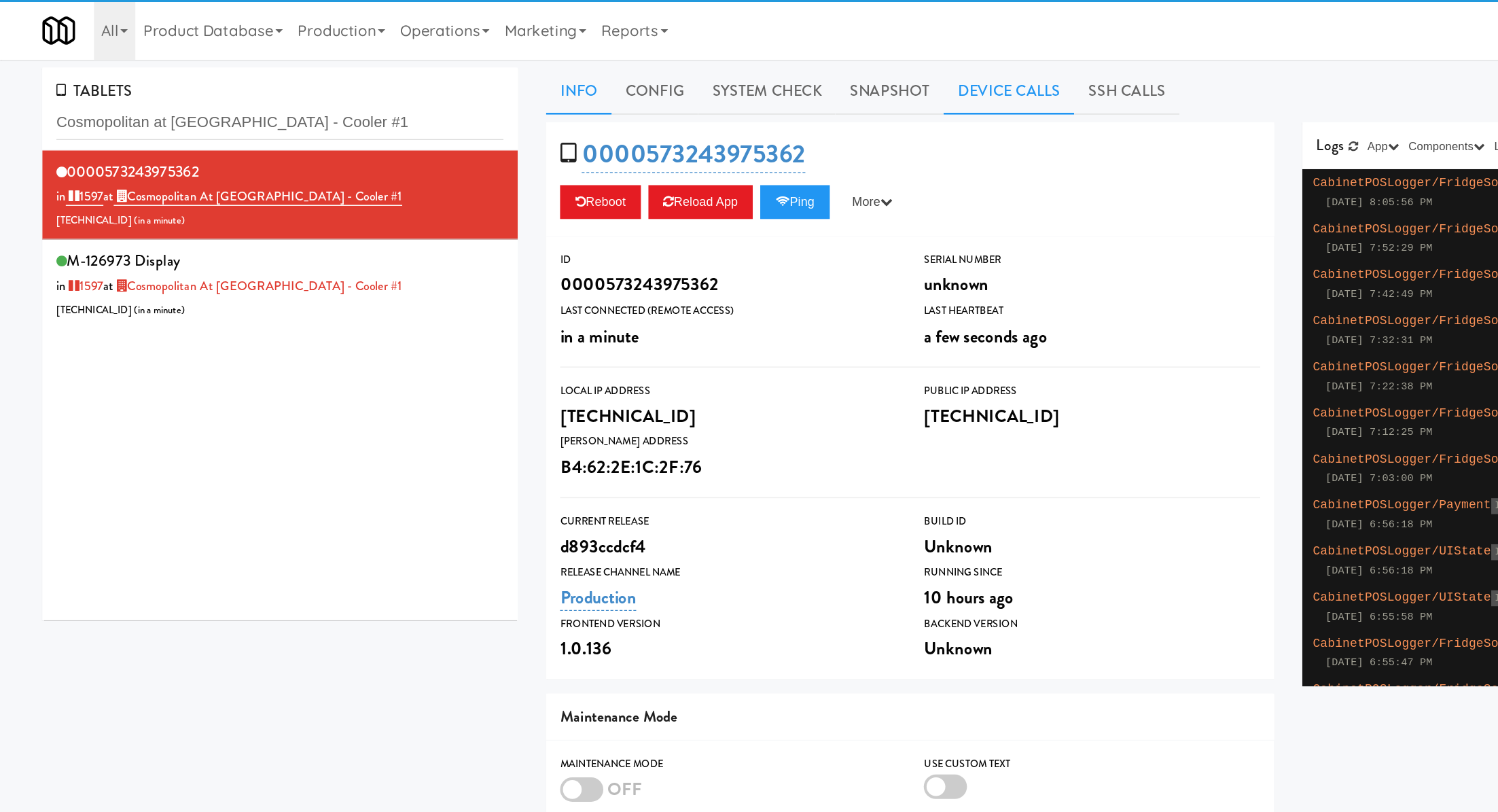
click at [723, 57] on link "Device Calls" at bounding box center [730, 66] width 95 height 34
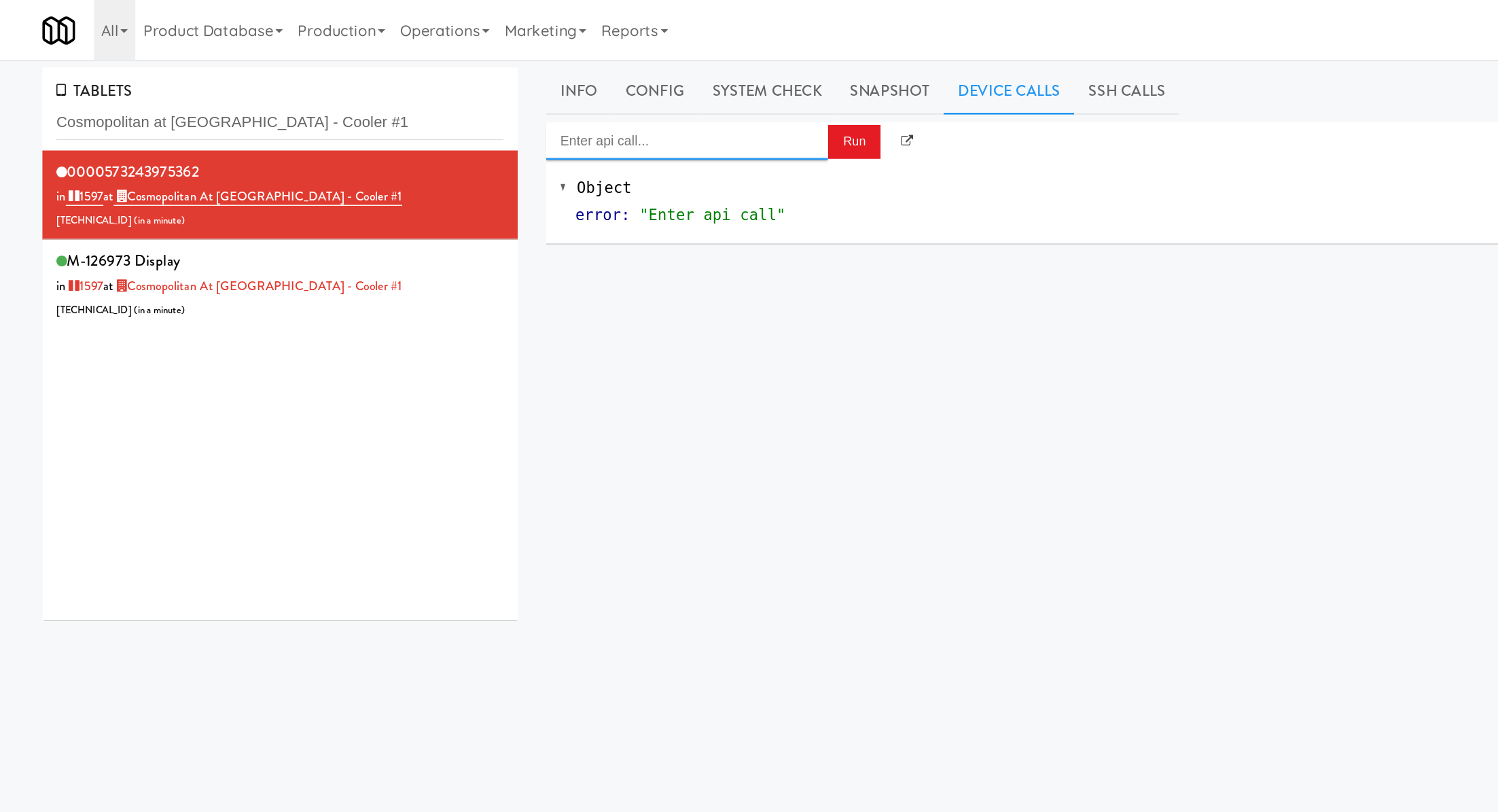
click at [530, 109] on input "Enter api call..." at bounding box center [497, 101] width 204 height 27
click at [536, 127] on div "Cooler: Enable Restocking" at bounding box center [497, 123] width 184 height 18
type input "Cooler: Enable Restocking"
click at [613, 112] on button "Run" at bounding box center [617, 102] width 38 height 24
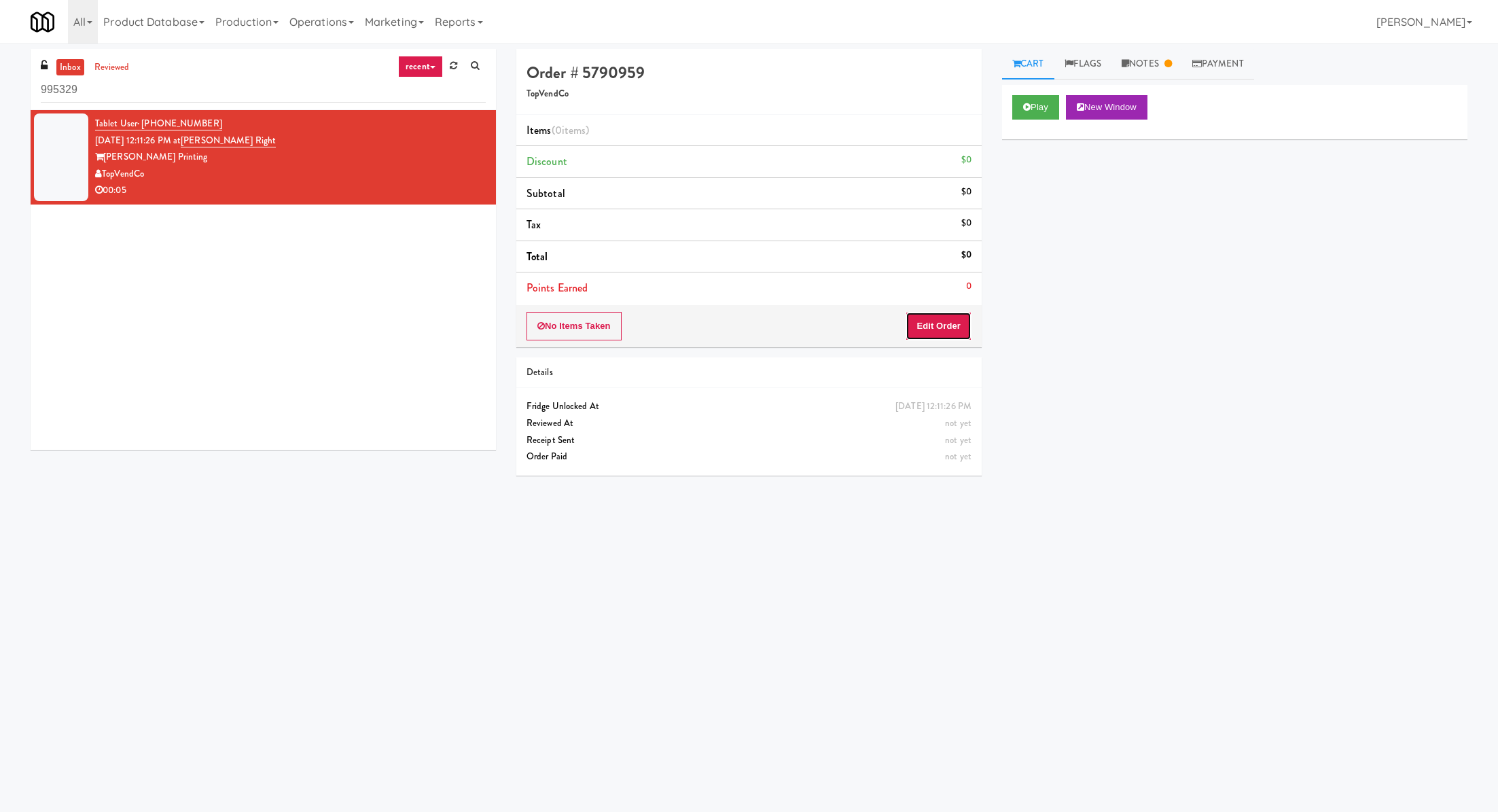
click at [958, 329] on button "Edit Order" at bounding box center [938, 325] width 66 height 29
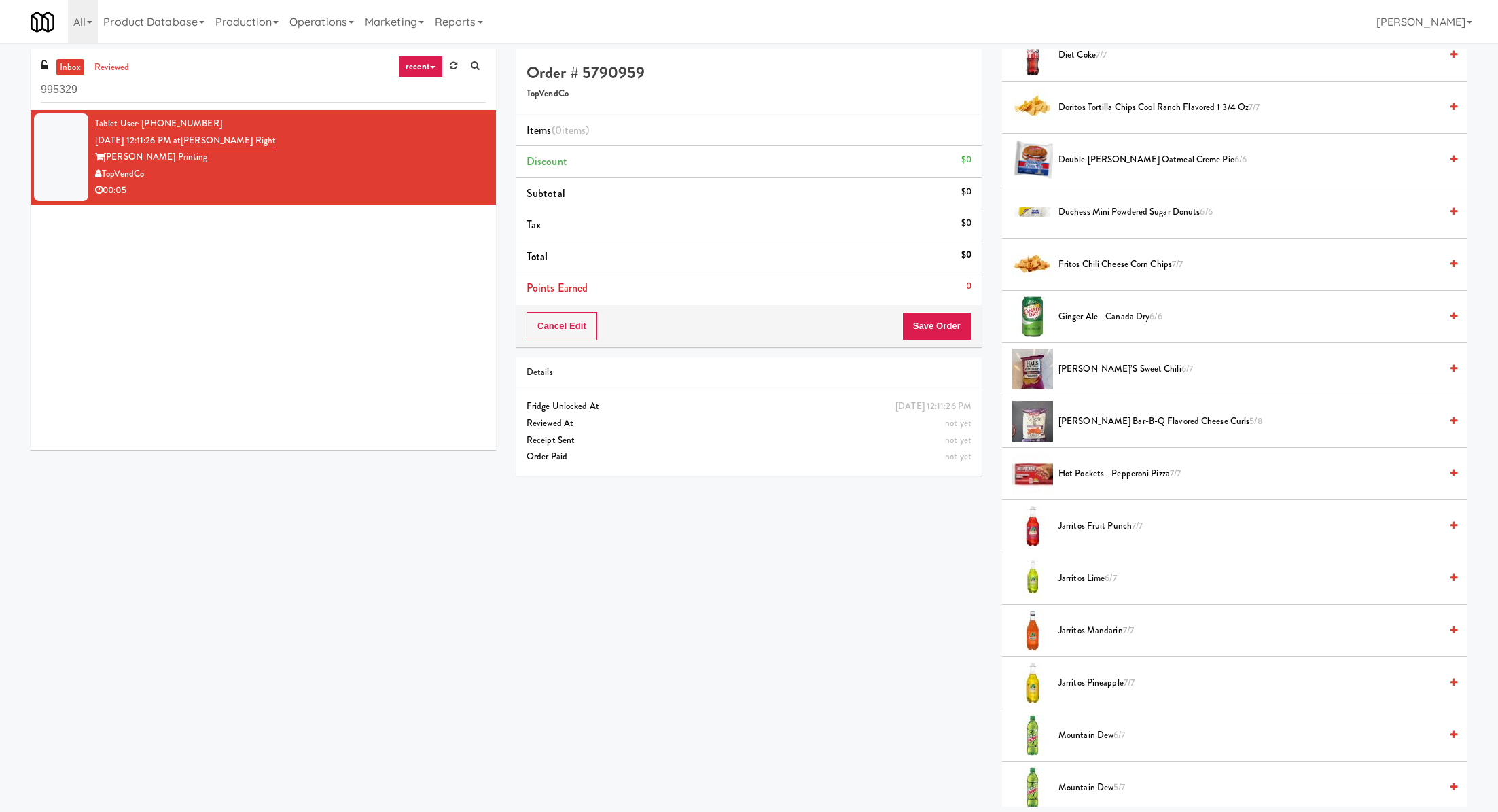
scroll to position [446, 0]
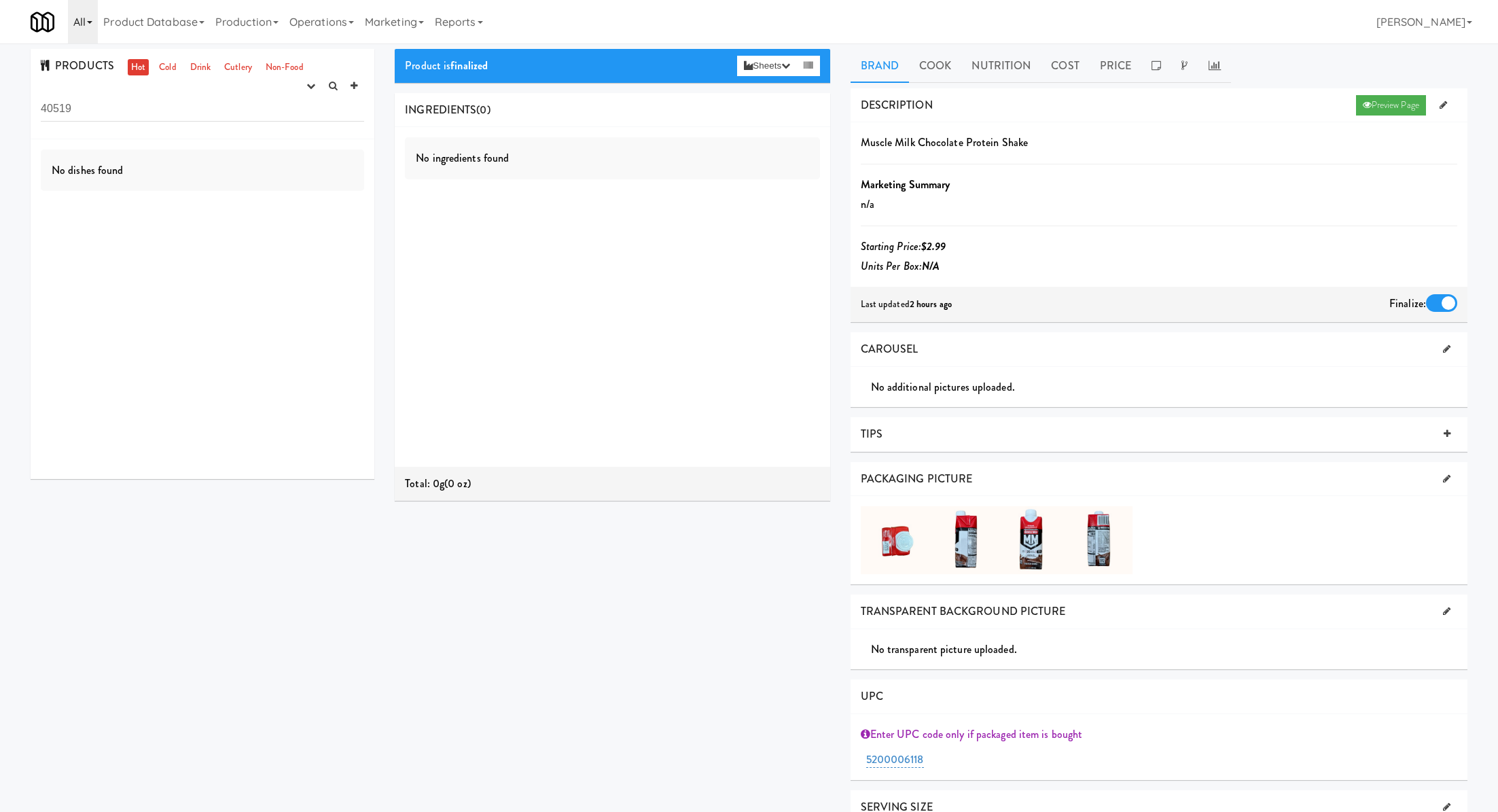
click at [87, 27] on link "All" at bounding box center [83, 21] width 30 height 44
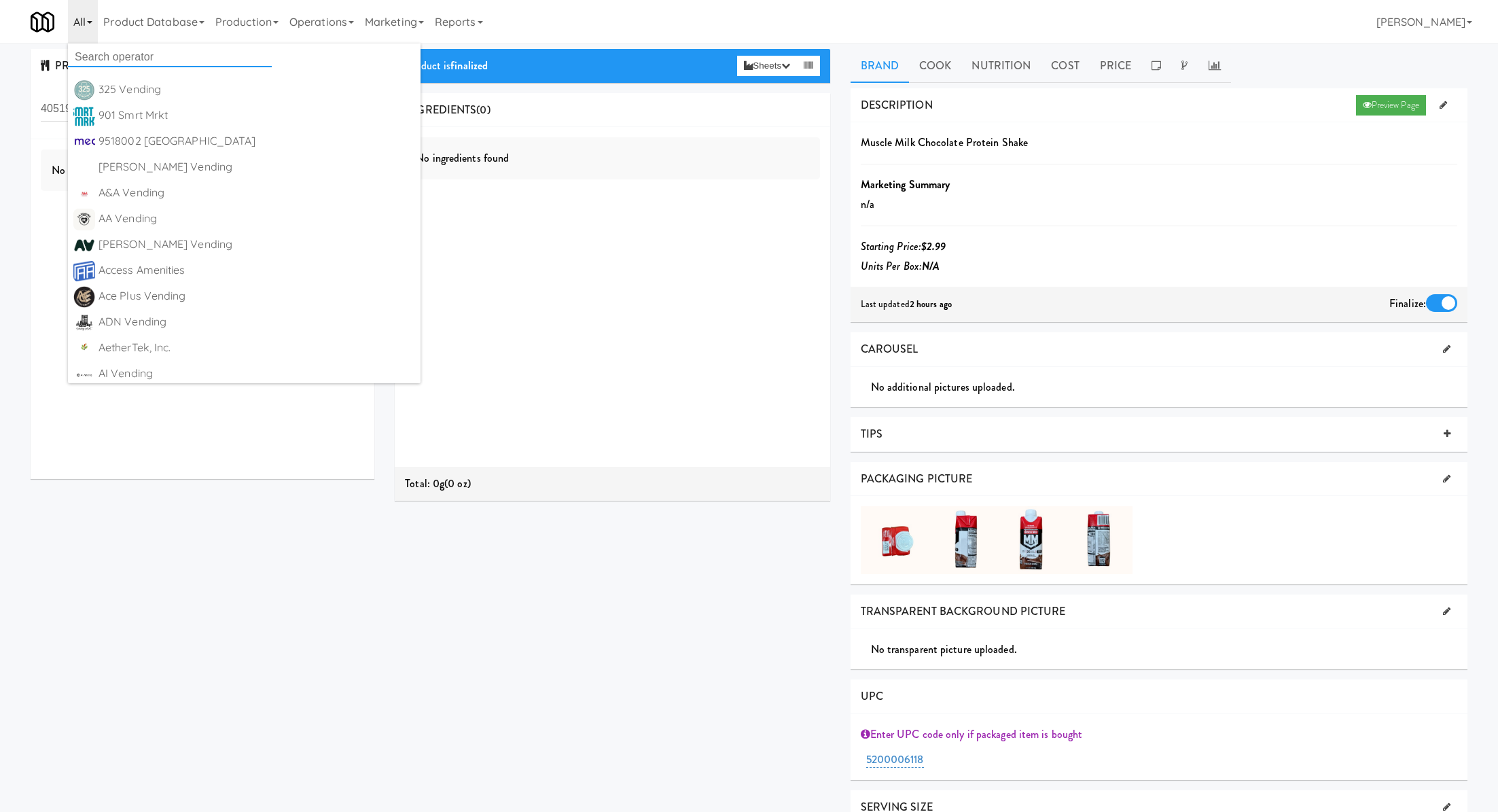
click at [95, 57] on input "text" at bounding box center [170, 57] width 204 height 20
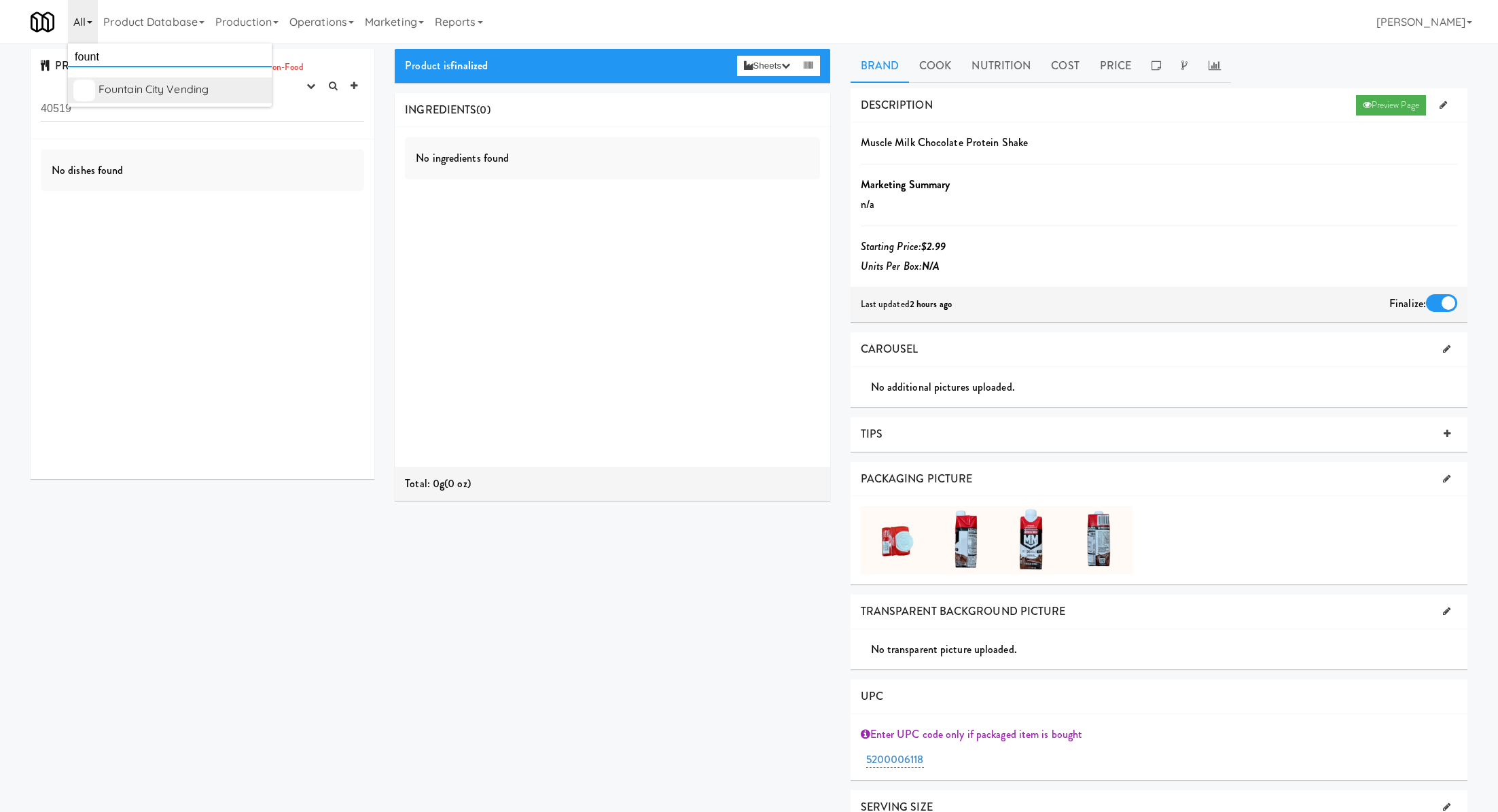
type input "fount"
click at [97, 93] on link "Fountain City Vending [URL][DOMAIN_NAME]" at bounding box center [170, 91] width 204 height 26
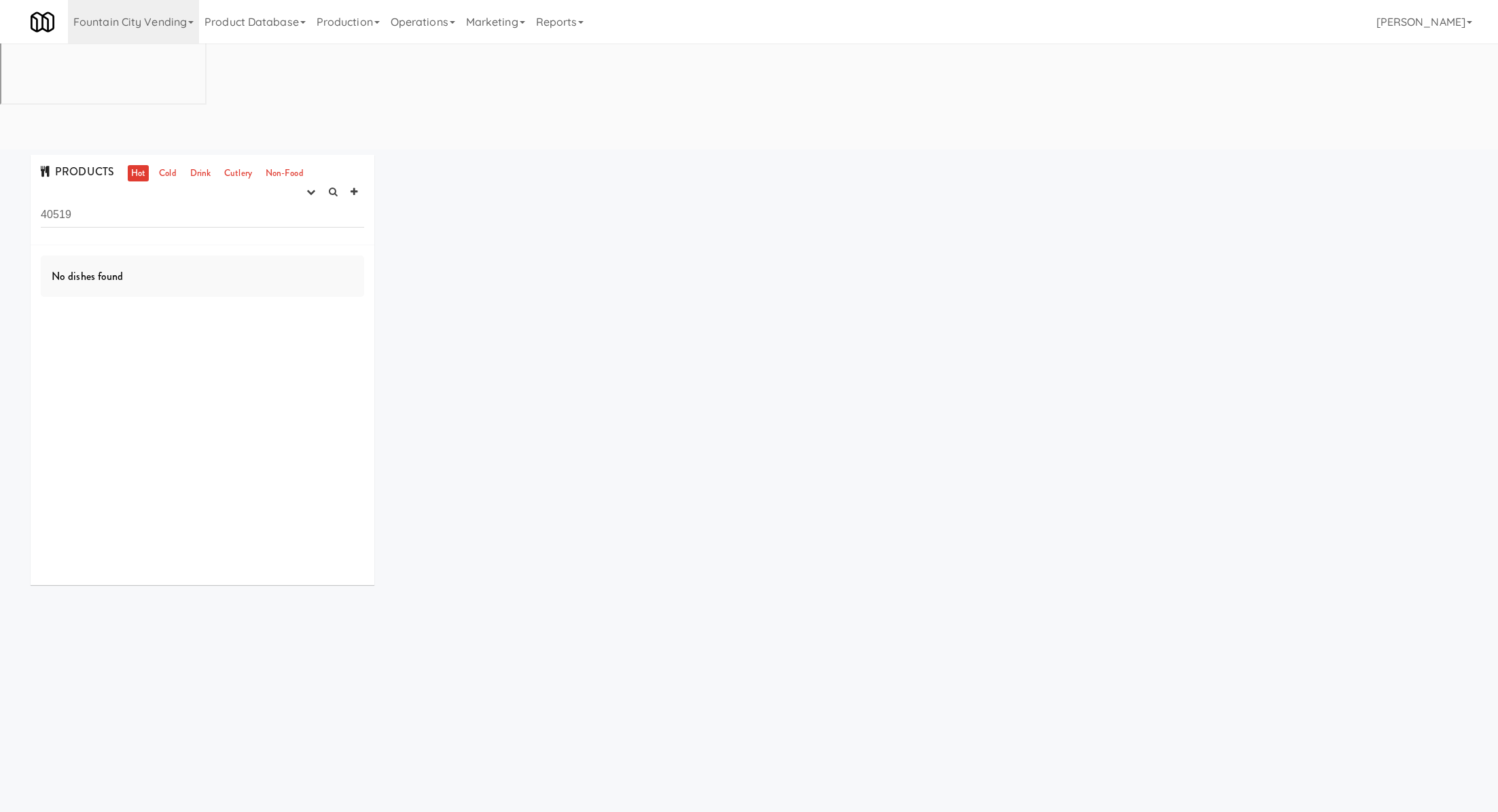
click at [93, 202] on input "40519" at bounding box center [202, 214] width 324 height 25
click at [484, 19] on link "Marketing" at bounding box center [495, 21] width 70 height 44
click at [500, 98] on link "Vouchers" at bounding box center [514, 98] width 108 height 24
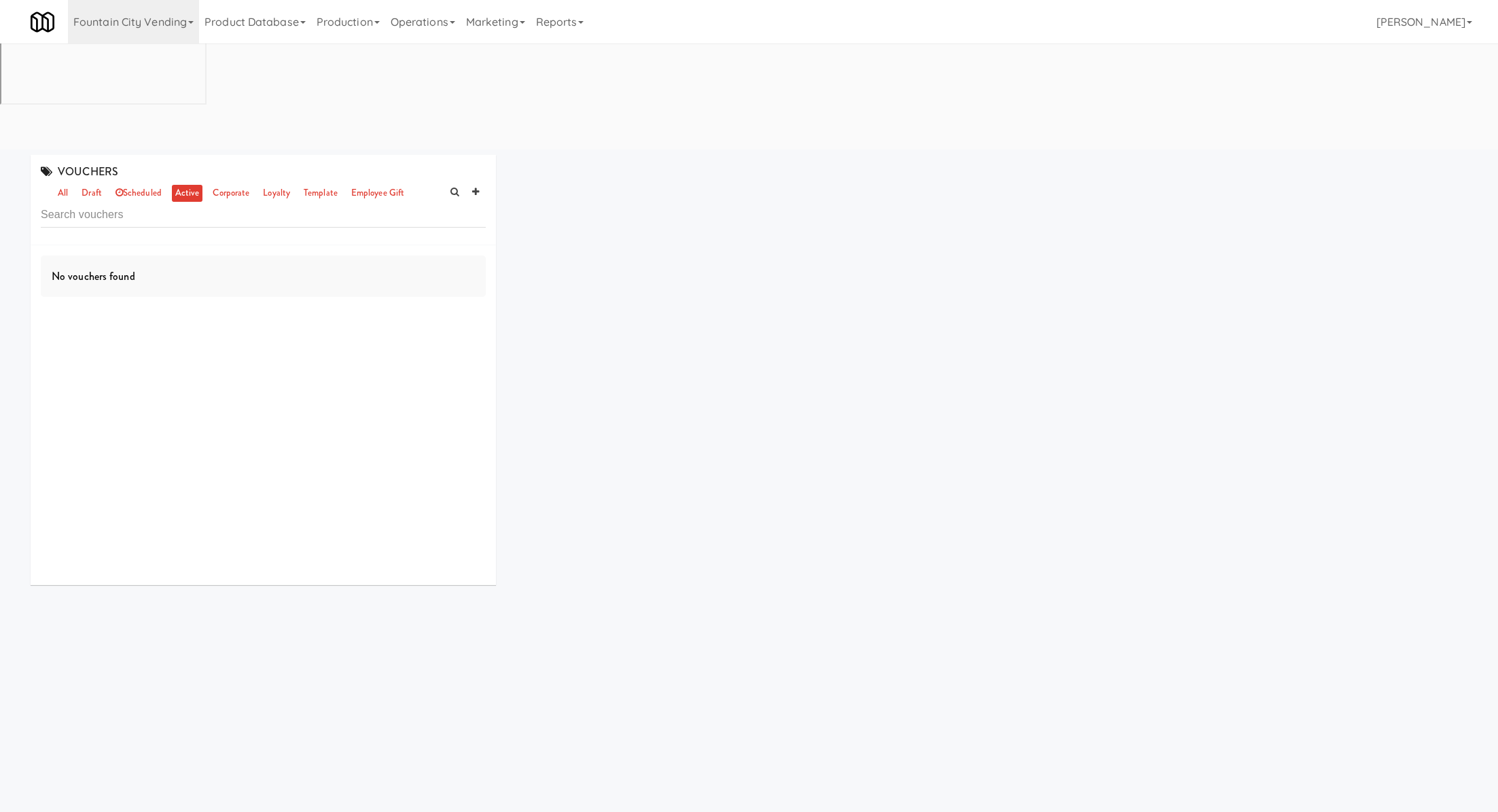
click at [59, 202] on input "text" at bounding box center [263, 214] width 445 height 25
click at [56, 184] on link "all" at bounding box center [63, 193] width 17 height 17
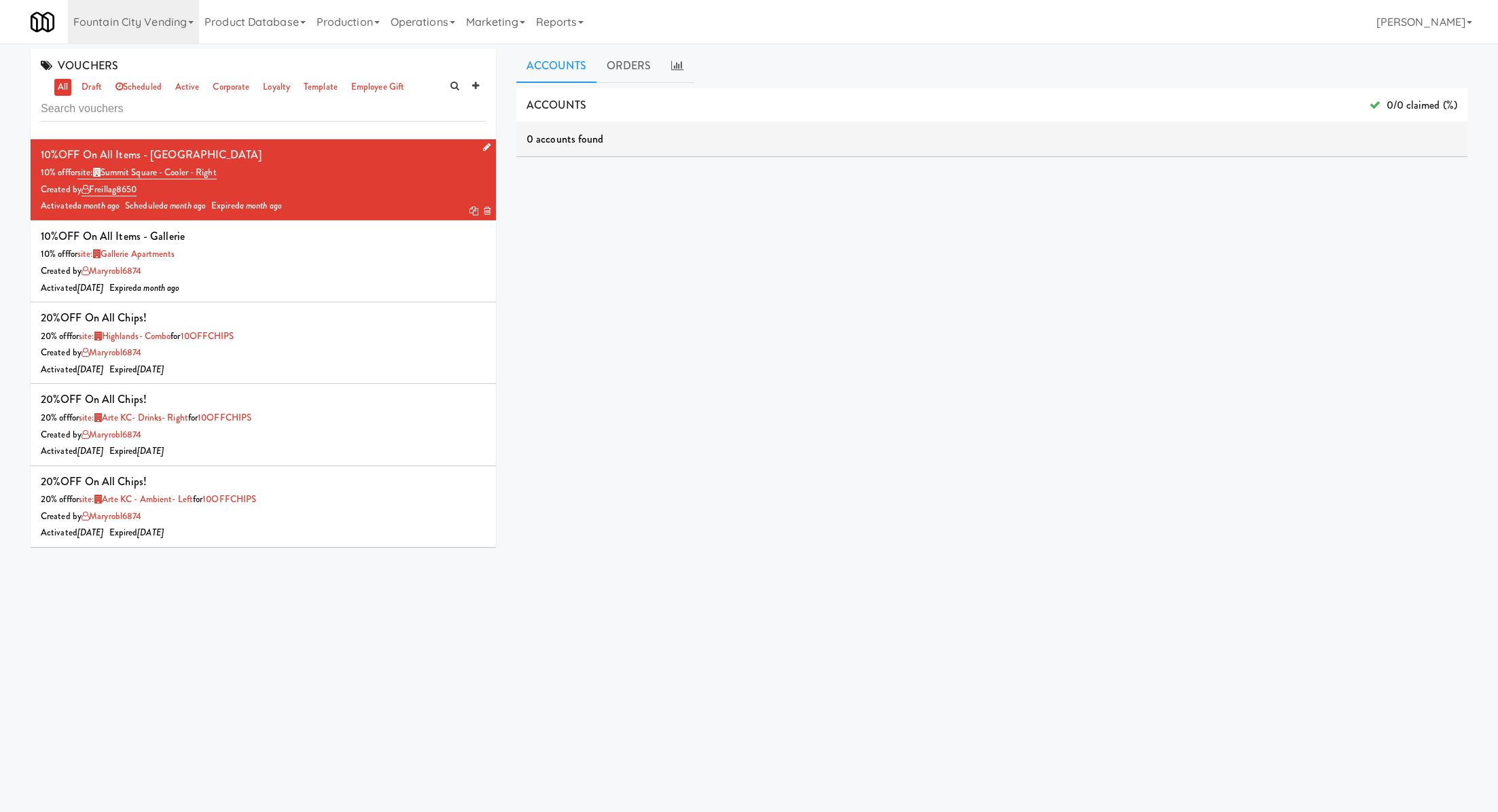
click at [472, 212] on icon at bounding box center [474, 211] width 9 height 9
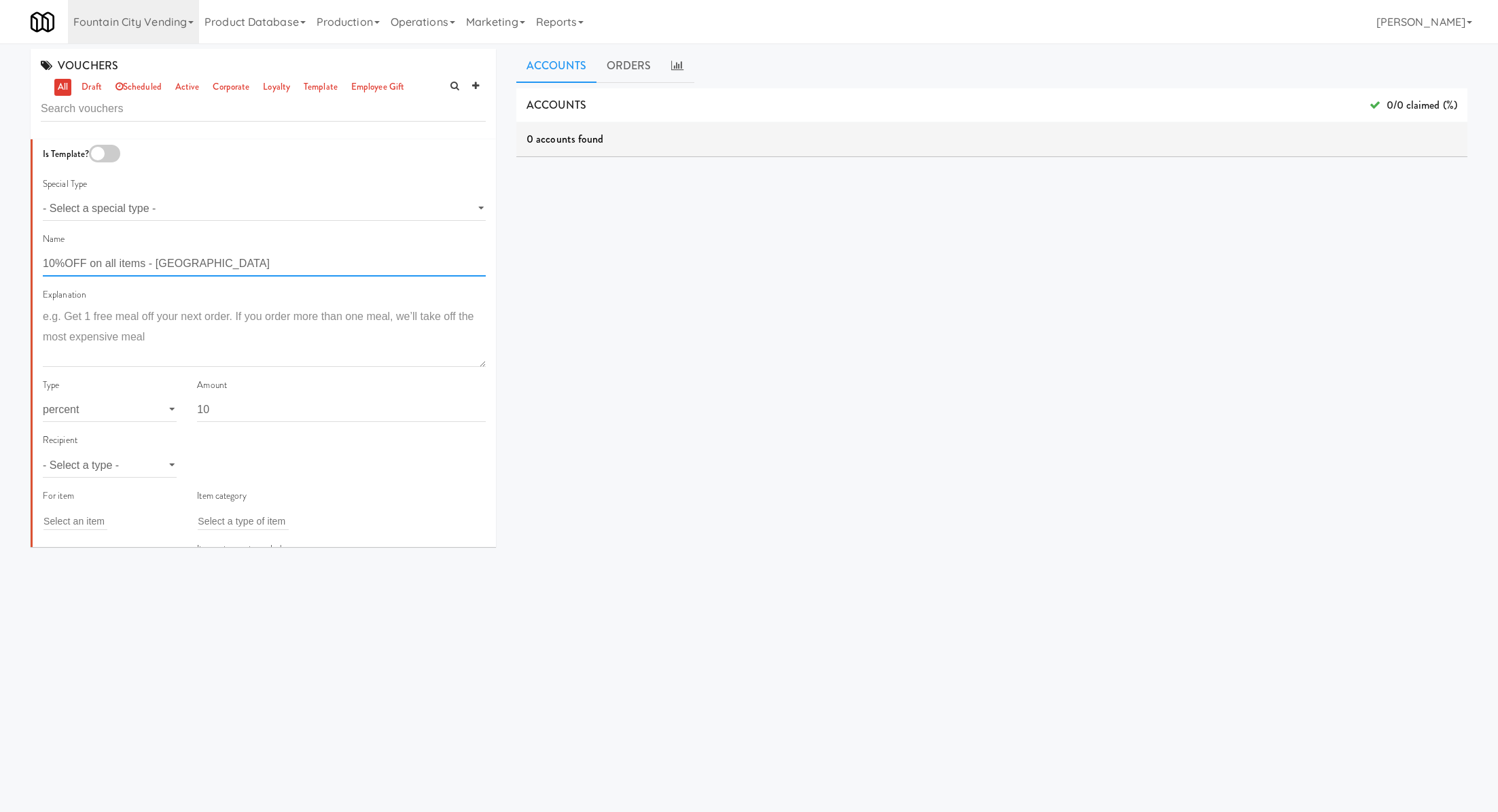
drag, startPoint x: 159, startPoint y: 263, endPoint x: 302, endPoint y: 262, distance: 143.0
click at [302, 262] on input "10%OFF on all items - Summit Square" at bounding box center [264, 263] width 443 height 25
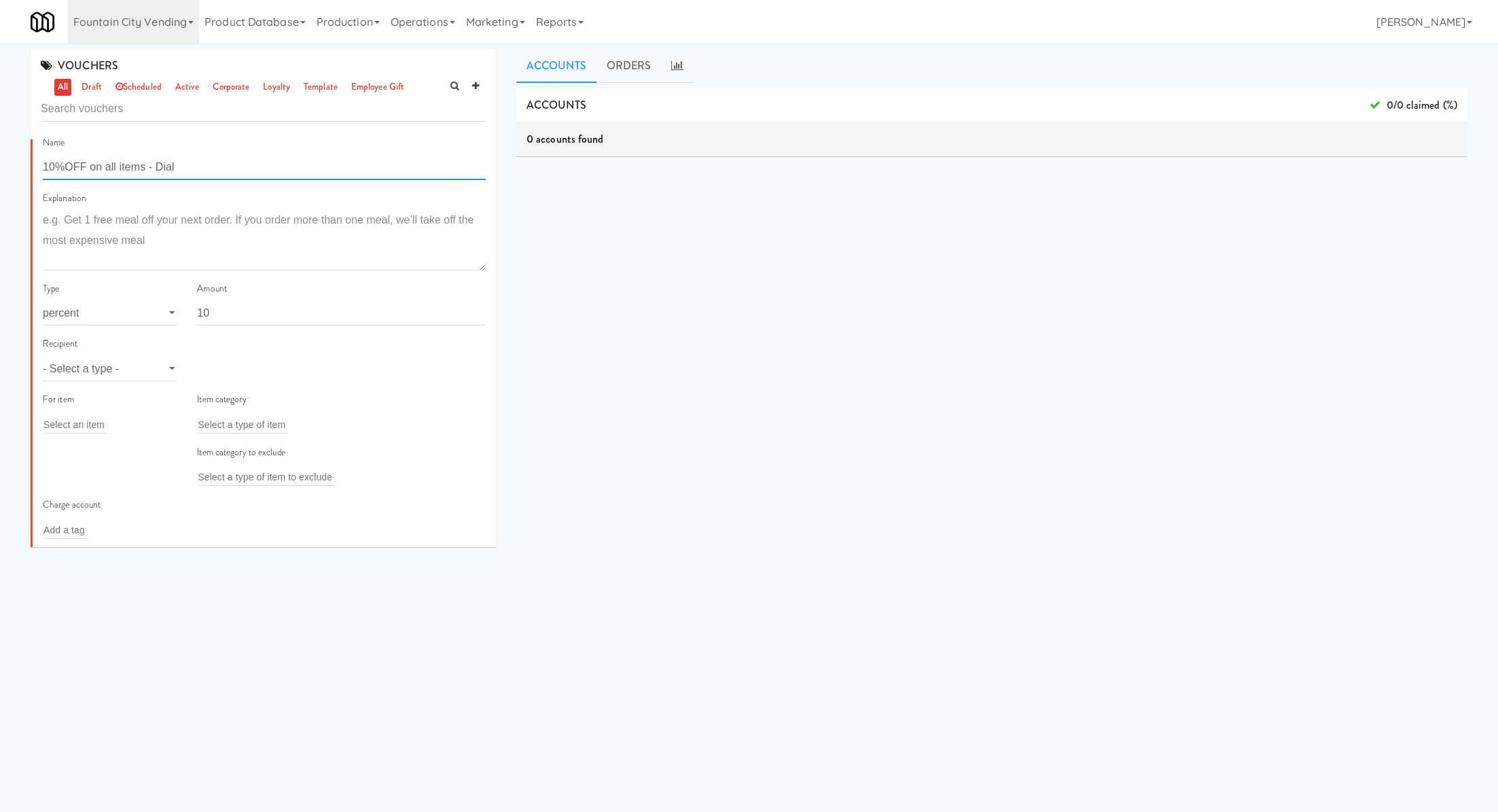
scroll to position [125, 0]
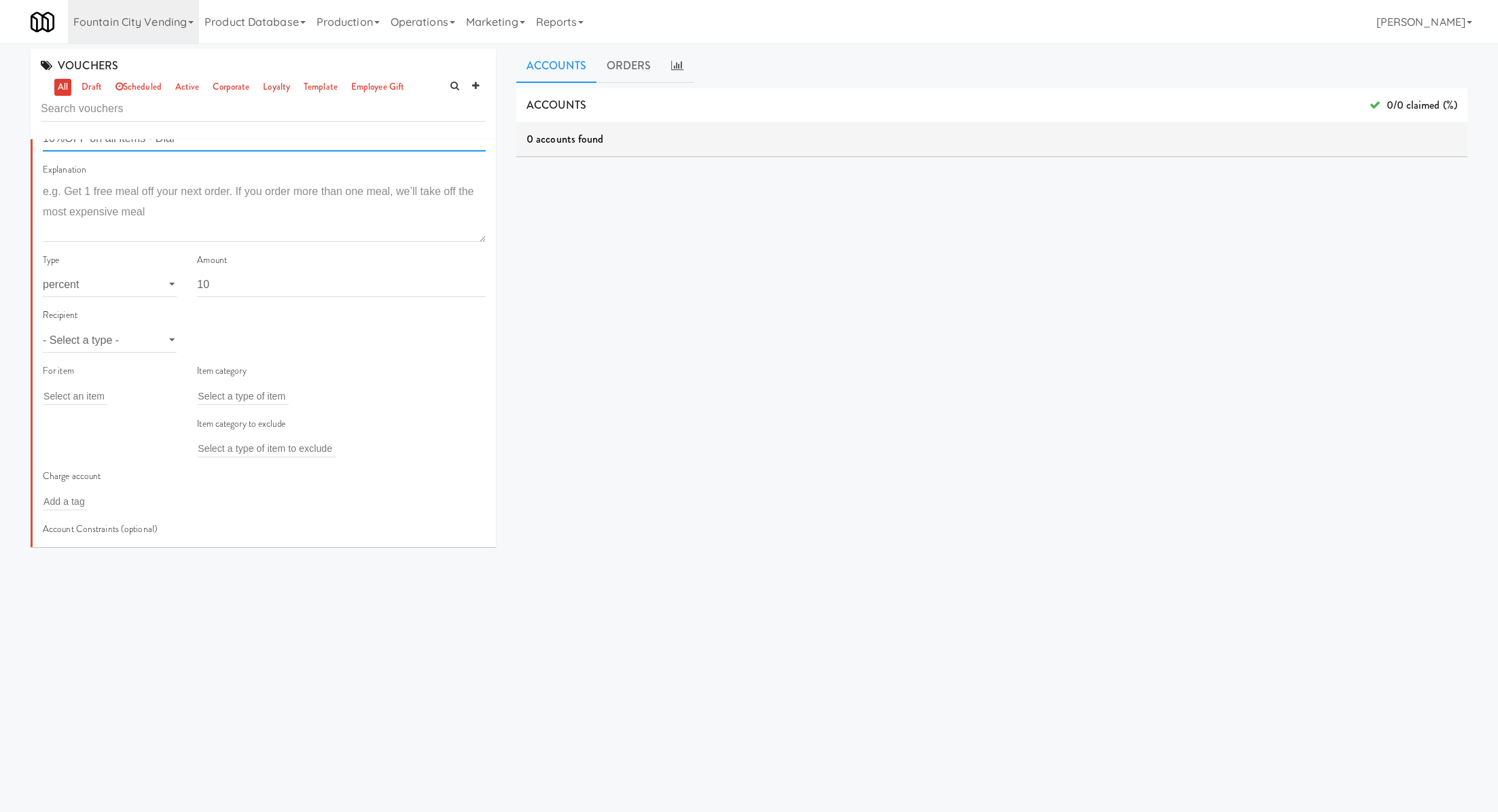
type input "10%OFF on all items - Dial"
click at [141, 342] on select "- Select a type - user site company" at bounding box center [109, 339] width 133 height 25
select select "string:site"
click at [43, 327] on select "- Select a type - user site company" at bounding box center [109, 339] width 133 height 25
click at [229, 335] on input "text" at bounding box center [220, 340] width 44 height 18
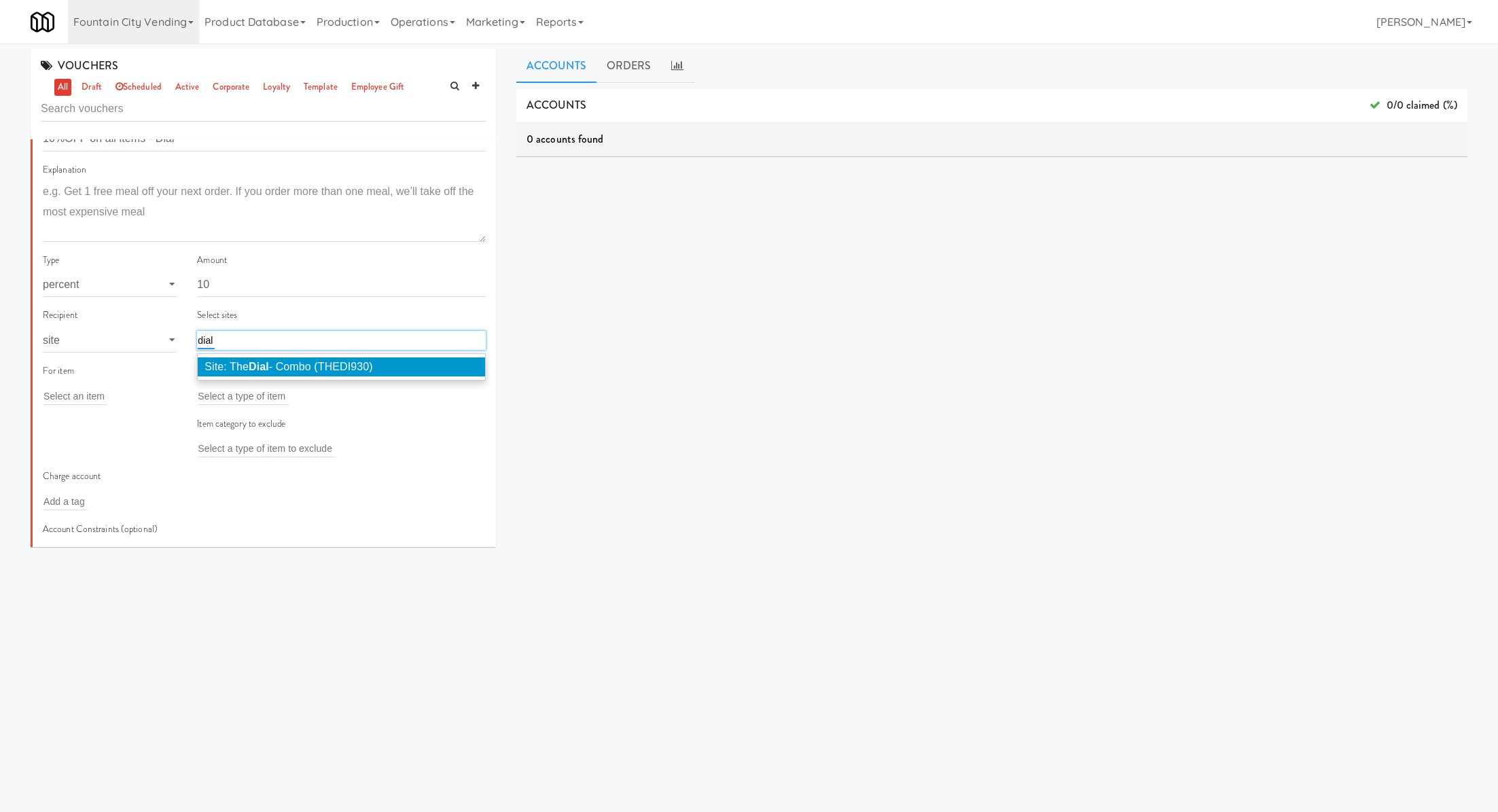
type input "dial"
click at [275, 362] on span "Site: The Dial - Combo (THEDI930)" at bounding box center [288, 366] width 168 height 11
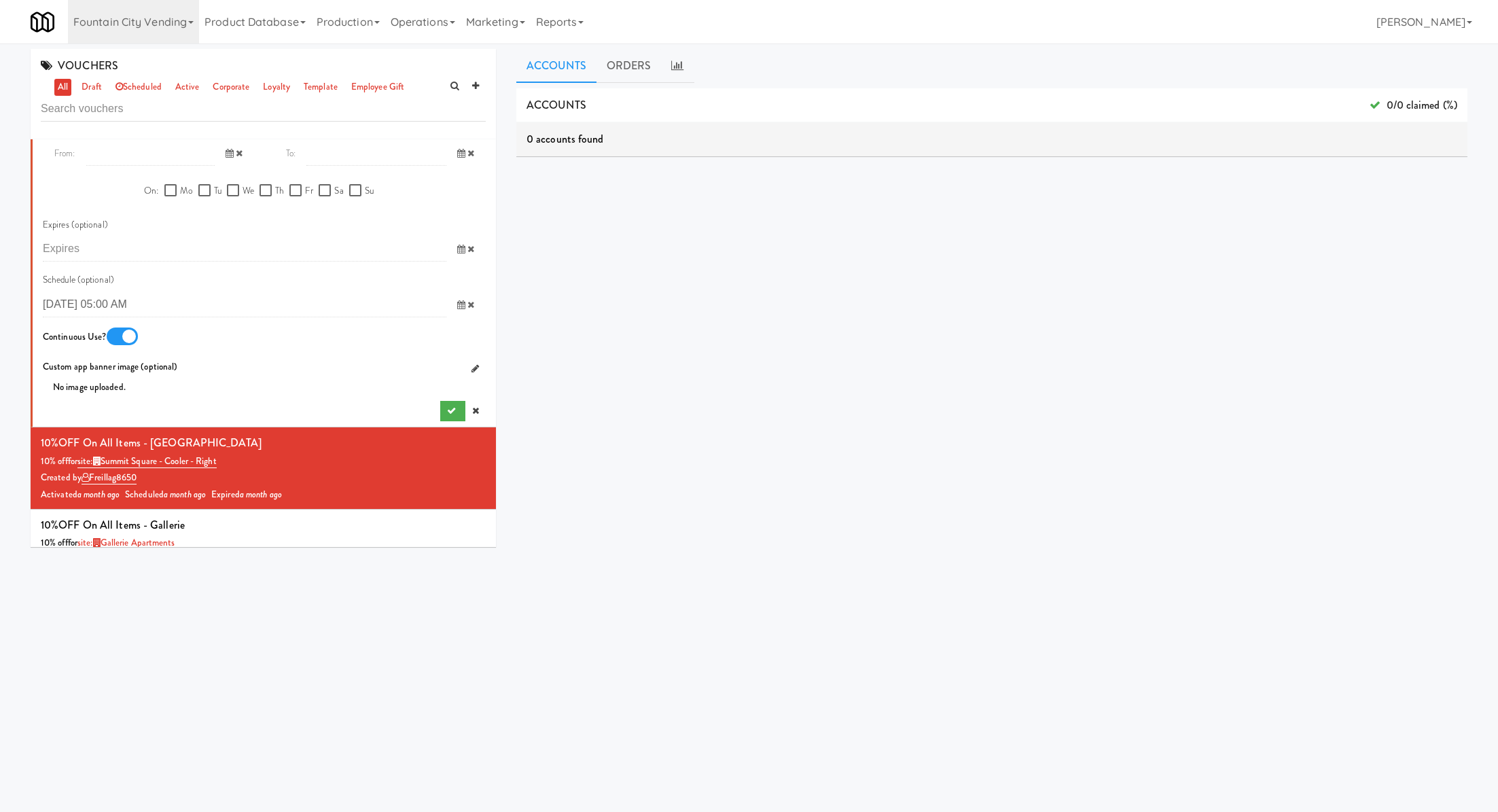
scroll to position [752, 0]
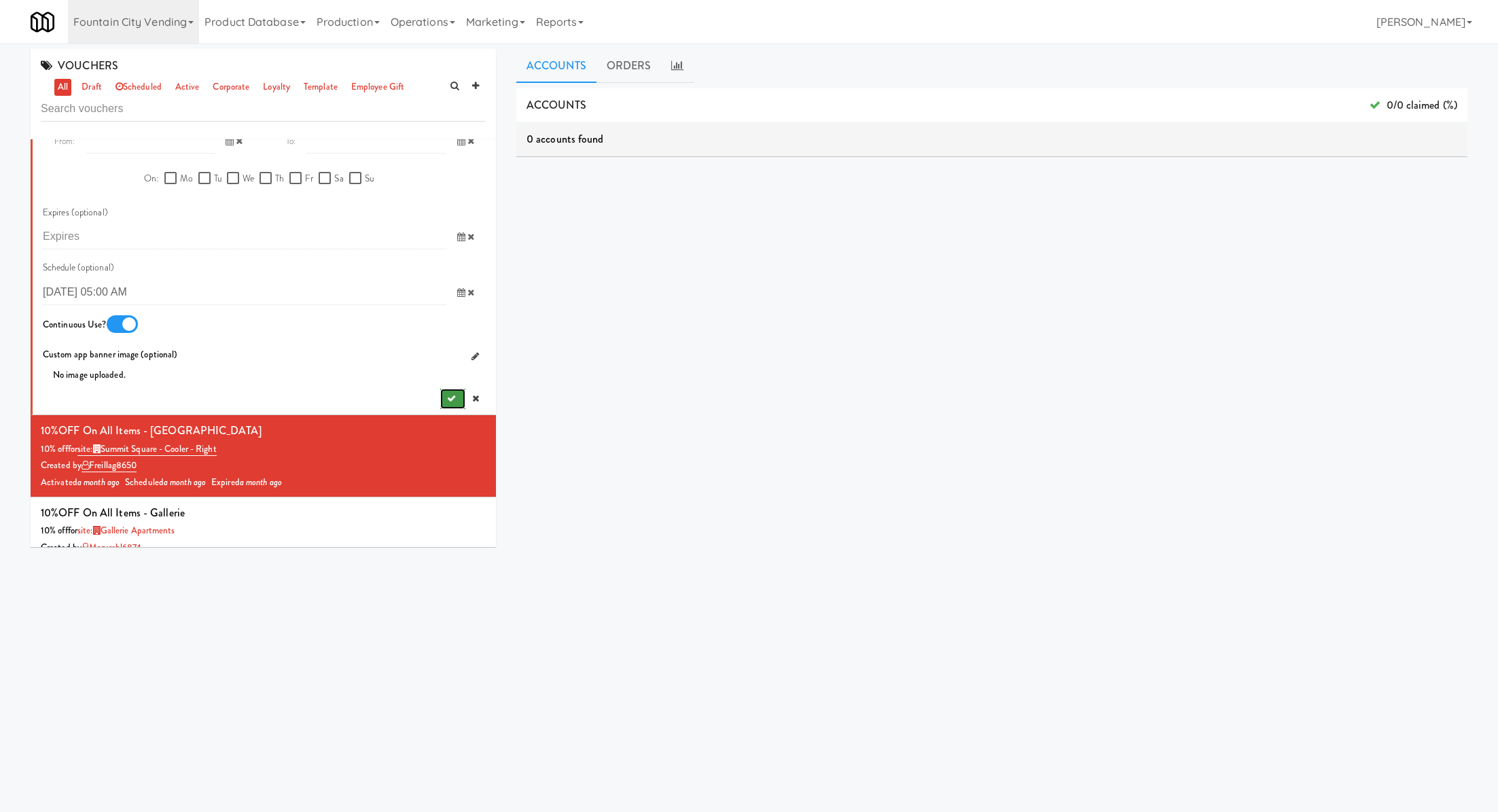
click at [441, 405] on button "submit" at bounding box center [452, 399] width 25 height 20
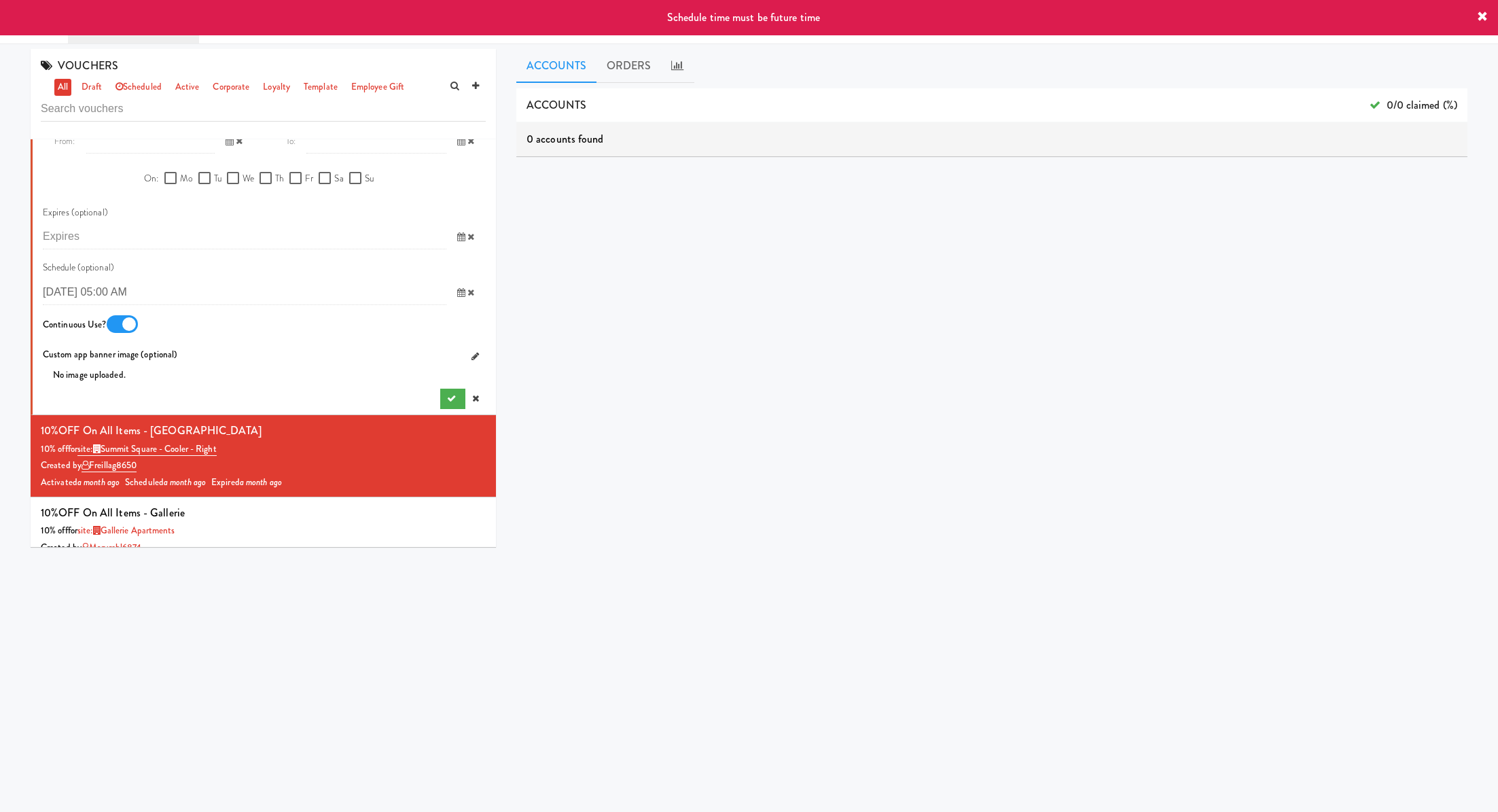
click at [473, 292] on icon at bounding box center [470, 293] width 6 height 9
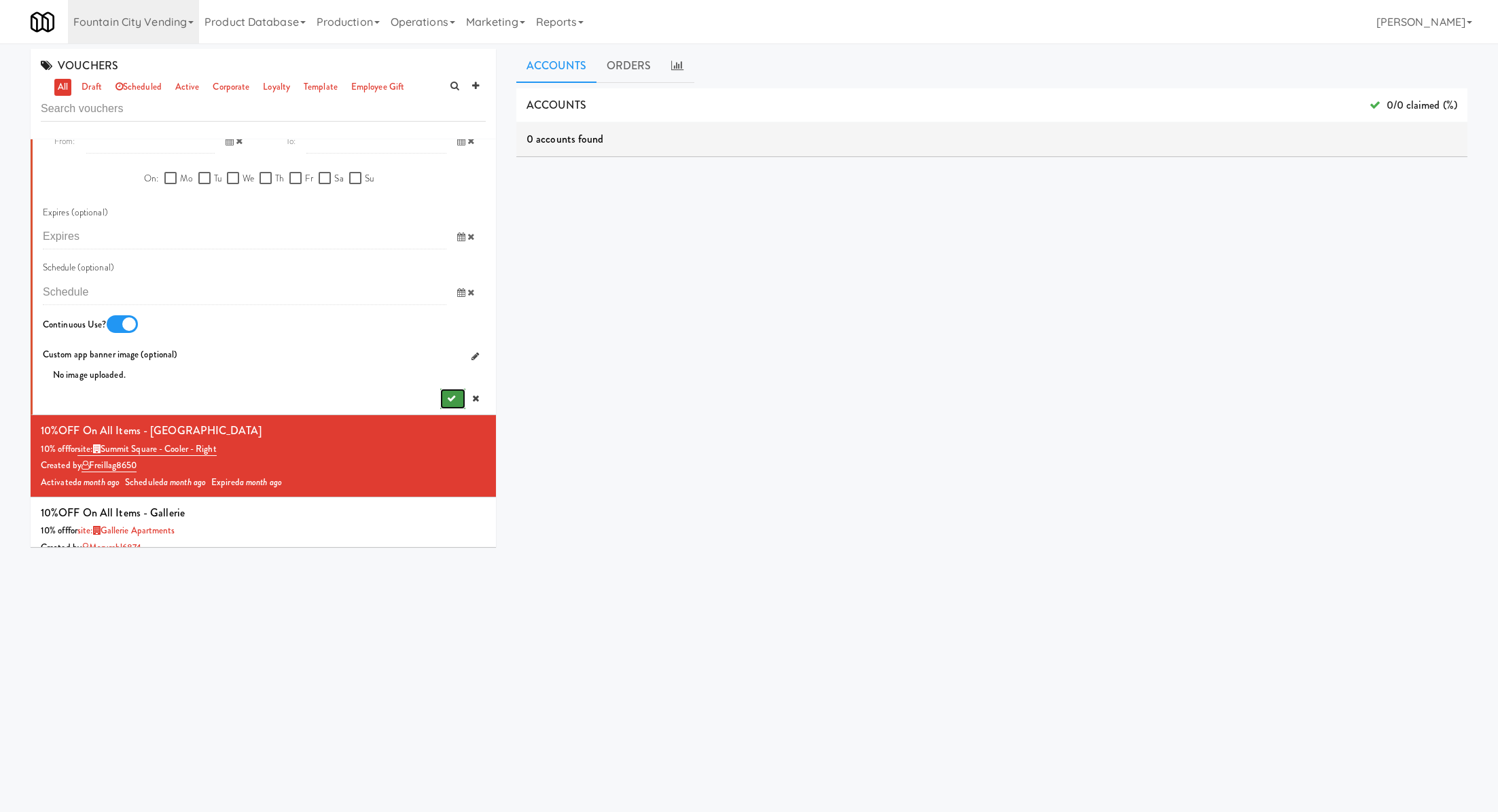
click at [453, 400] on icon "submit" at bounding box center [451, 399] width 9 height 9
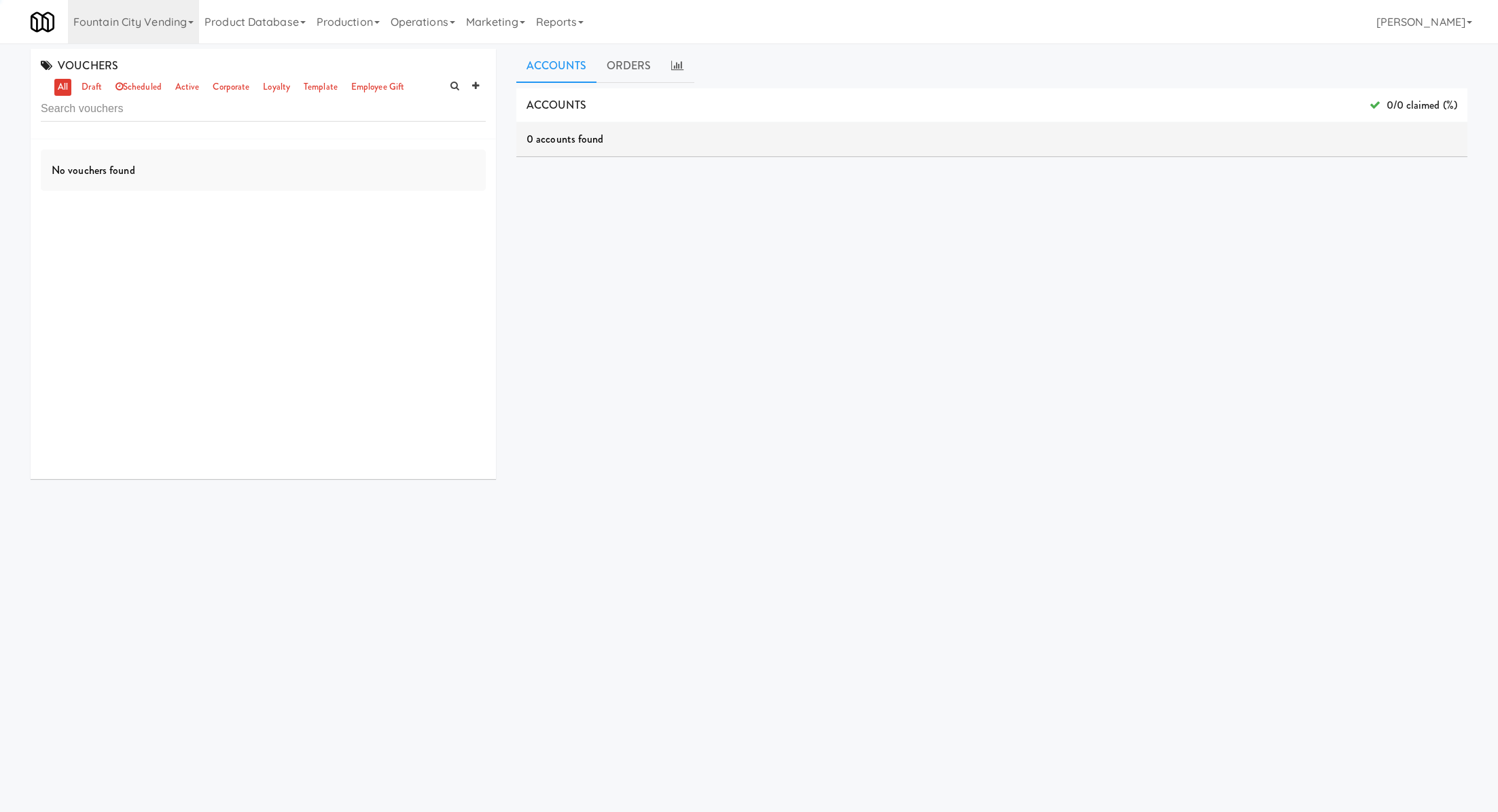
scroll to position [0, 0]
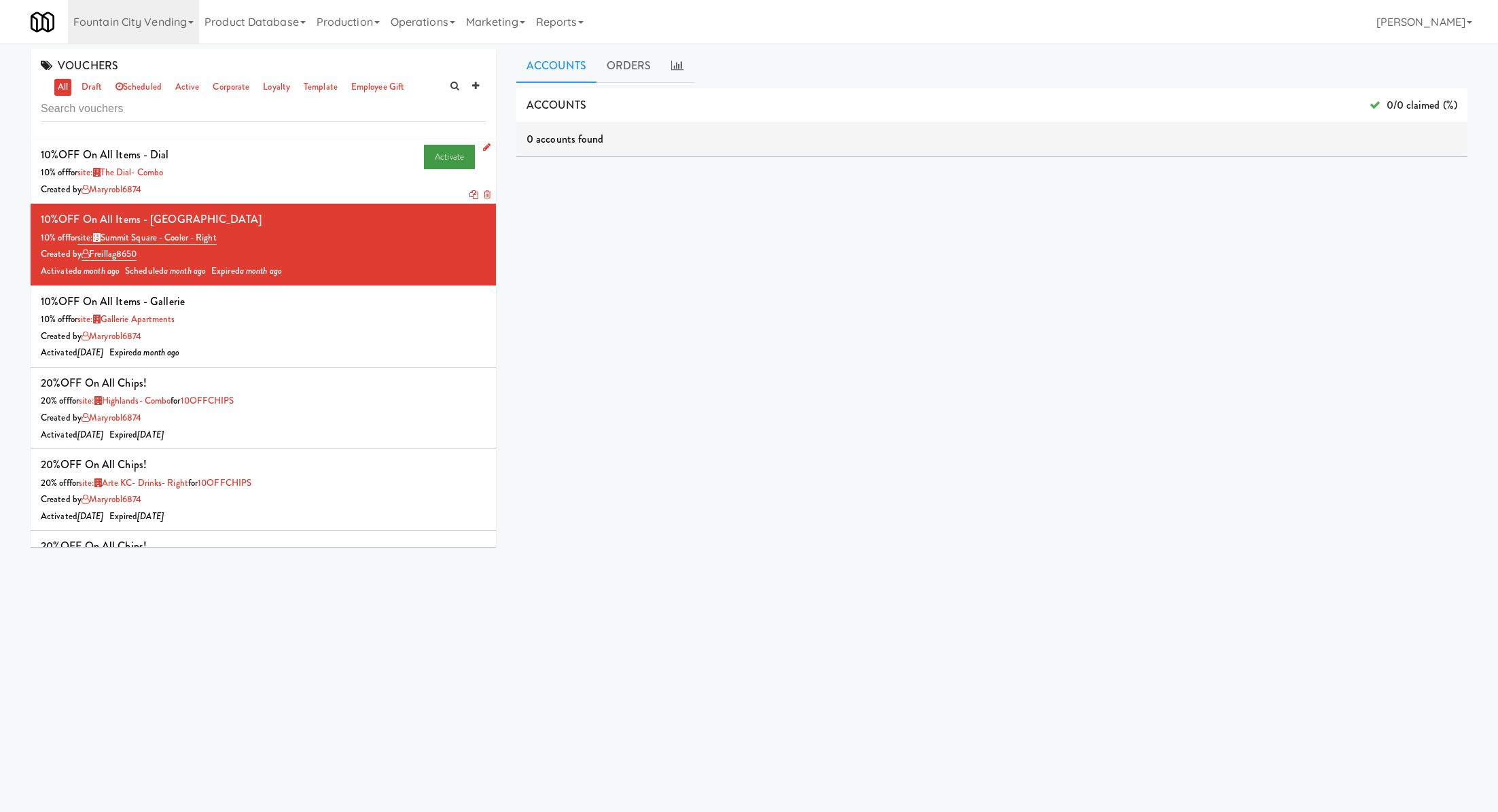
click at [451, 157] on link "Activate" at bounding box center [449, 157] width 51 height 24
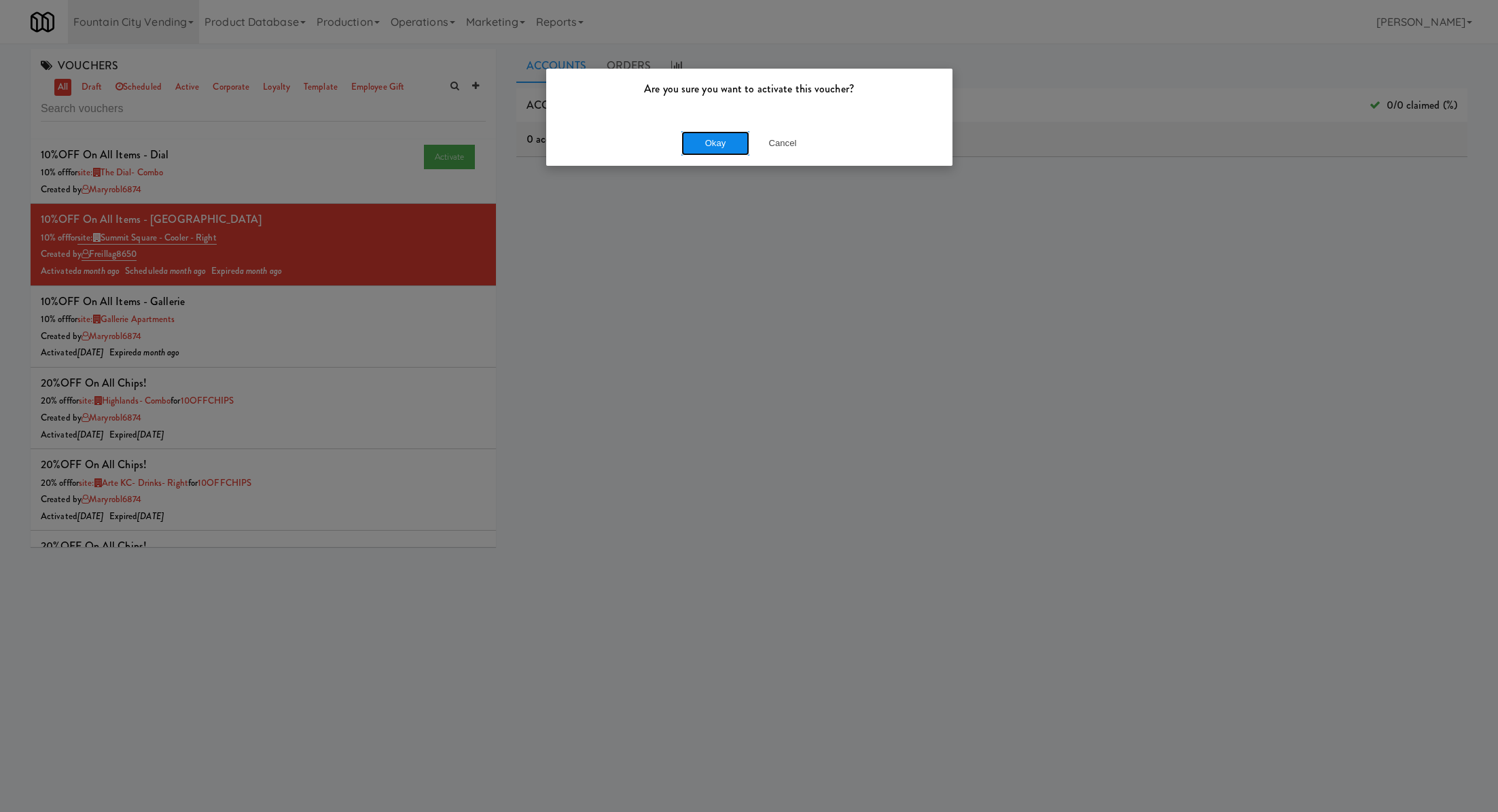
click at [686, 153] on button "Okay" at bounding box center [715, 143] width 68 height 24
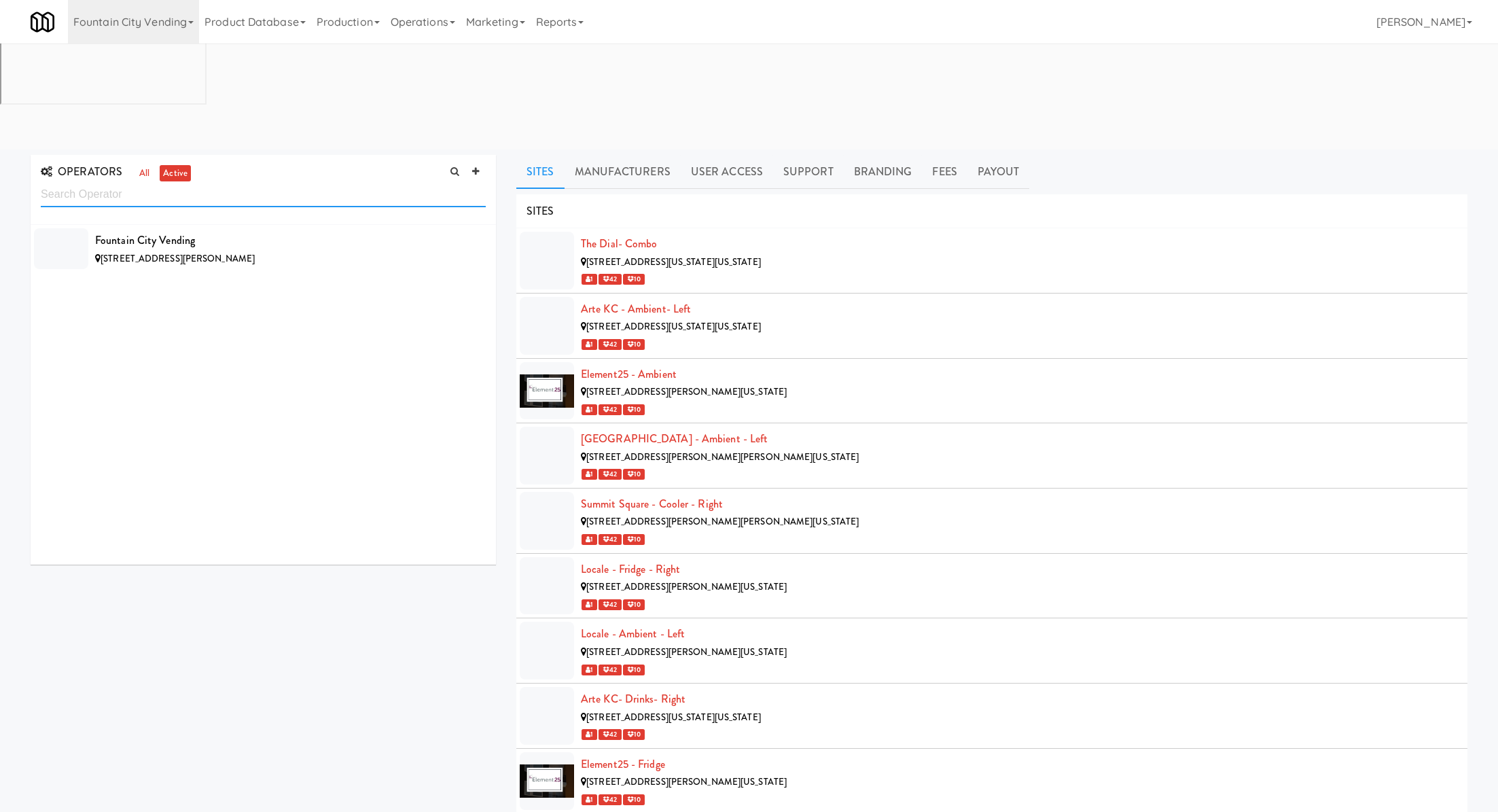
scroll to position [3, 0]
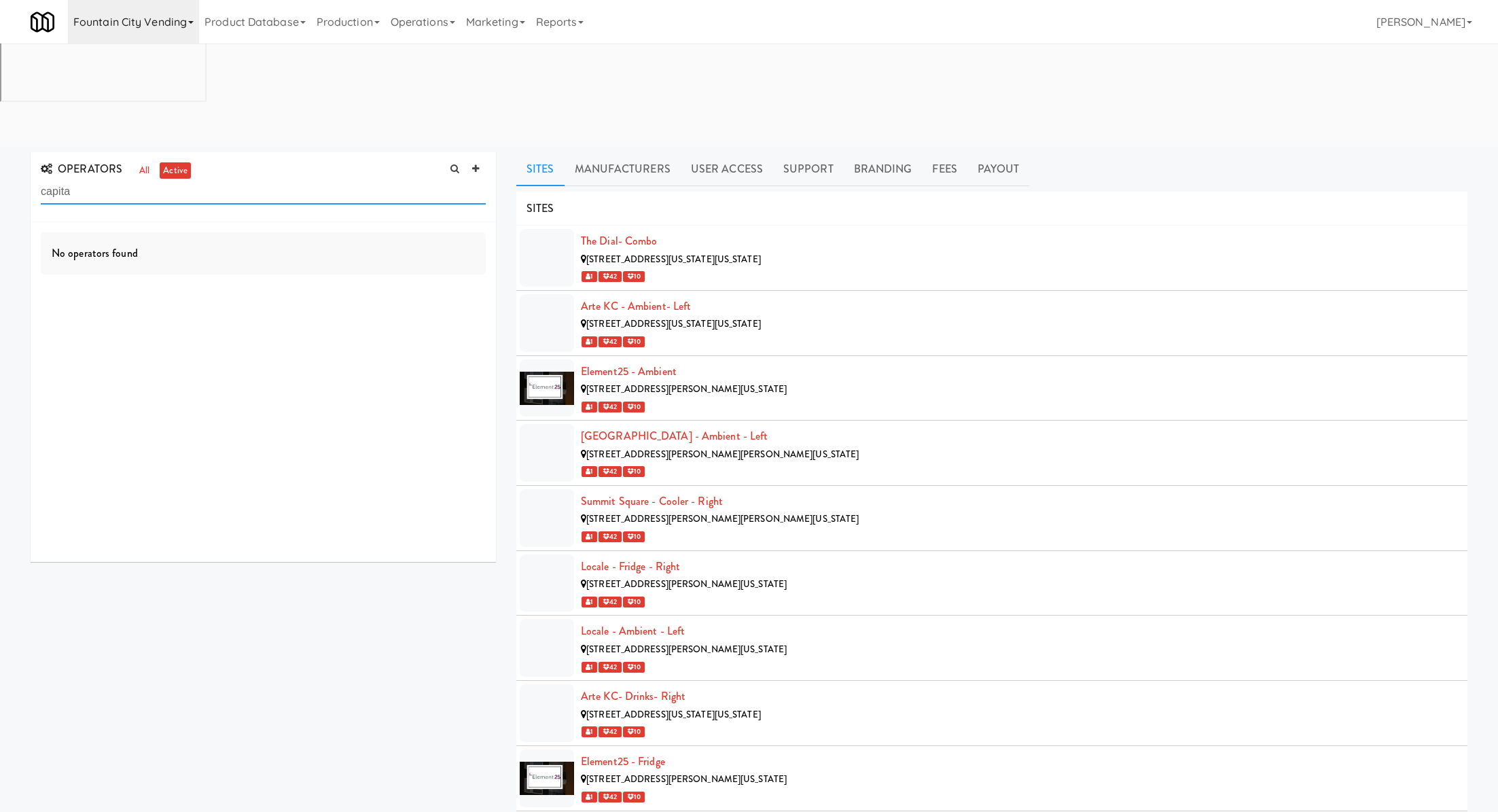
type input "capita"
click at [175, 14] on link "Fountain City Vending" at bounding box center [133, 21] width 131 height 44
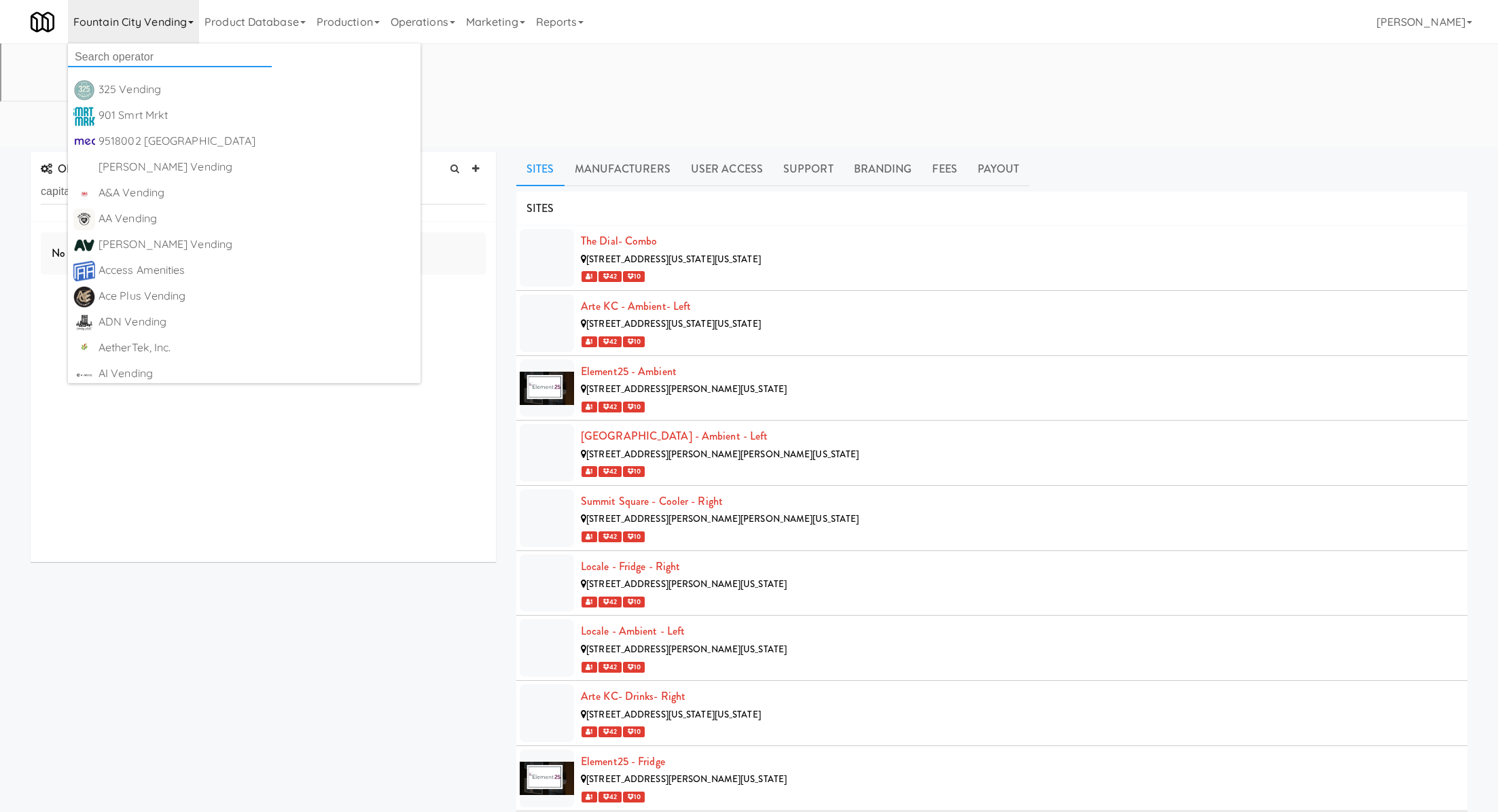
click at [178, 57] on input "text" at bounding box center [170, 57] width 204 height 20
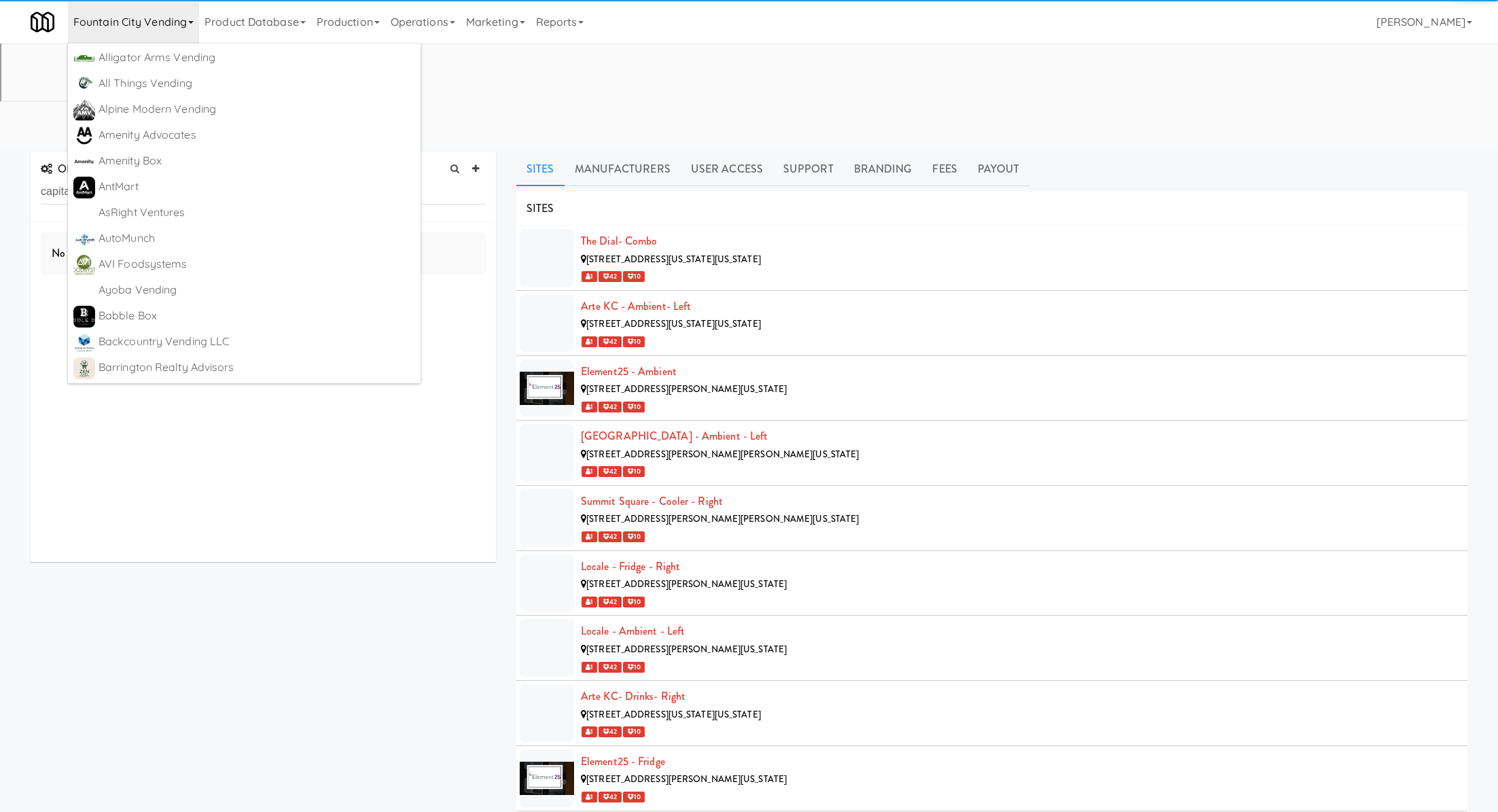
scroll to position [0, 0]
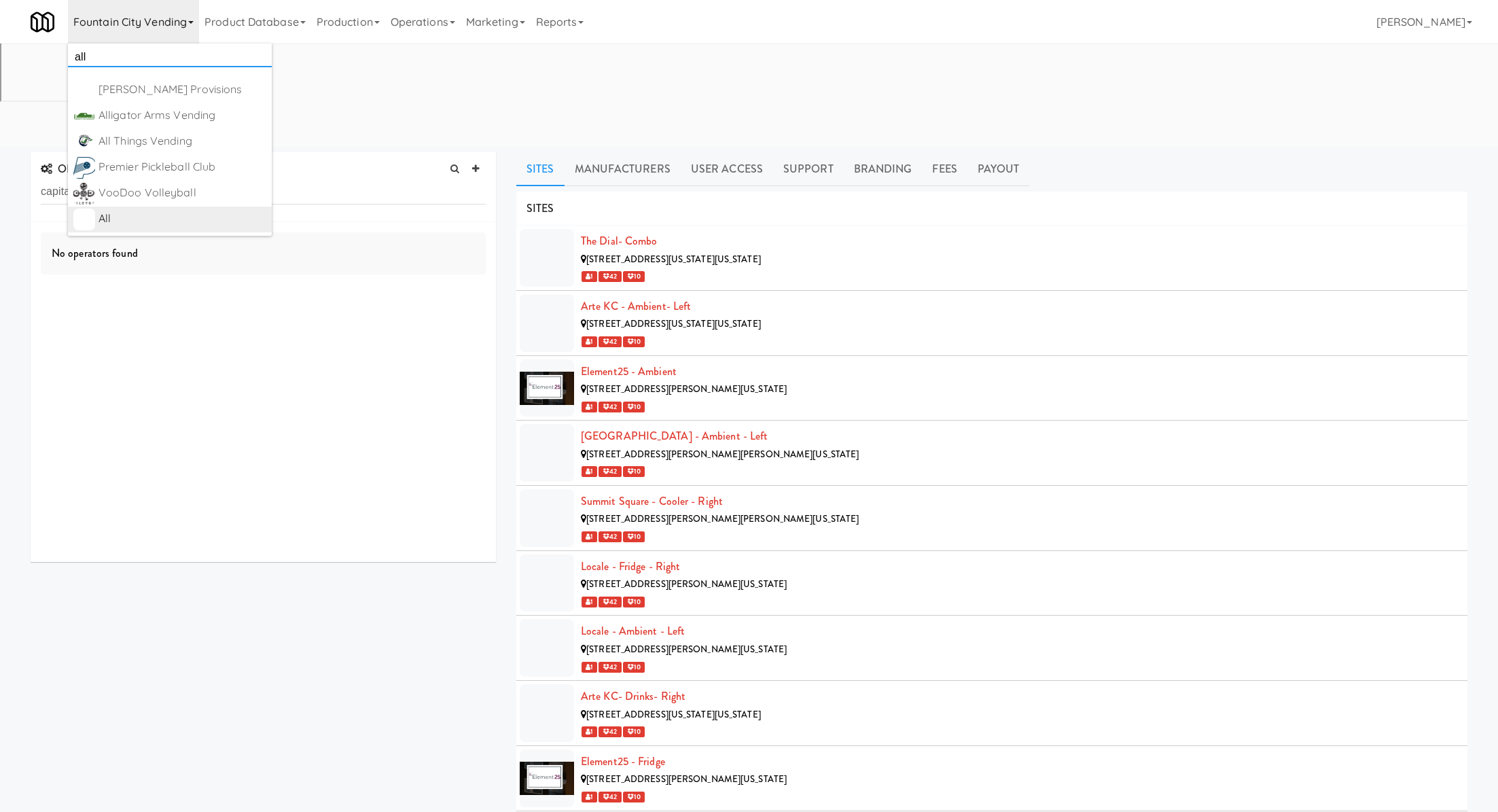
type input "all"
click at [175, 231] on link "All https://classic.micromart.com/operators/489" at bounding box center [170, 220] width 204 height 26
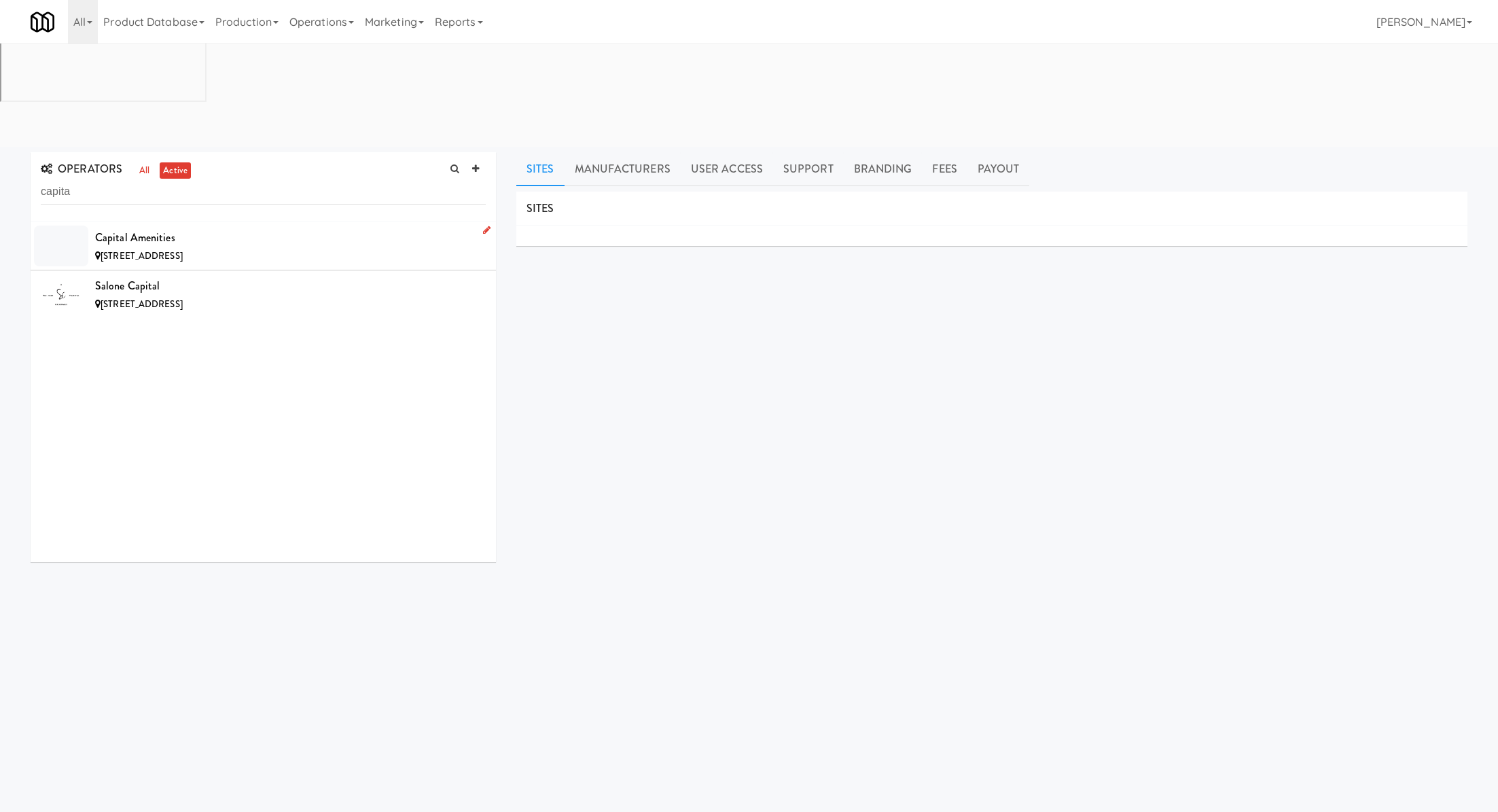
click at [284, 247] on div "[STREET_ADDRESS]" at bounding box center [290, 256] width 390 height 17
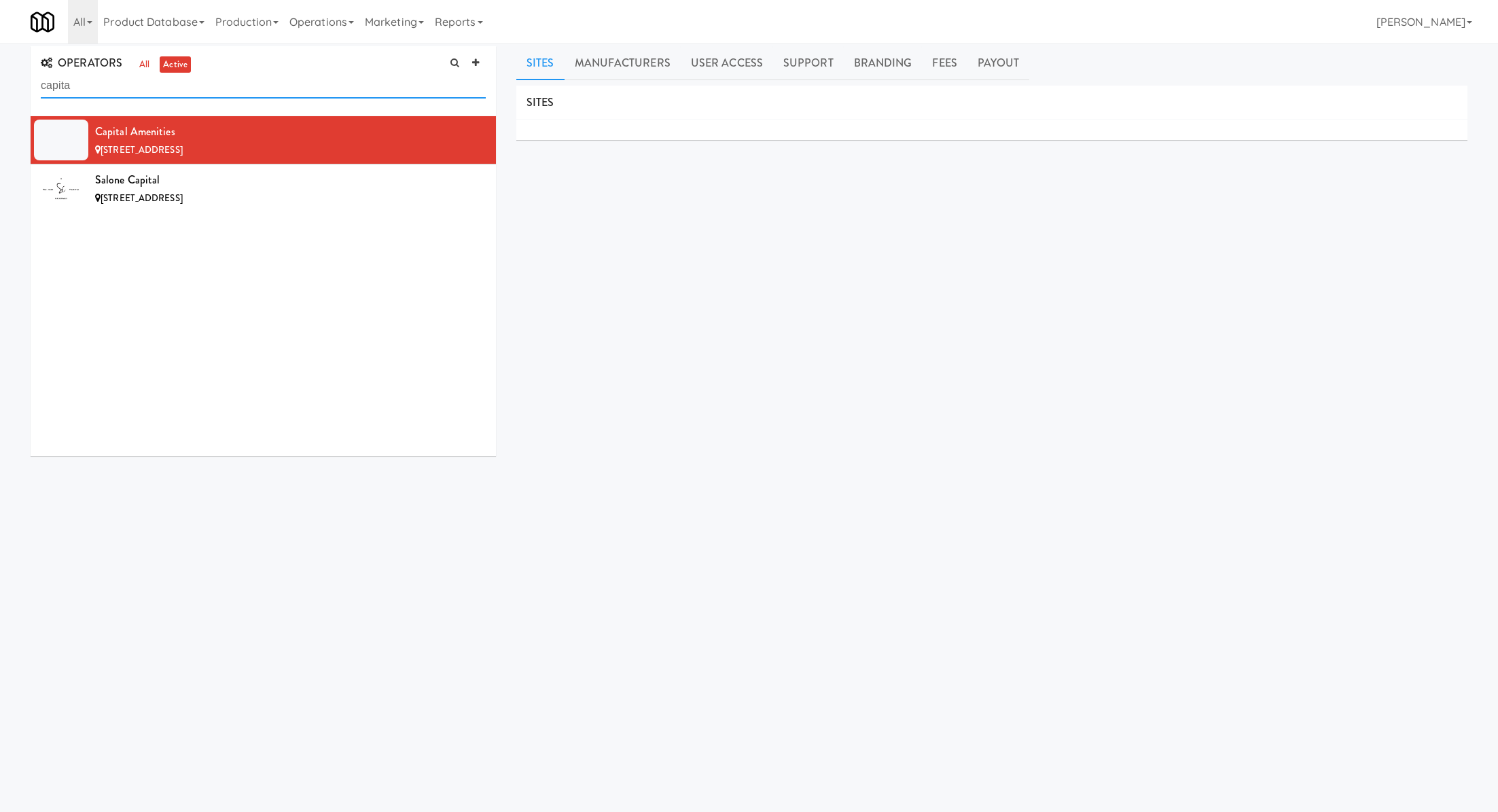
click at [103, 88] on input "capita" at bounding box center [263, 85] width 445 height 25
click at [227, 82] on input "[PERSON_NAME]" at bounding box center [263, 85] width 445 height 25
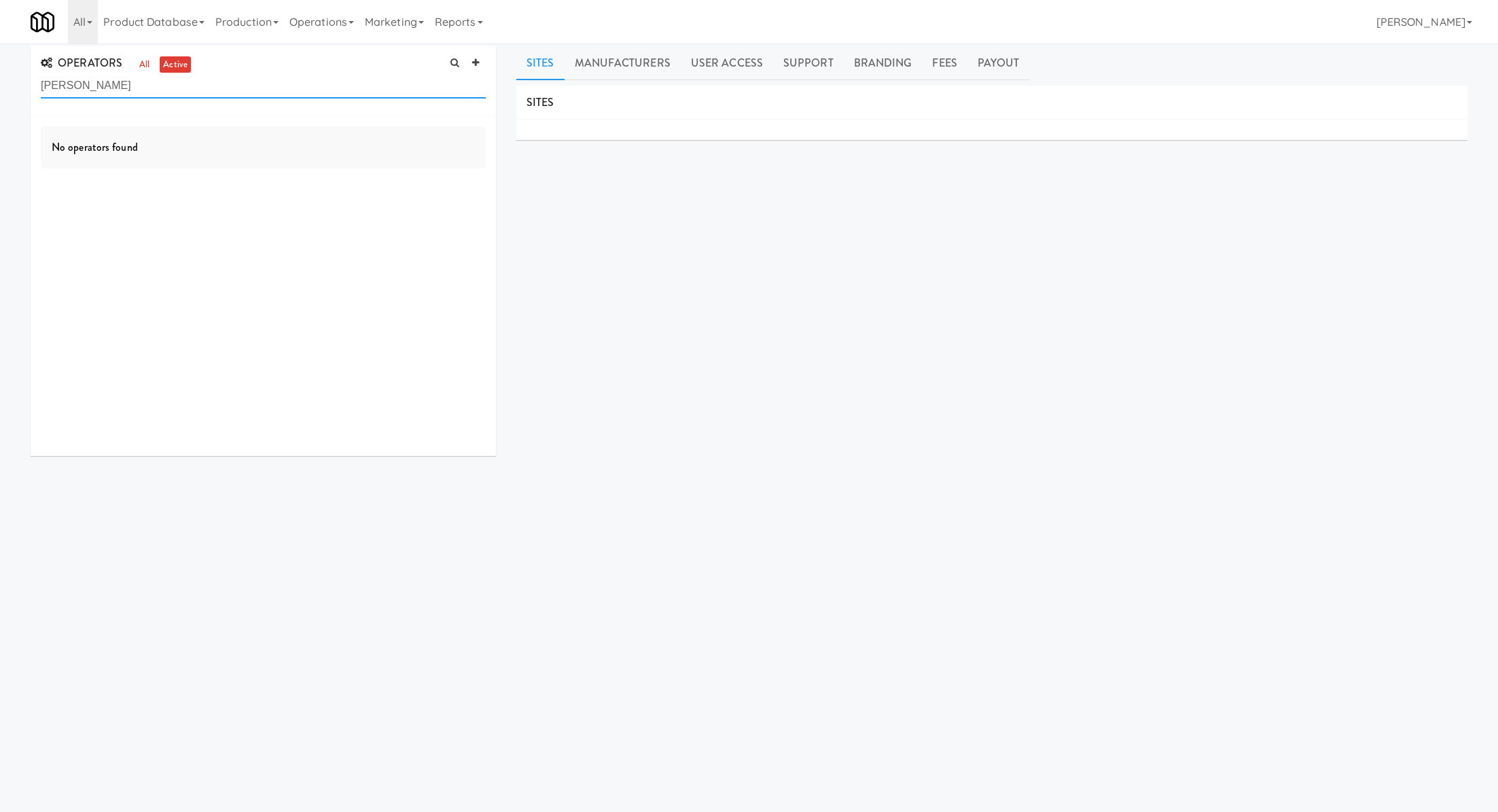
click at [184, 84] on input "[PERSON_NAME]" at bounding box center [263, 85] width 445 height 25
click at [157, 83] on input "dau" at bounding box center [263, 85] width 445 height 25
type input "[PERSON_NAME]"
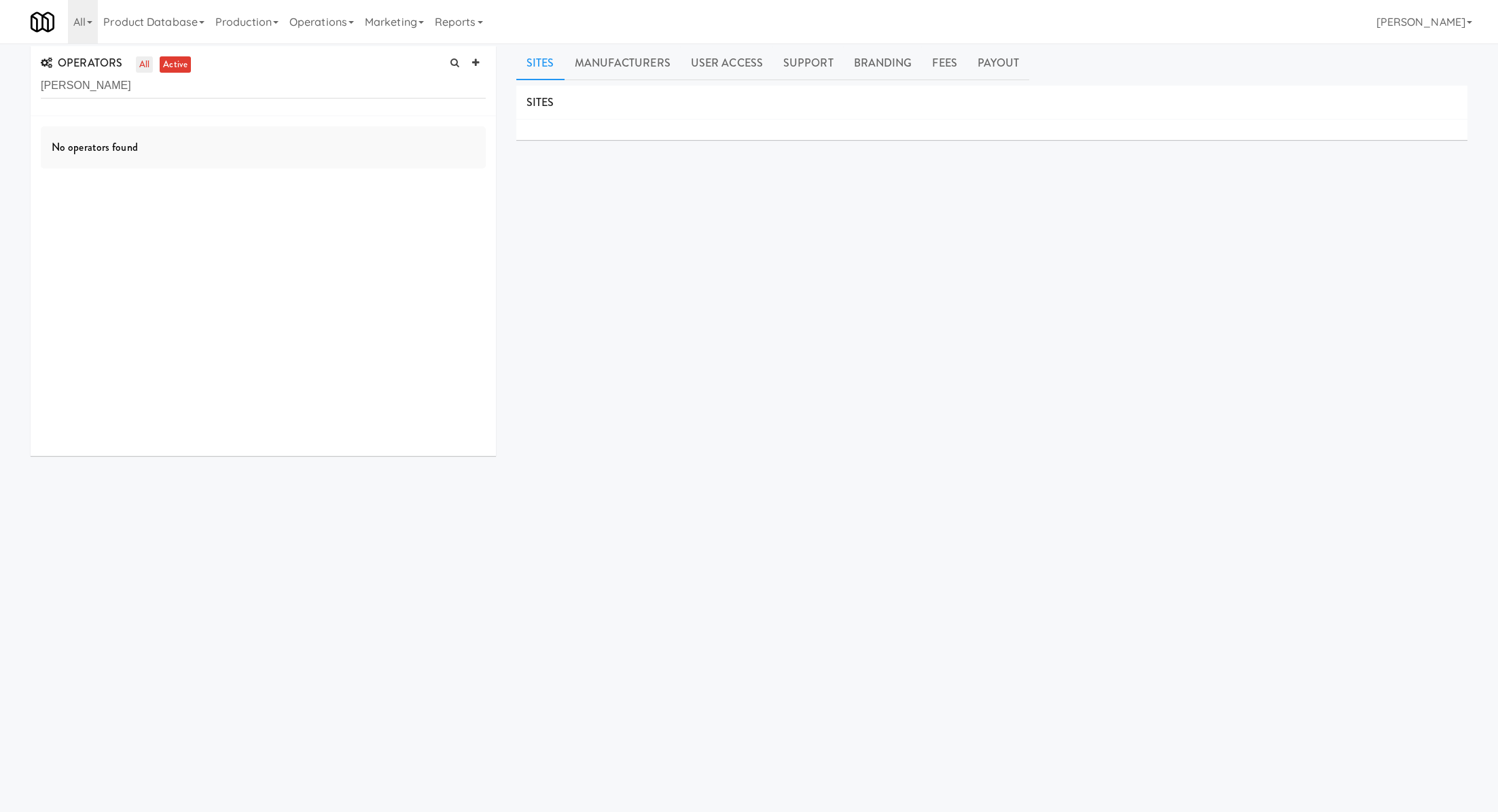
click at [147, 62] on link "all" at bounding box center [145, 65] width 17 height 17
